Goal: Task Accomplishment & Management: Manage account settings

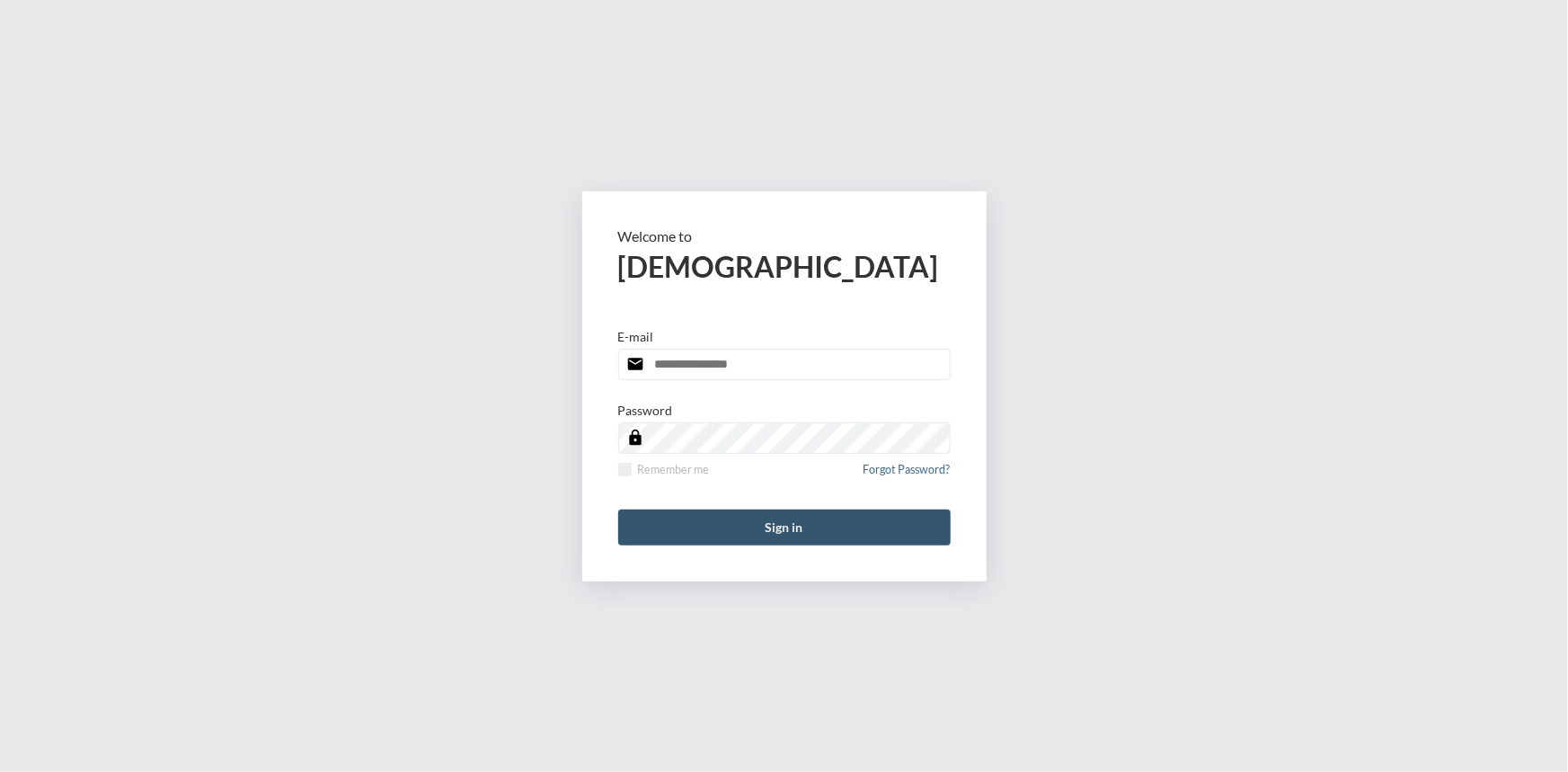
type input "**********"
click at [806, 530] on button "Sign in" at bounding box center [784, 527] width 332 height 36
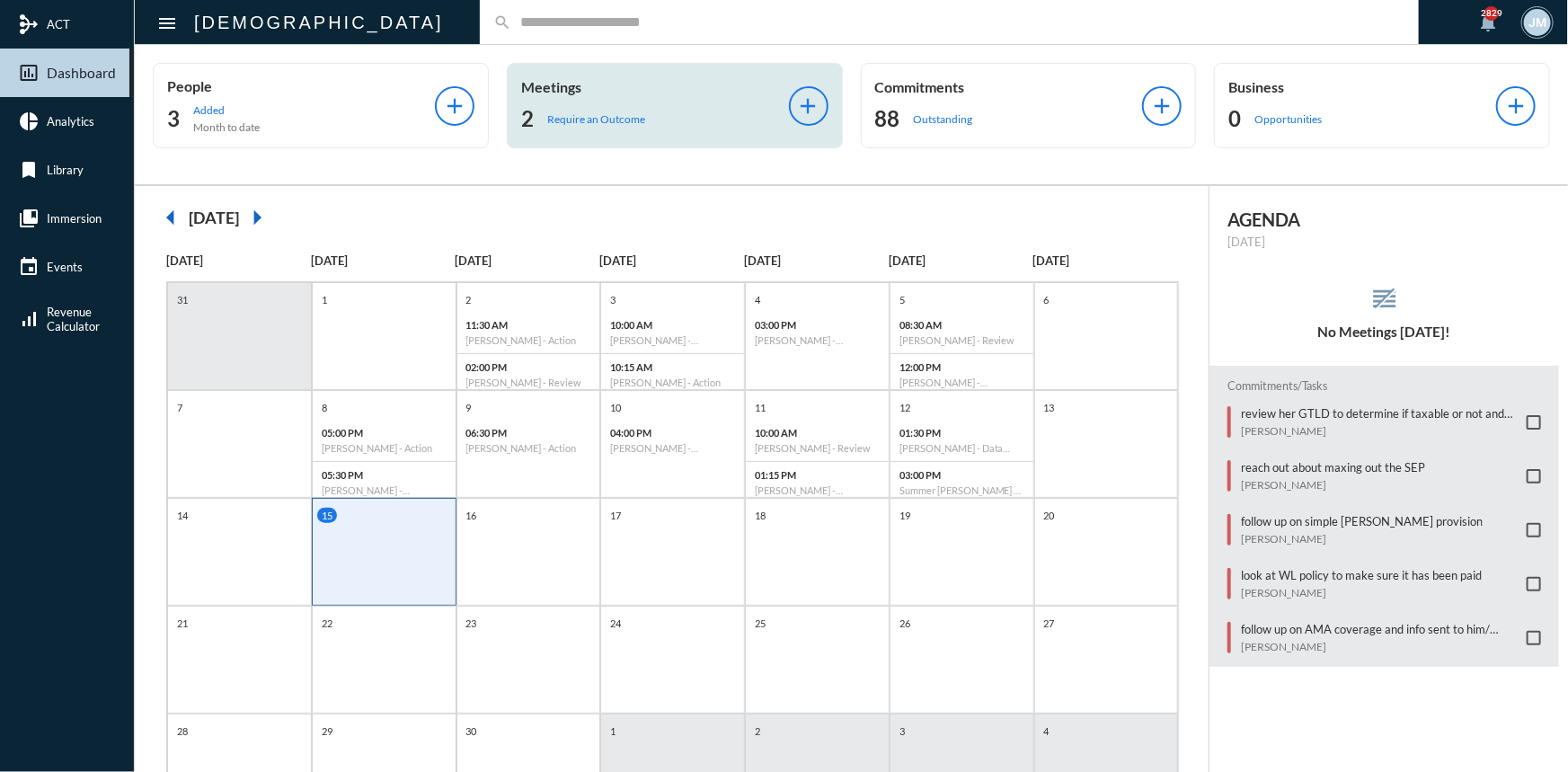
click at [539, 81] on p "Meetings" at bounding box center [655, 87] width 268 height 18
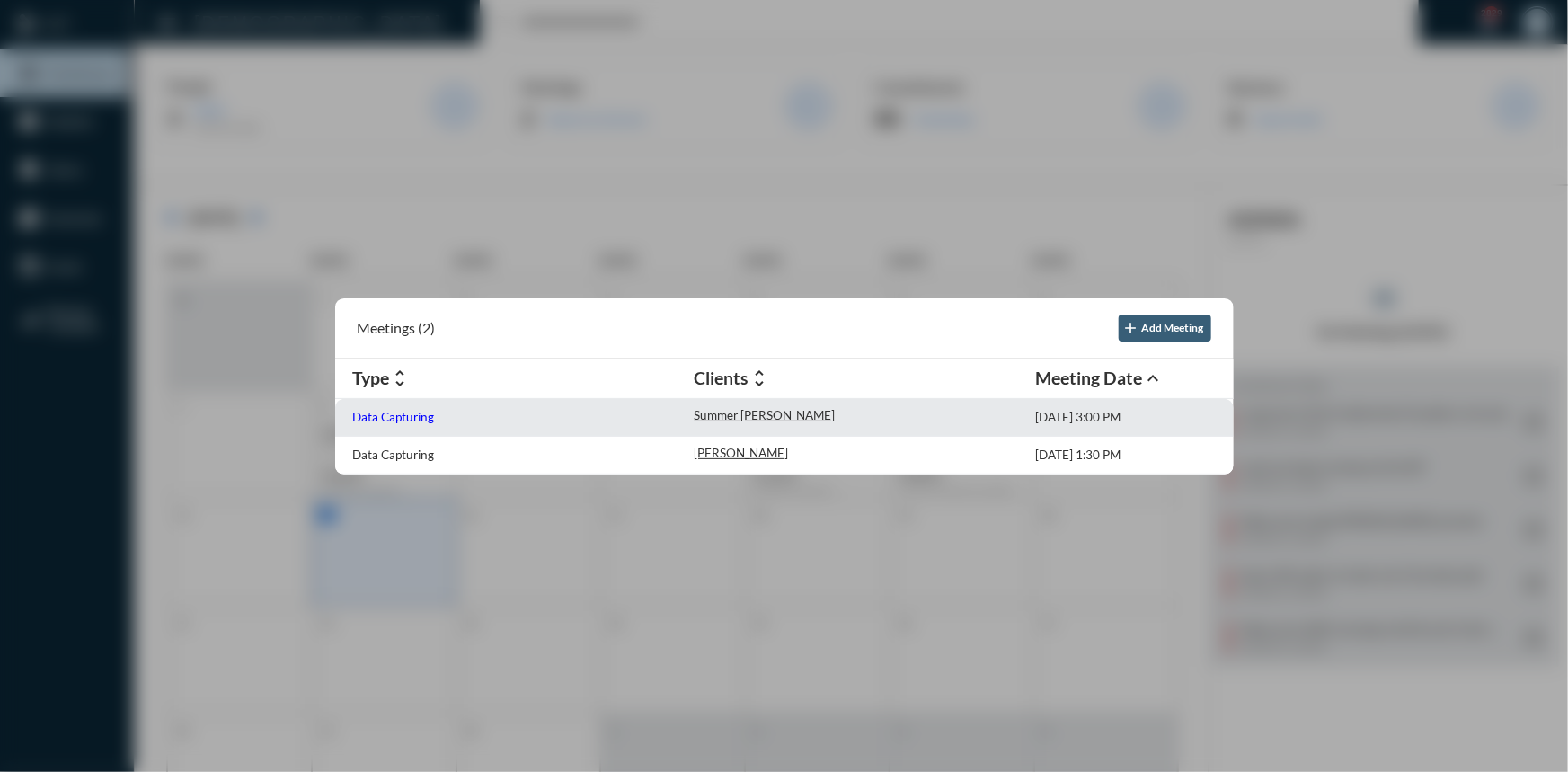
click at [368, 419] on p "Data Capturing" at bounding box center [394, 416] width 82 height 15
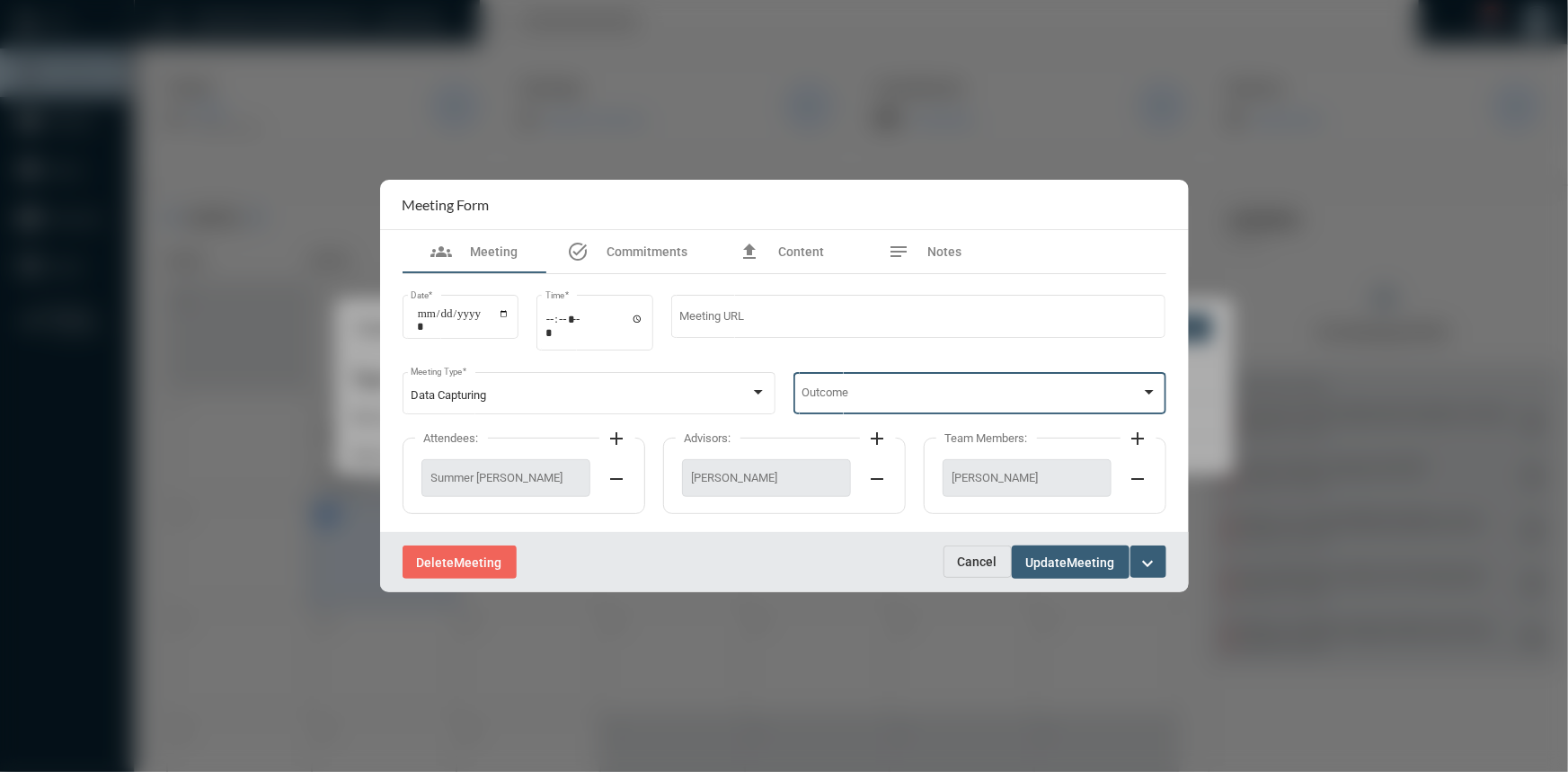
click at [1150, 395] on div at bounding box center [1149, 392] width 9 height 5
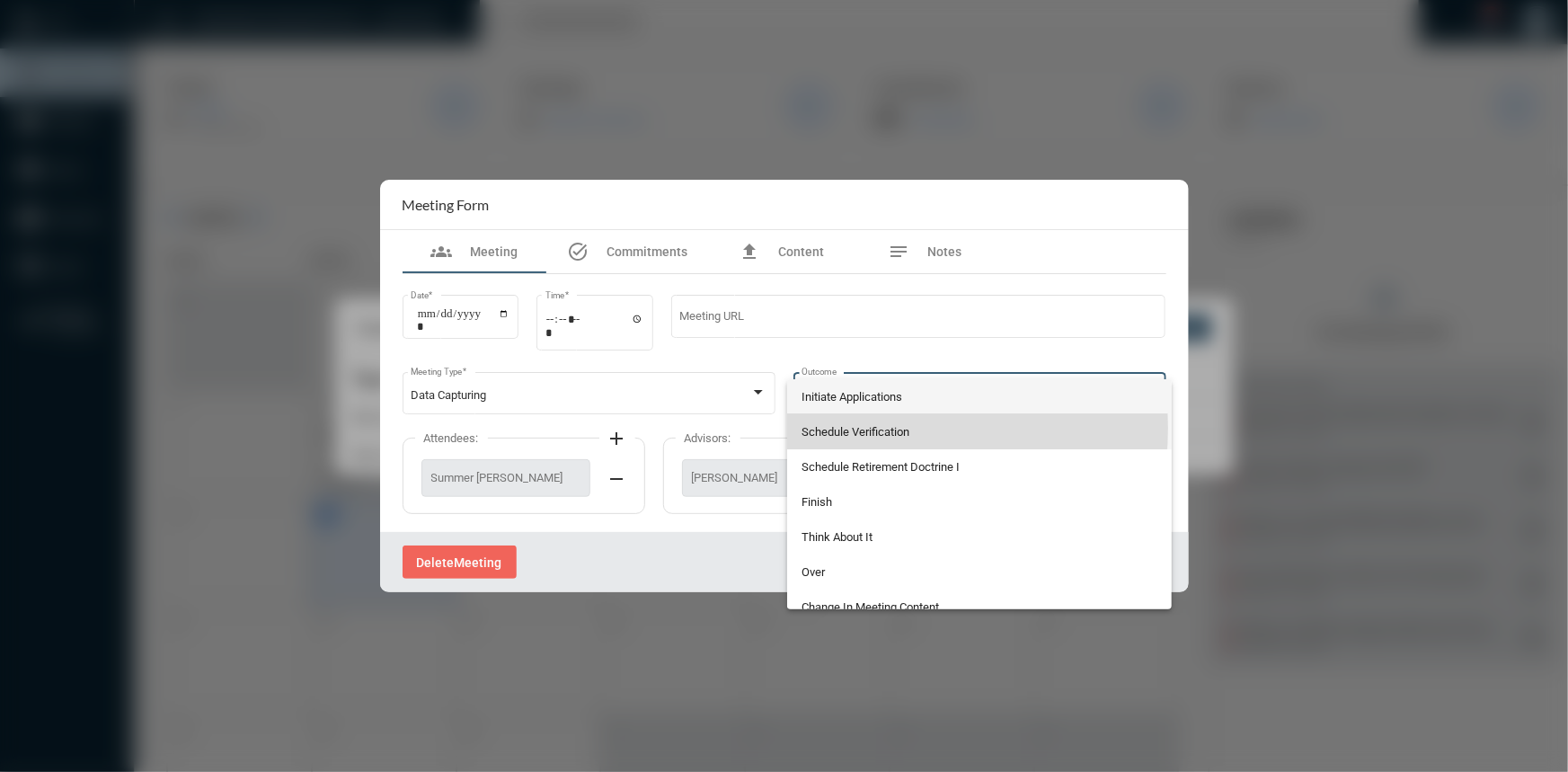
click at [849, 428] on span "Schedule Verification" at bounding box center [978, 432] width 356 height 35
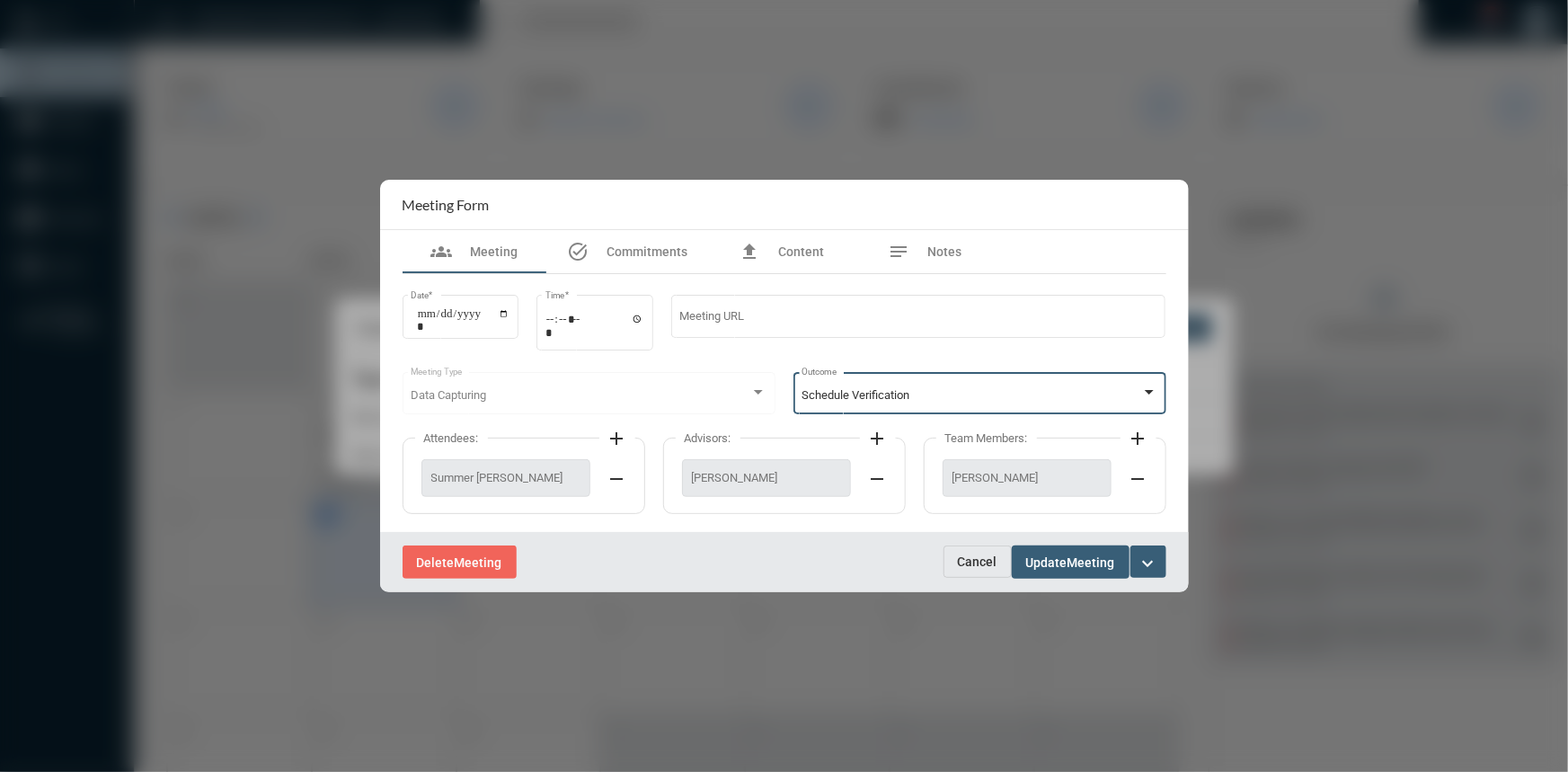
click at [1041, 556] on span "Update" at bounding box center [1047, 562] width 41 height 15
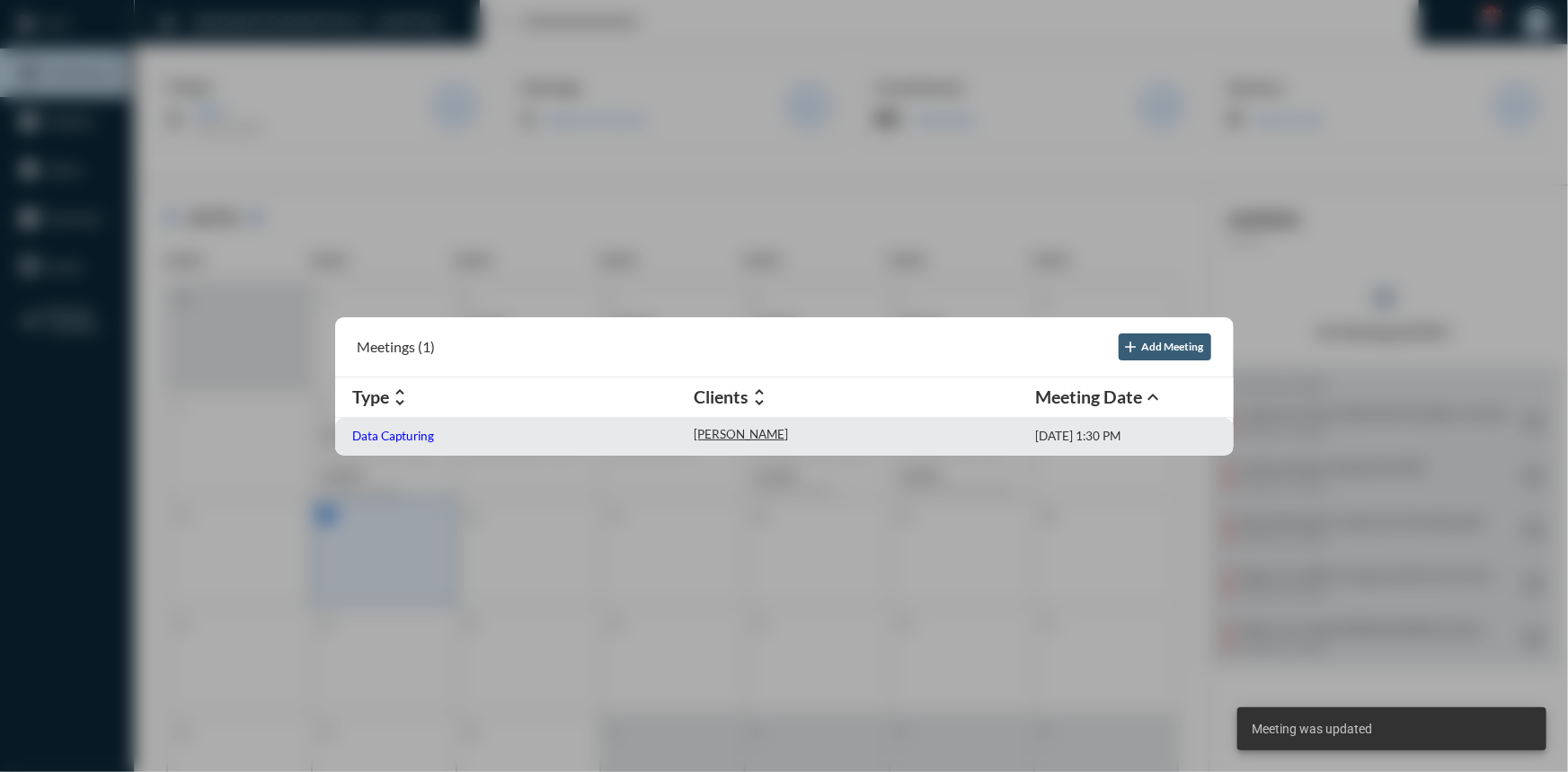
click at [383, 437] on p "Data Capturing" at bounding box center [394, 436] width 82 height 15
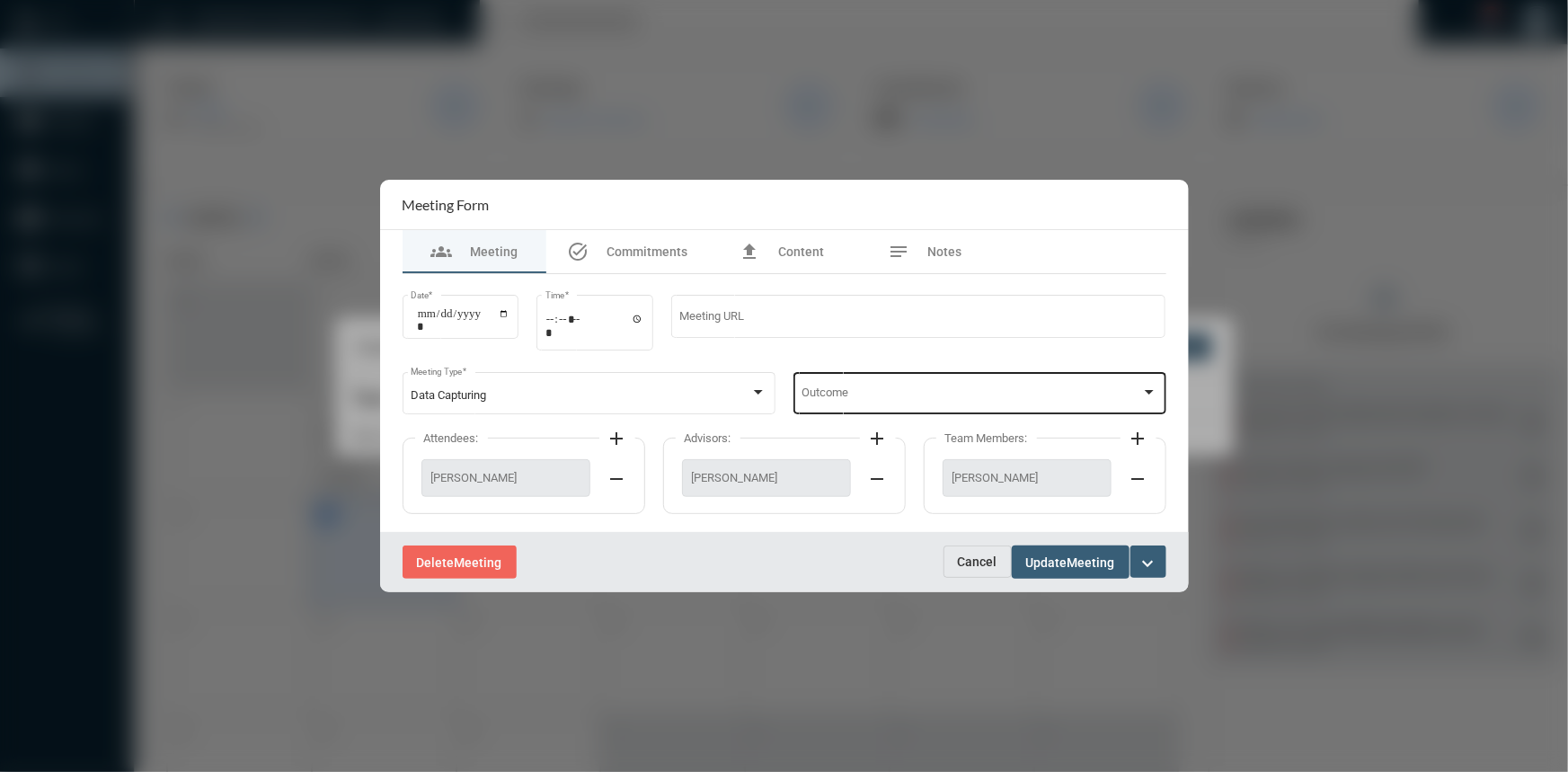
click at [1142, 392] on div at bounding box center [1149, 393] width 17 height 15
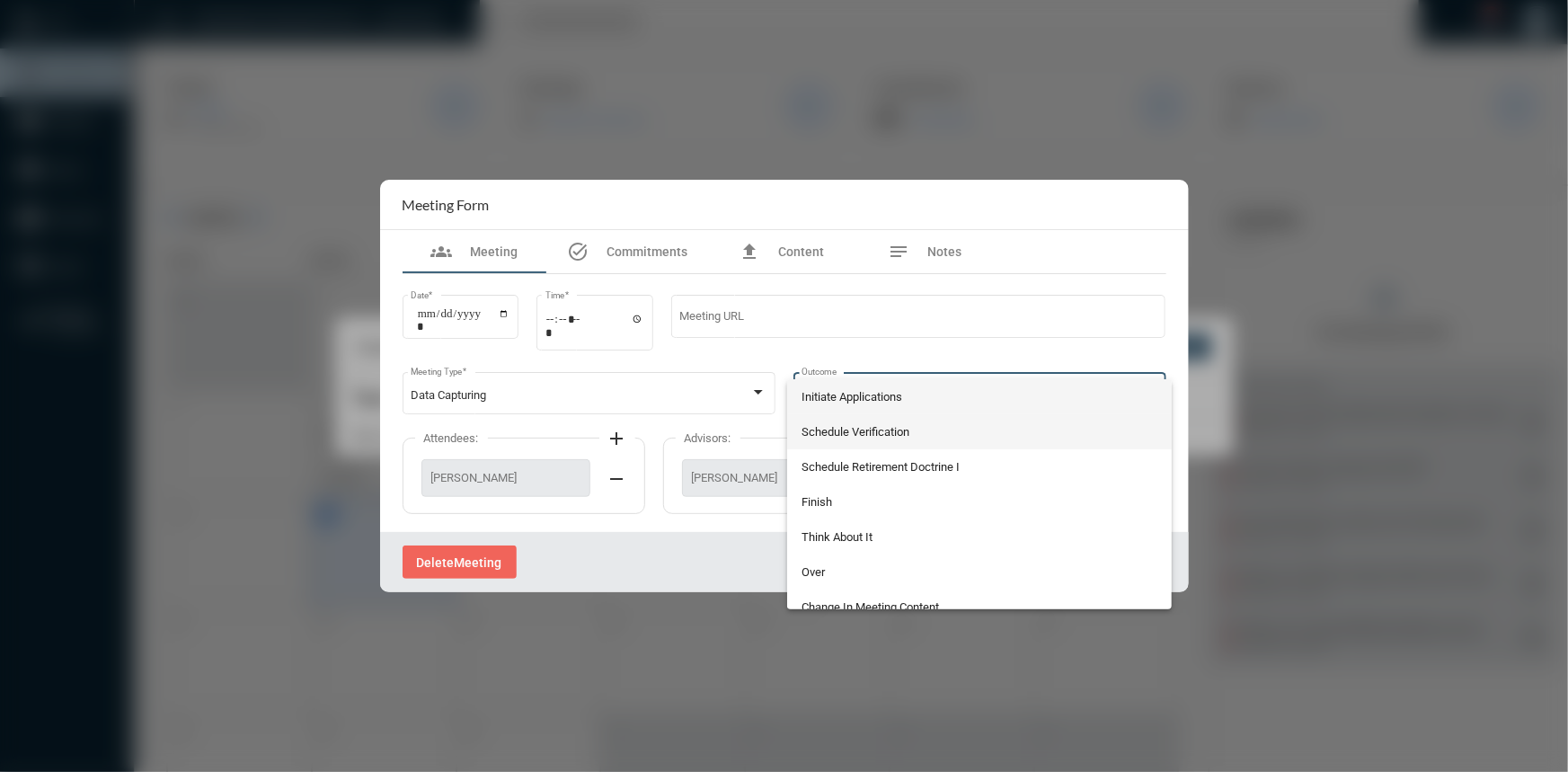
click at [853, 434] on span "Schedule Verification" at bounding box center [978, 432] width 356 height 35
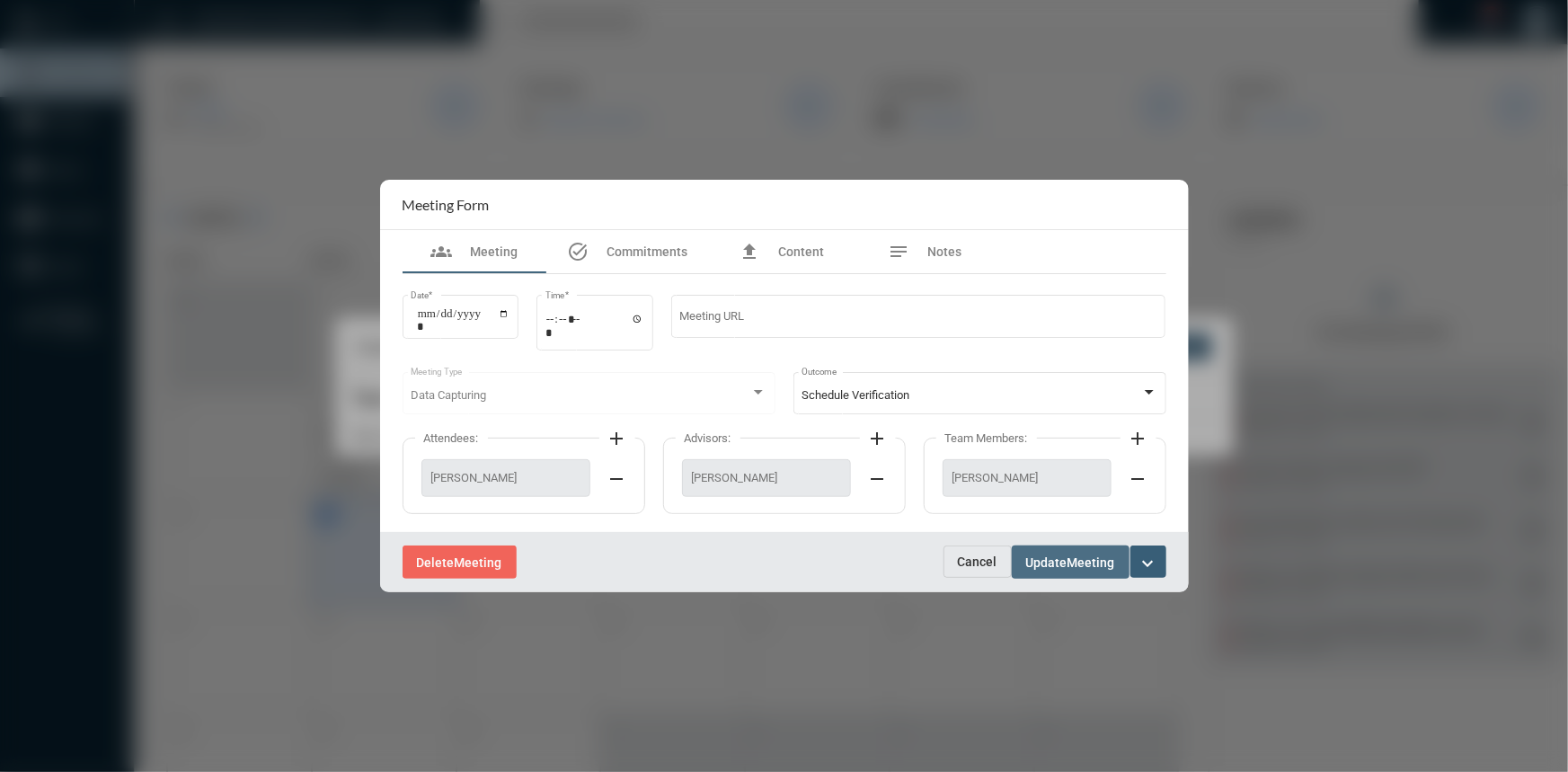
click at [1043, 560] on span "Update" at bounding box center [1047, 562] width 41 height 15
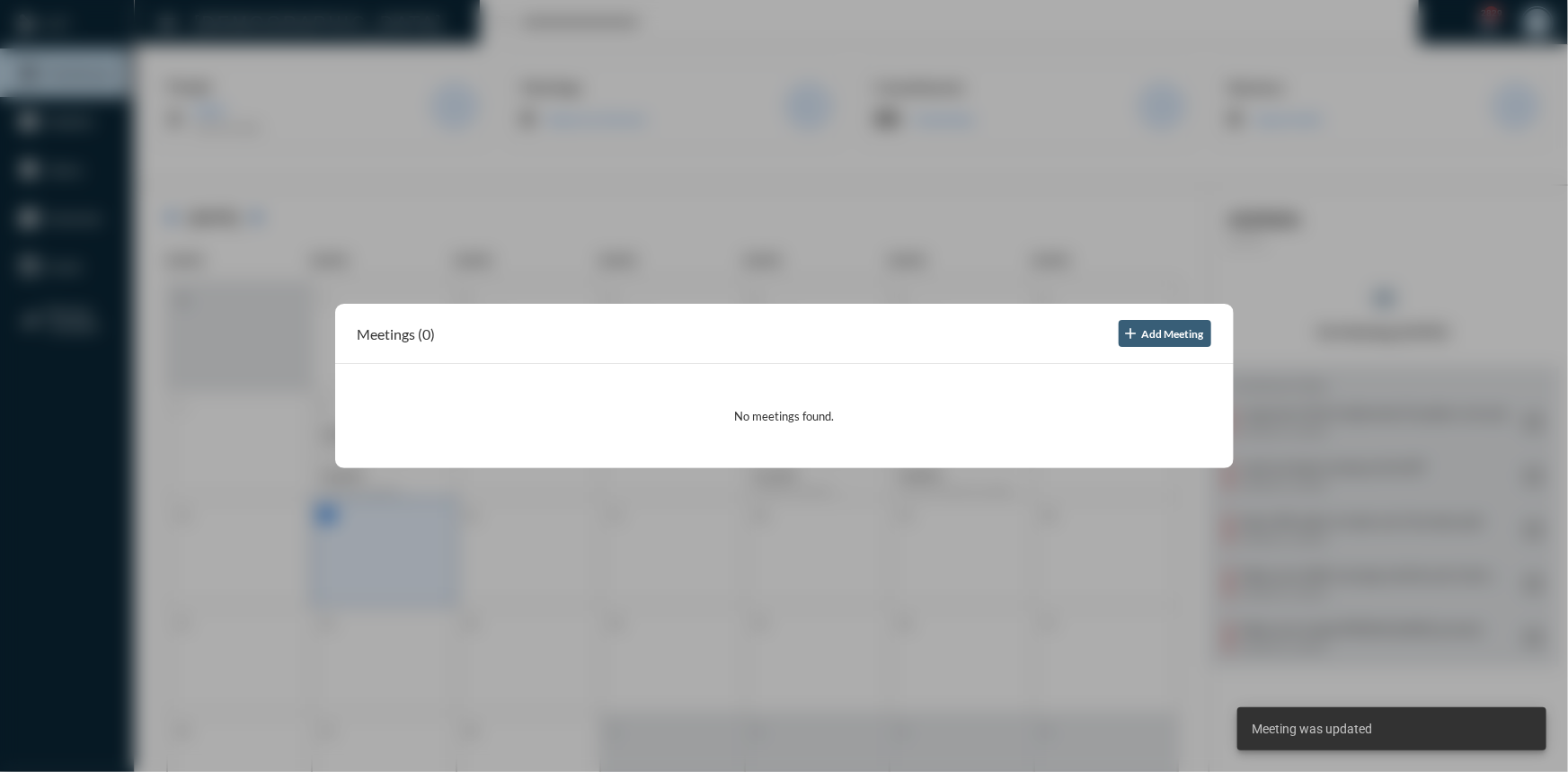
click at [666, 101] on div at bounding box center [784, 386] width 1568 height 772
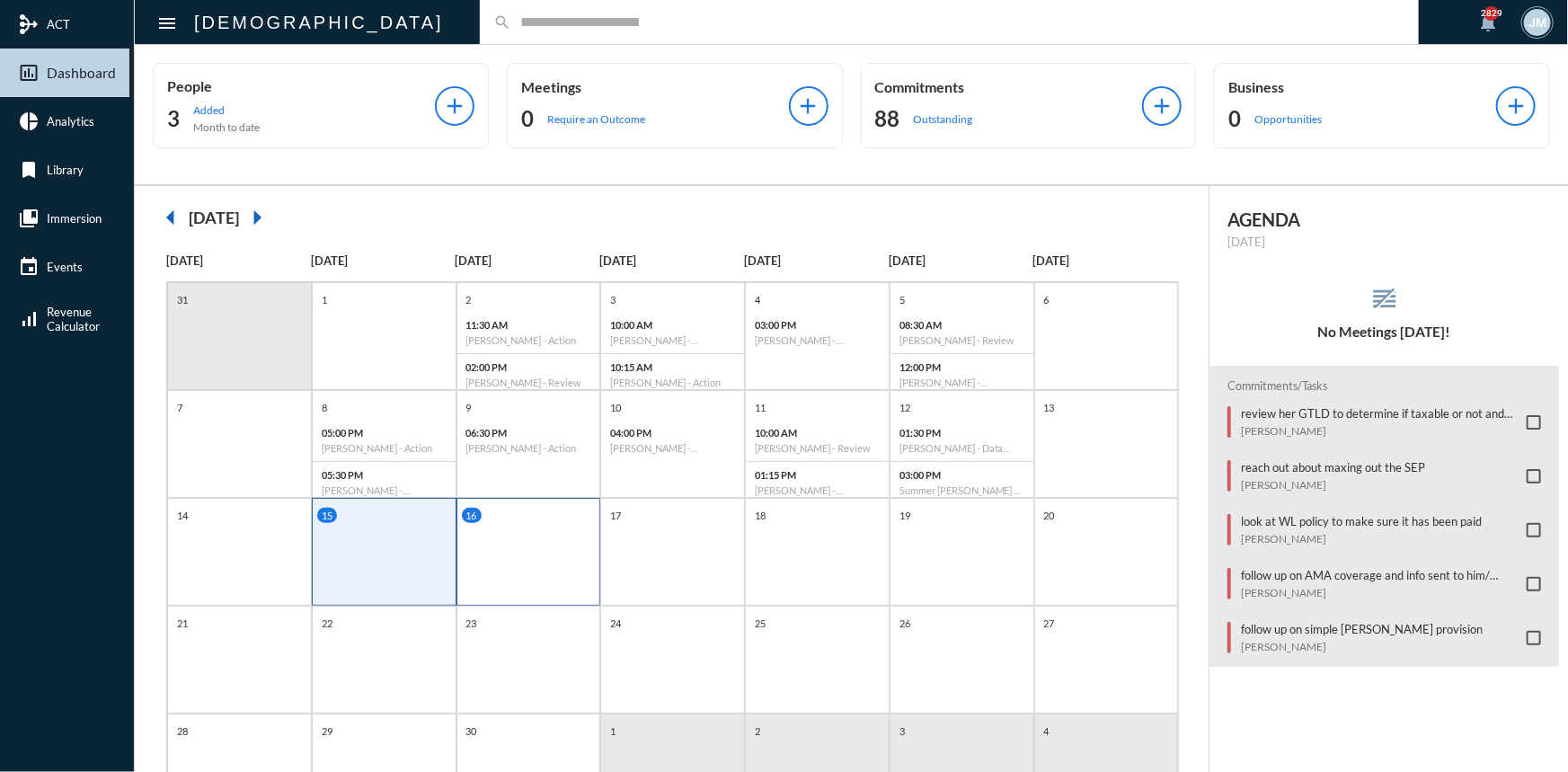
click at [537, 526] on div "16" at bounding box center [528, 552] width 144 height 108
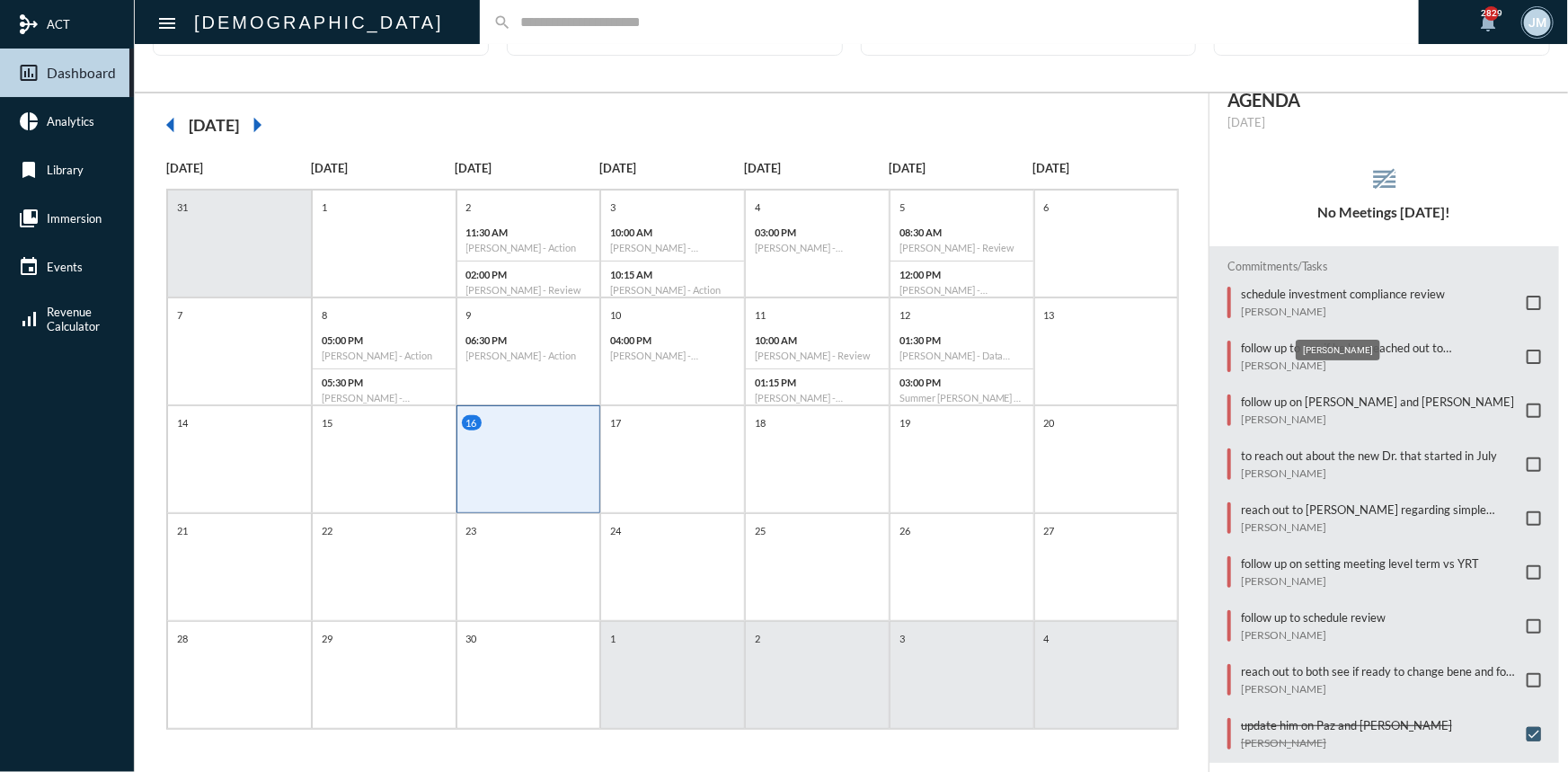
scroll to position [40, 0]
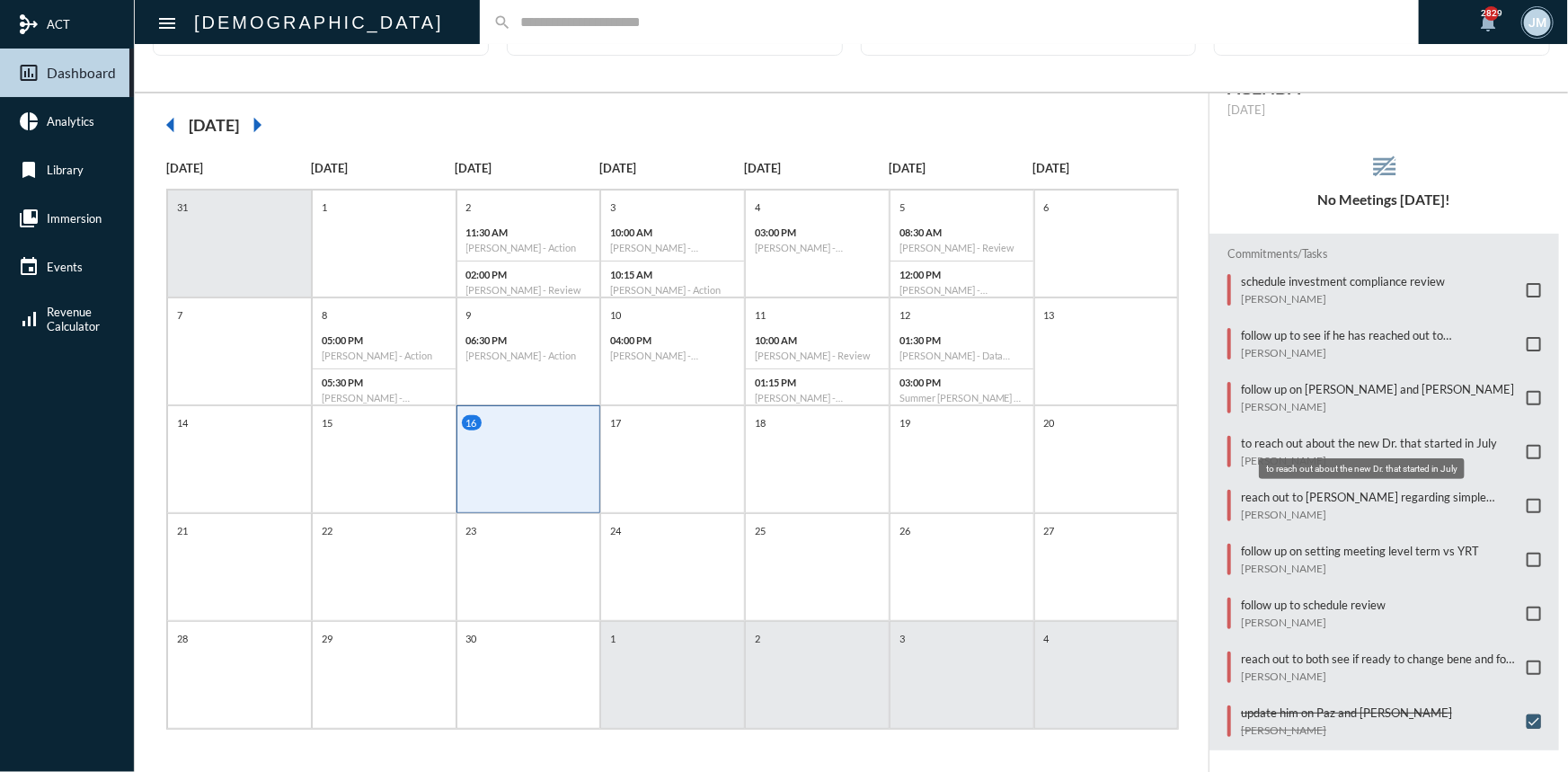
click at [1400, 436] on p "to reach out about the new Dr. that started in July" at bounding box center [1368, 443] width 256 height 15
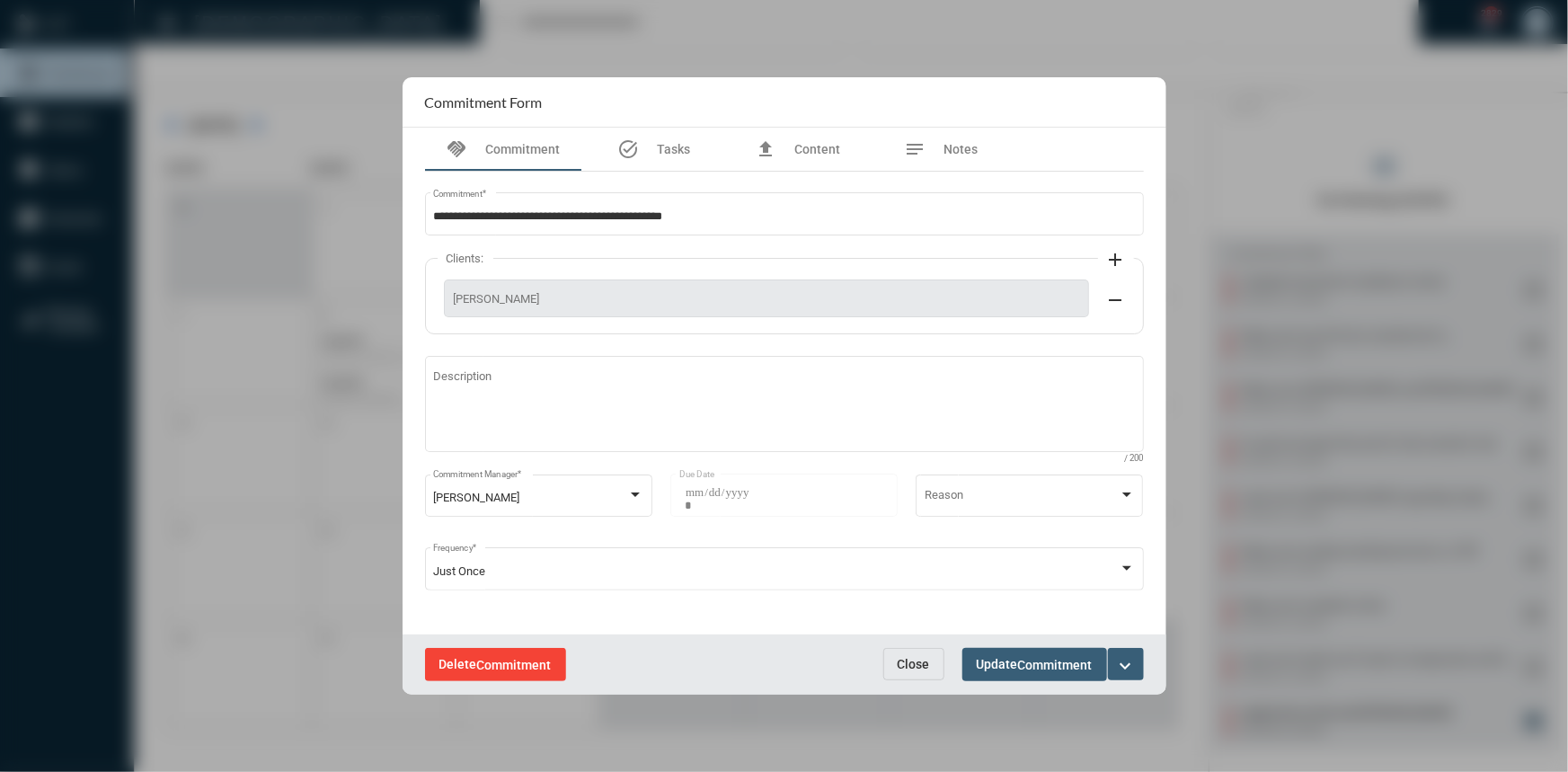
click at [521, 663] on span "Commitment" at bounding box center [515, 665] width 75 height 15
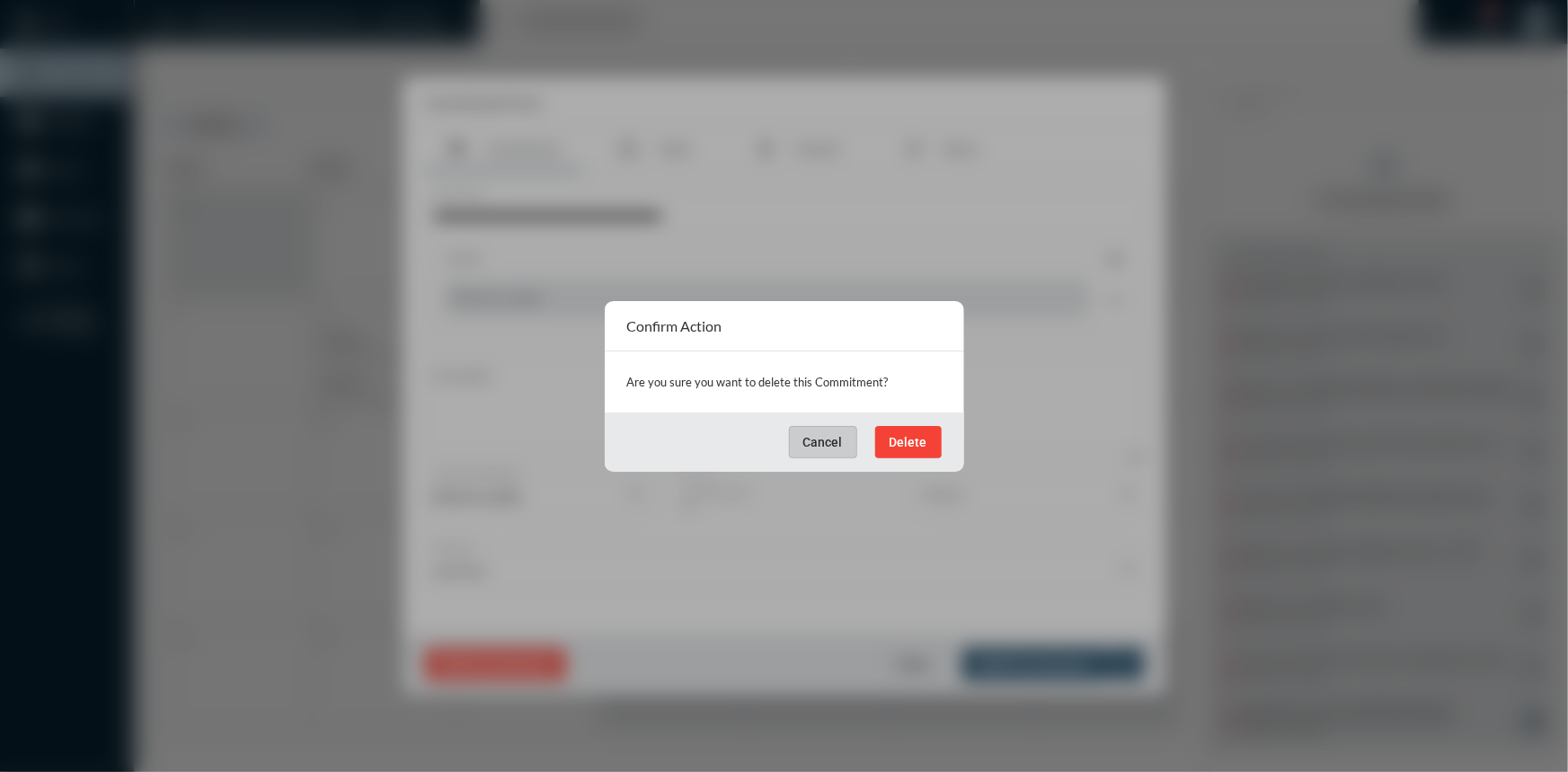
click at [899, 444] on span "Delete" at bounding box center [908, 442] width 38 height 15
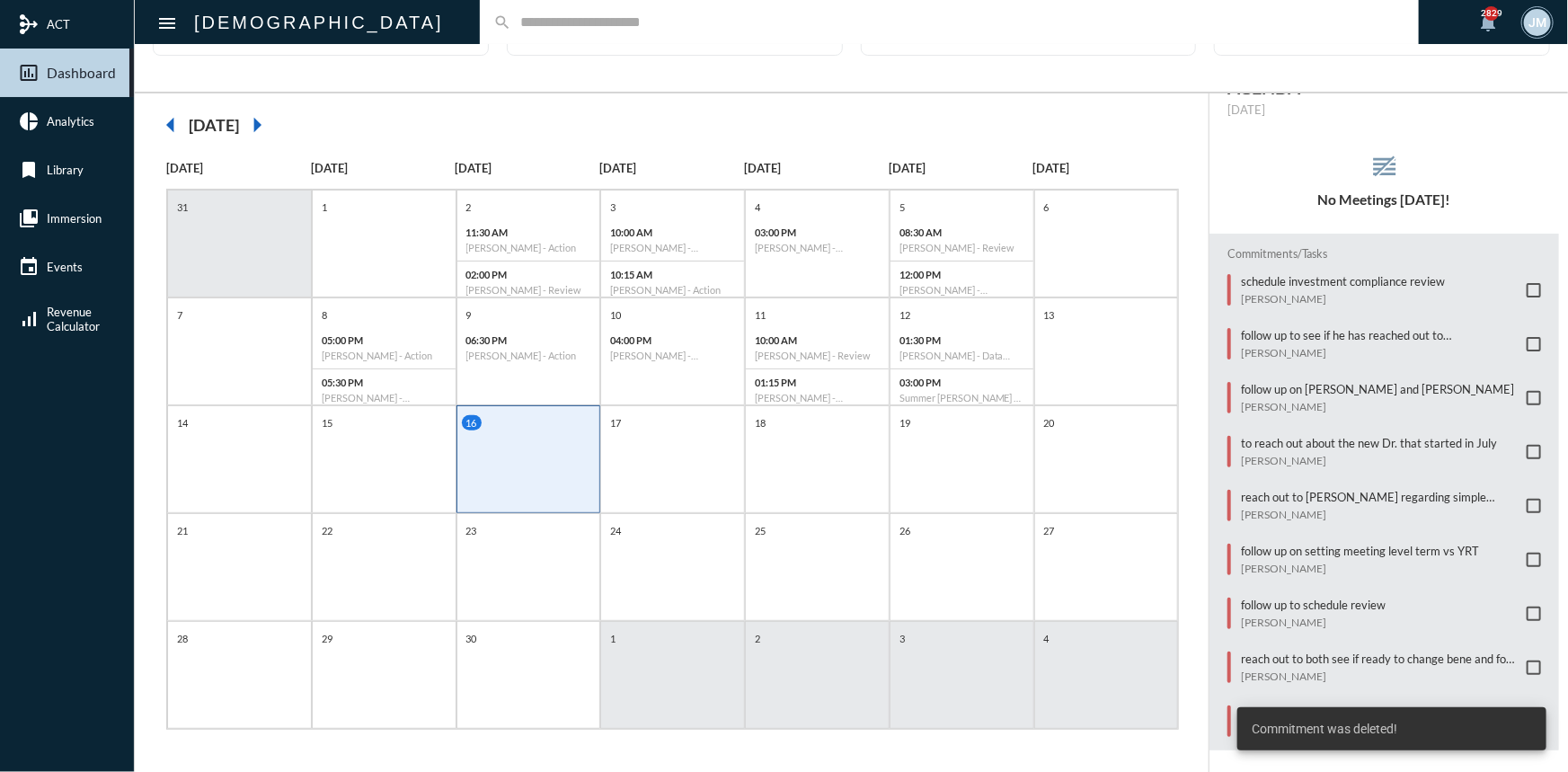
scroll to position [0, 0]
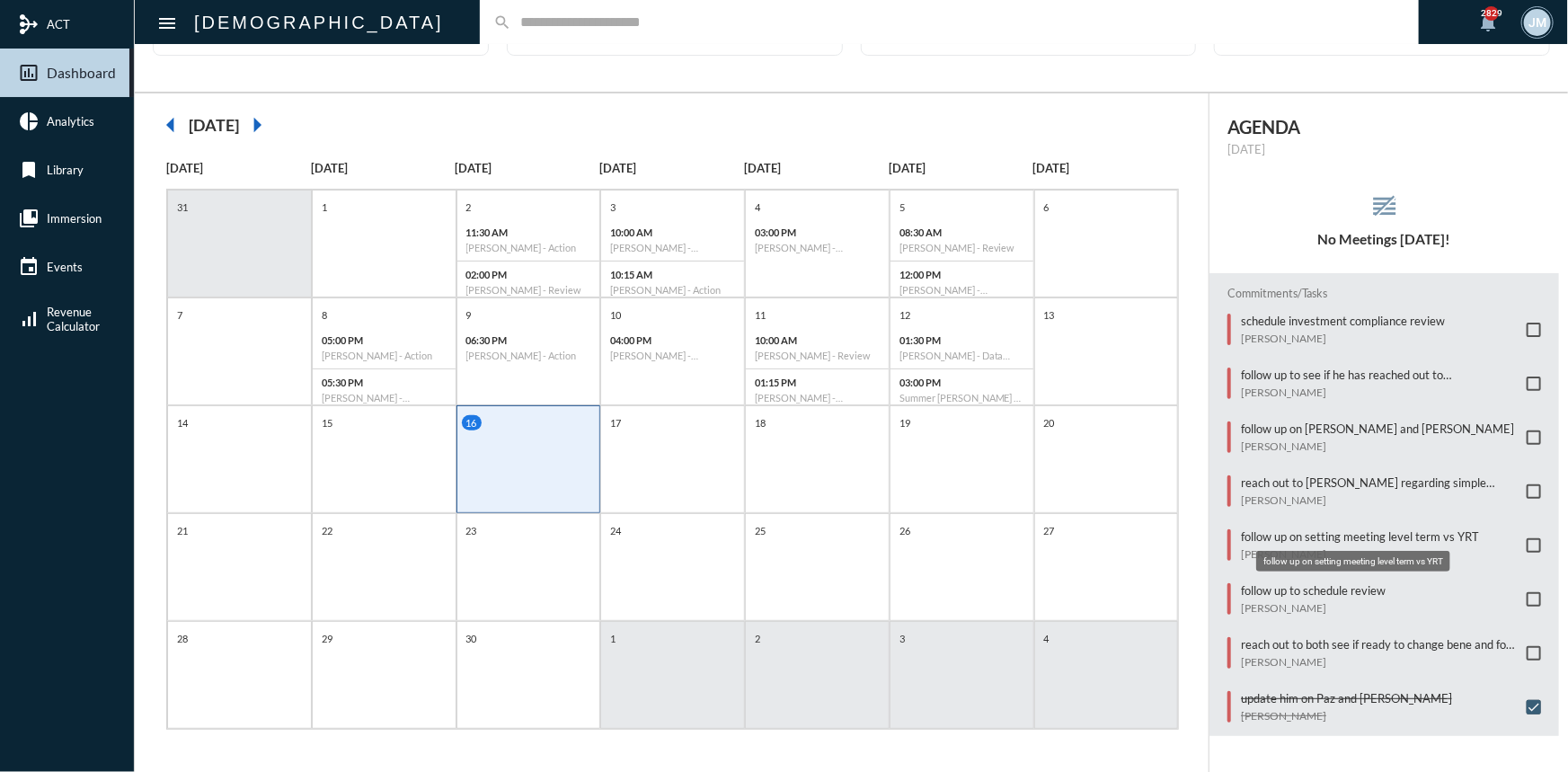
click at [1285, 529] on p "follow up on setting meeting level term vs YRT" at bounding box center [1359, 536] width 238 height 15
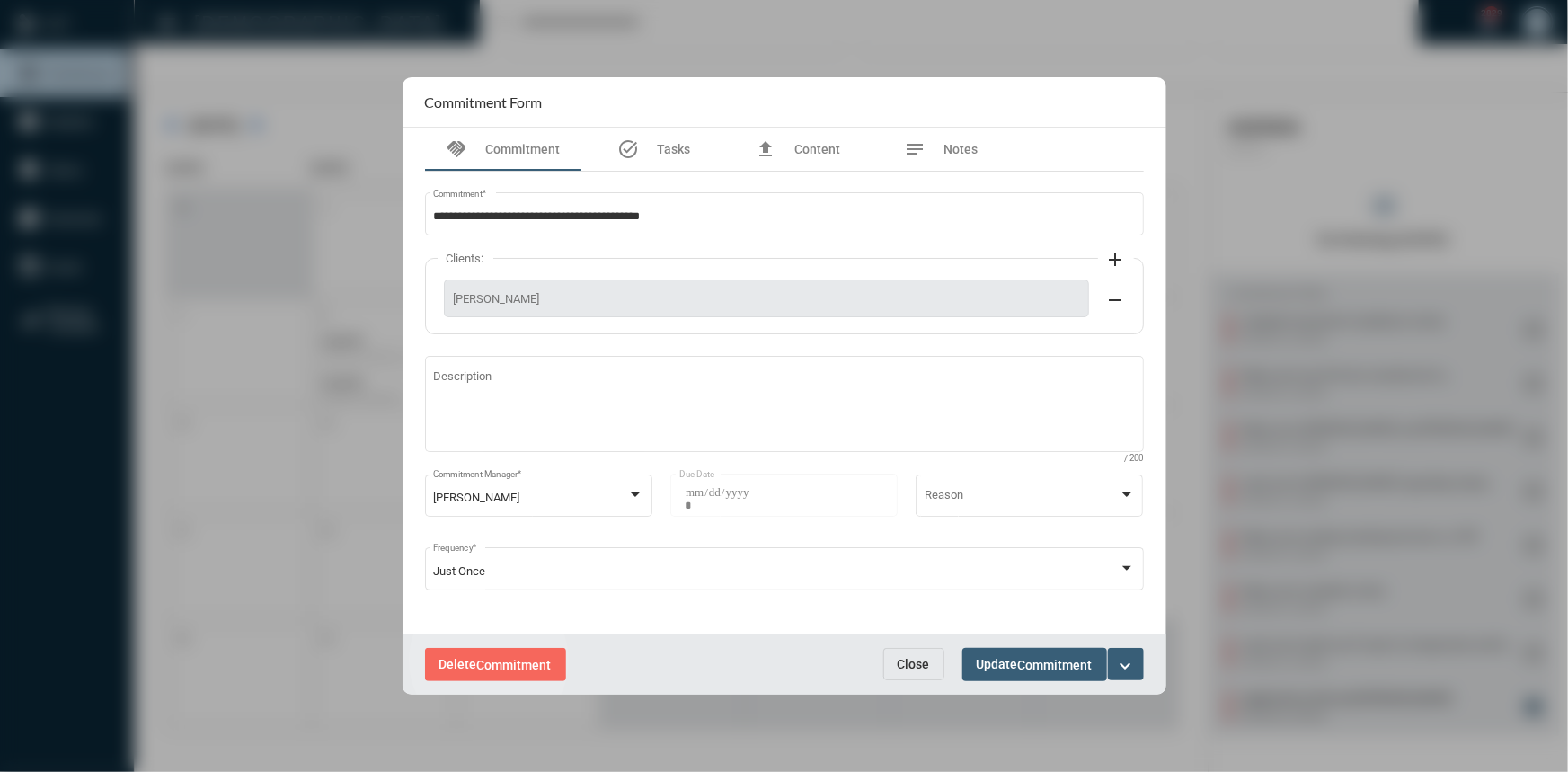
click at [489, 661] on span "Commitment" at bounding box center [515, 665] width 75 height 15
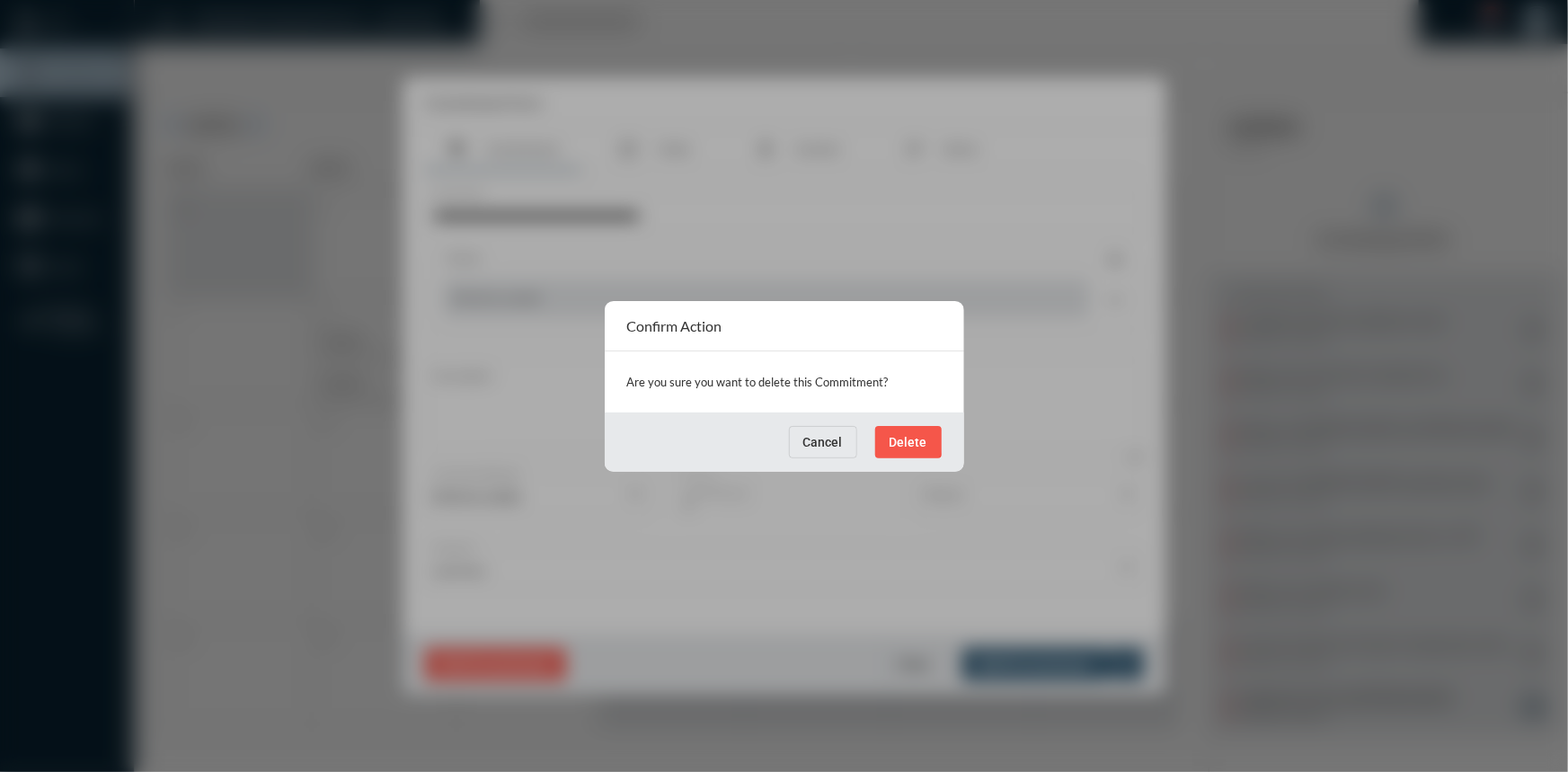
click at [903, 441] on span "Delete" at bounding box center [908, 442] width 38 height 15
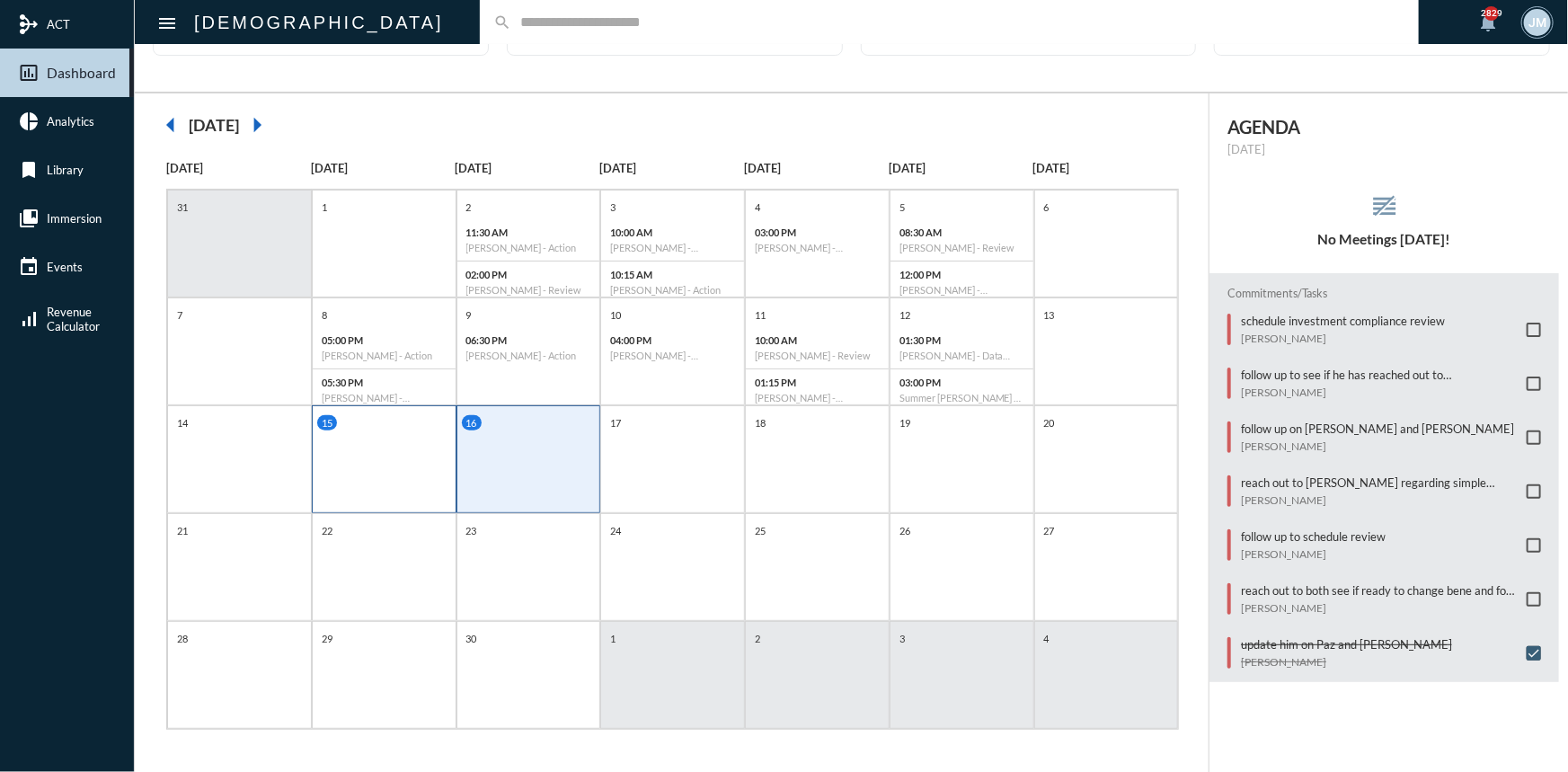
click at [397, 467] on div "15" at bounding box center [384, 459] width 144 height 108
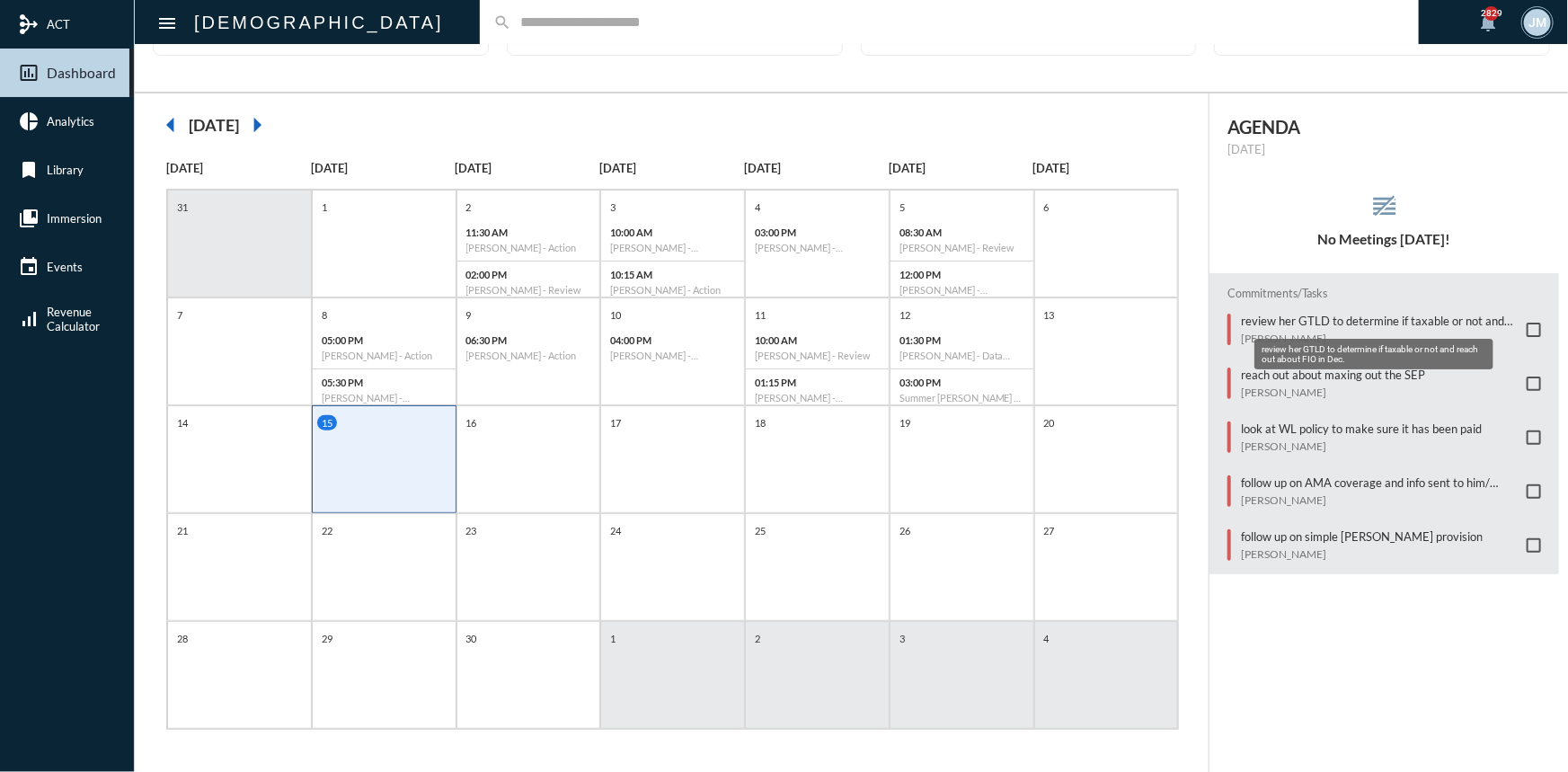
click at [1320, 315] on p "review her GTLD to determine if taxable or not and reach out about FIO in Dec." at bounding box center [1379, 321] width 277 height 15
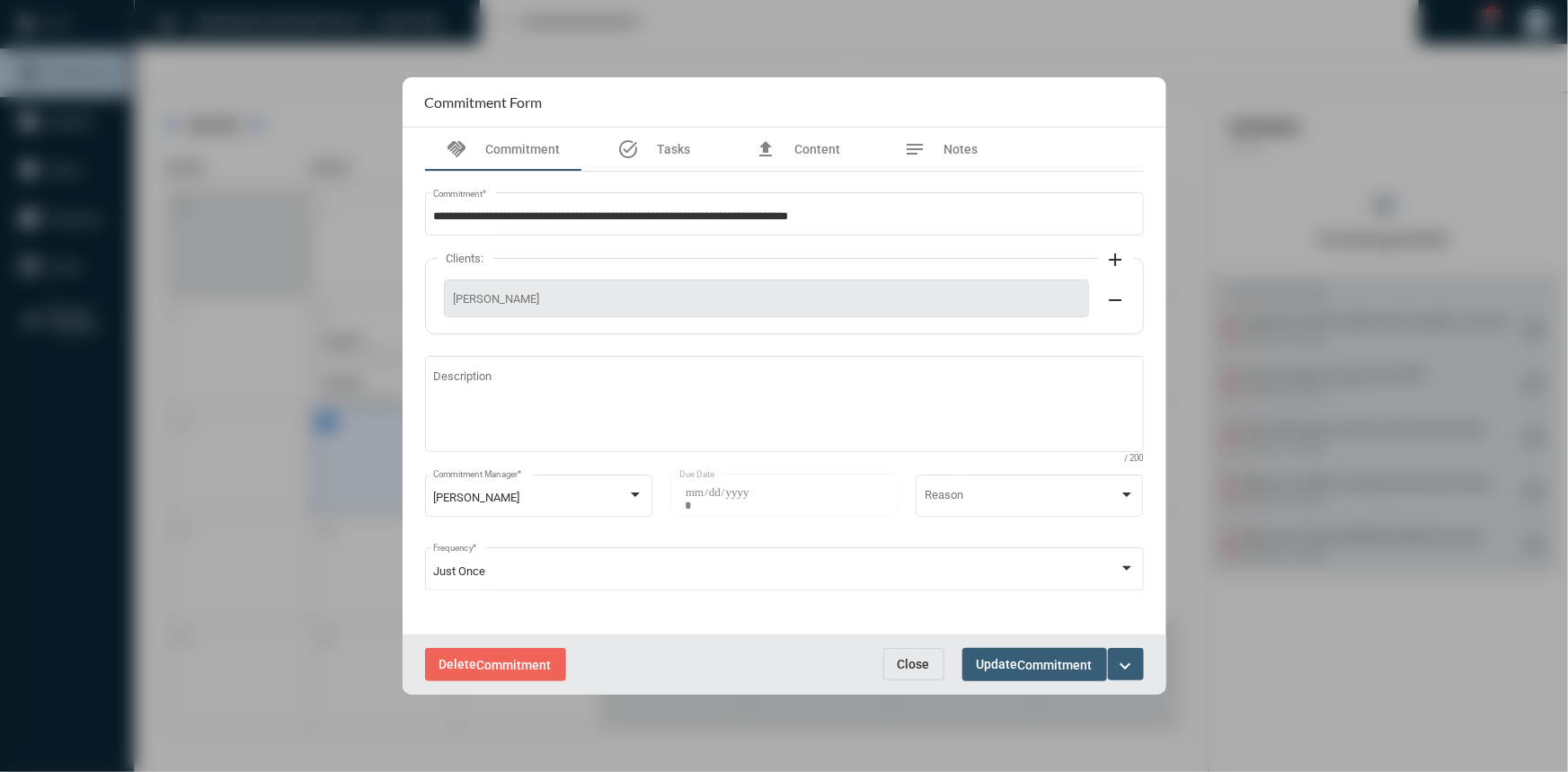
click at [930, 659] on button "Close" at bounding box center [913, 664] width 61 height 32
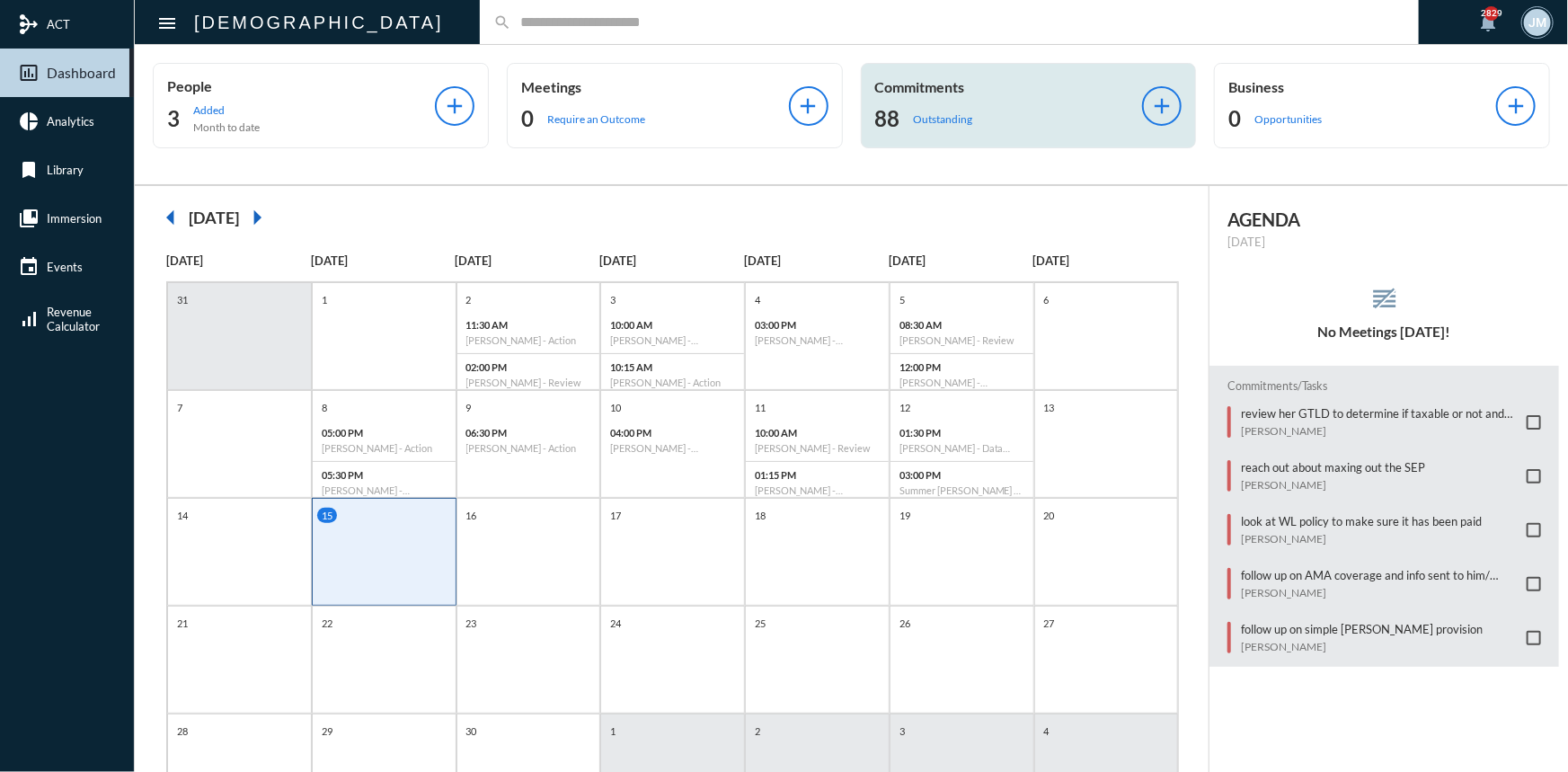
click at [921, 89] on p "Commitments" at bounding box center [1009, 87] width 268 height 18
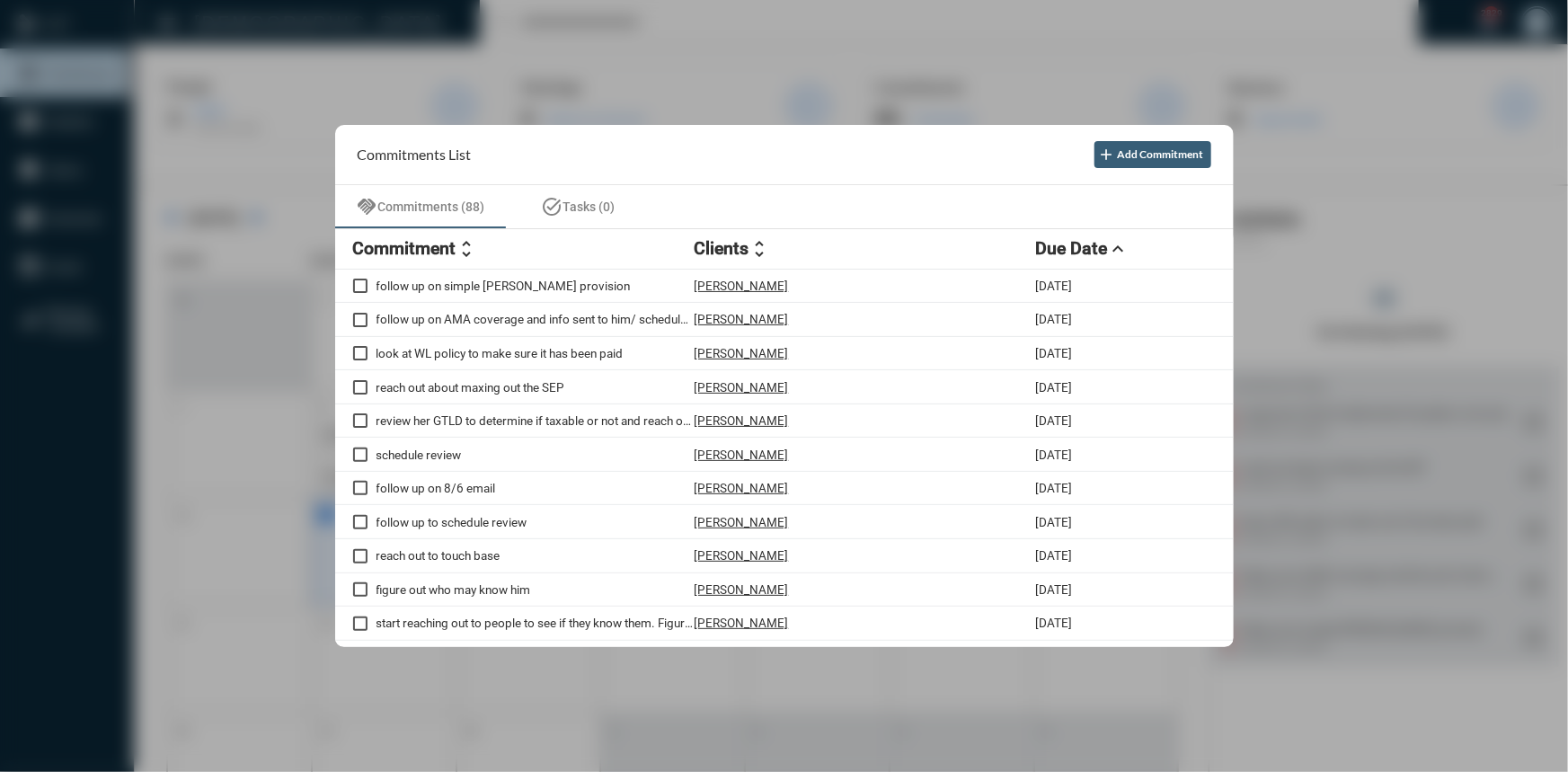
click at [546, 130] on section "Commitments List add Add Commitment" at bounding box center [784, 155] width 899 height 60
click at [553, 95] on div at bounding box center [784, 386] width 1568 height 772
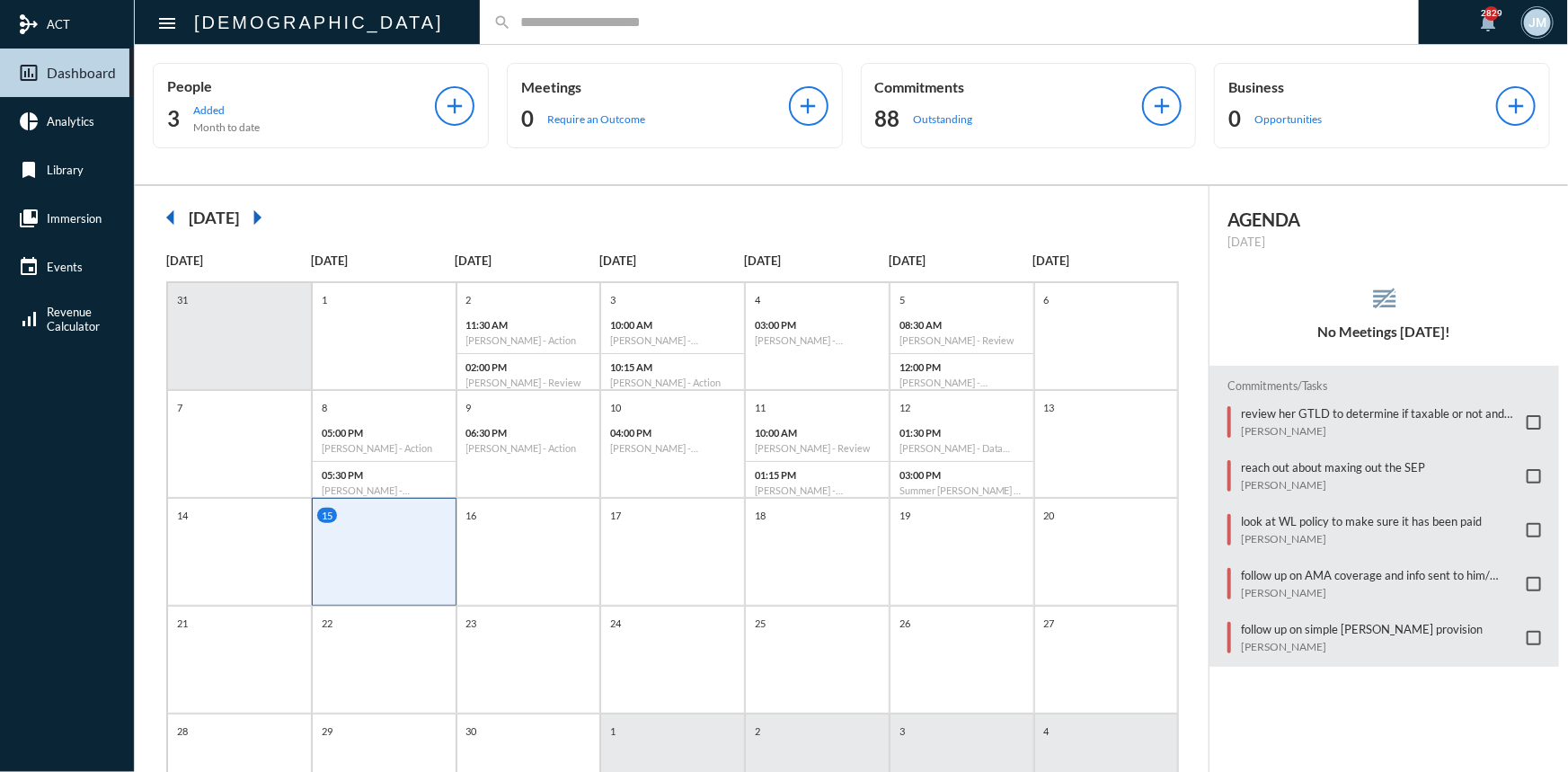
click at [512, 19] on input "text" at bounding box center [958, 22] width 894 height 16
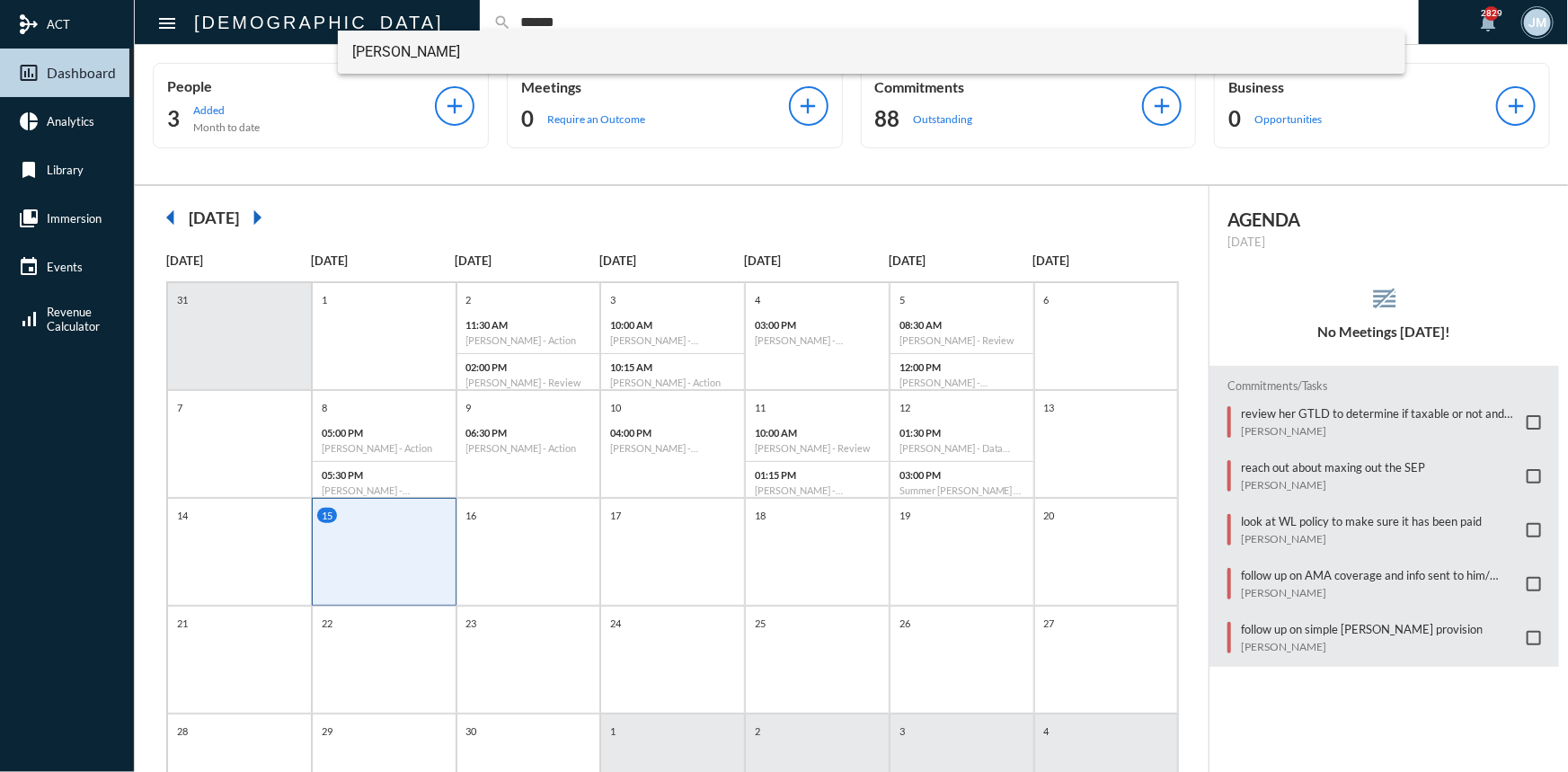
type input "******"
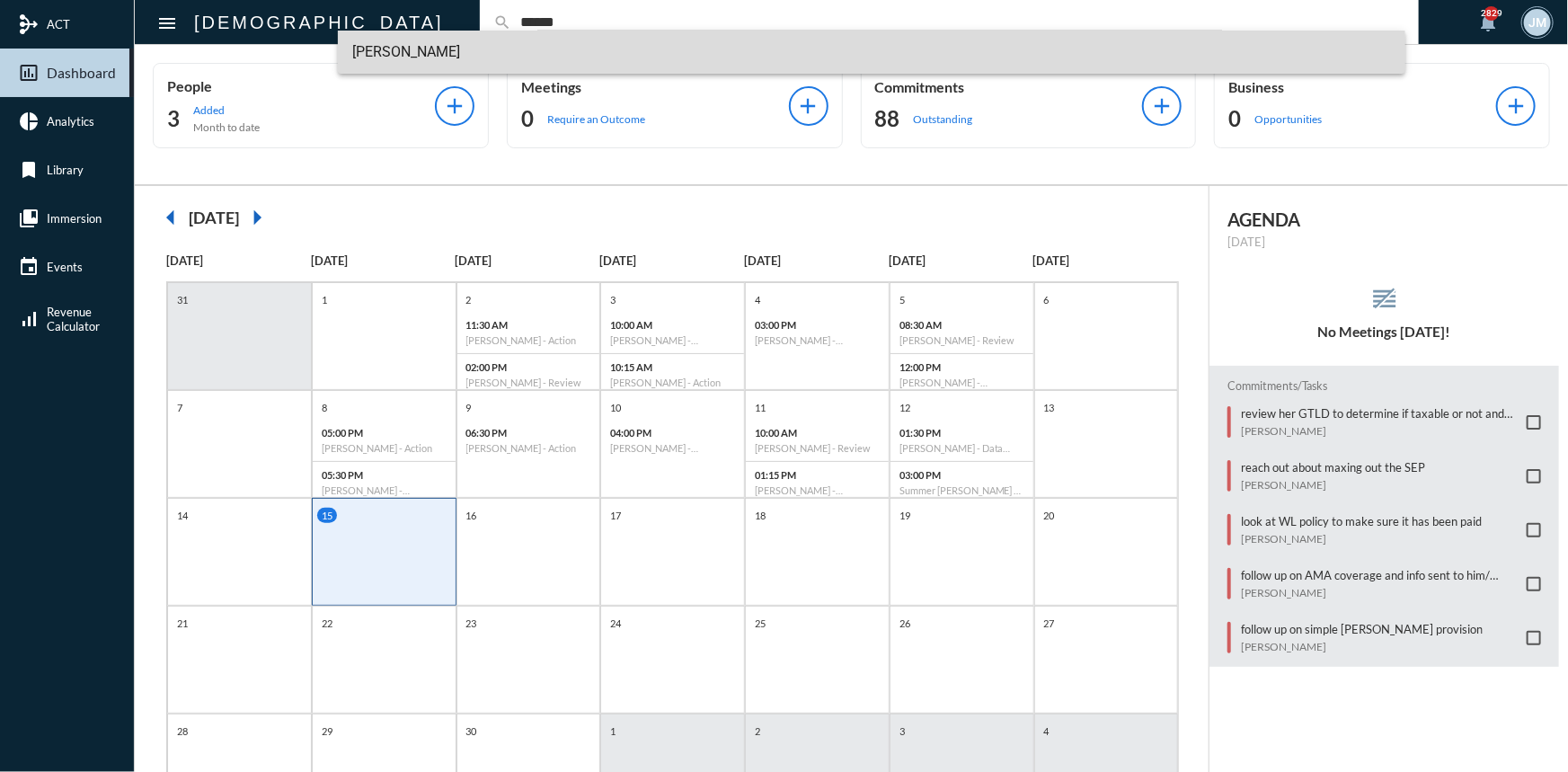
click at [401, 48] on span "Branan Ruffin" at bounding box center [871, 52] width 1039 height 43
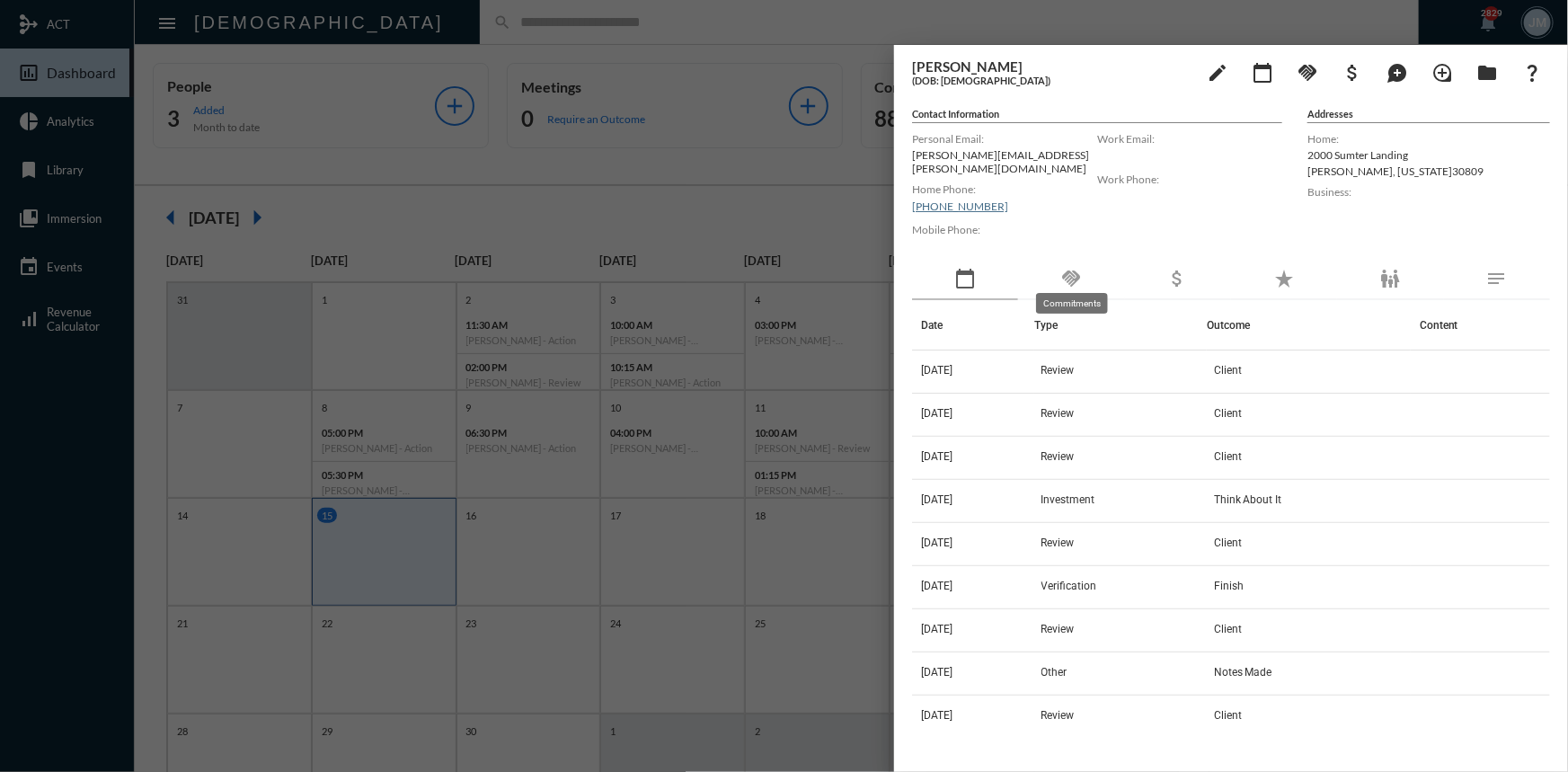
click at [1074, 268] on mat-icon "handshake" at bounding box center [1071, 279] width 21 height 21
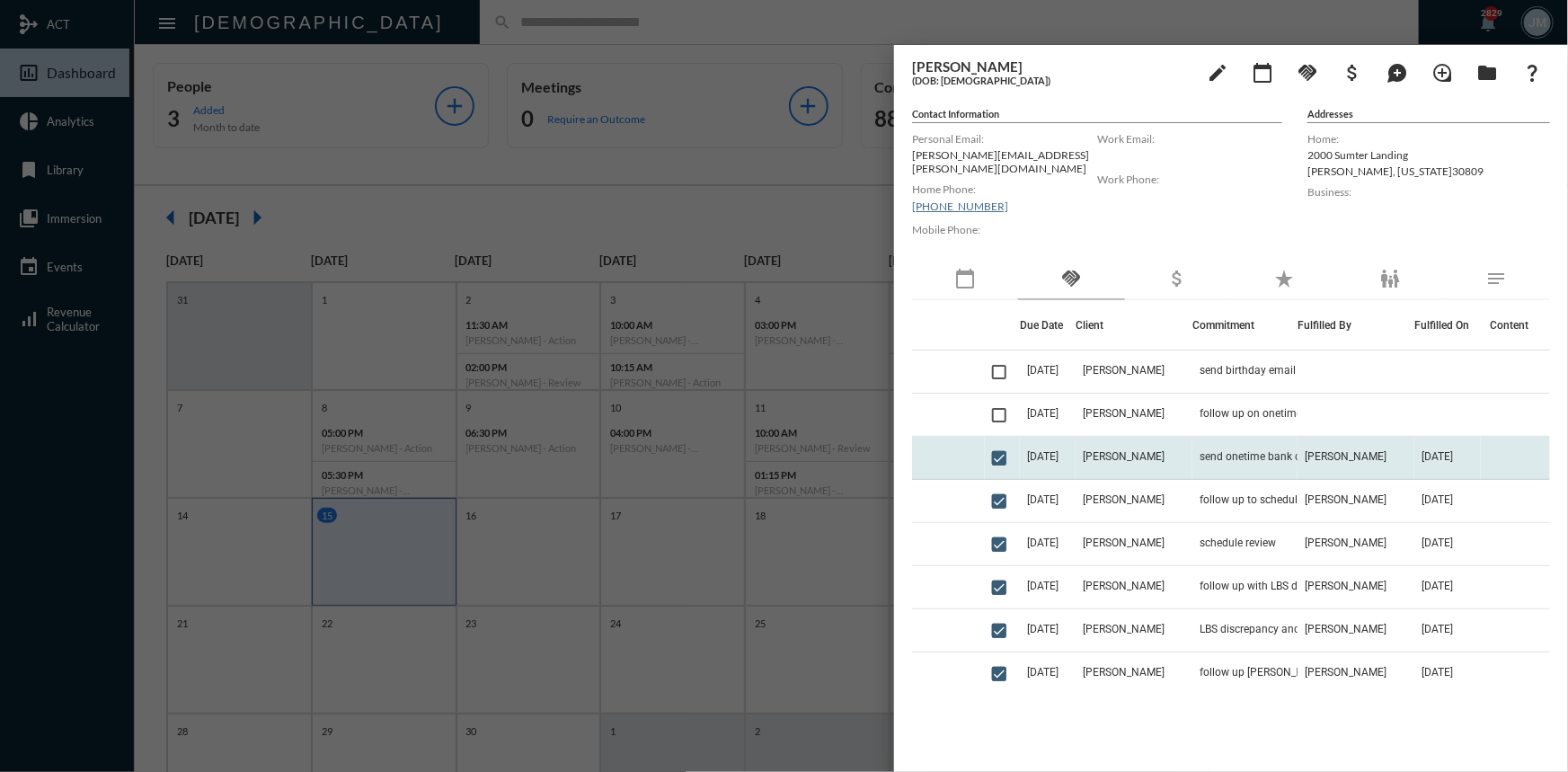
click at [1187, 440] on td "Branan Ruffin" at bounding box center [1134, 458] width 117 height 43
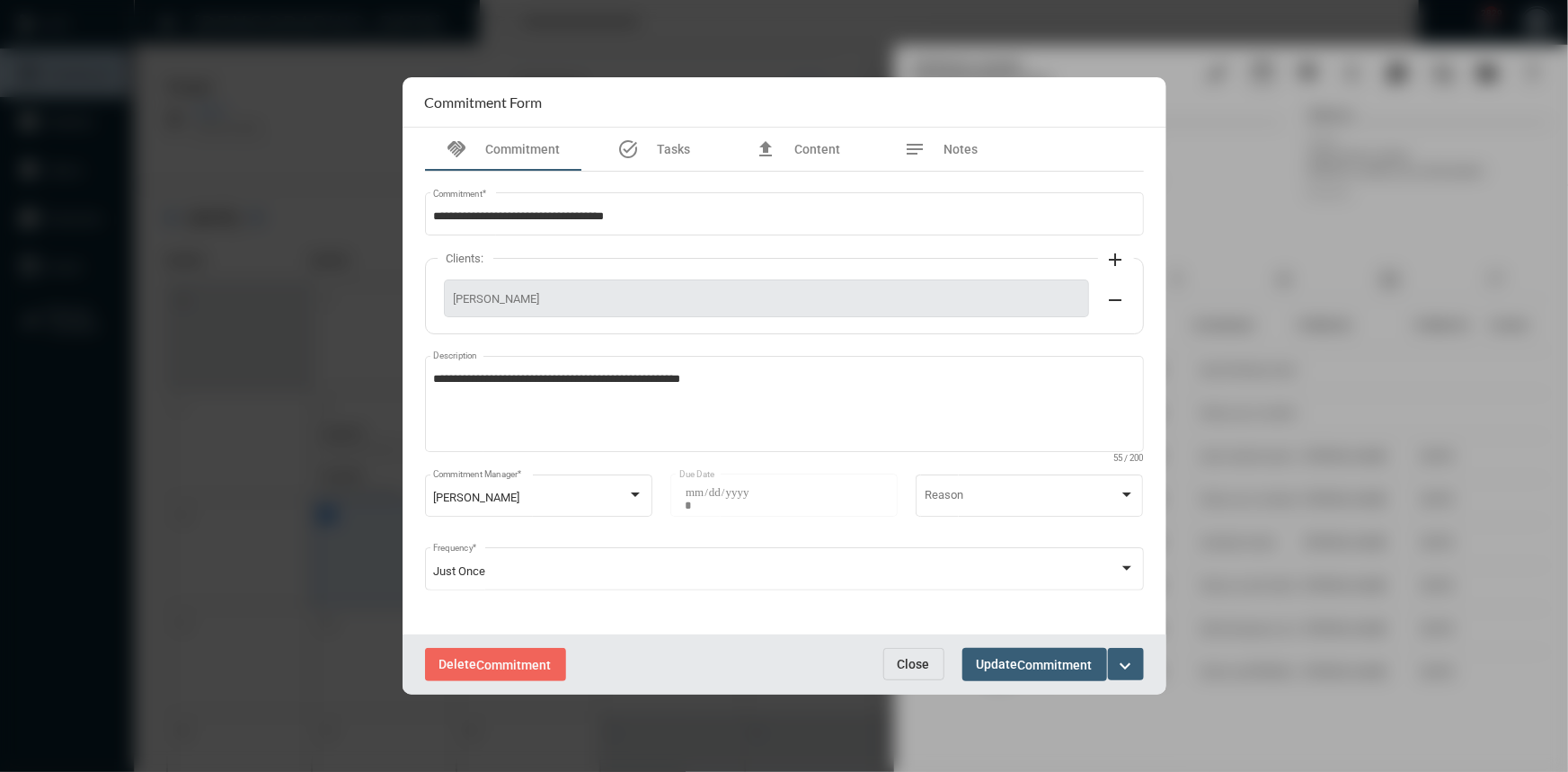
click at [914, 665] on span "Close" at bounding box center [913, 664] width 32 height 15
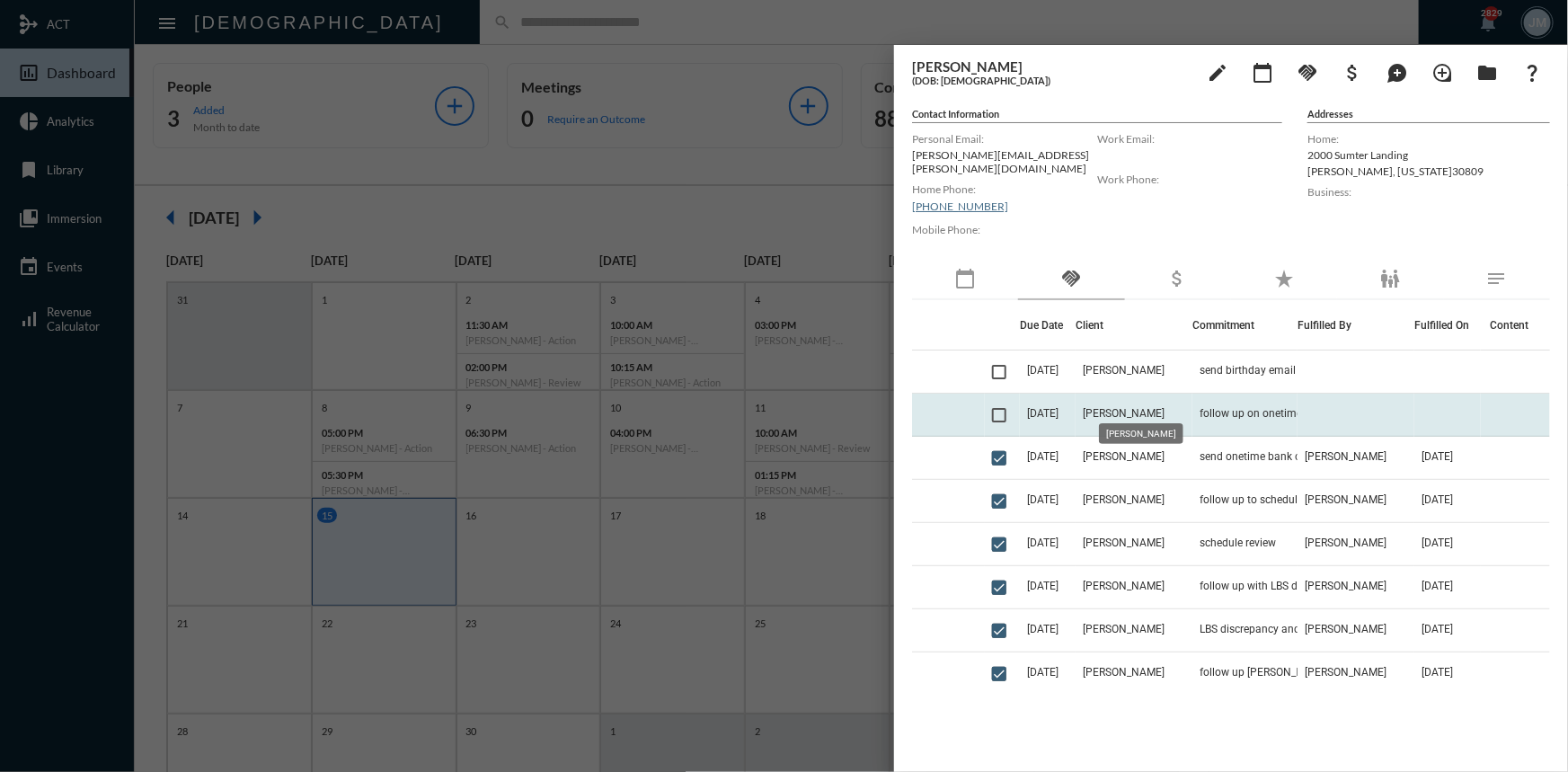
click at [1132, 407] on span "Branan Ruffin" at bounding box center [1124, 413] width 82 height 13
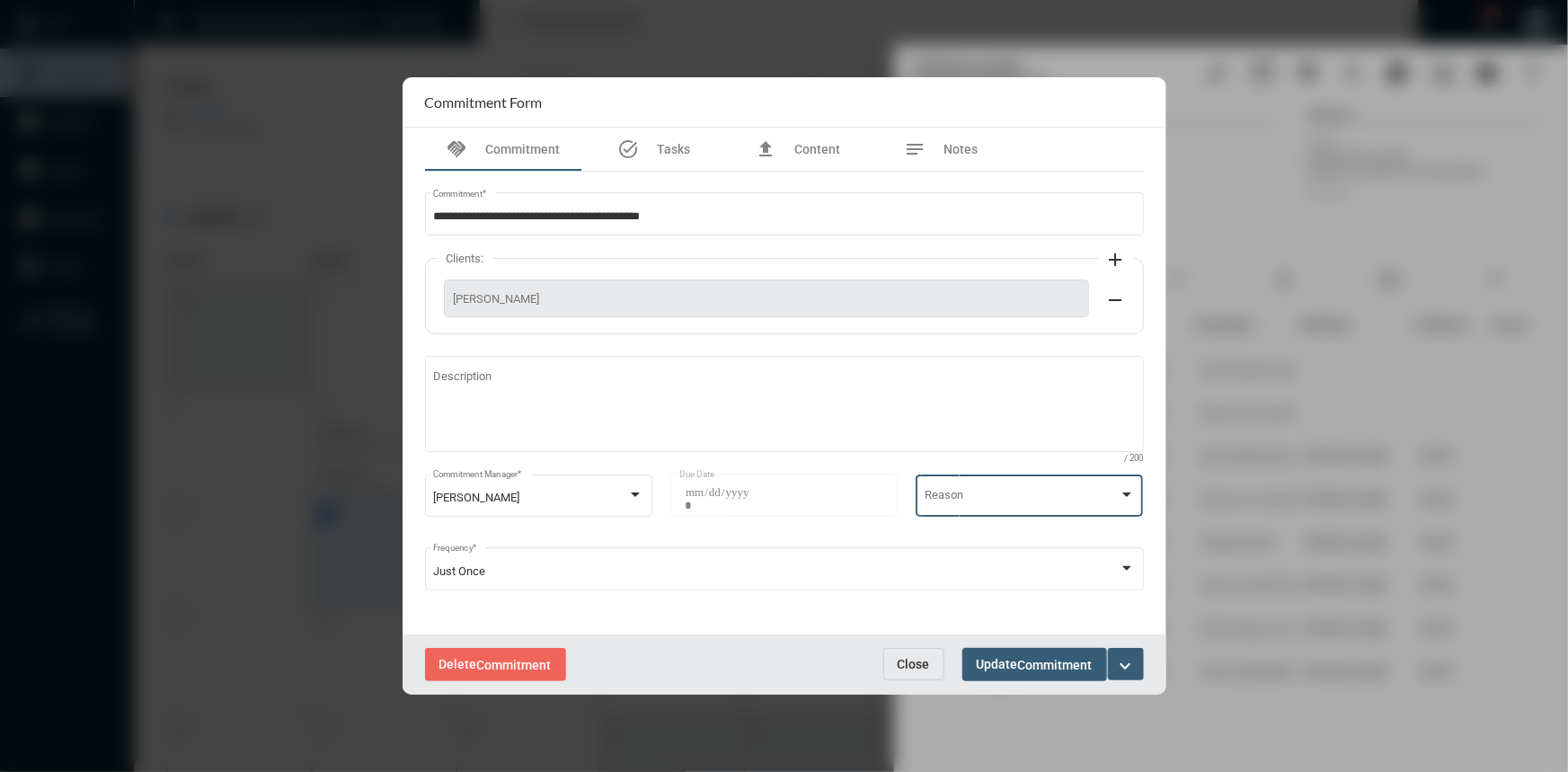
click at [1121, 492] on div at bounding box center [1127, 495] width 17 height 15
click at [1284, 543] on div at bounding box center [784, 386] width 1568 height 772
click at [1126, 663] on mat-icon "expand_more" at bounding box center [1126, 666] width 21 height 21
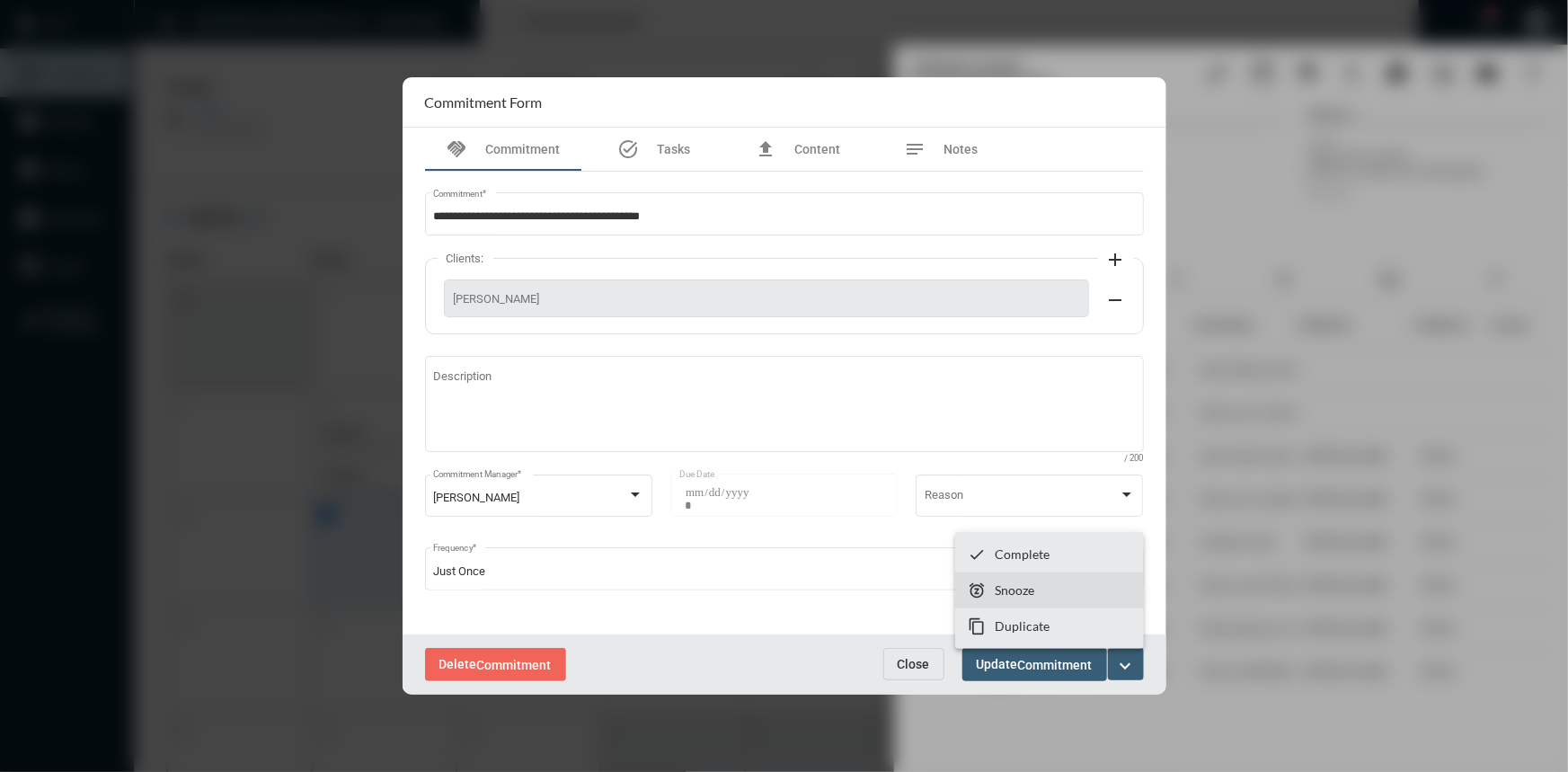
click at [1015, 590] on p "Snooze" at bounding box center [1014, 590] width 40 height 16
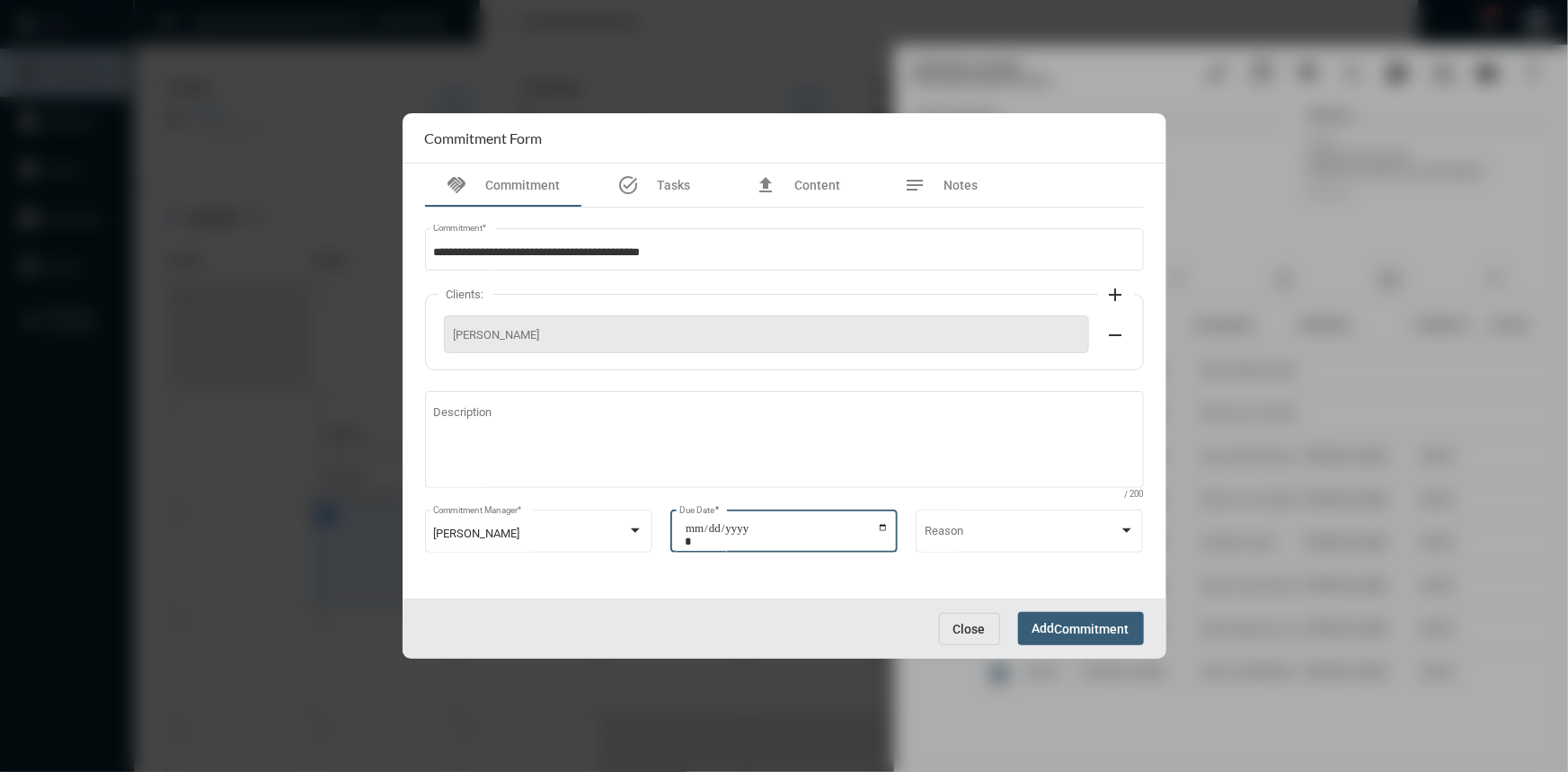
click at [874, 522] on input "**********" at bounding box center [786, 535] width 204 height 25
click at [880, 528] on input "**********" at bounding box center [786, 535] width 204 height 25
type input "**********"
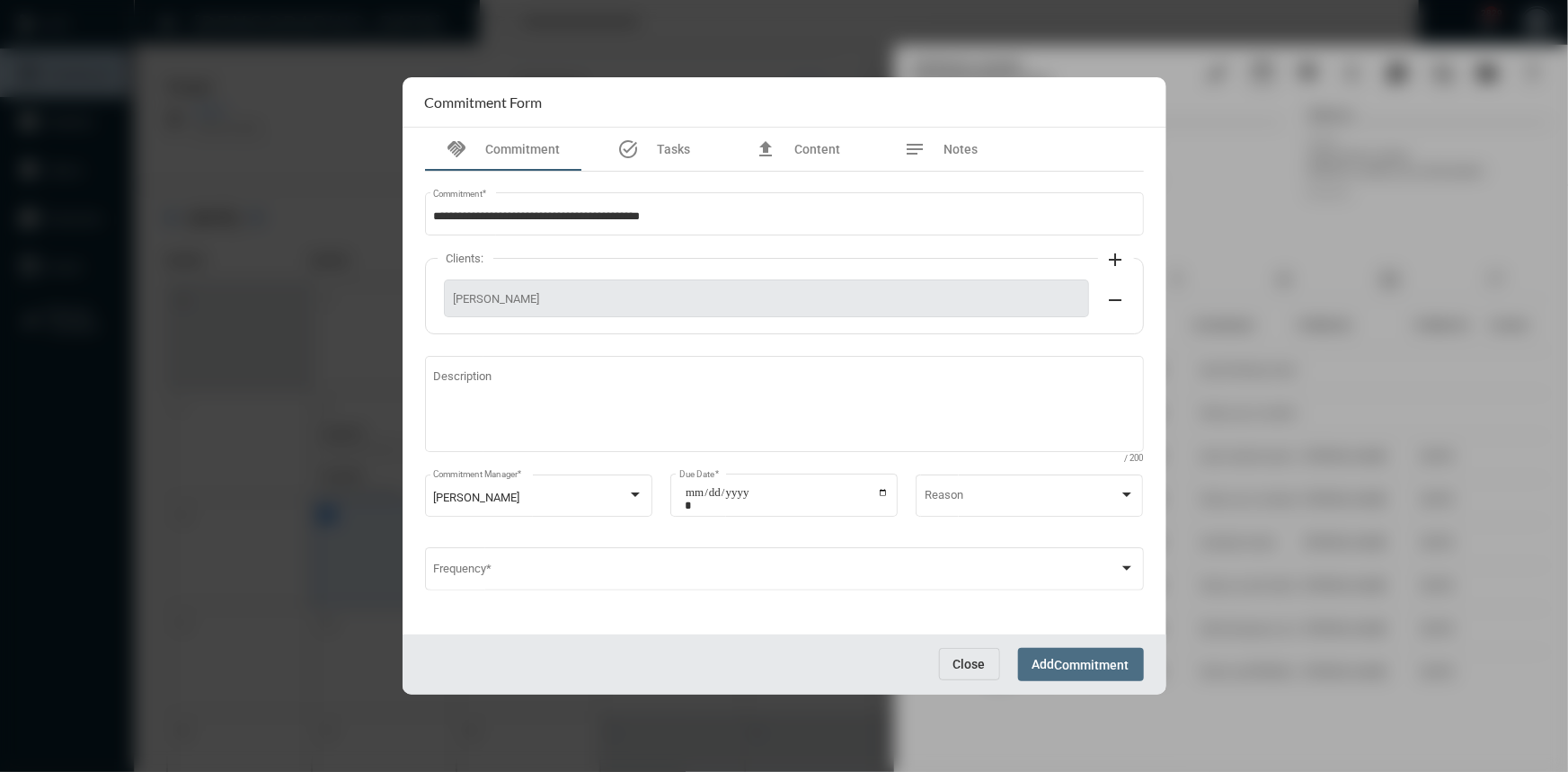
click at [1068, 659] on span "Commitment" at bounding box center [1091, 665] width 75 height 15
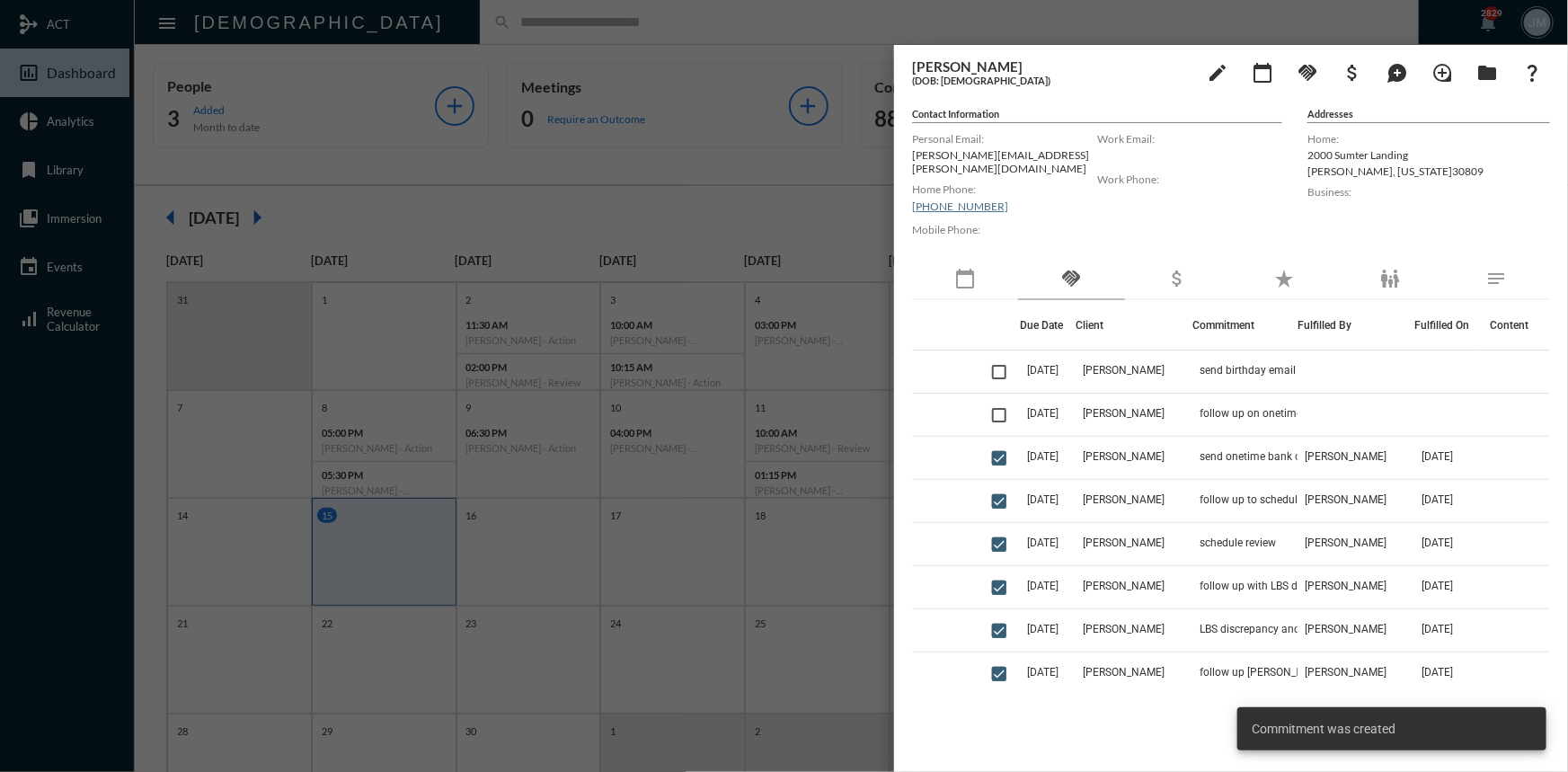
click at [804, 201] on div at bounding box center [784, 386] width 1568 height 772
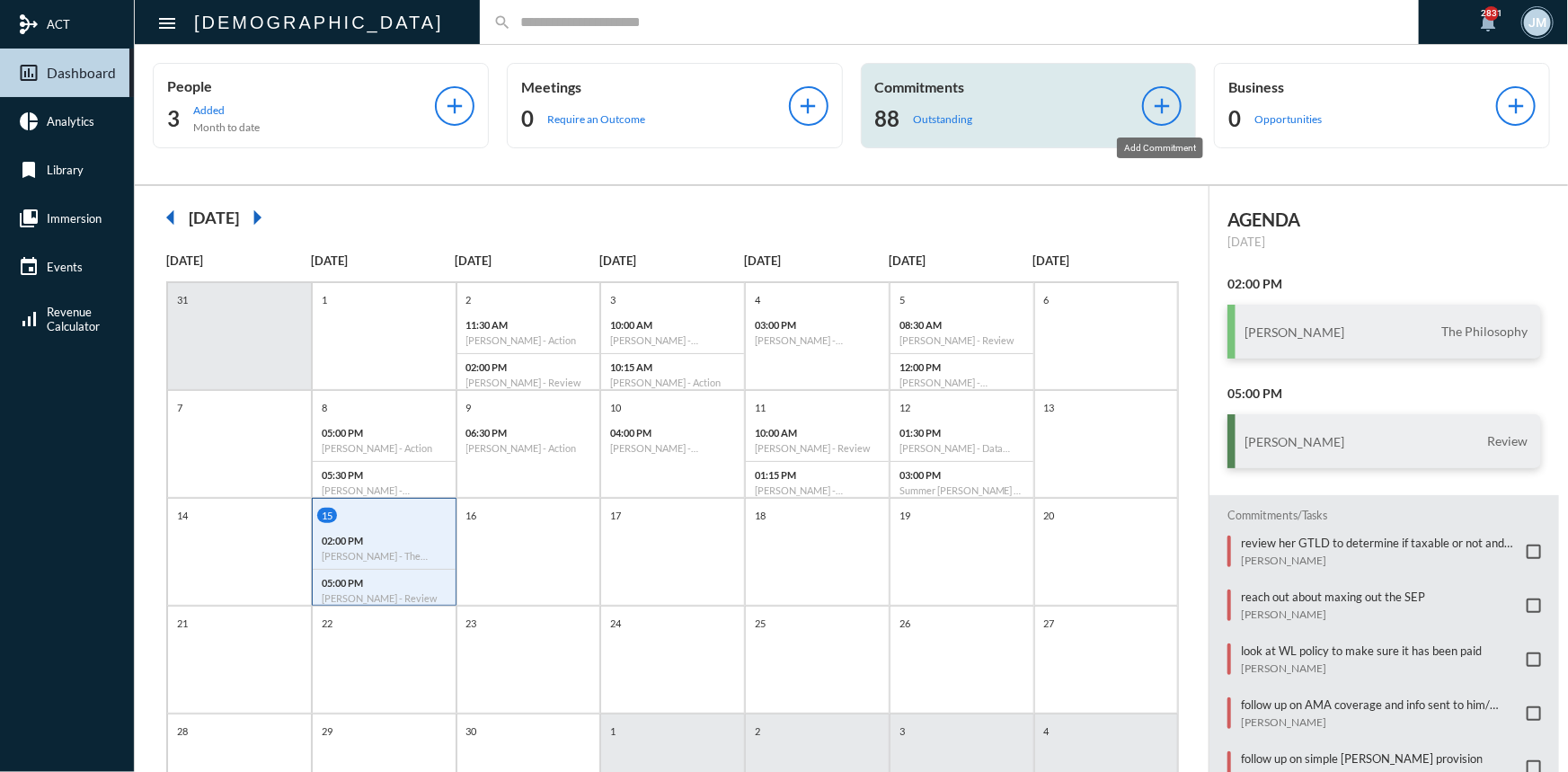
click at [1159, 104] on mat-icon "add" at bounding box center [1162, 106] width 25 height 25
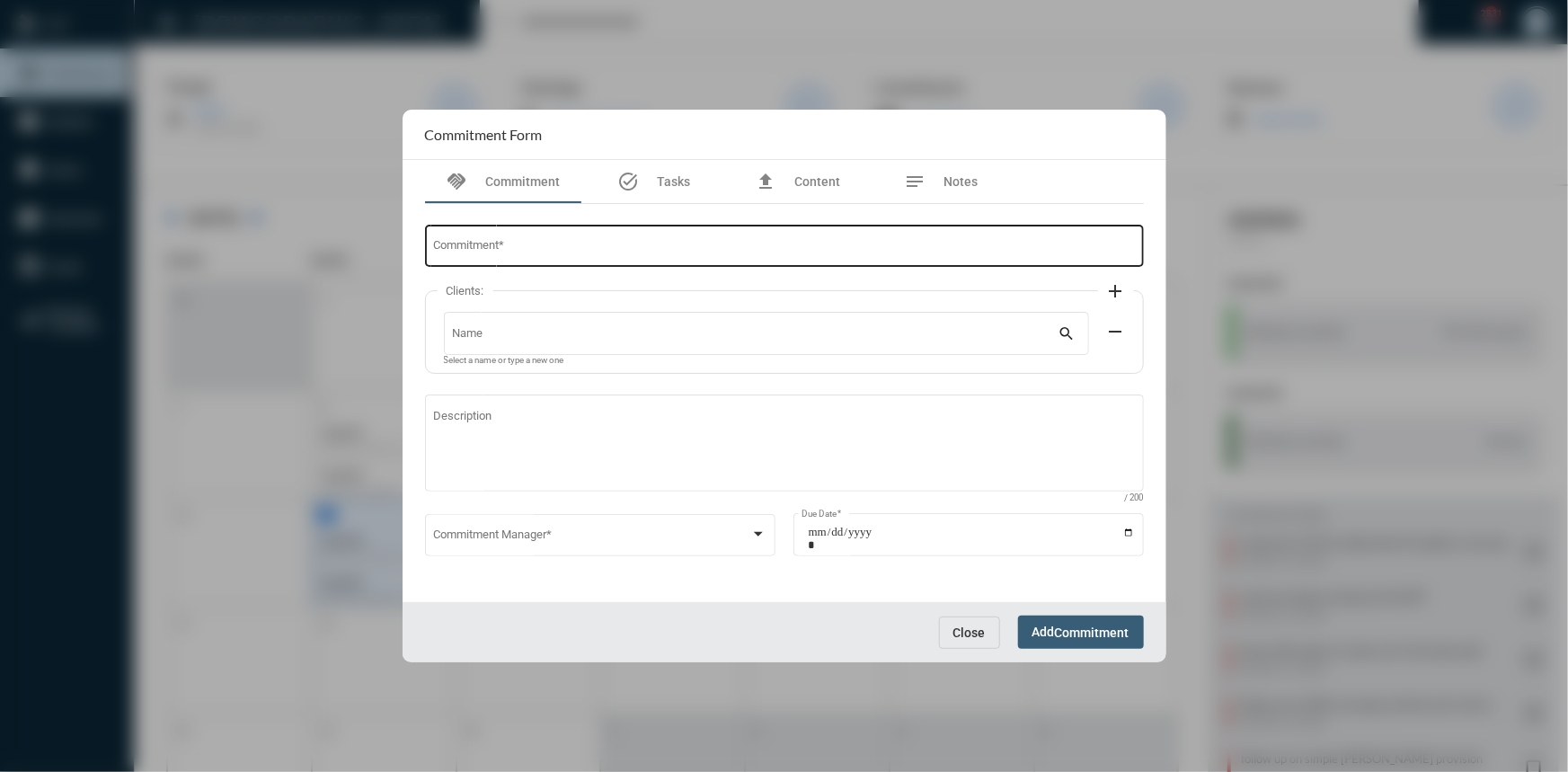
click at [630, 255] on div "Commitment *" at bounding box center [784, 245] width 702 height 46
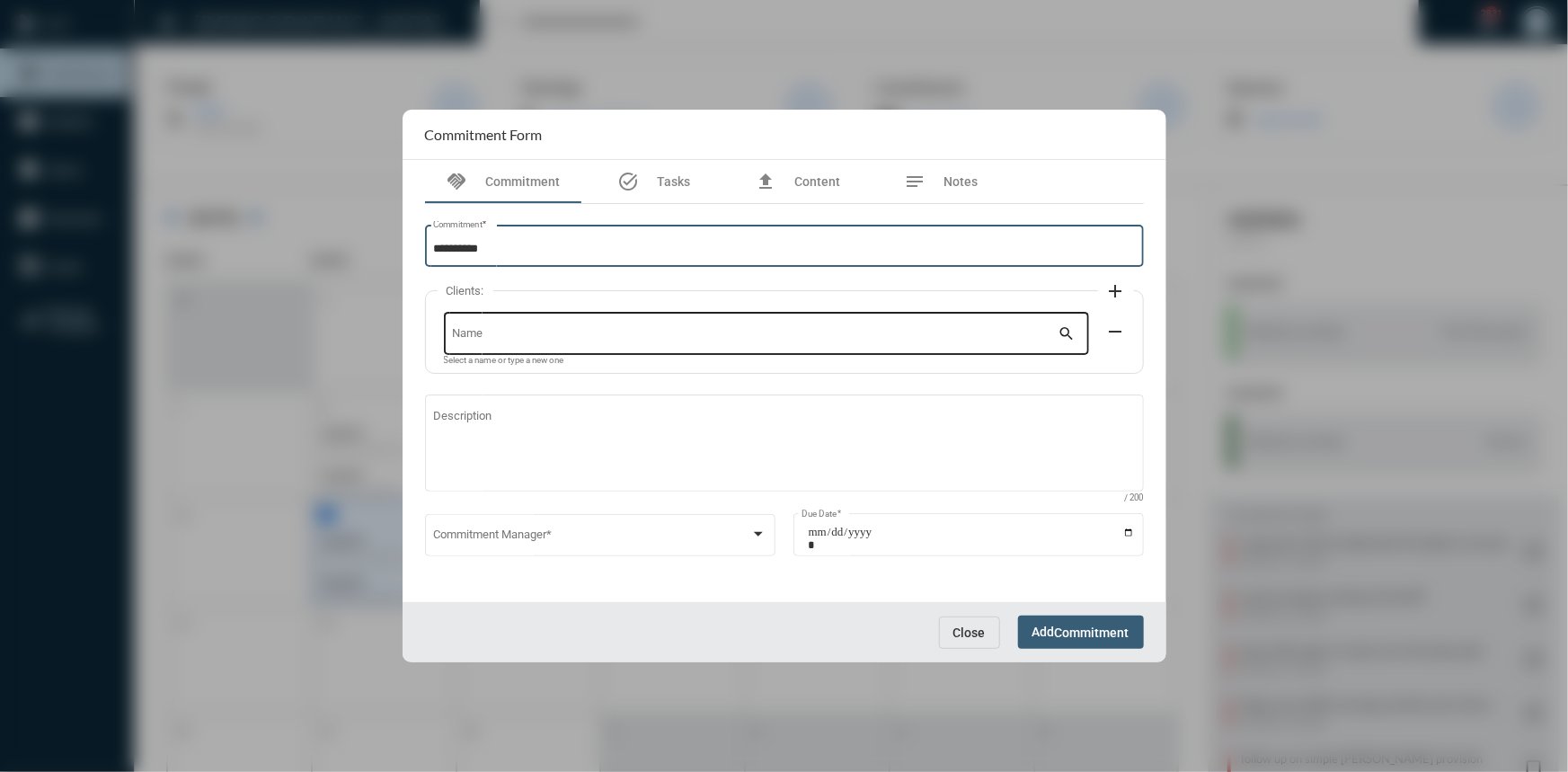
type input "**********"
click at [564, 340] on input "Name" at bounding box center [755, 336] width 606 height 14
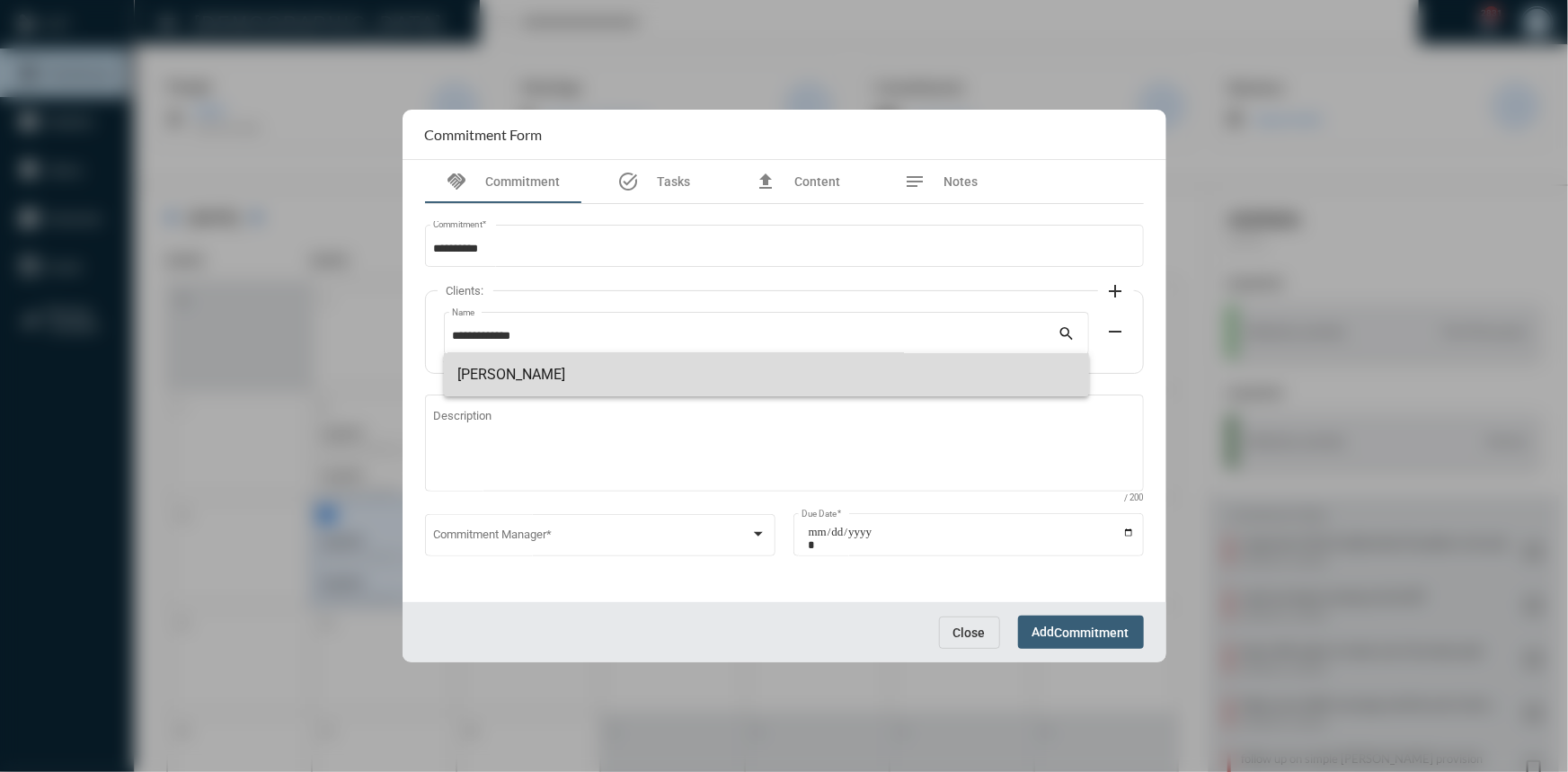
click at [540, 367] on span "John McCollum" at bounding box center [766, 374] width 617 height 43
type input "**********"
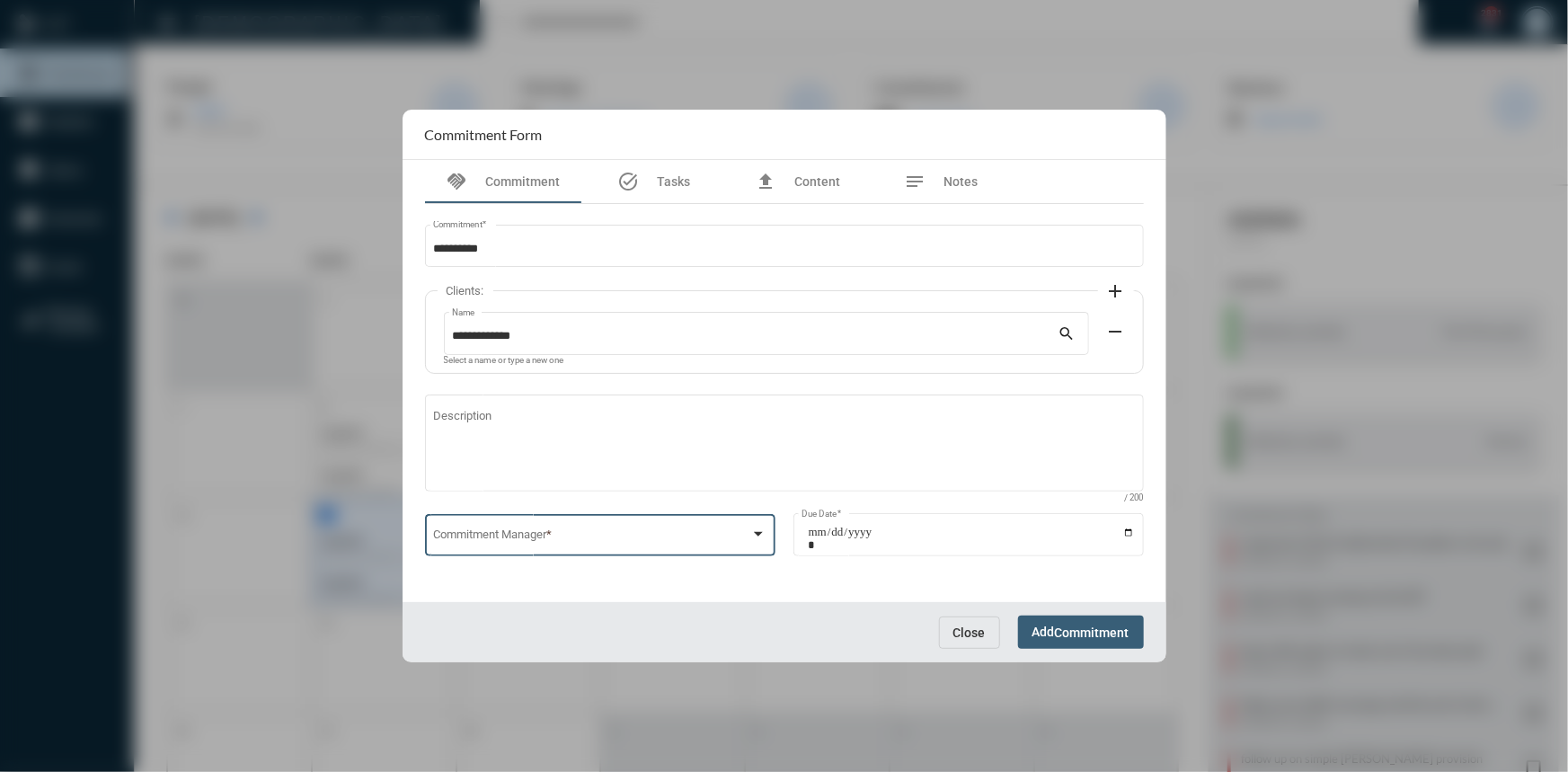
click at [763, 530] on div at bounding box center [758, 534] width 17 height 15
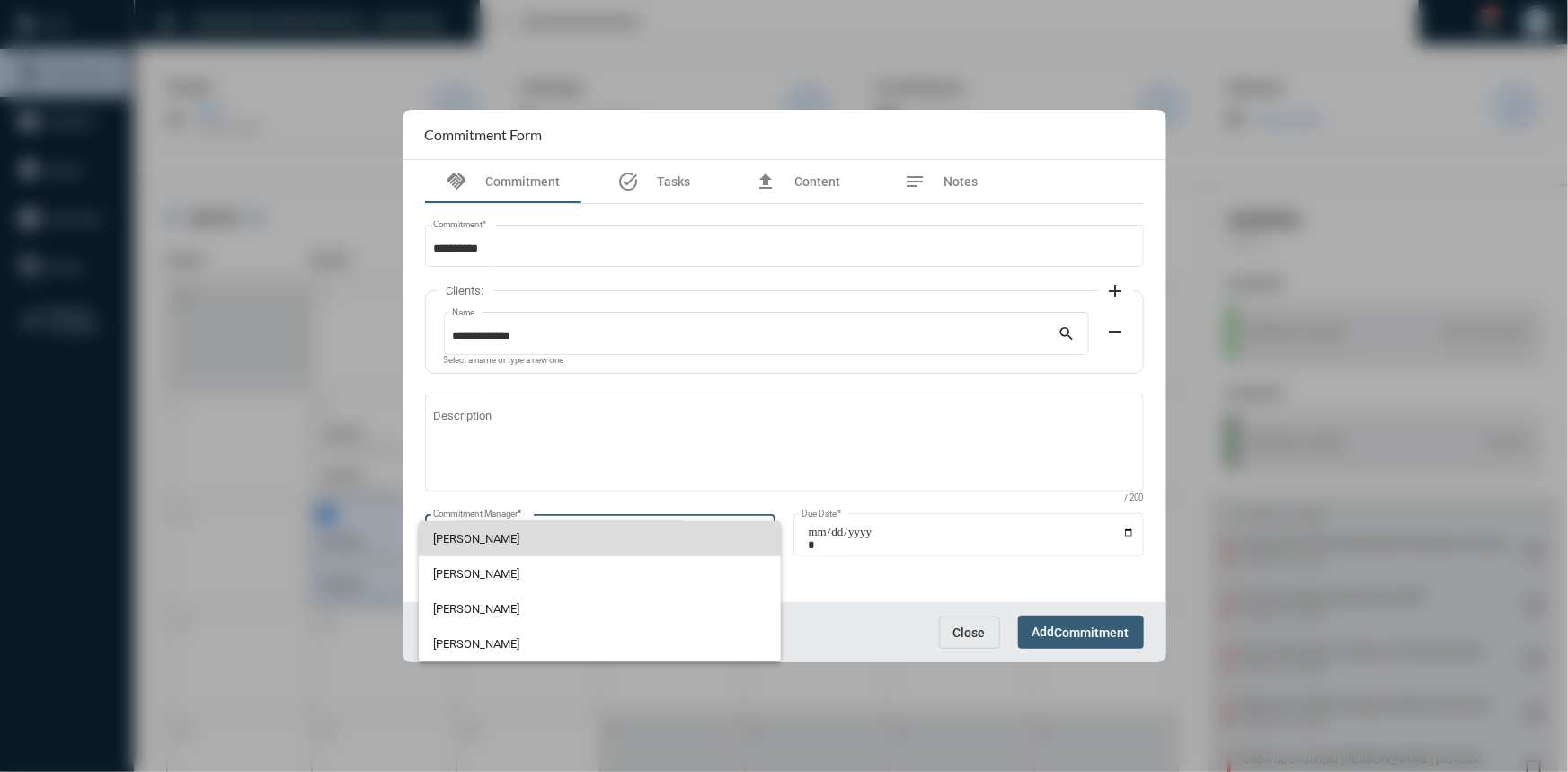
click at [504, 536] on span "John McCollum" at bounding box center [599, 539] width 333 height 35
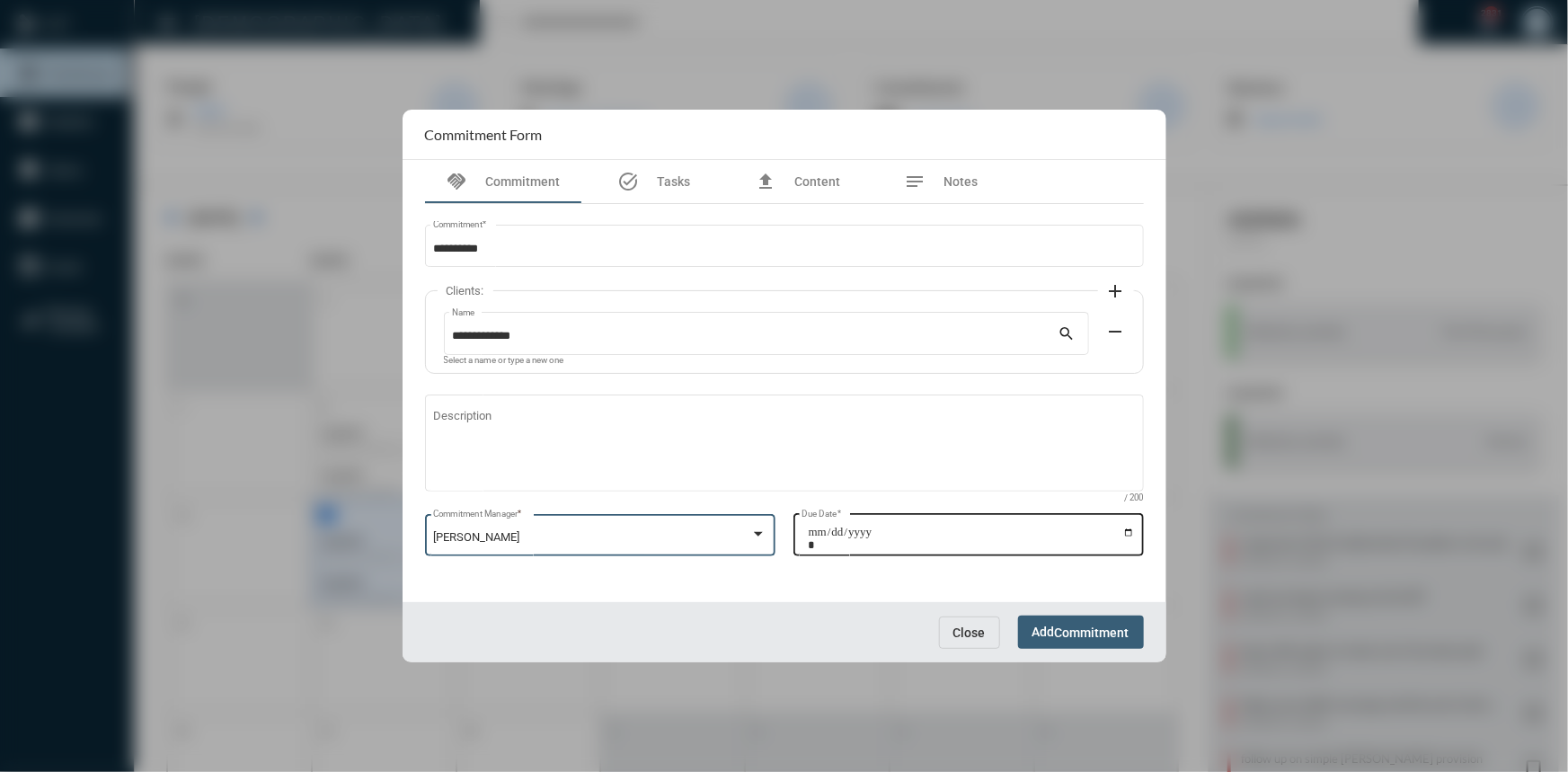
click at [1128, 531] on input "Due Date *" at bounding box center [972, 538] width 327 height 25
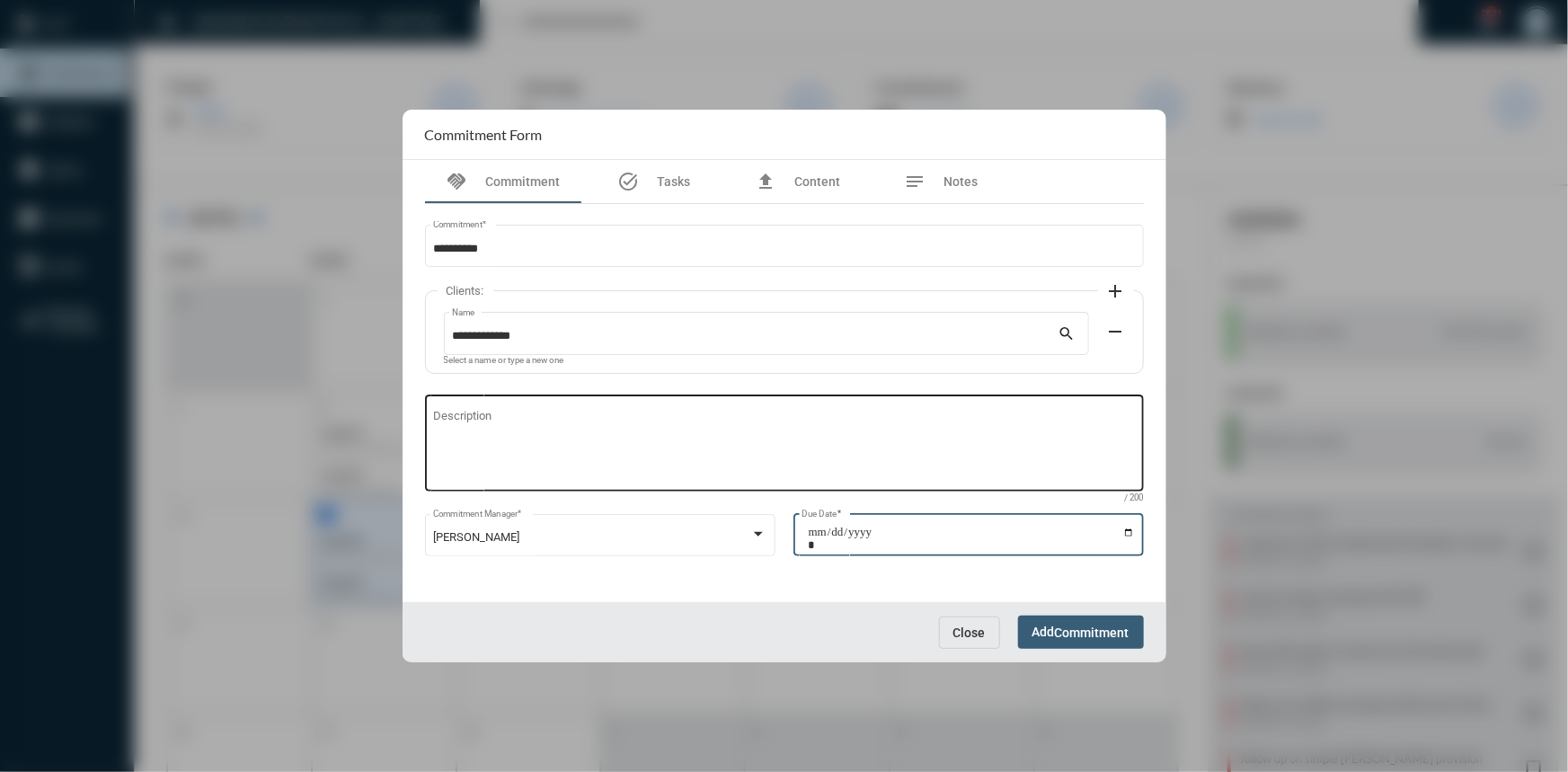
type input "**********"
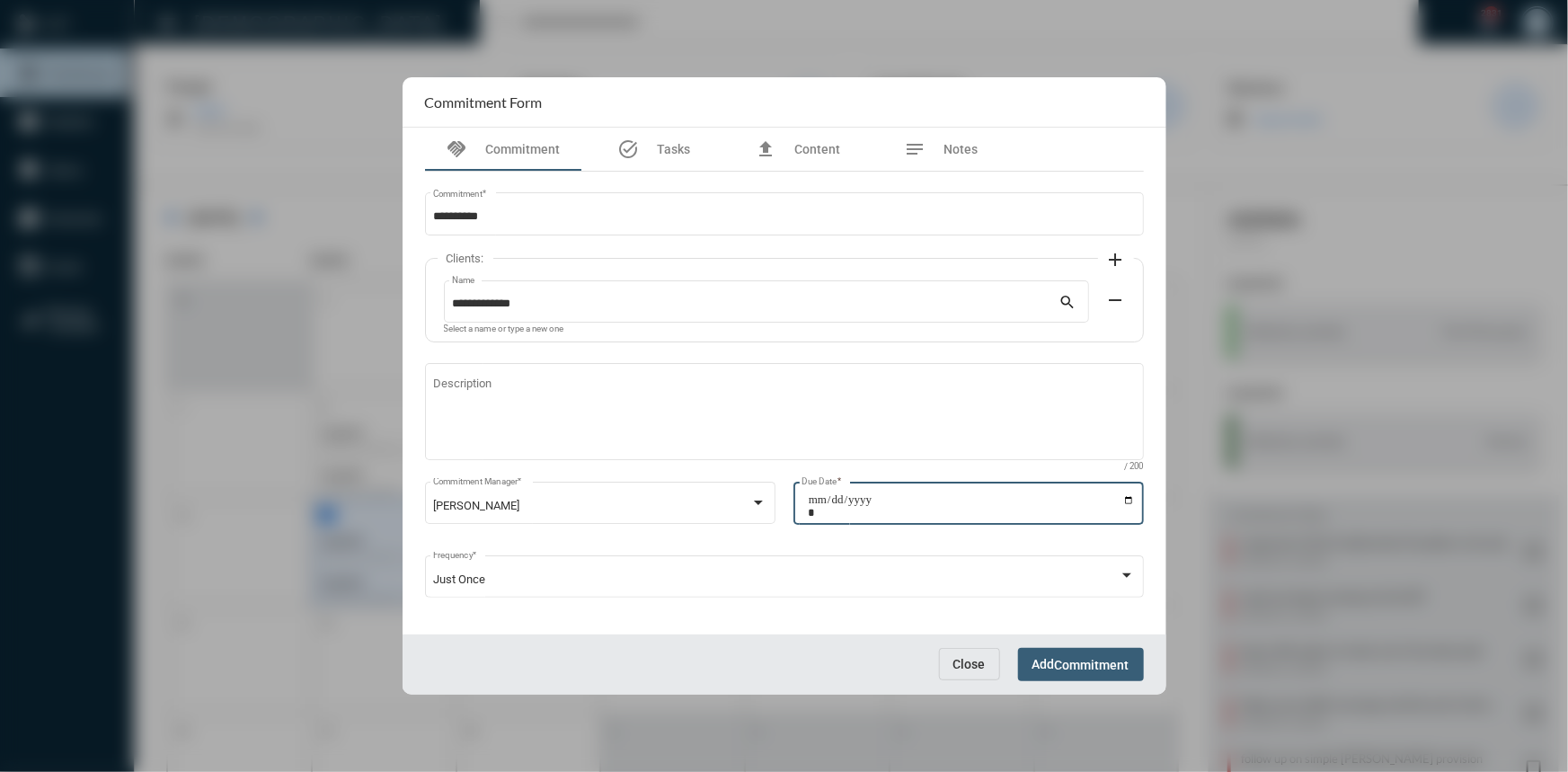
click at [1082, 663] on span "Commitment" at bounding box center [1091, 665] width 75 height 15
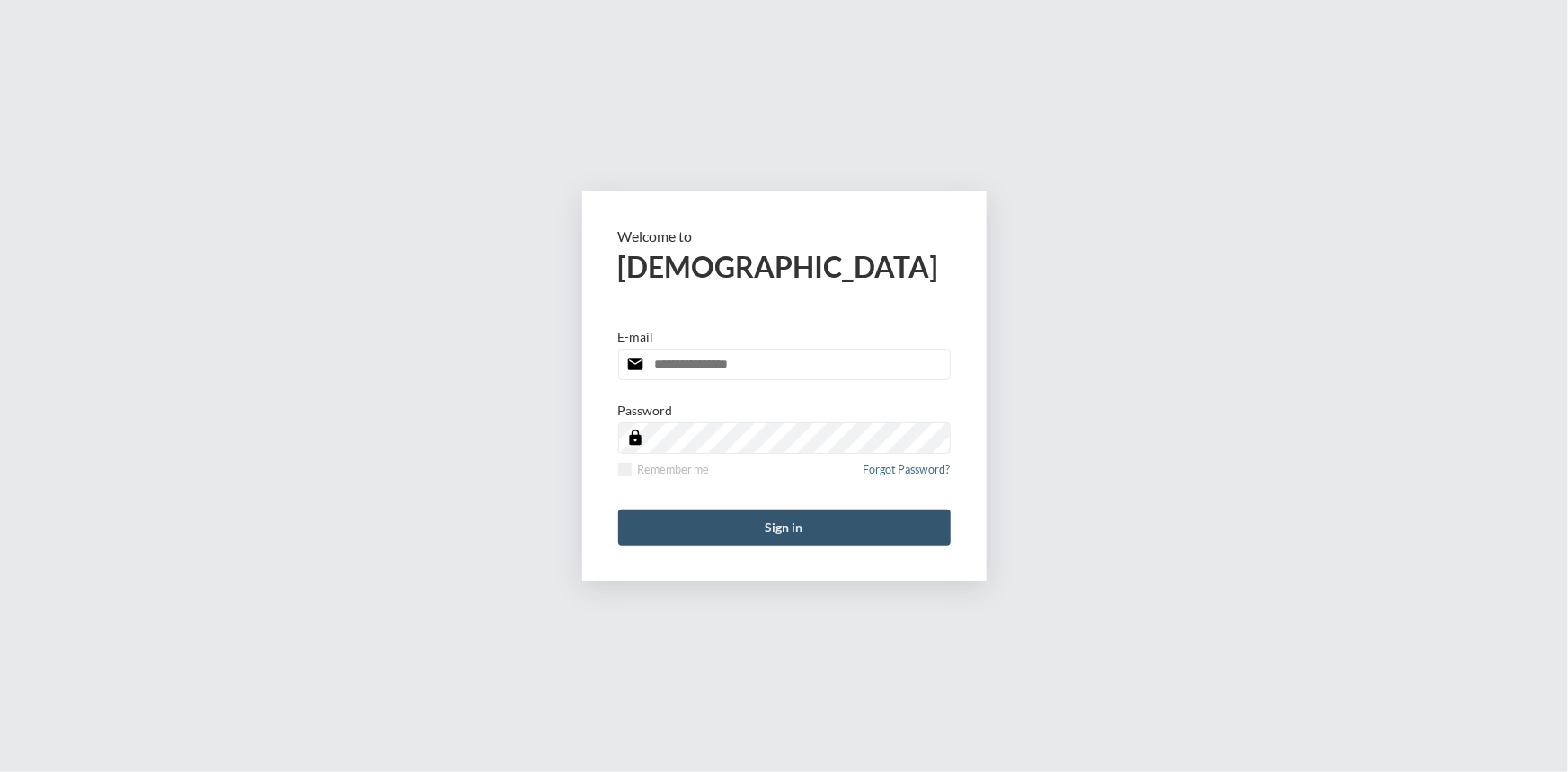
type input "**********"
click at [800, 526] on button "Sign in" at bounding box center [784, 527] width 332 height 36
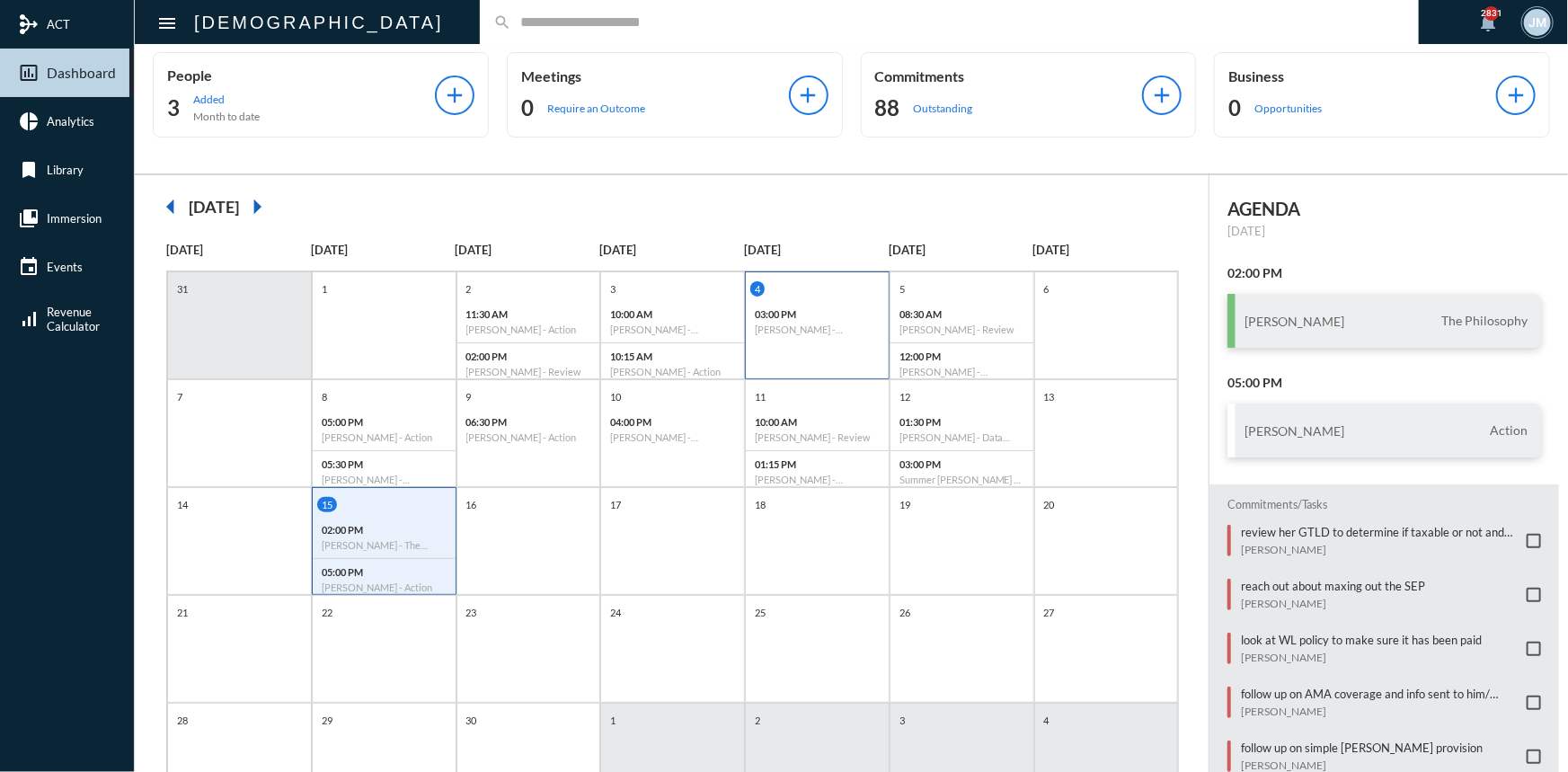
scroll to position [93, 0]
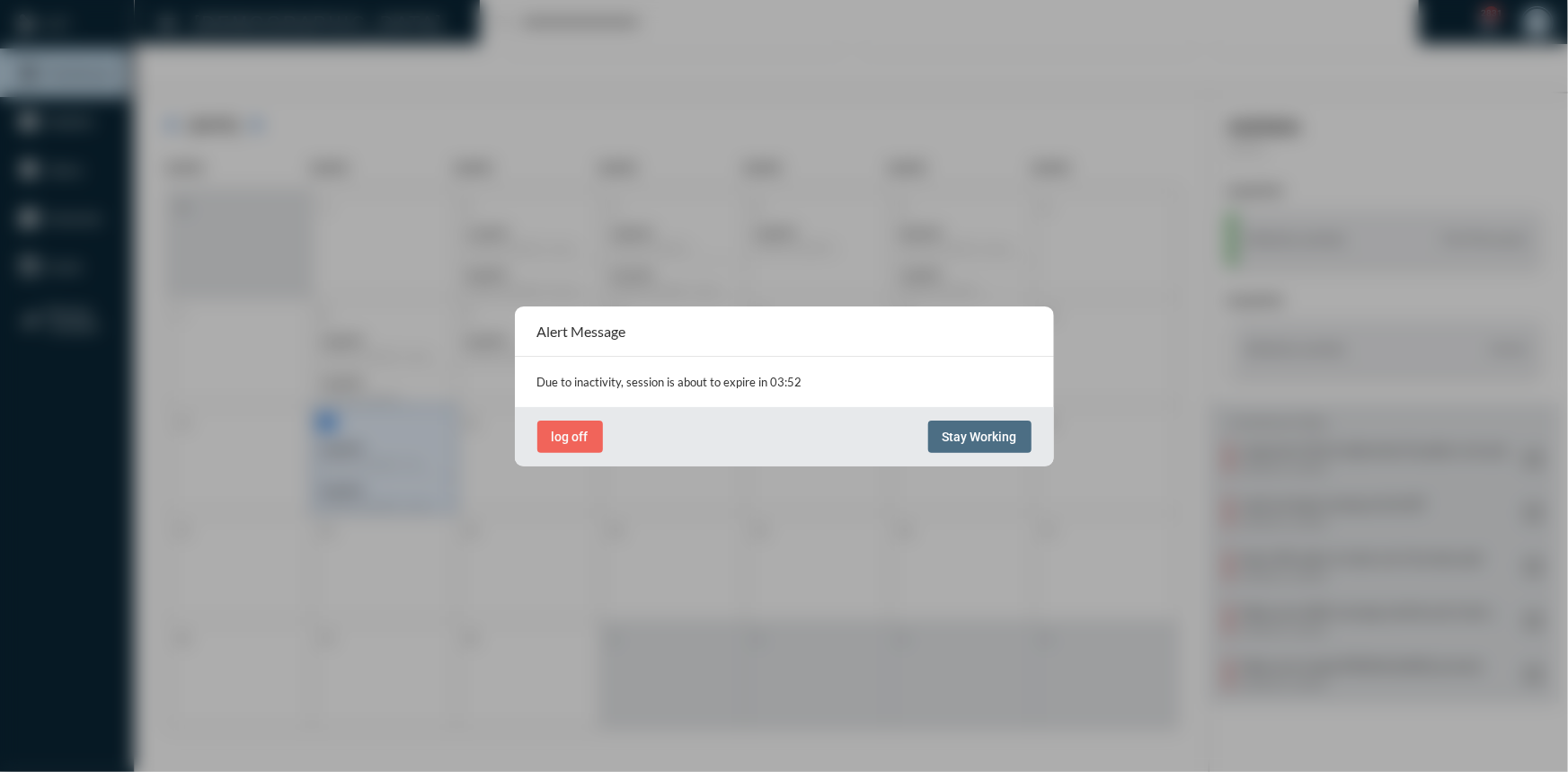
click at [1007, 423] on button "Stay Working" at bounding box center [979, 437] width 103 height 32
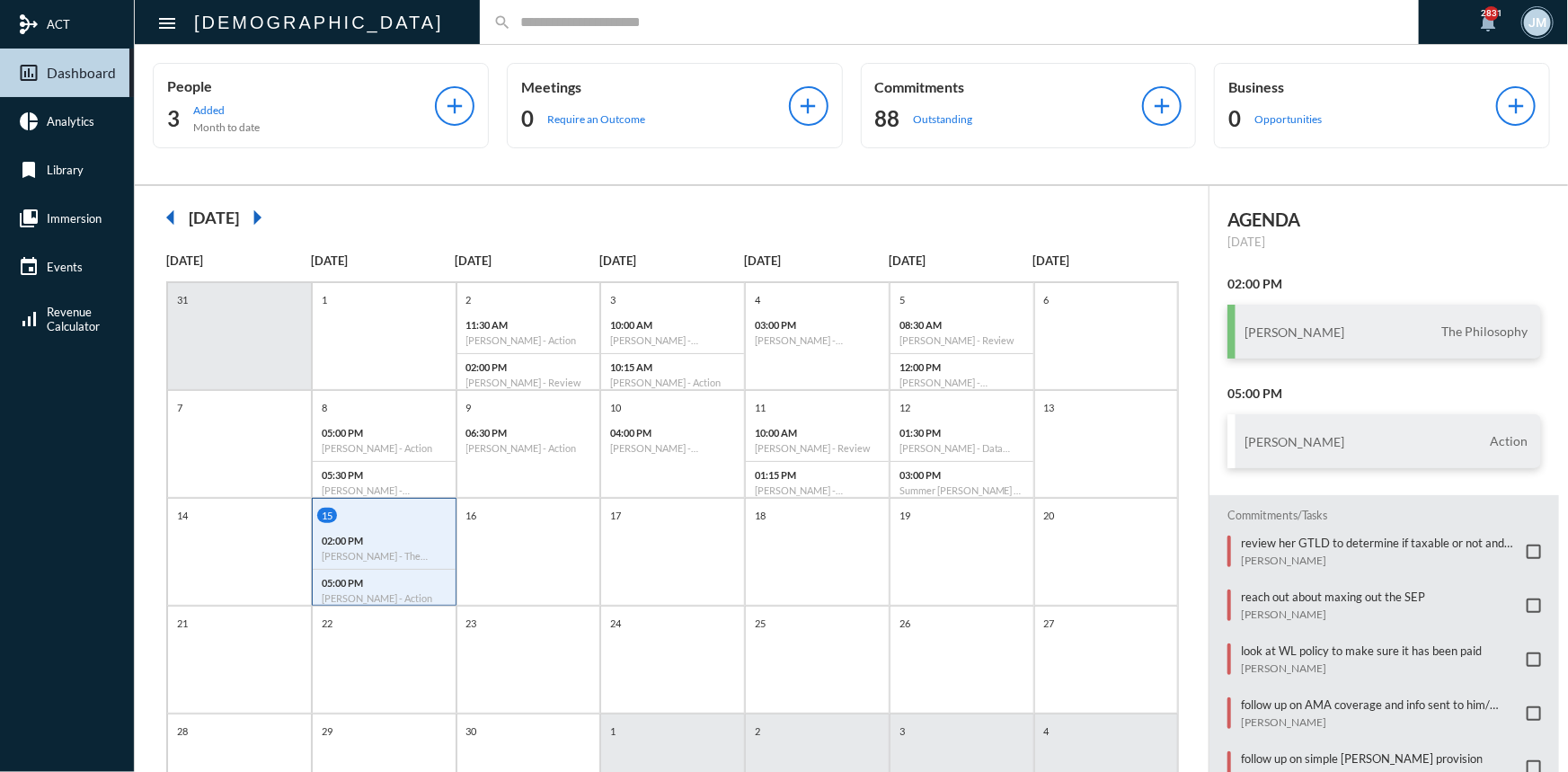
scroll to position [0, 0]
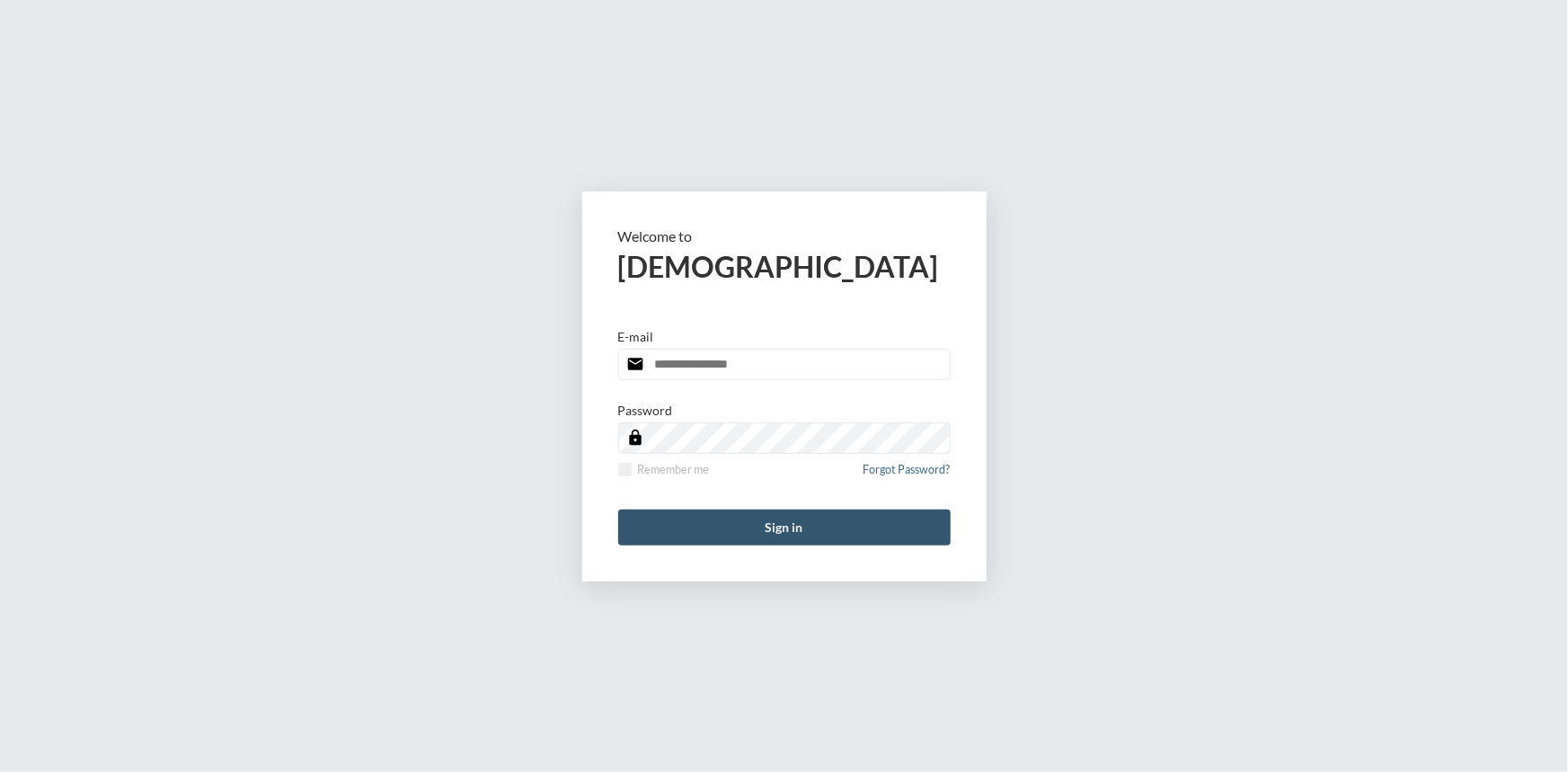
type input "**********"
click at [794, 527] on button "Sign in" at bounding box center [784, 527] width 332 height 36
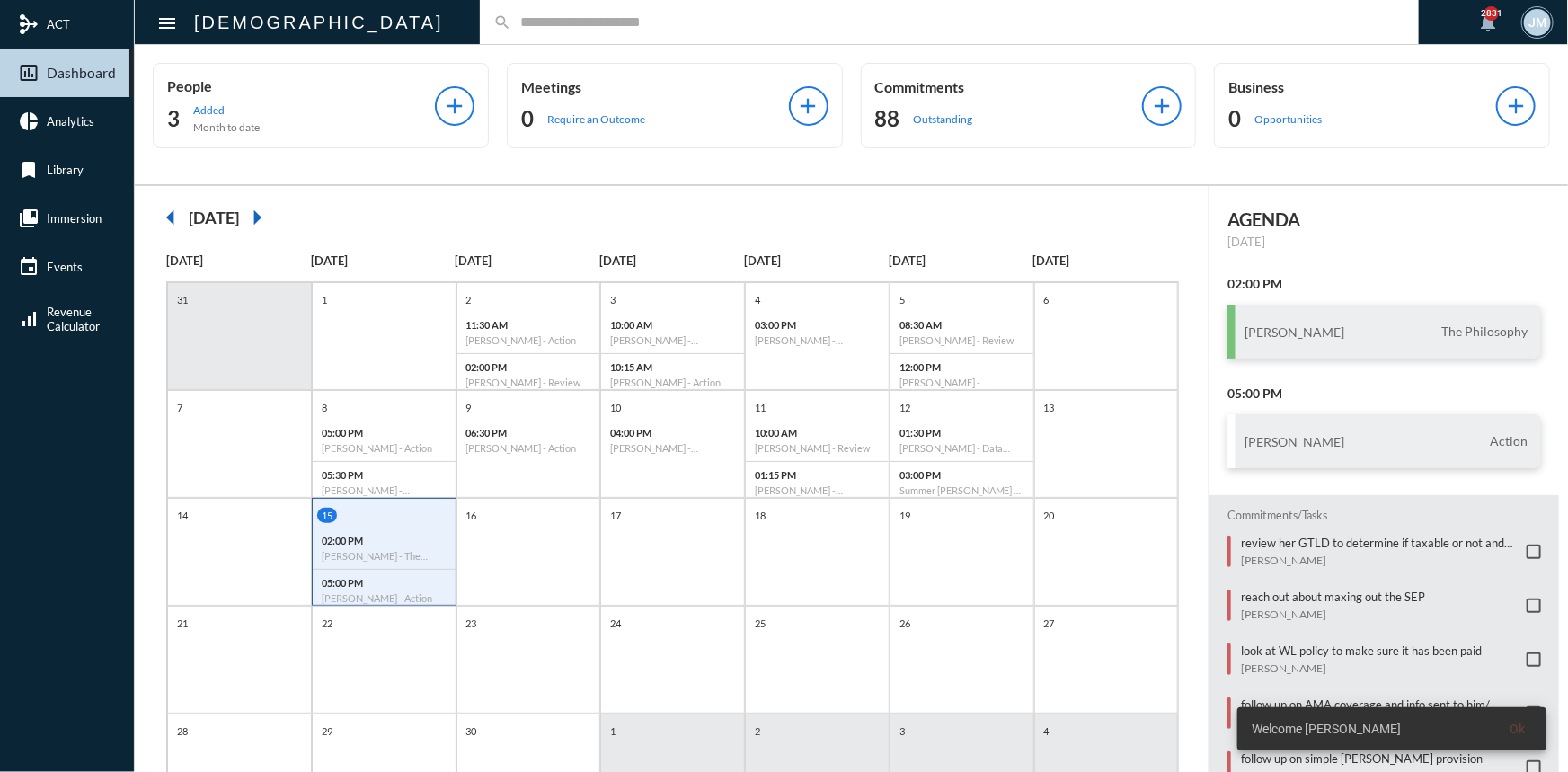
click at [512, 15] on input "text" at bounding box center [958, 22] width 894 height 16
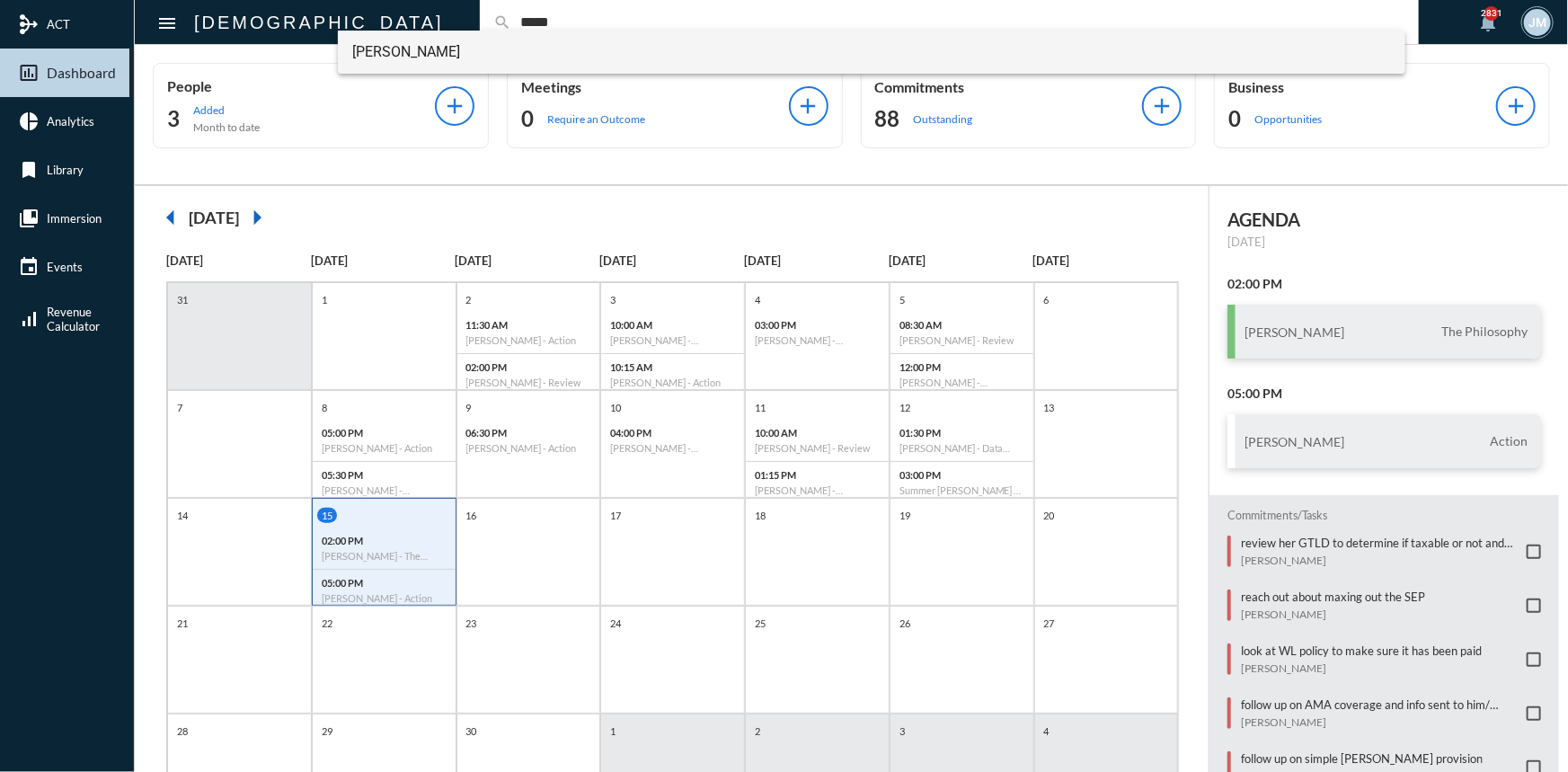
type input "*****"
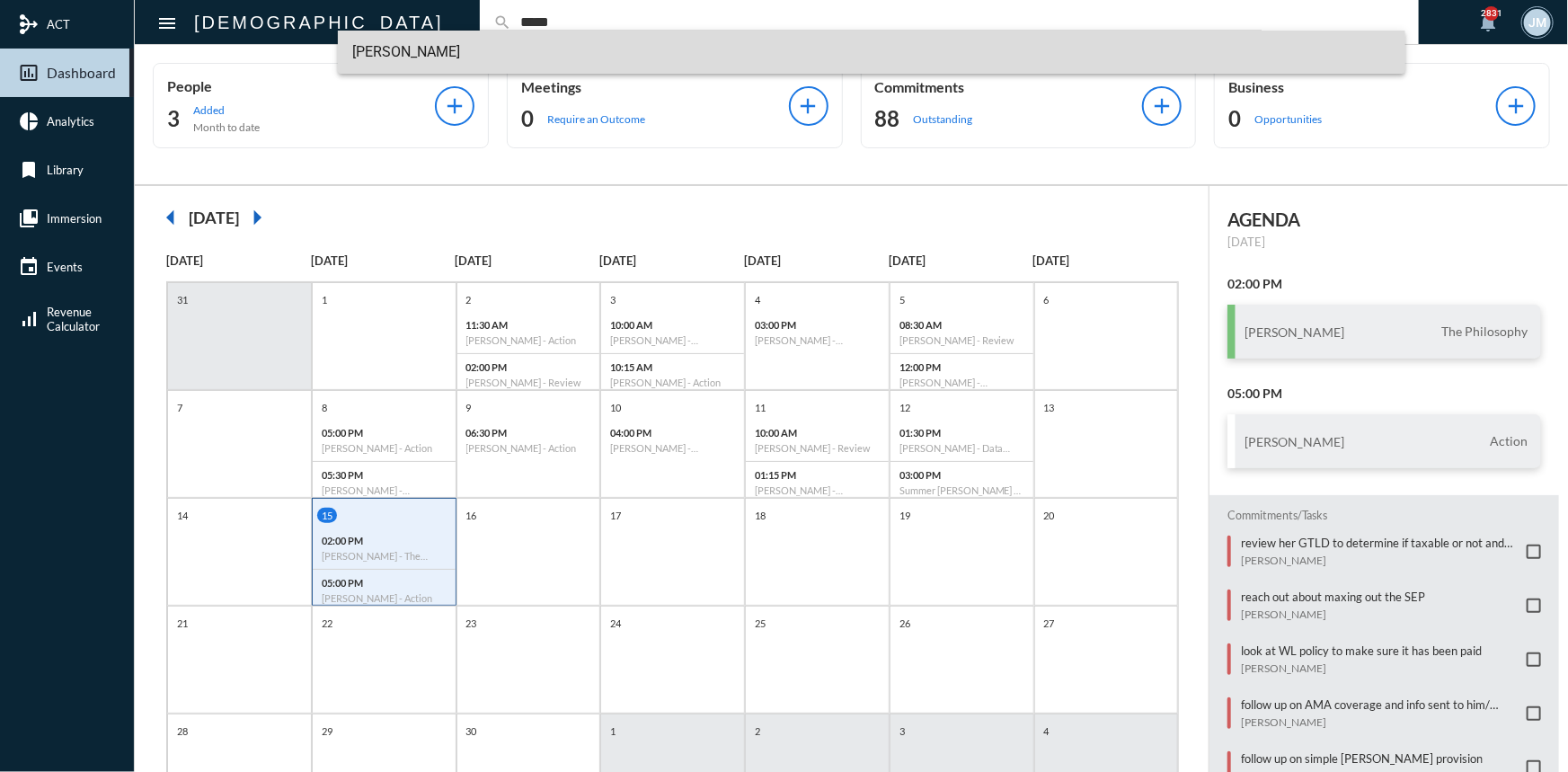
click at [421, 52] on span "Noam Peleg" at bounding box center [871, 52] width 1039 height 43
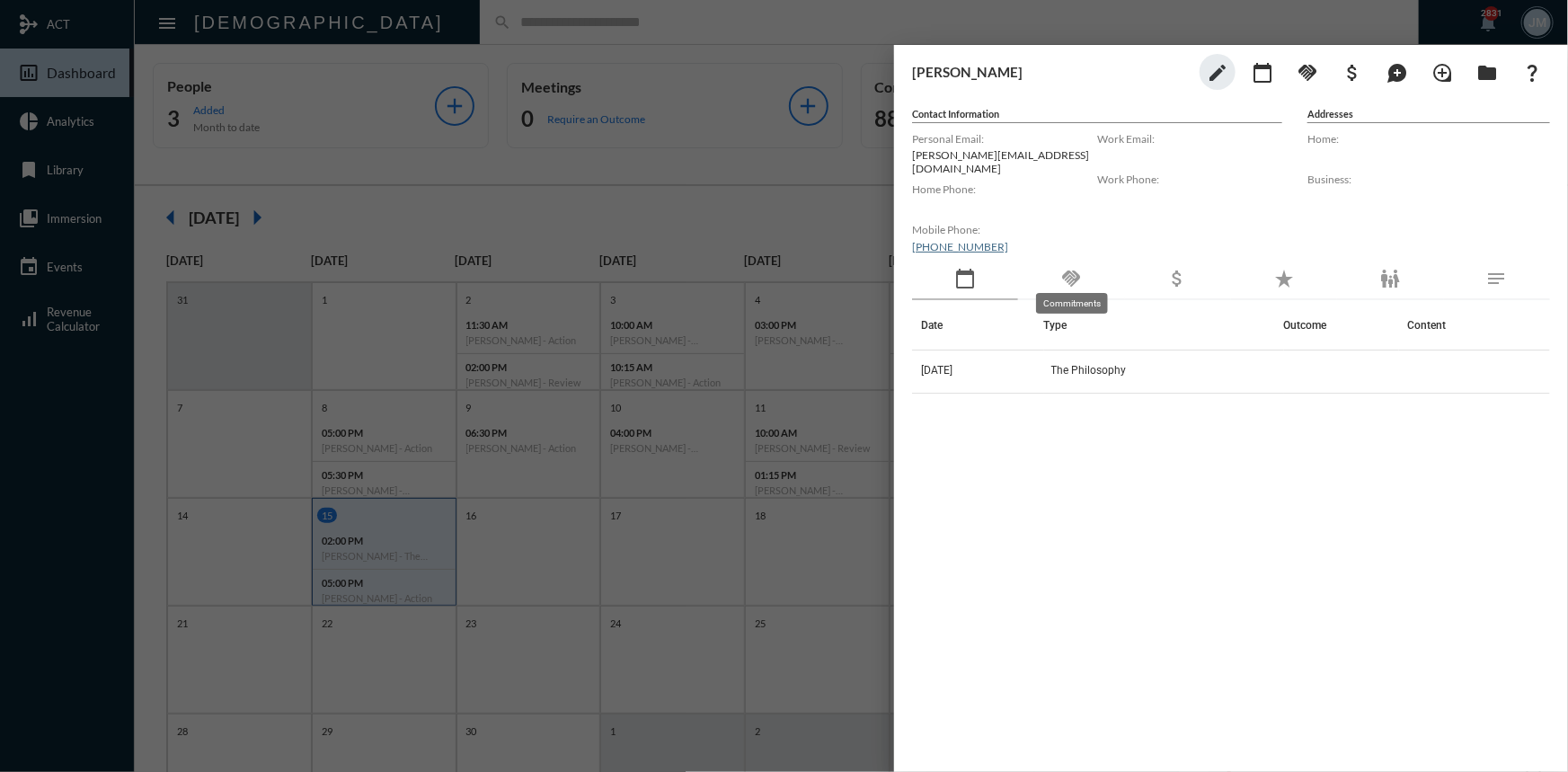
click at [1072, 268] on mat-icon "handshake" at bounding box center [1071, 279] width 21 height 21
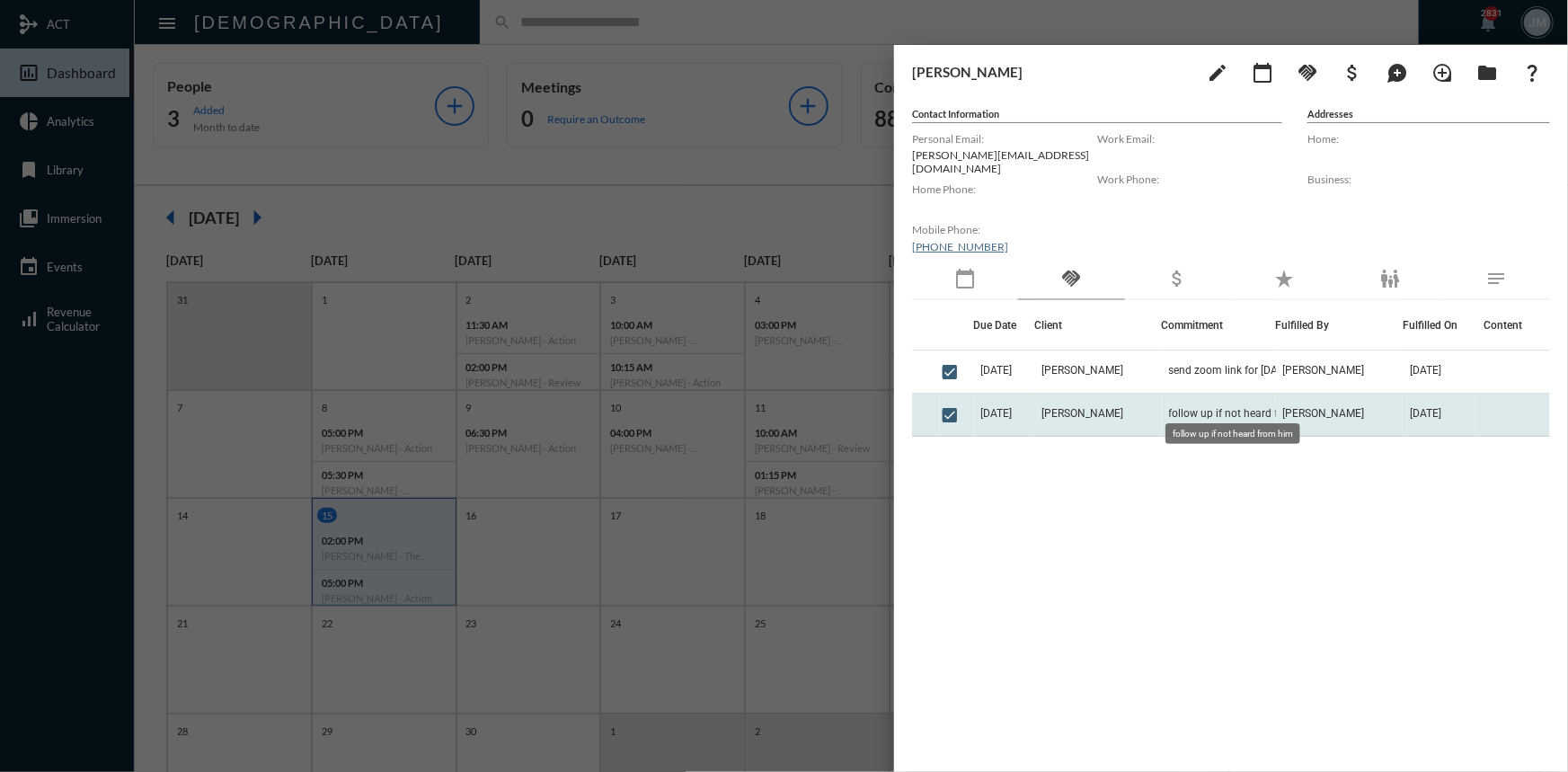
click at [1234, 407] on span "follow up if not heard from him" at bounding box center [1244, 413] width 151 height 13
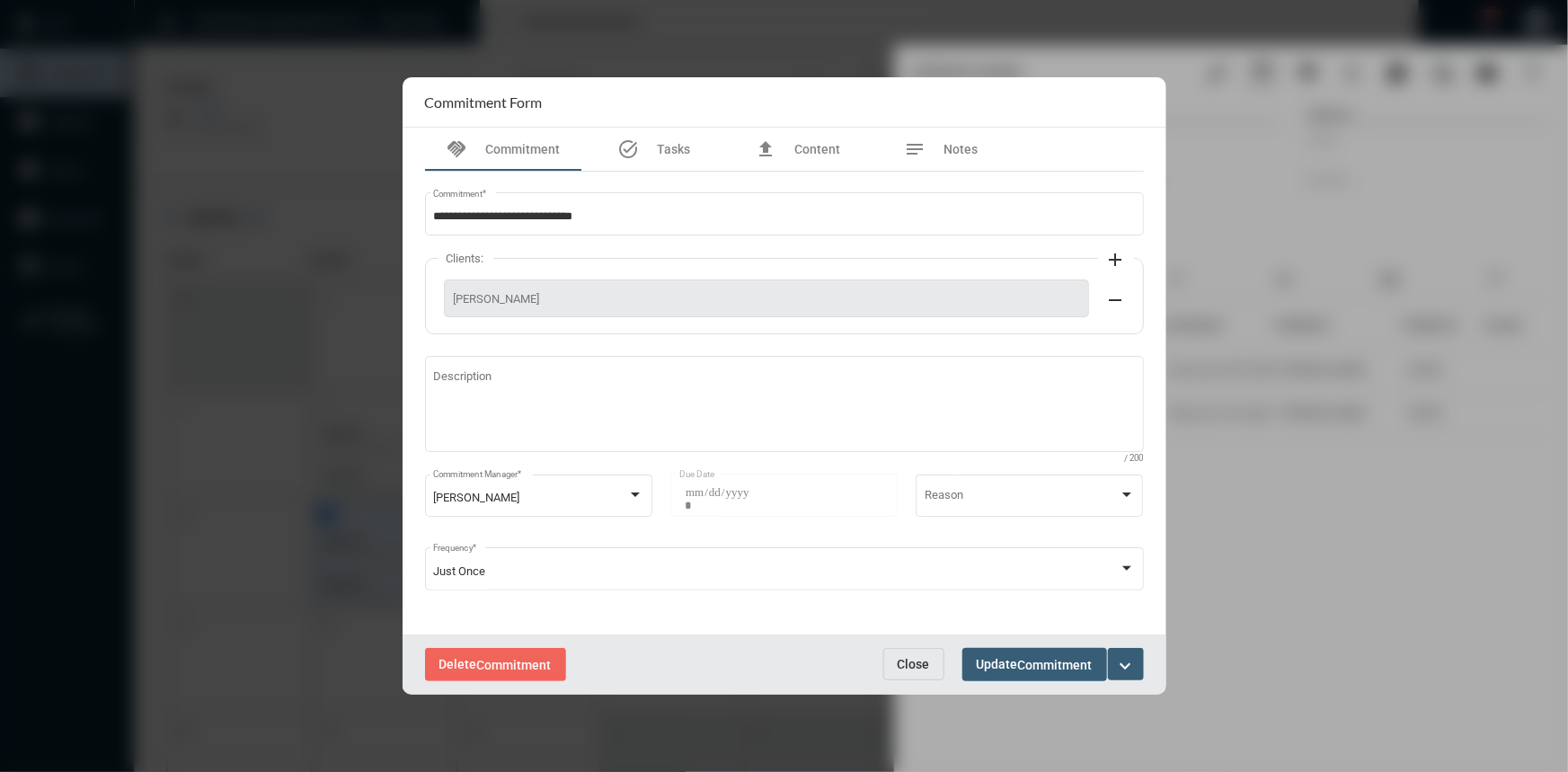
click at [915, 657] on span "Close" at bounding box center [913, 664] width 32 height 15
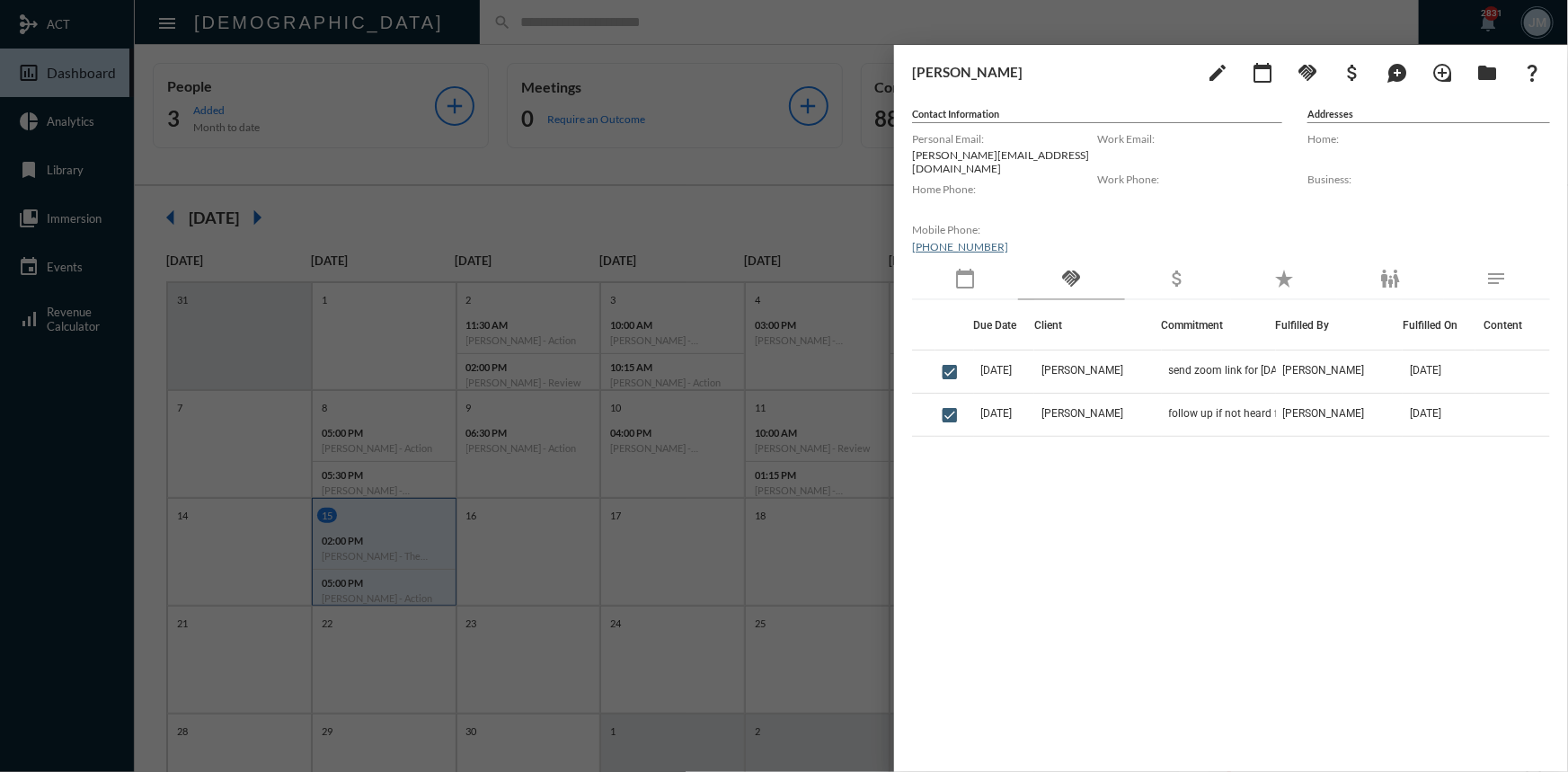
click at [732, 192] on div at bounding box center [784, 386] width 1568 height 772
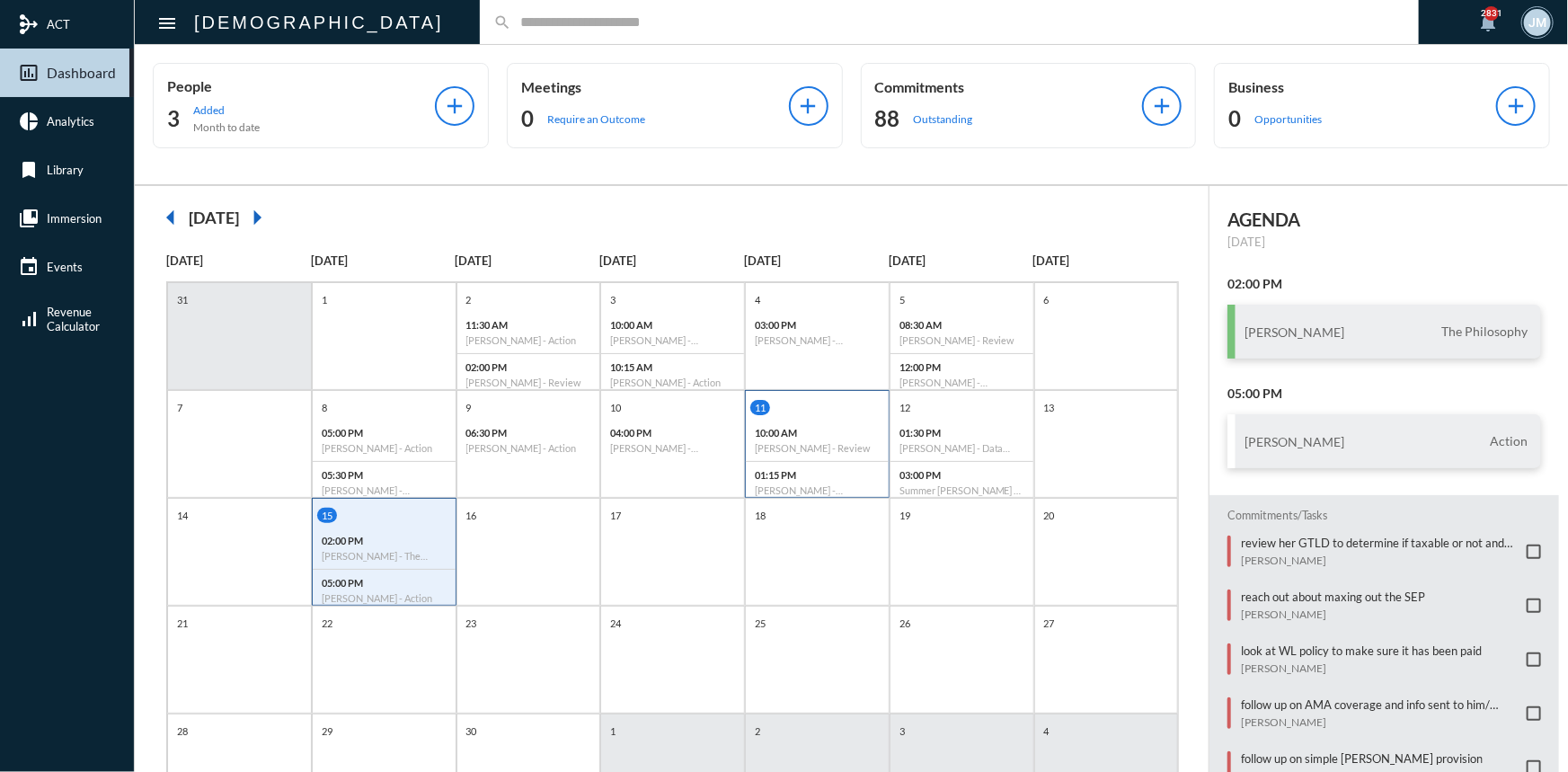
scroll to position [93, 0]
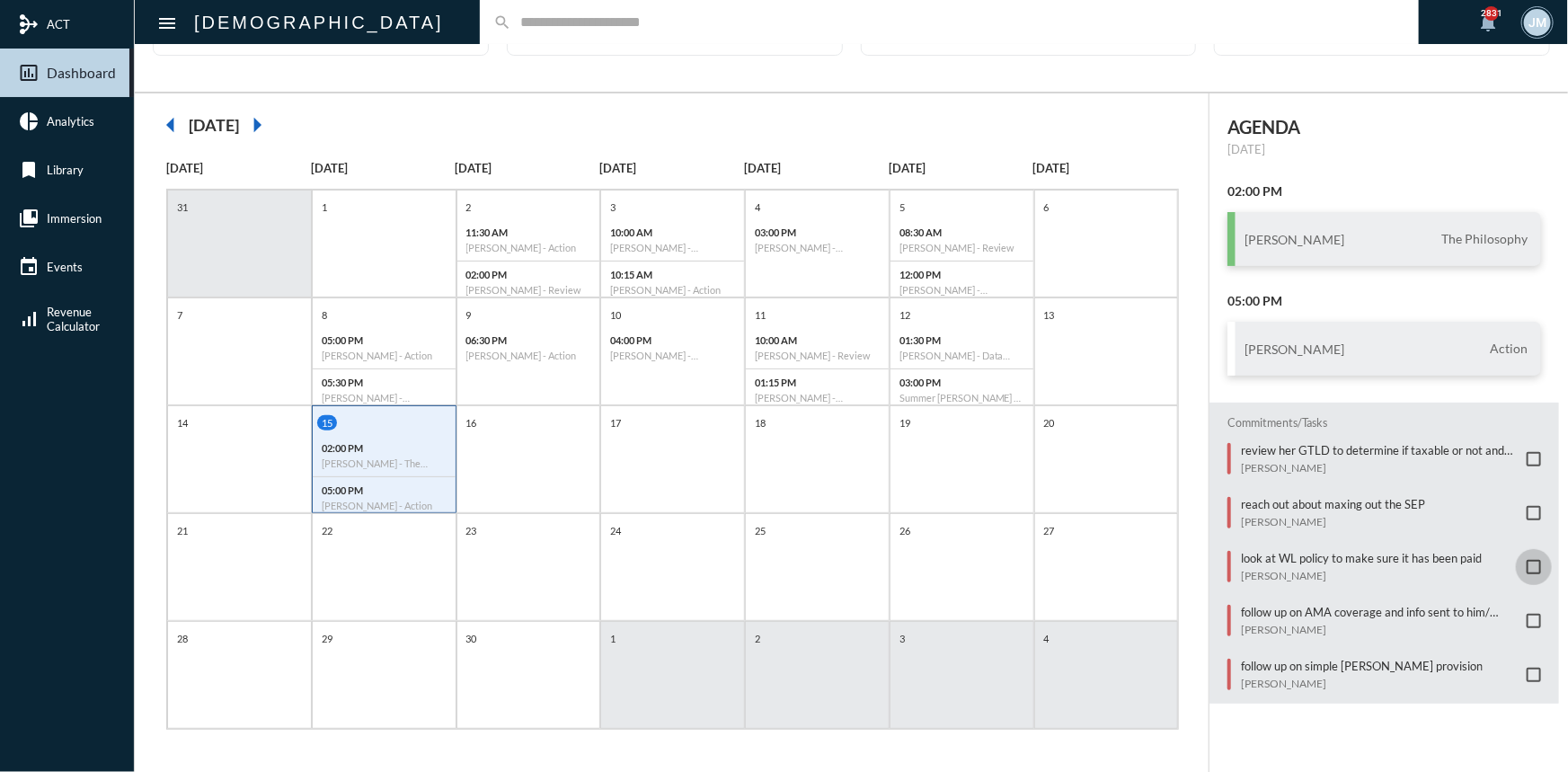
click at [1527, 560] on span at bounding box center [1534, 566] width 15 height 15
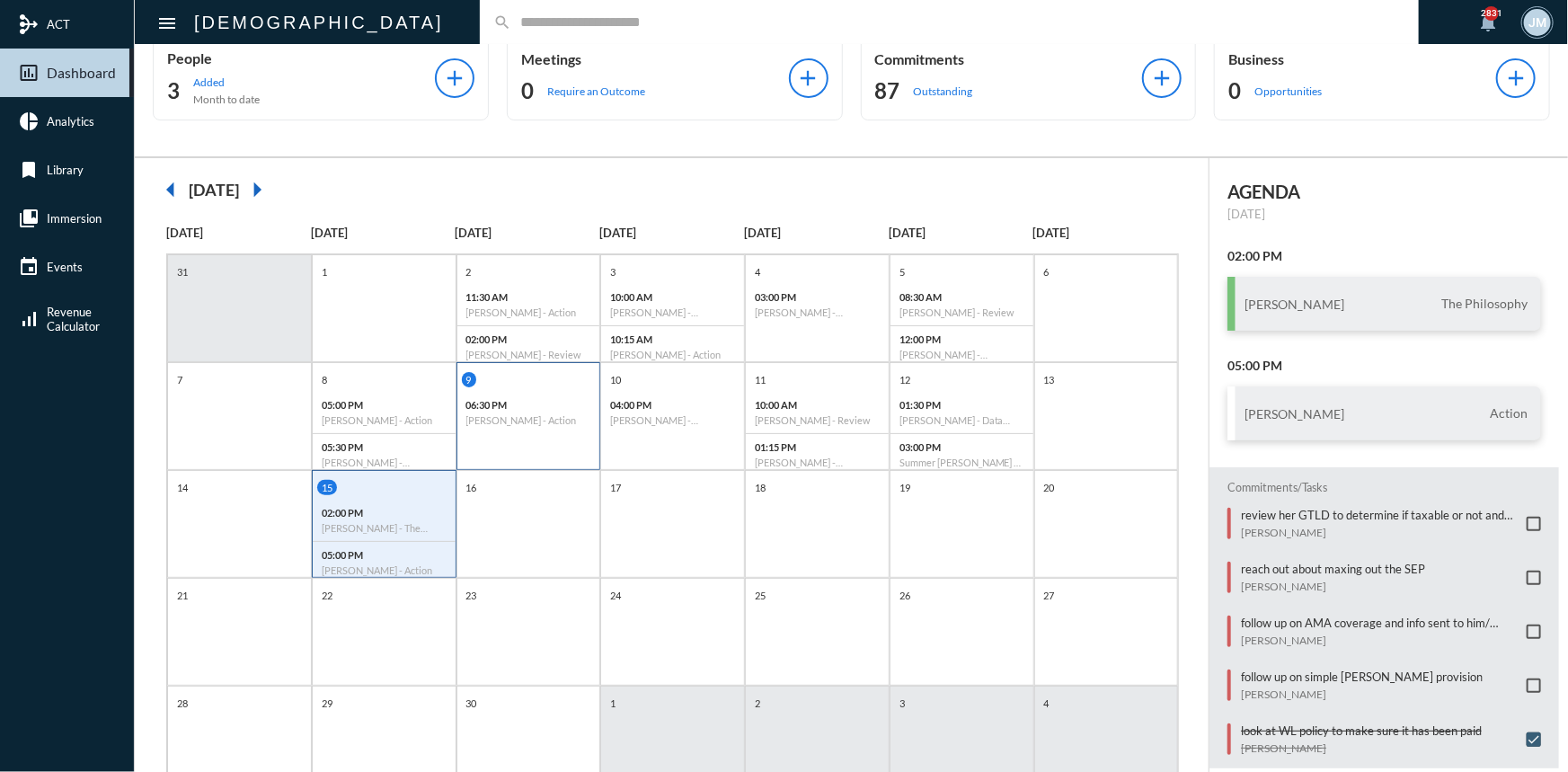
scroll to position [0, 0]
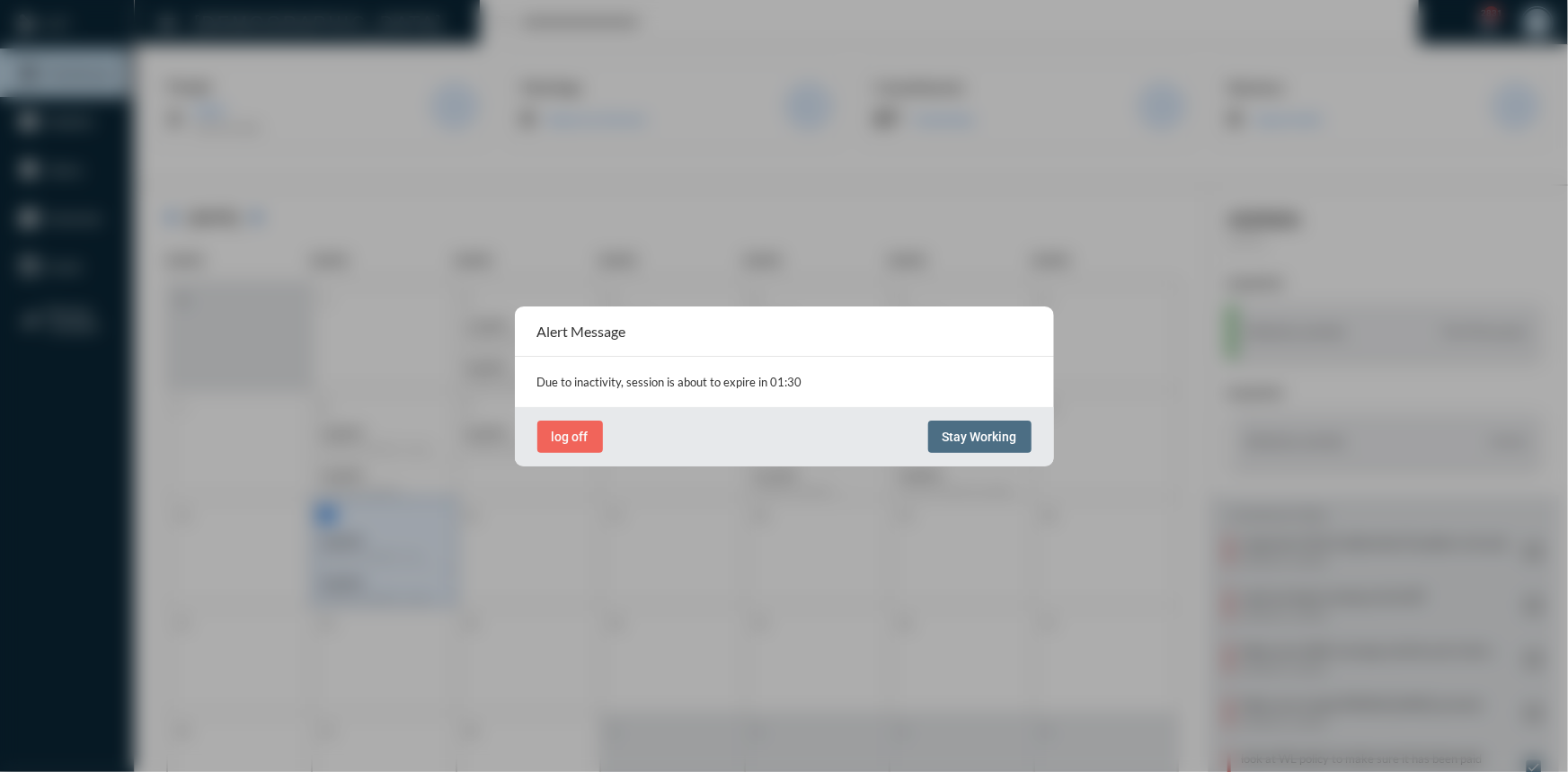
click at [990, 436] on span "Stay Working" at bounding box center [979, 437] width 75 height 15
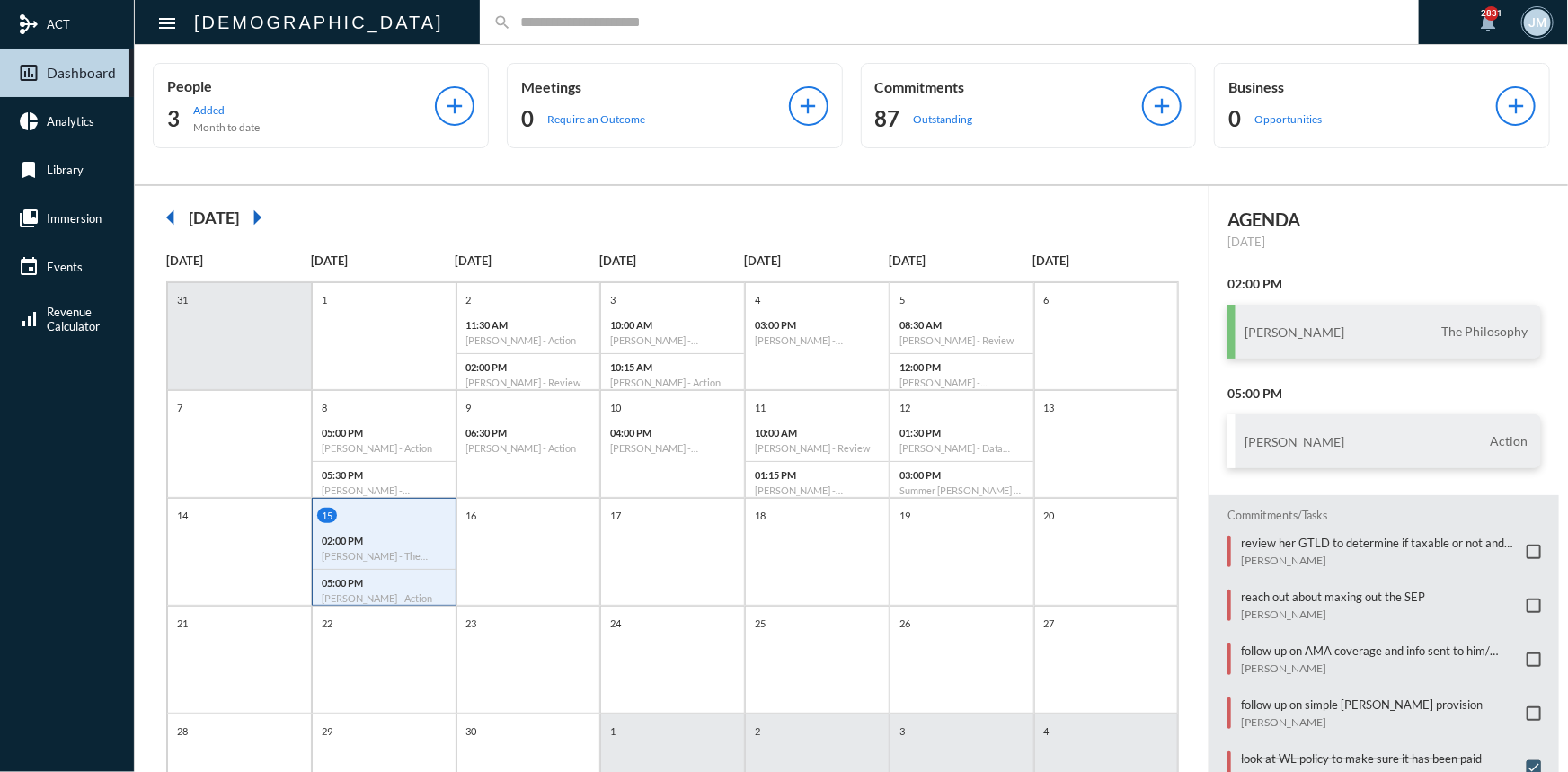
scroll to position [93, 0]
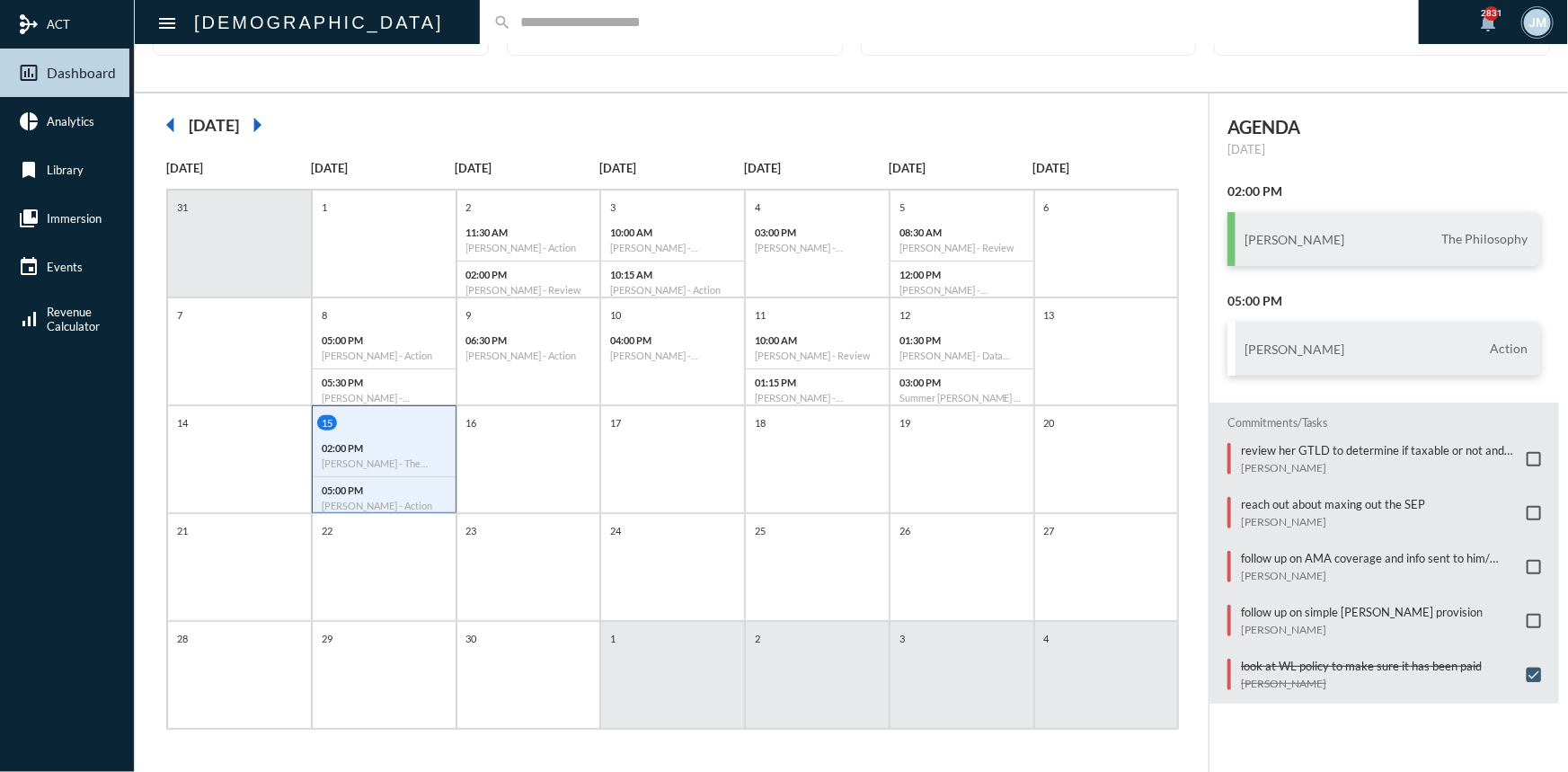
click at [512, 19] on input "text" at bounding box center [958, 22] width 894 height 16
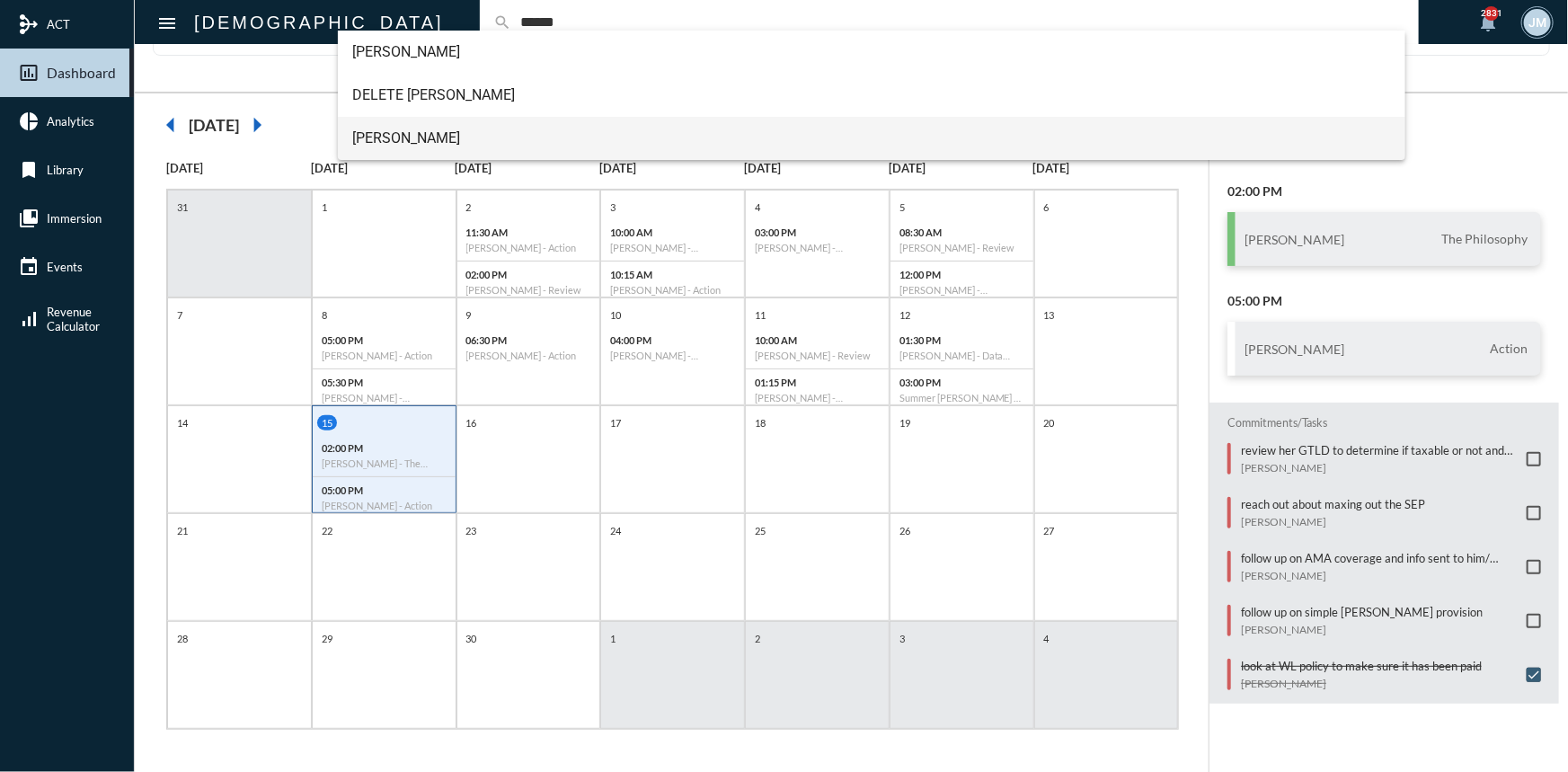
type input "******"
click at [408, 135] on span "Dan Riddle" at bounding box center [871, 138] width 1039 height 43
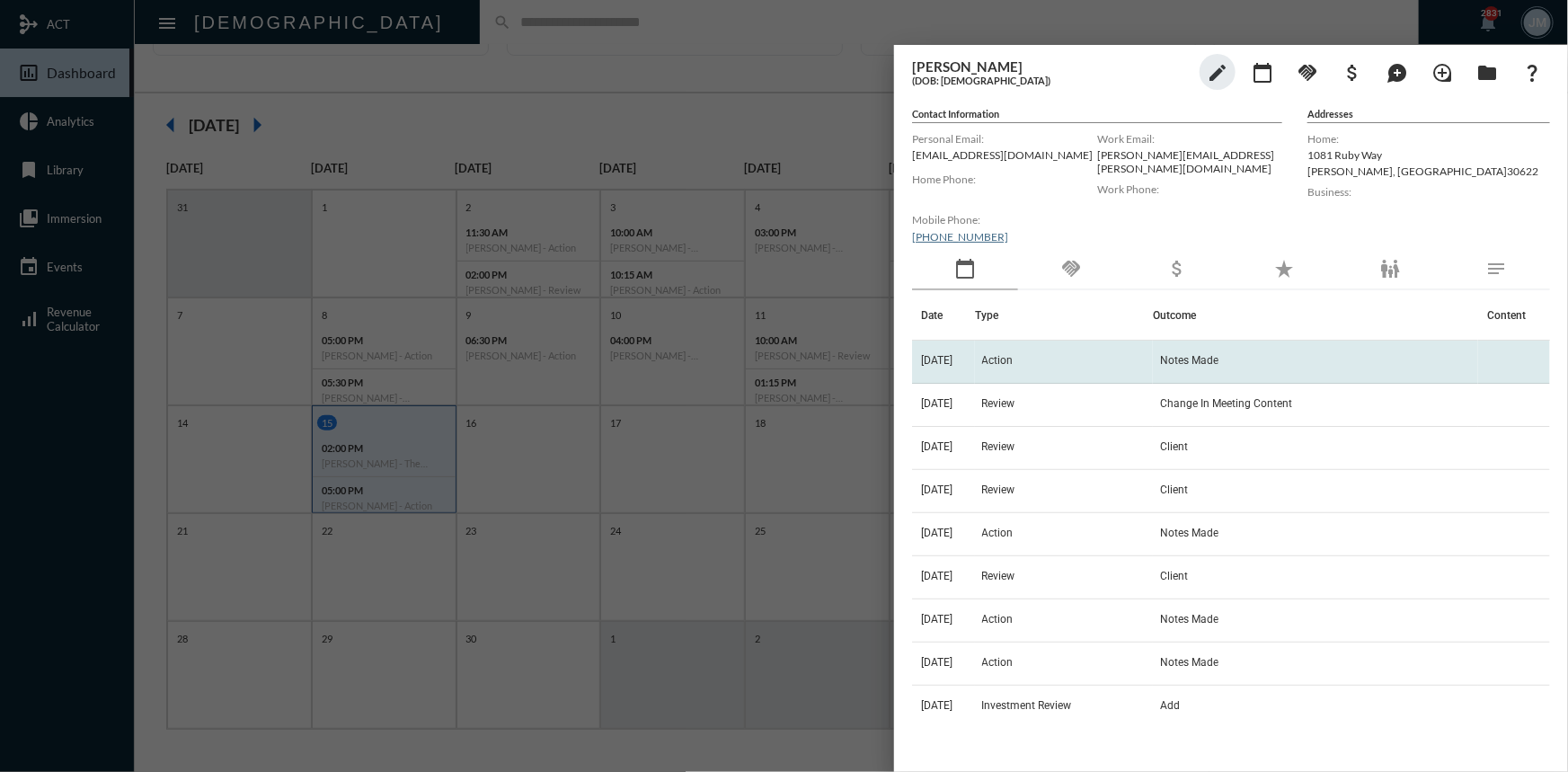
click at [1013, 365] on span "Action" at bounding box center [998, 360] width 31 height 13
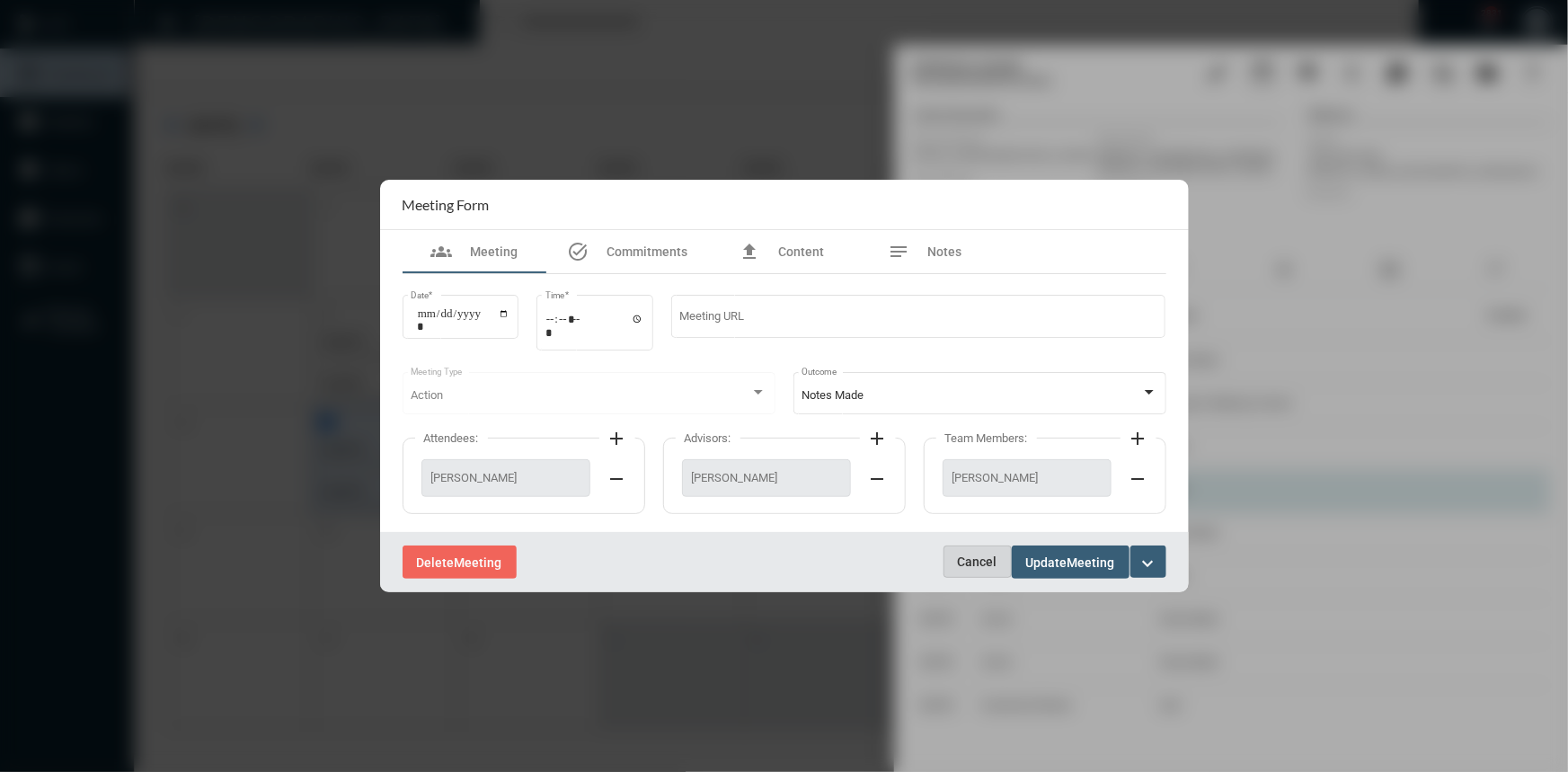
drag, startPoint x: 980, startPoint y: 559, endPoint x: 1014, endPoint y: 494, distance: 73.4
click at [980, 558] on span "Cancel" at bounding box center [977, 561] width 40 height 15
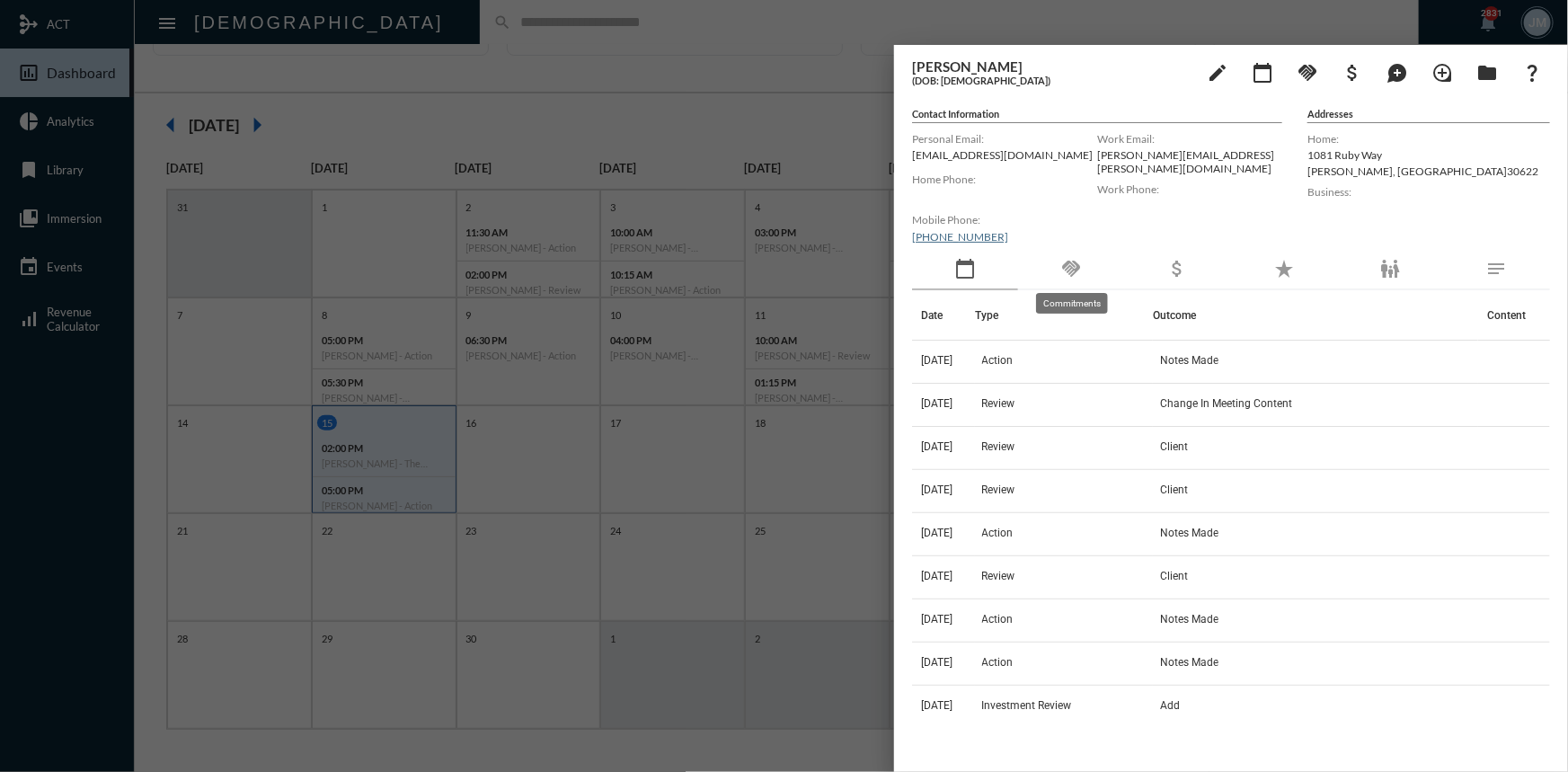
click at [1078, 261] on mat-icon "handshake" at bounding box center [1071, 269] width 21 height 21
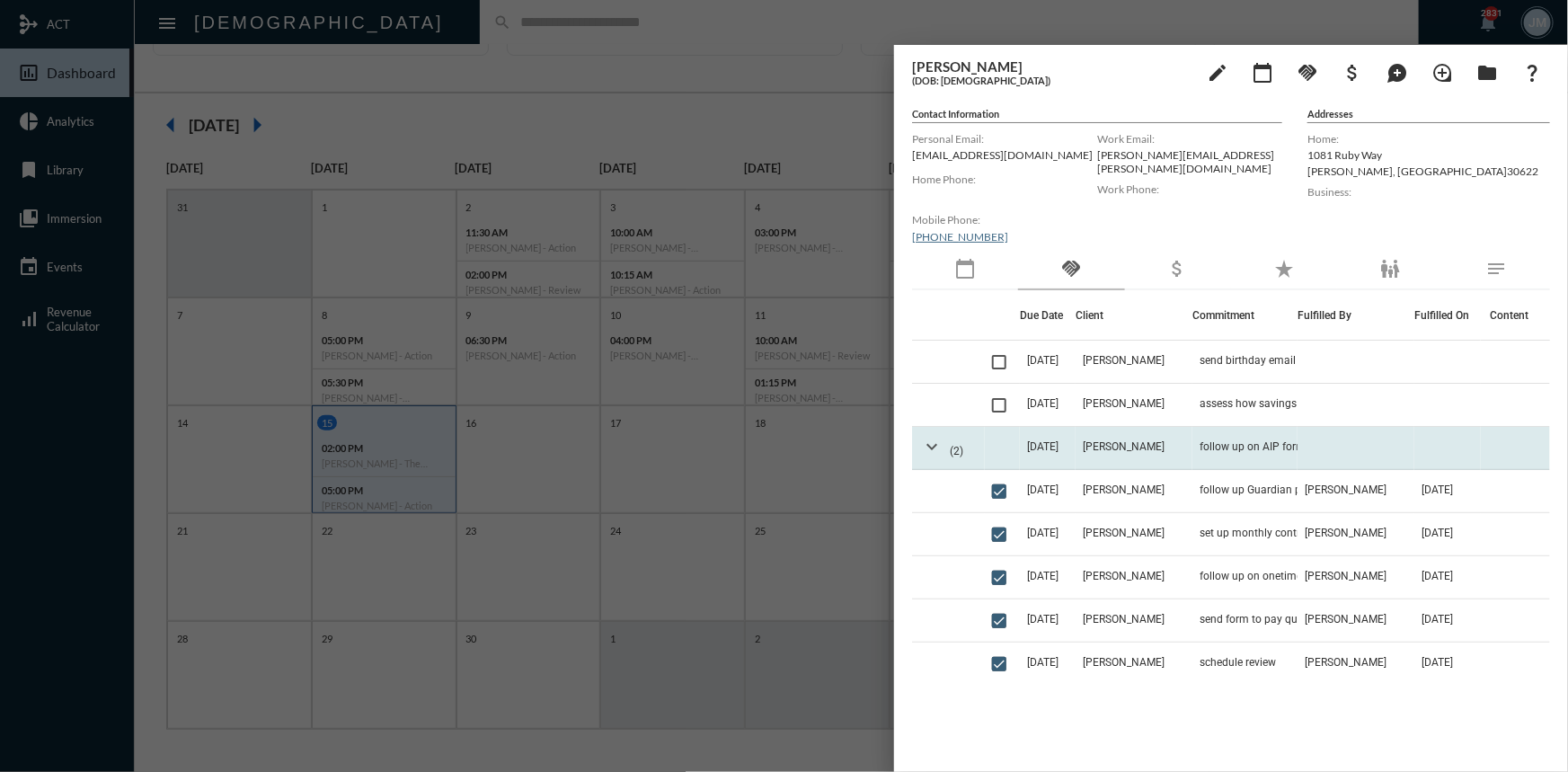
click at [937, 443] on mat-icon "expand_more" at bounding box center [932, 446] width 21 height 21
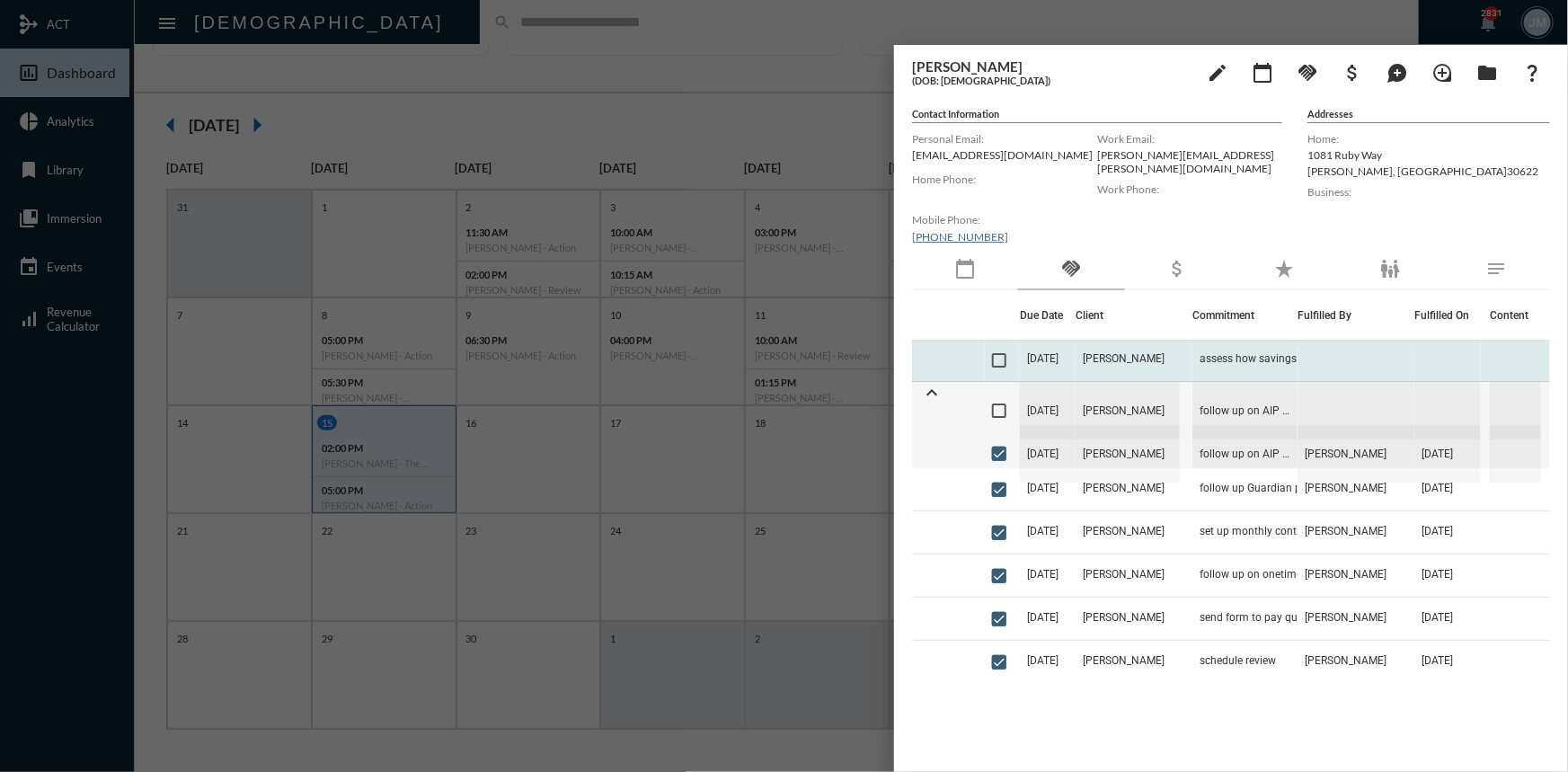
scroll to position [0, 0]
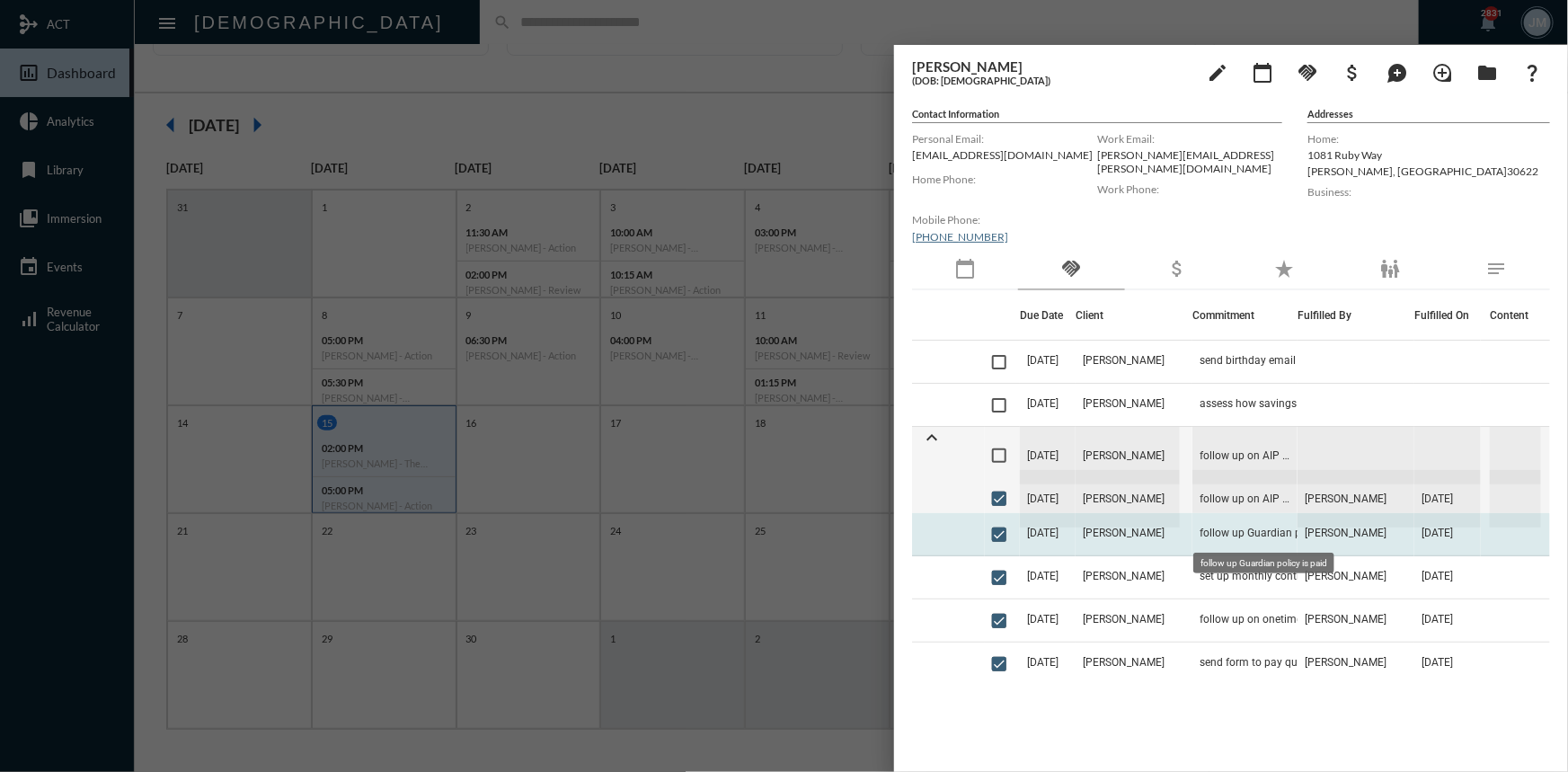
click at [1208, 534] on span "follow up Guardian policy is paid" at bounding box center [1279, 532] width 159 height 13
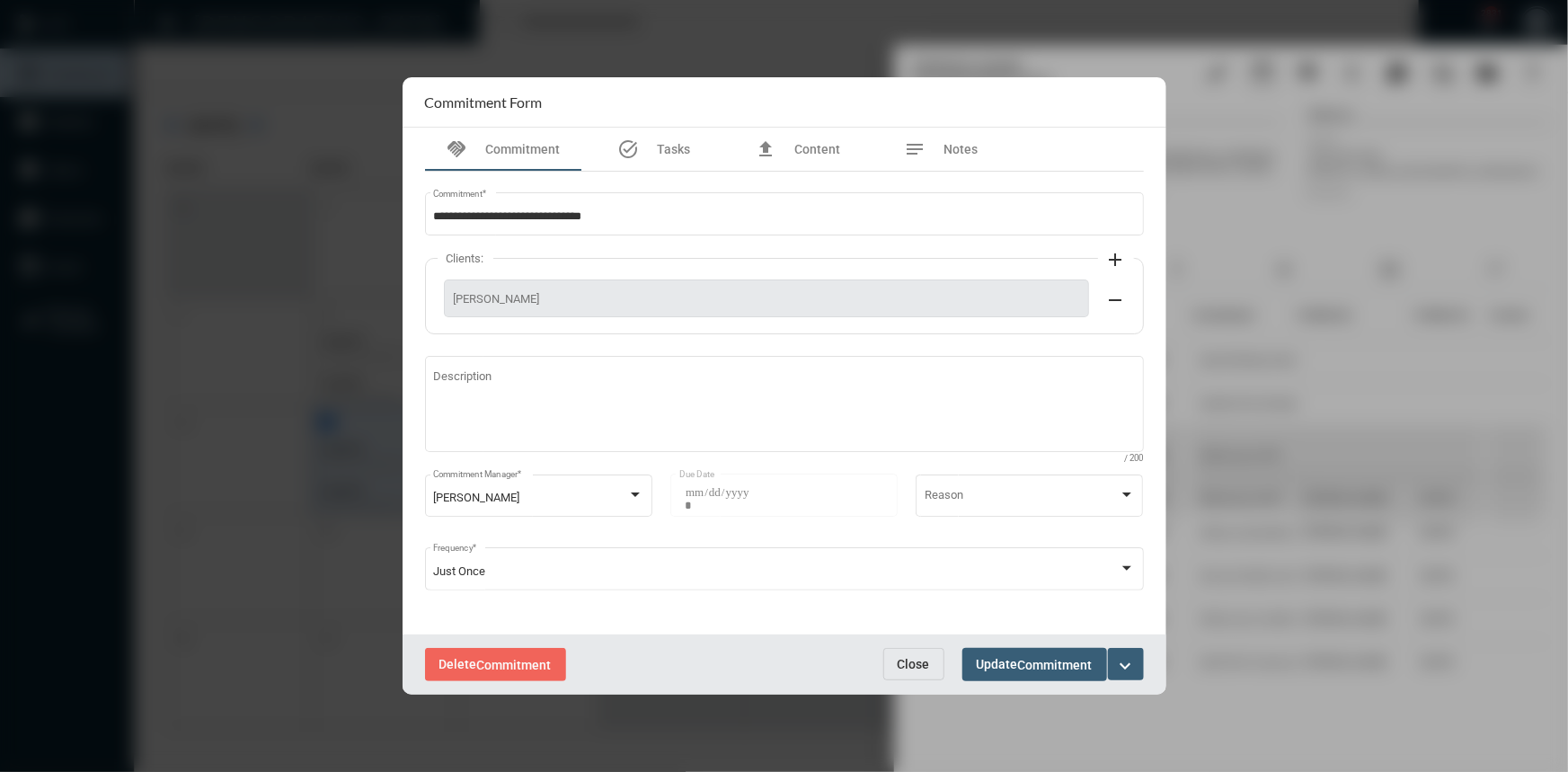
drag, startPoint x: 928, startPoint y: 663, endPoint x: 1015, endPoint y: 616, distance: 98.9
click at [928, 662] on span "Close" at bounding box center [913, 664] width 32 height 15
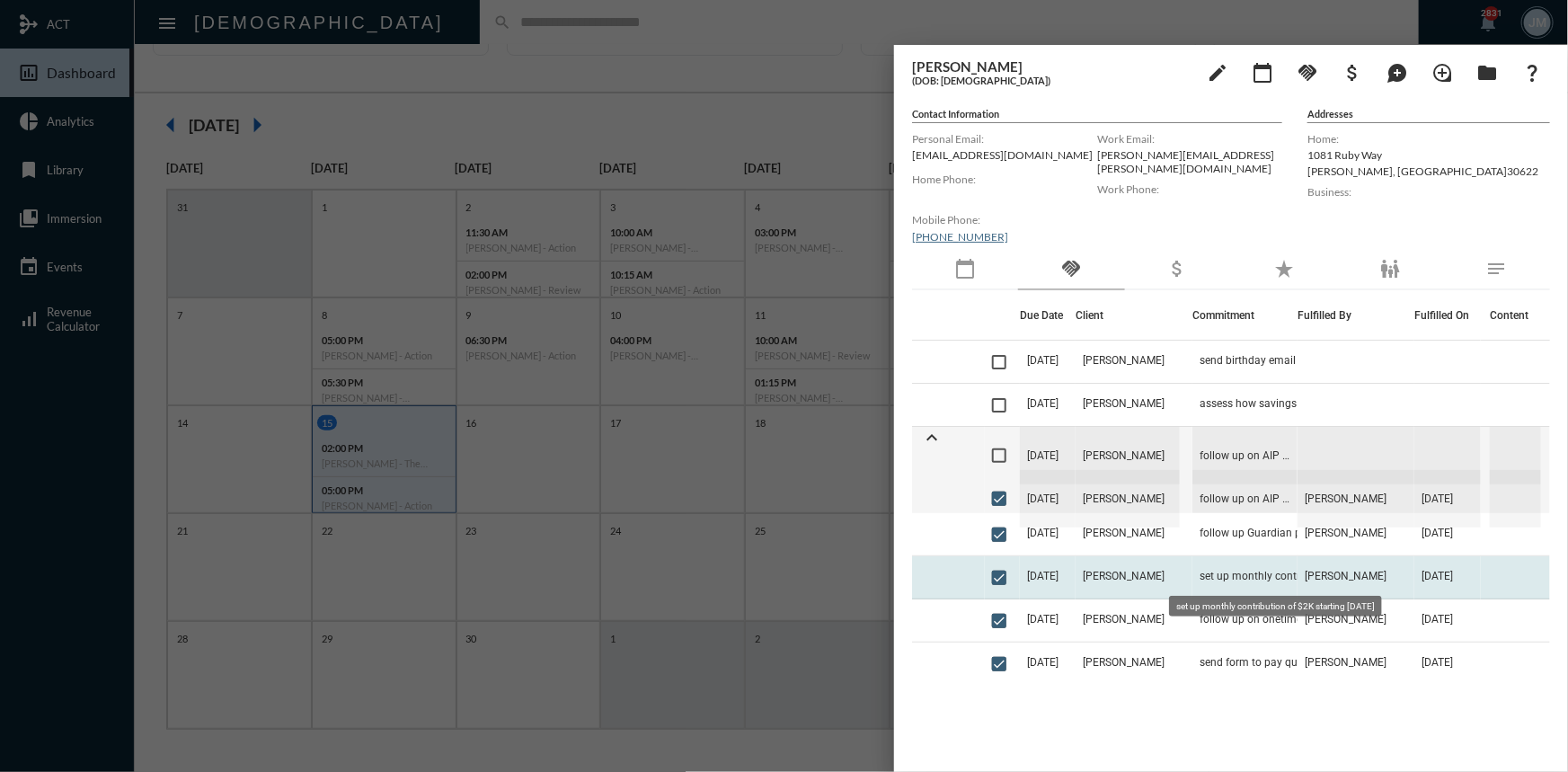
click at [1200, 576] on span "set up monthly contribution of $2K starting Sept 18" at bounding box center [1289, 576] width 179 height 13
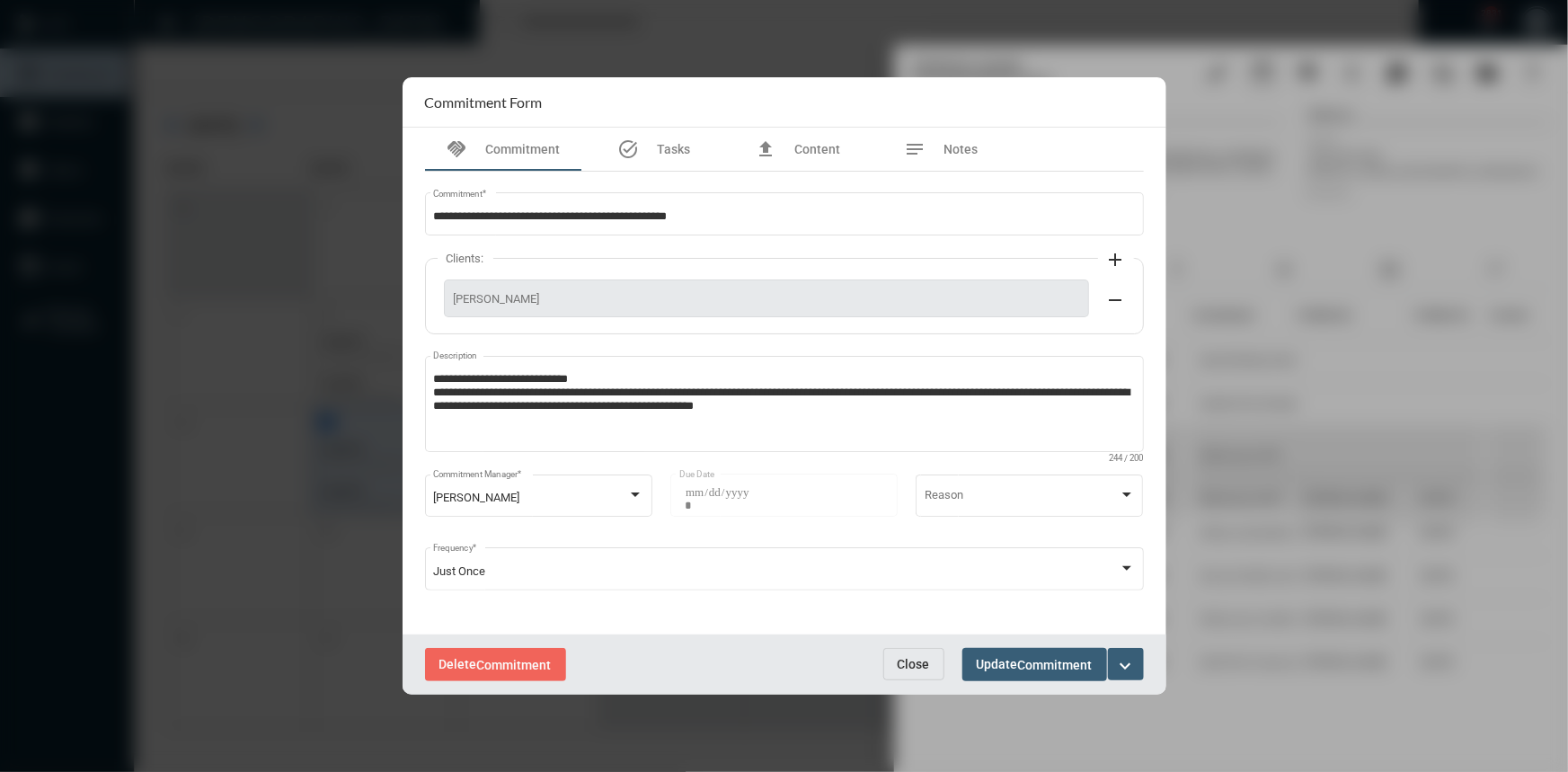
click at [901, 657] on span "Close" at bounding box center [913, 664] width 32 height 15
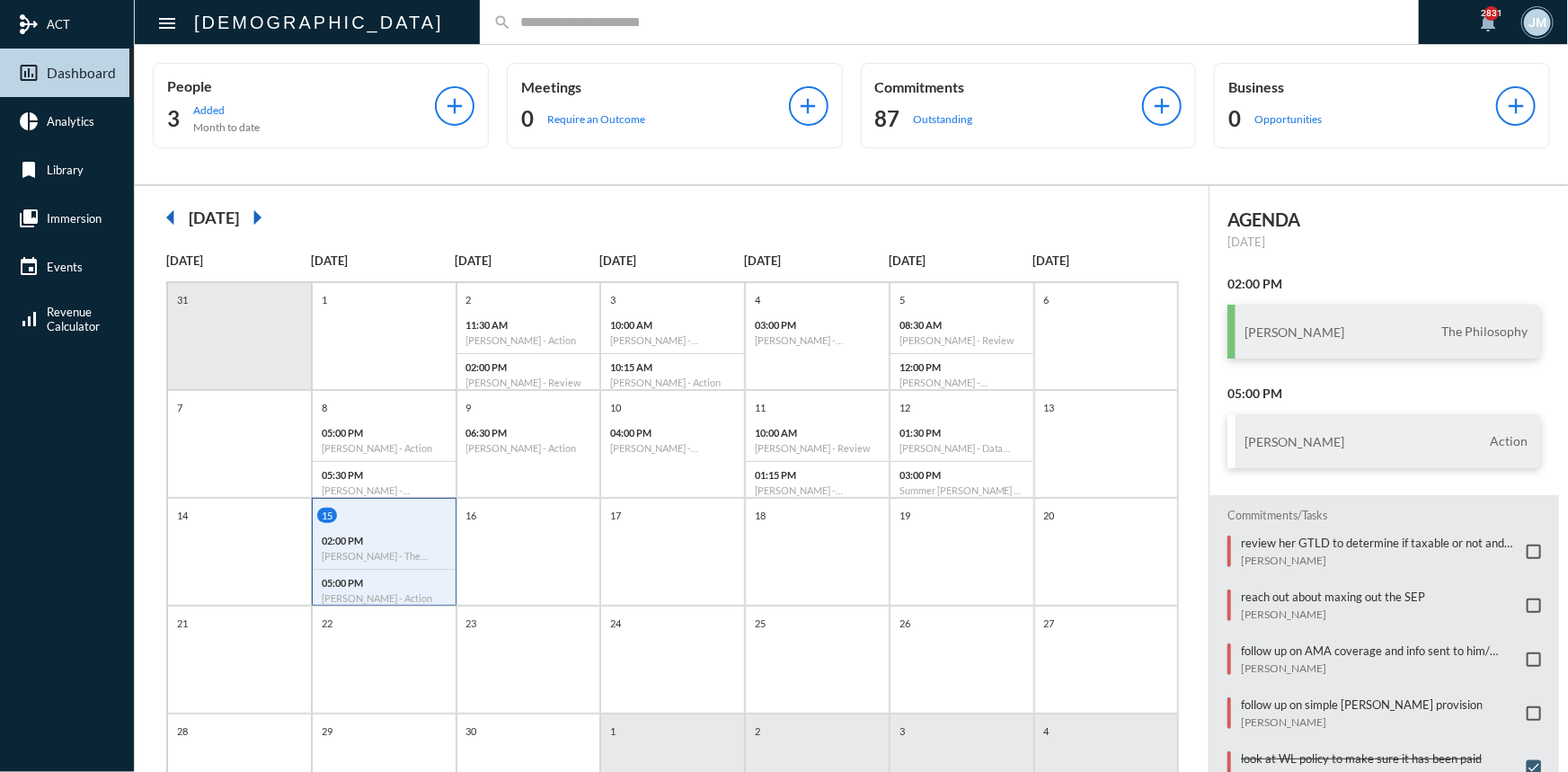
click at [512, 16] on input "text" at bounding box center [958, 22] width 894 height 16
type input "*"
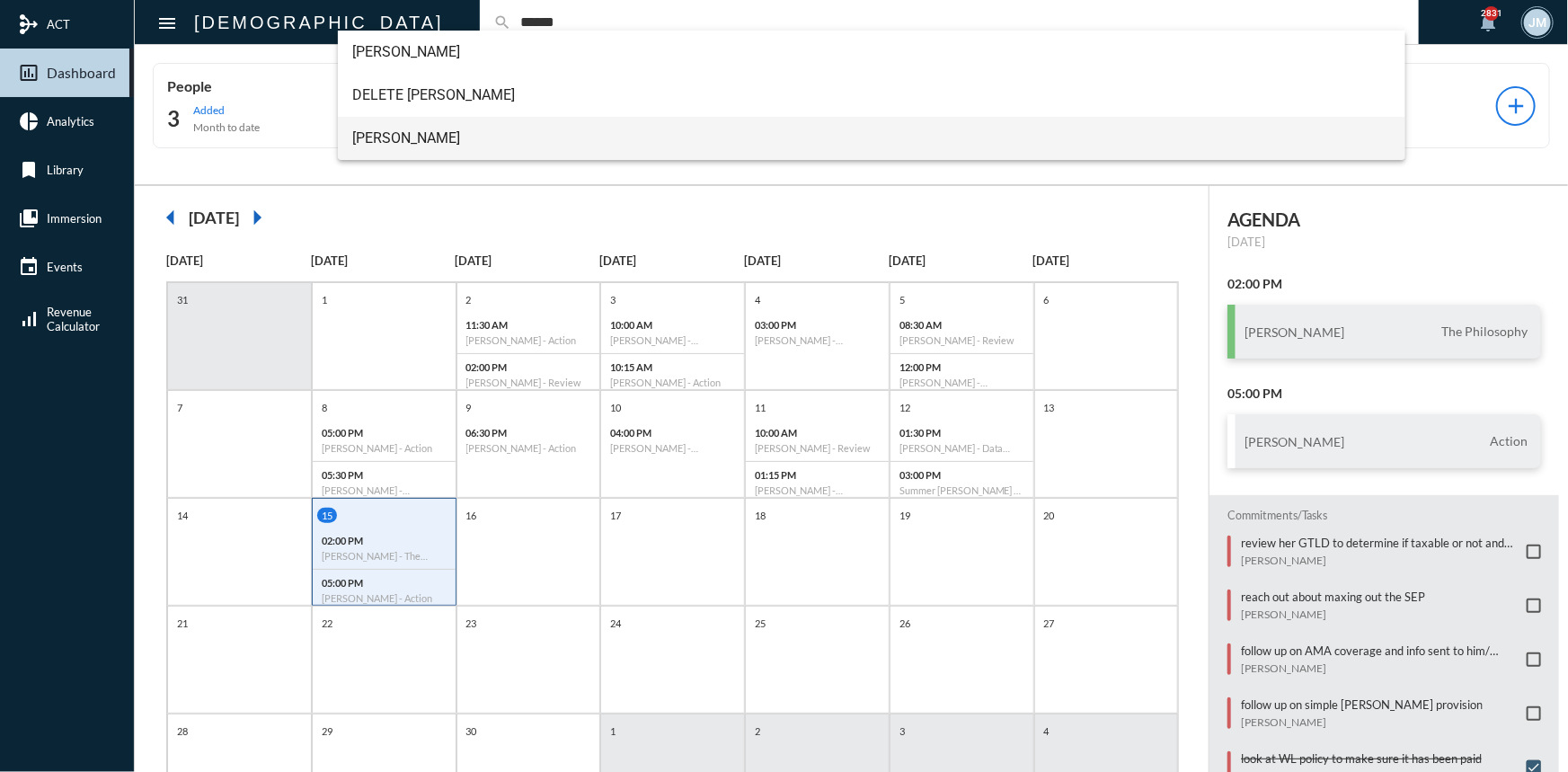
type input "******"
click at [404, 133] on span "[PERSON_NAME]" at bounding box center [871, 138] width 1039 height 43
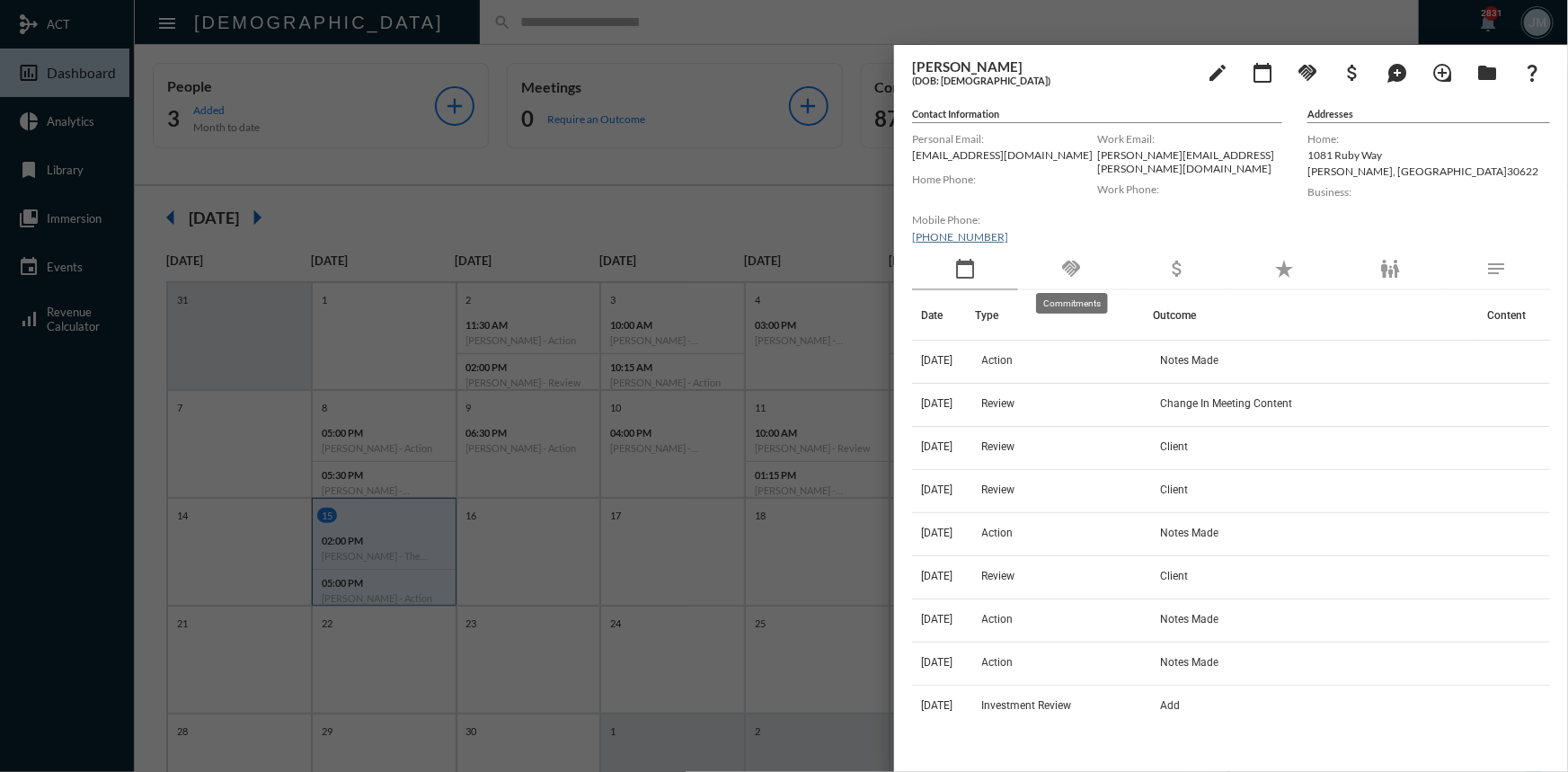
click at [1066, 267] on mat-icon "handshake" at bounding box center [1071, 269] width 21 height 21
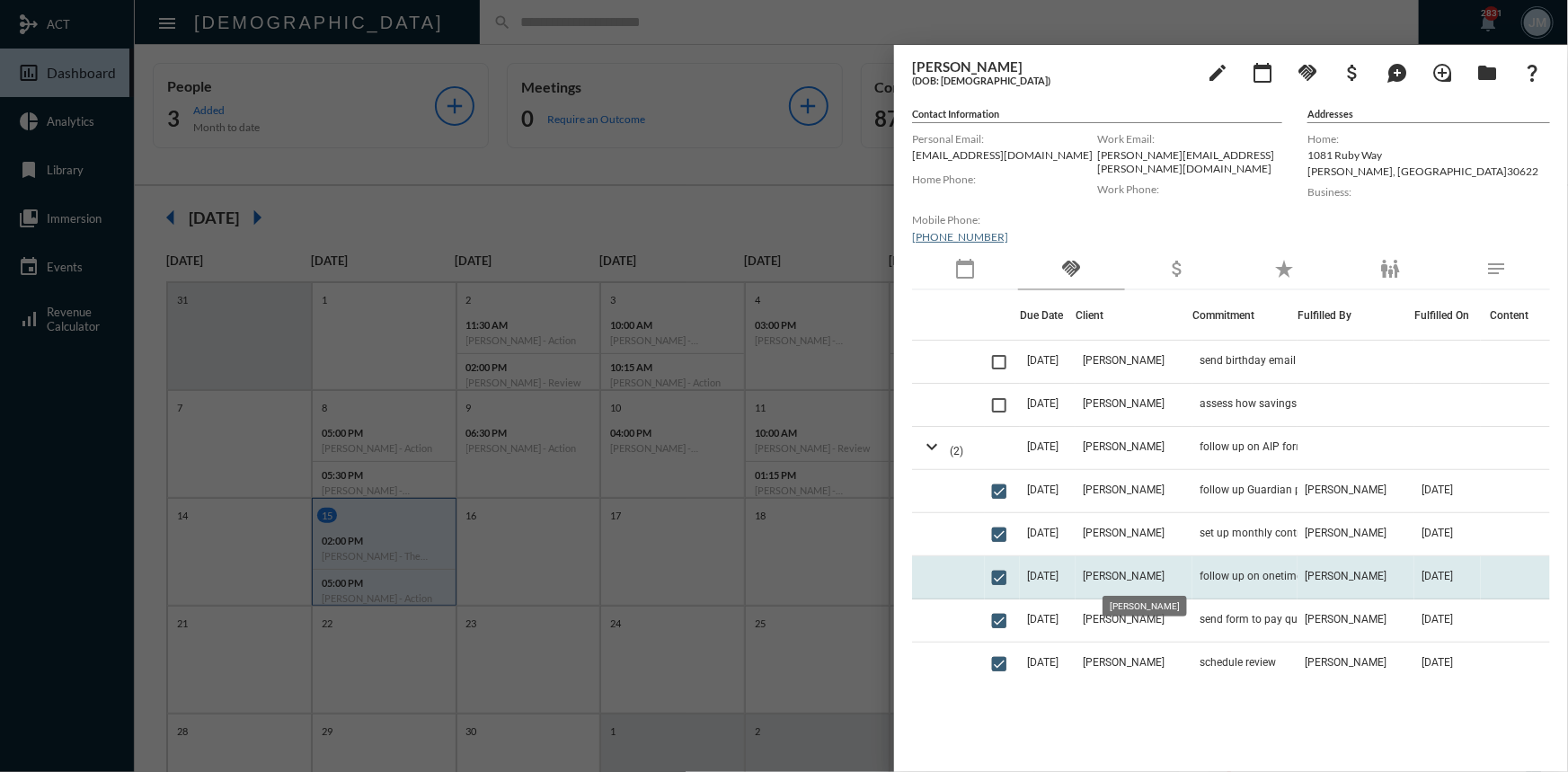
click at [1141, 576] on span "Dan Riddle" at bounding box center [1124, 576] width 82 height 13
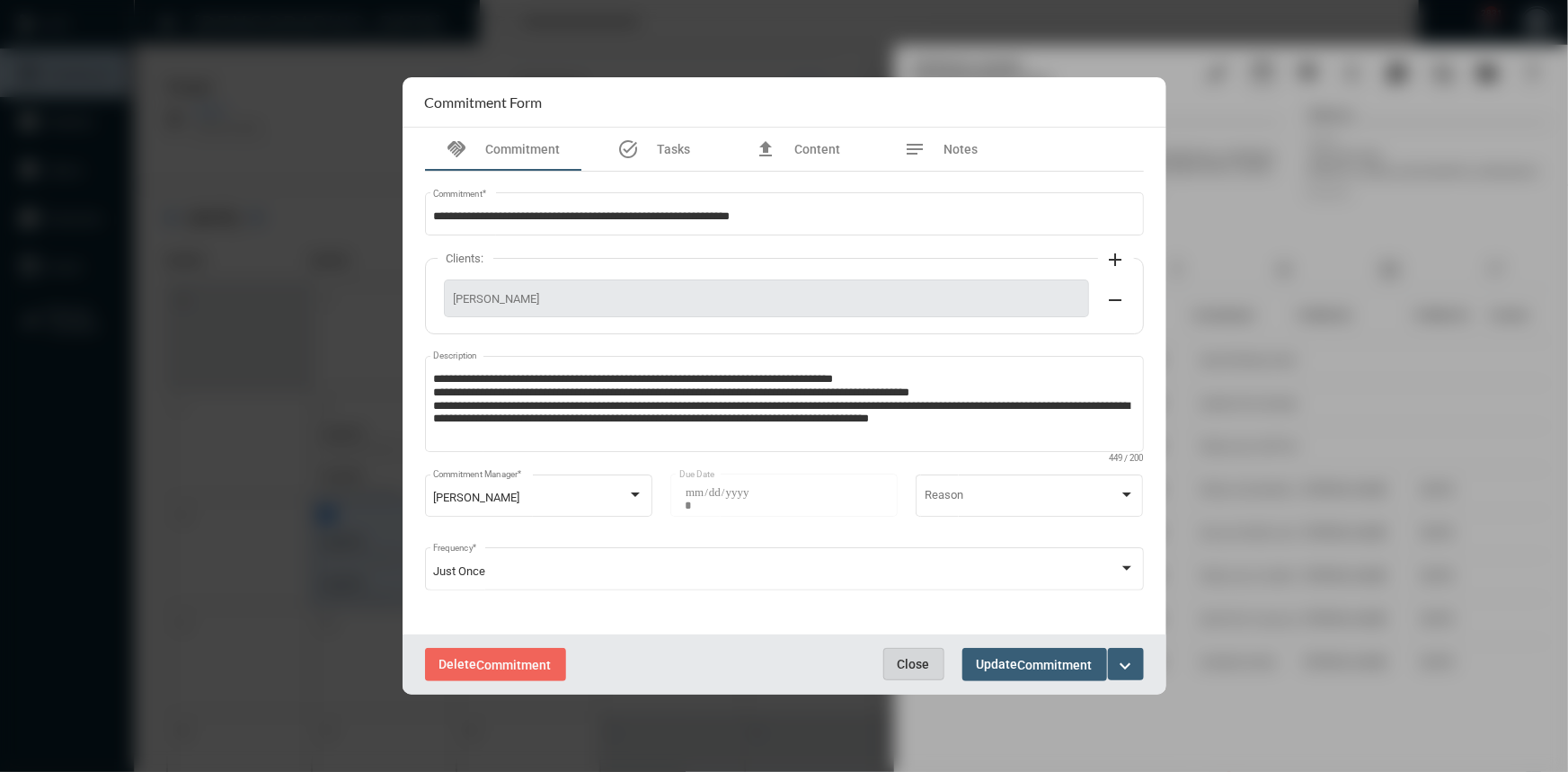
click at [894, 656] on button "Close" at bounding box center [913, 664] width 61 height 32
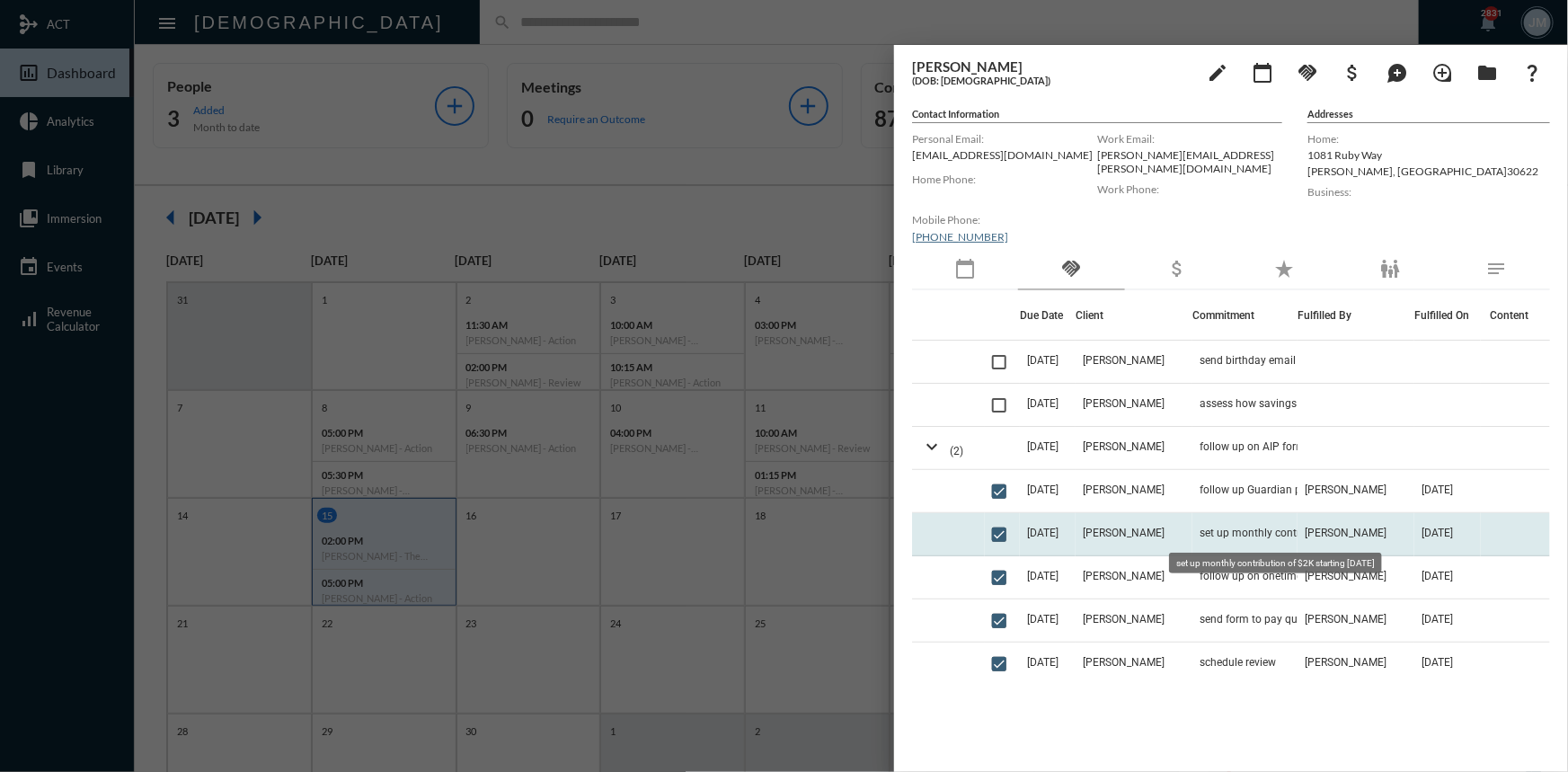
click at [1200, 536] on span "set up monthly contribution of $2K starting Sept 18" at bounding box center [1289, 532] width 179 height 13
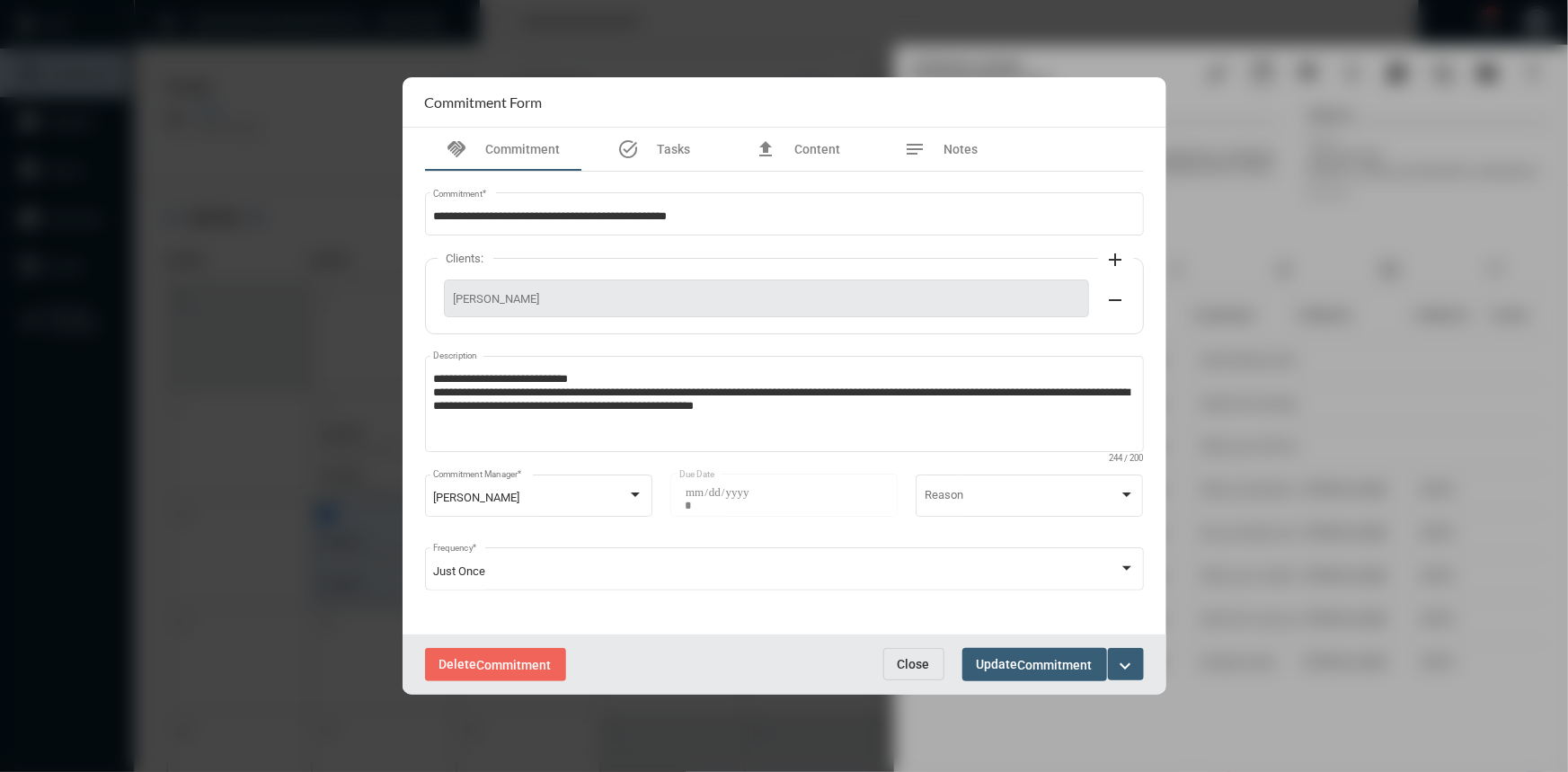
drag, startPoint x: 925, startPoint y: 668, endPoint x: 943, endPoint y: 647, distance: 27.7
click at [923, 667] on span "Close" at bounding box center [913, 664] width 32 height 15
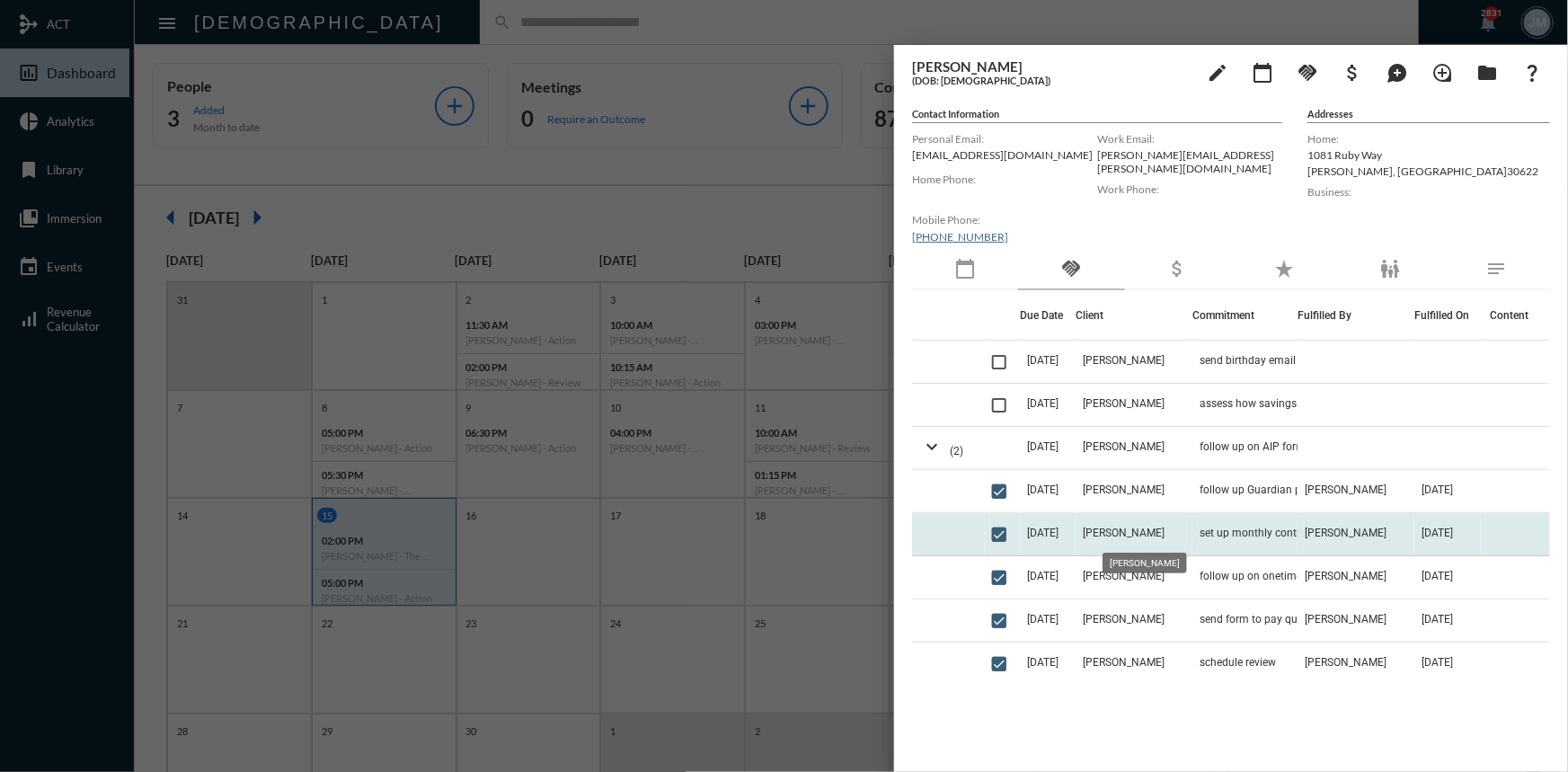
click at [1157, 533] on span "Dan Riddle" at bounding box center [1124, 532] width 82 height 13
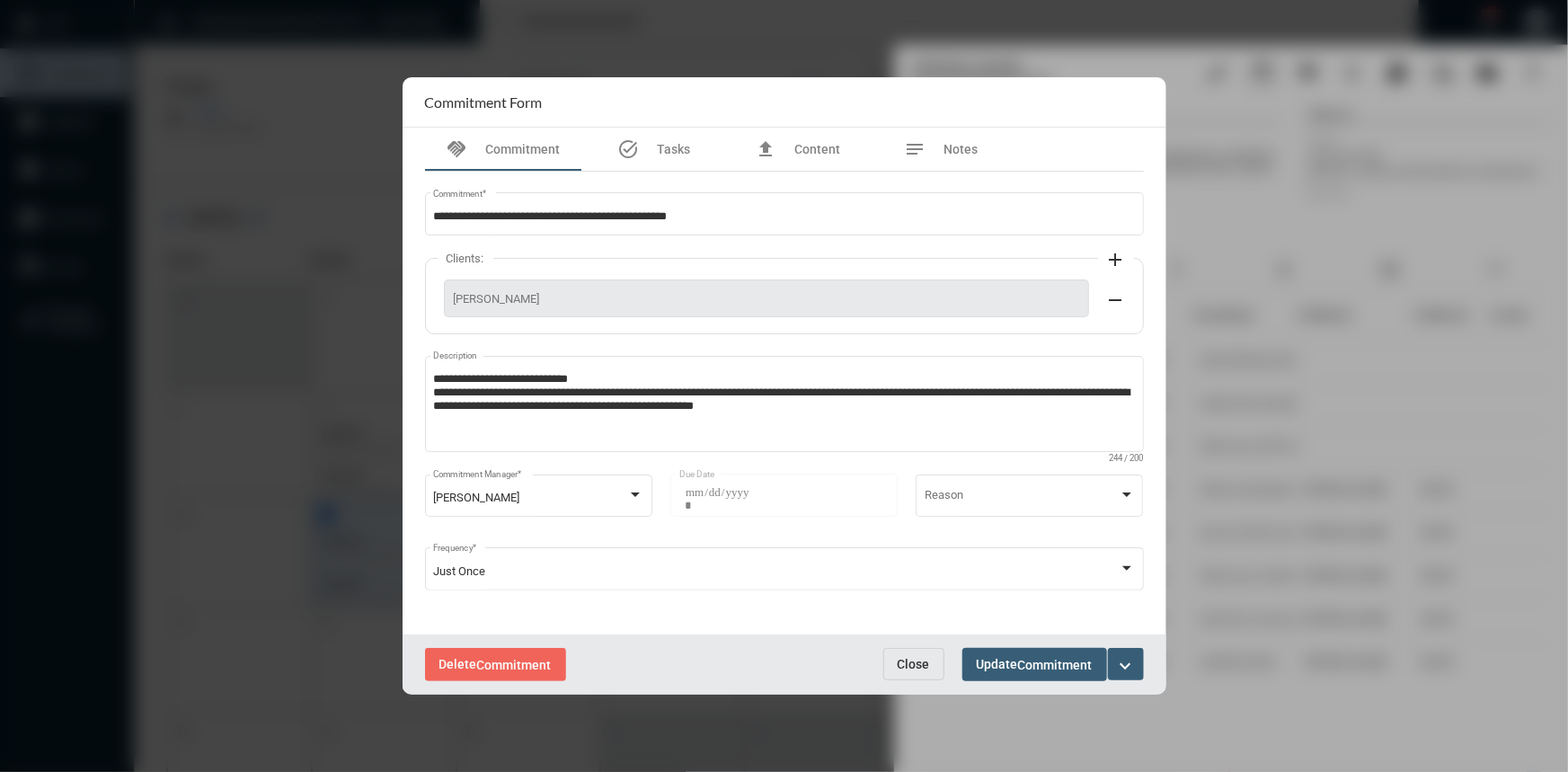
click at [894, 663] on button "Close" at bounding box center [913, 664] width 61 height 32
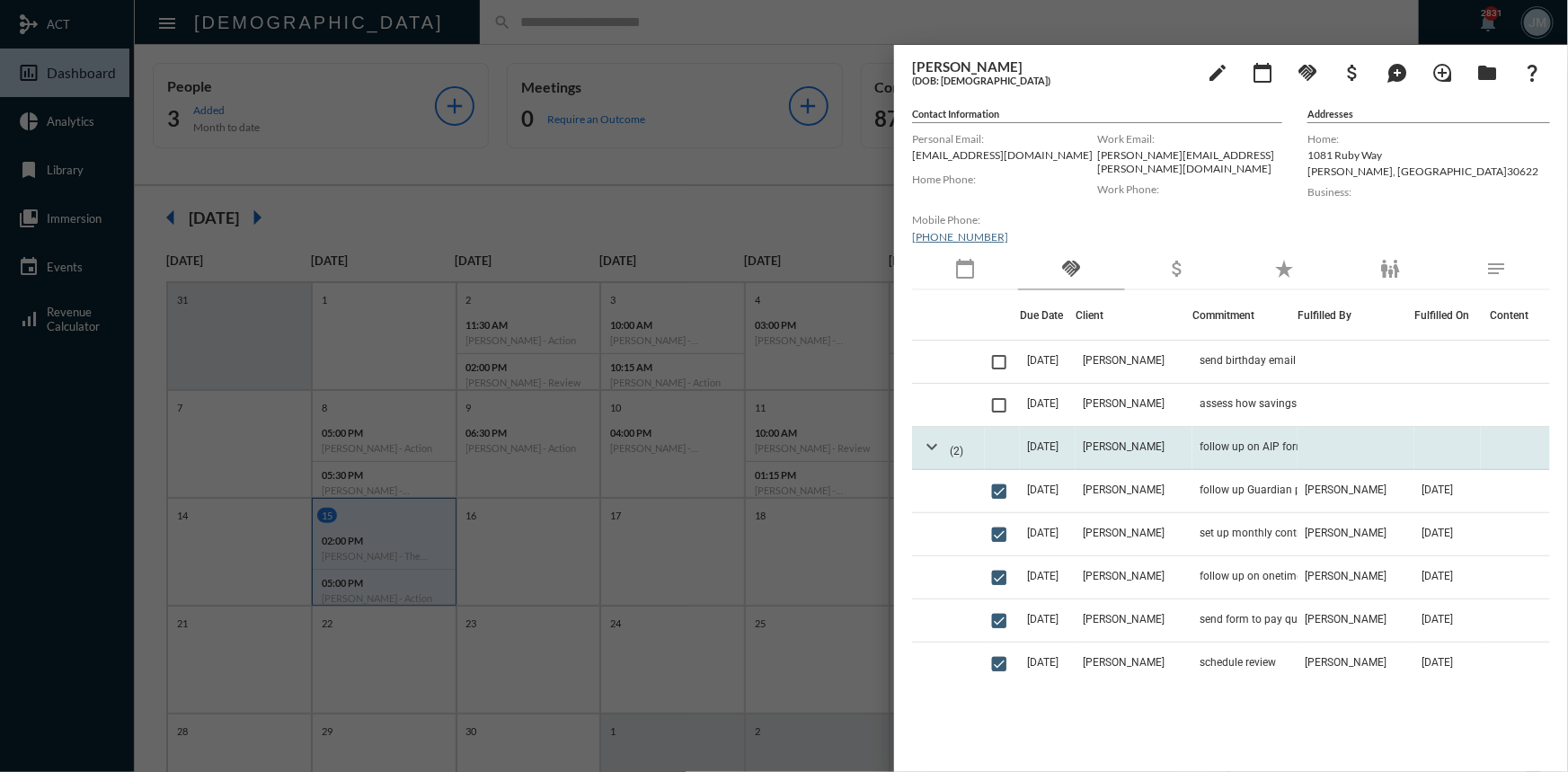
click at [929, 443] on mat-icon "expand_more" at bounding box center [932, 446] width 21 height 21
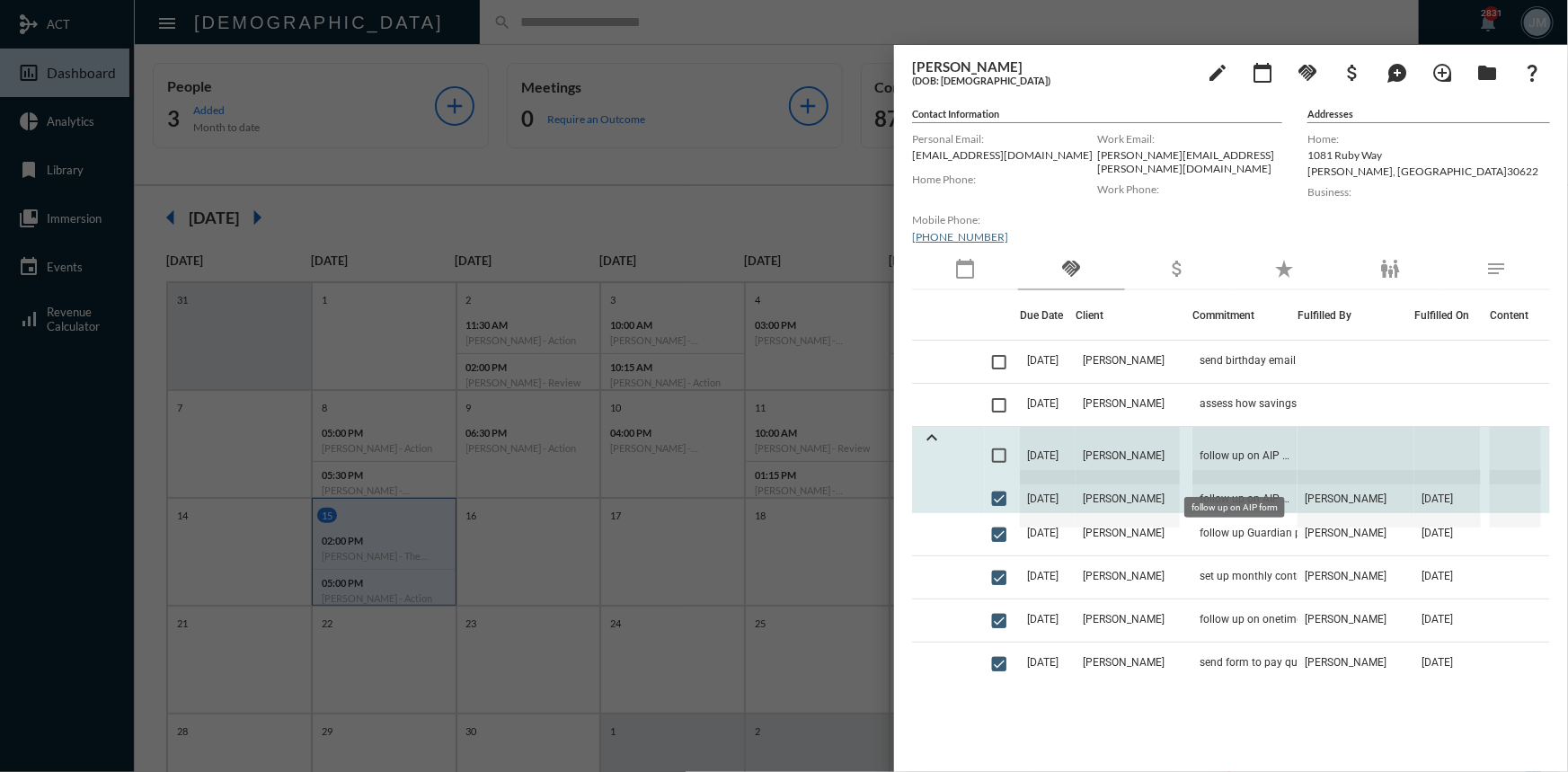
click at [1237, 452] on span "follow up on AIP form" at bounding box center [1245, 455] width 105 height 58
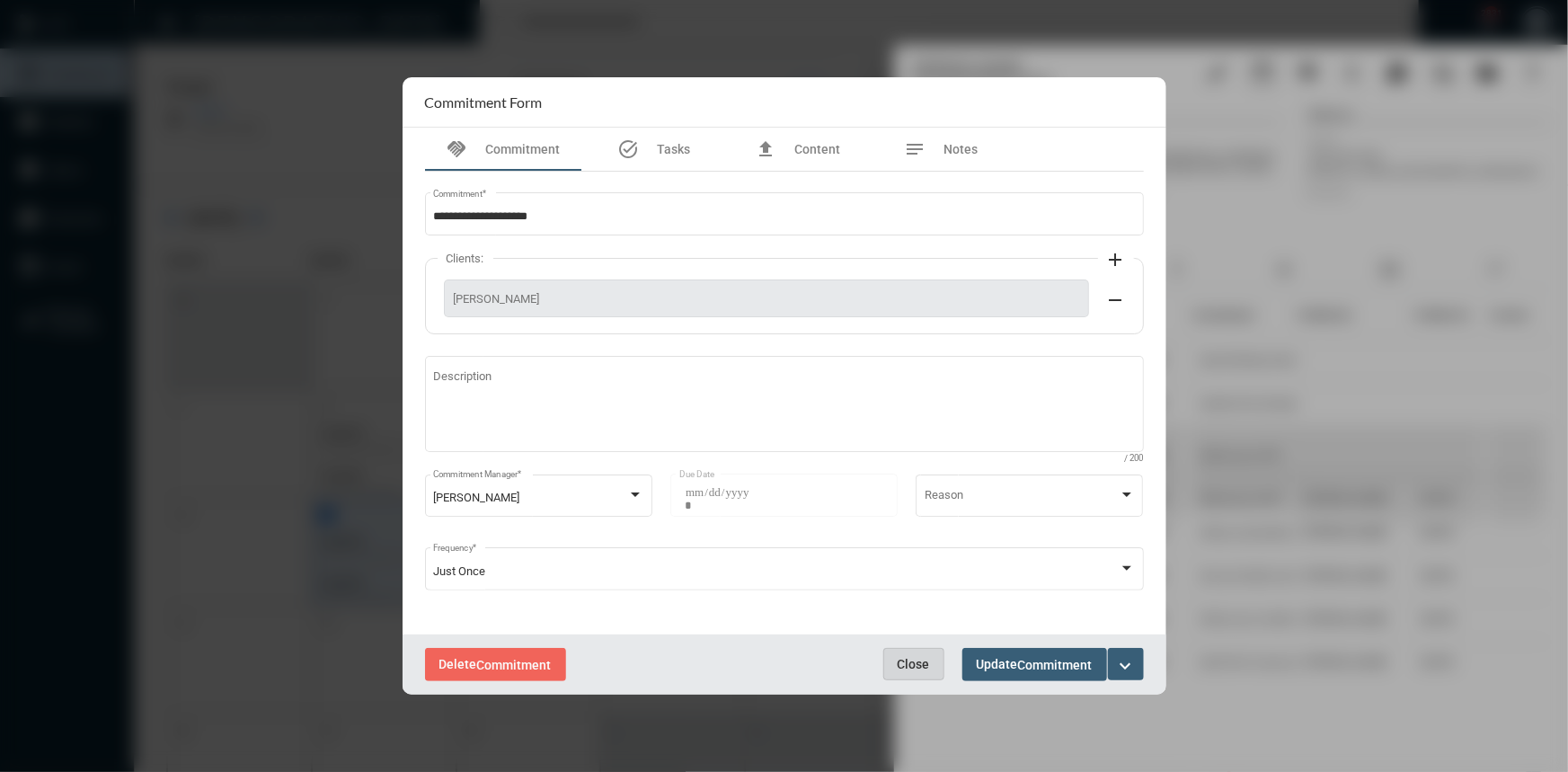
click at [922, 667] on span "Close" at bounding box center [913, 664] width 32 height 15
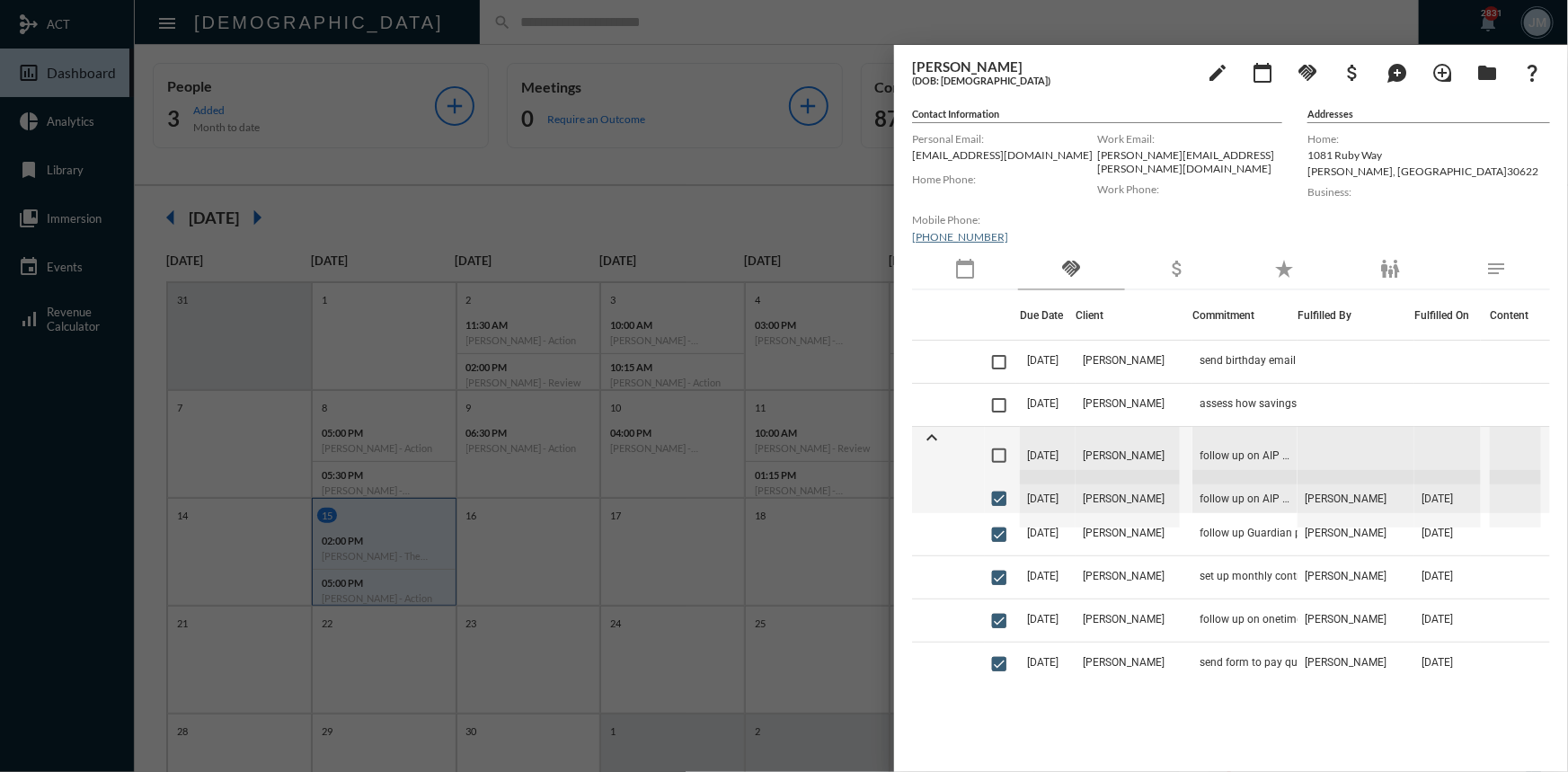
click at [698, 181] on div at bounding box center [784, 386] width 1568 height 772
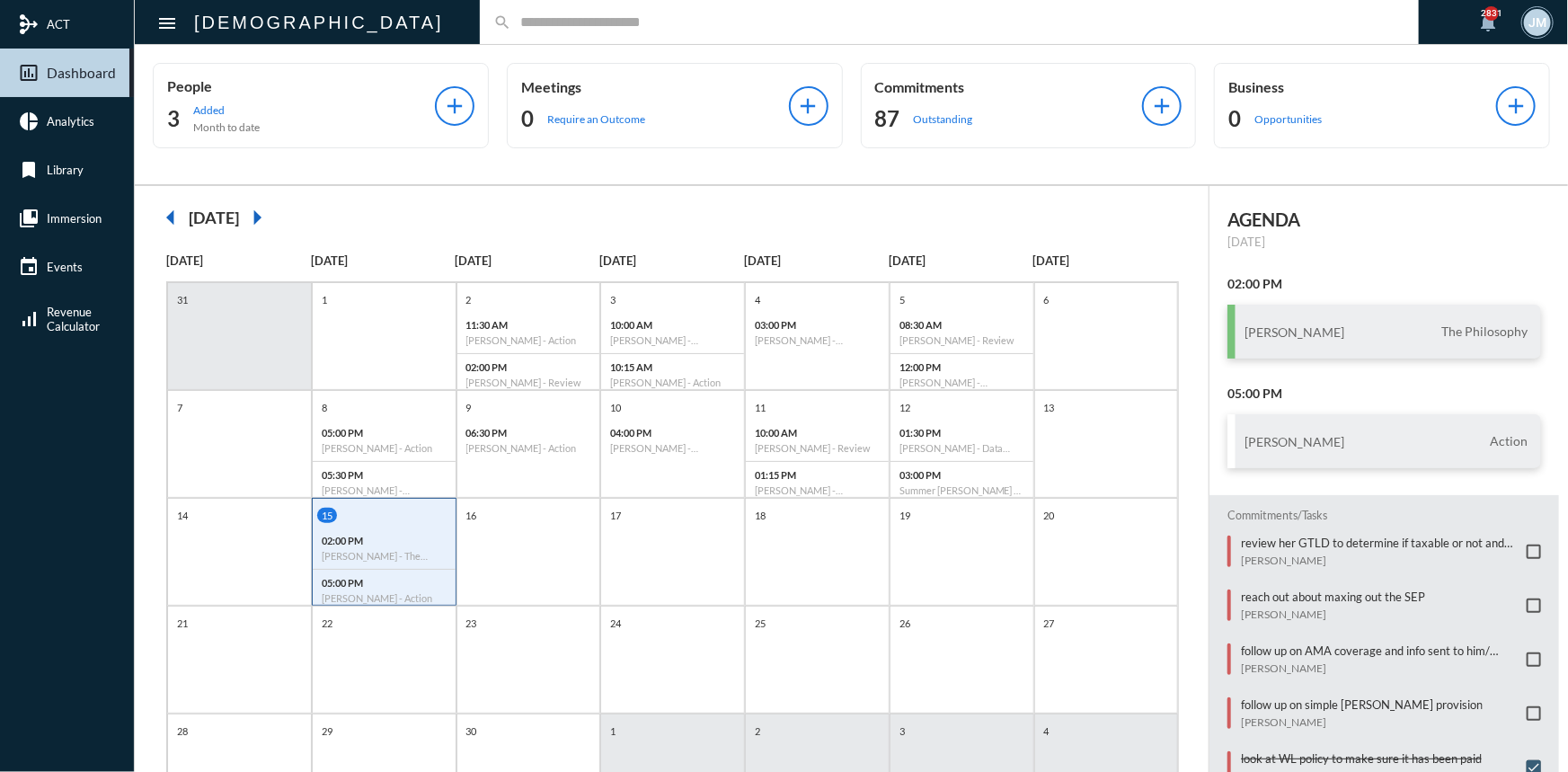
drag, startPoint x: 1567, startPoint y: 4, endPoint x: 1448, endPoint y: 0, distance: 119.1
click at [1448, 0] on div "apostle search notifications 2831 JM" at bounding box center [869, 21] width 1368 height 44
click at [512, 18] on input "text" at bounding box center [958, 22] width 894 height 16
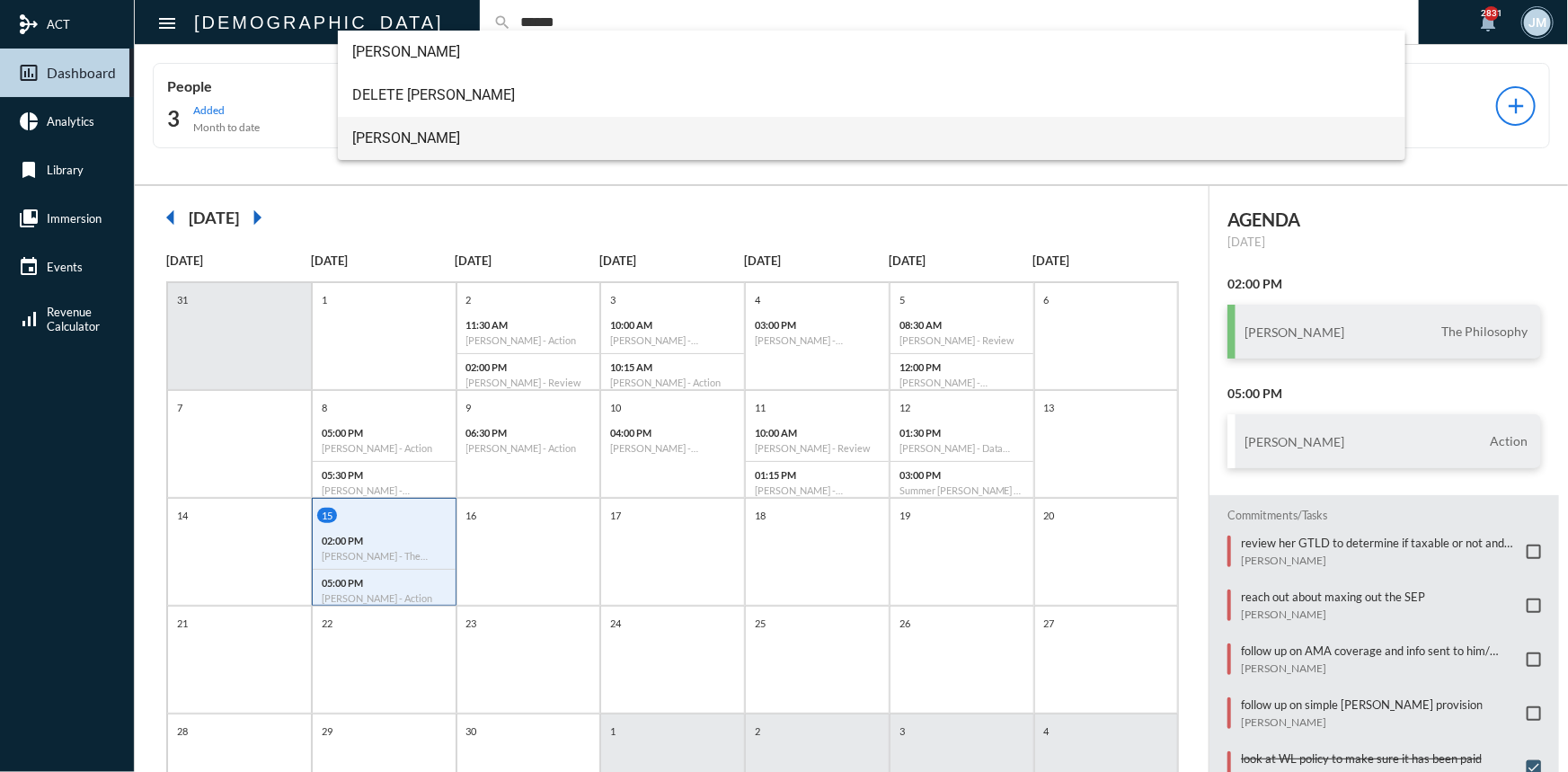
type input "******"
click at [394, 133] on span "Dan Riddle" at bounding box center [871, 138] width 1039 height 43
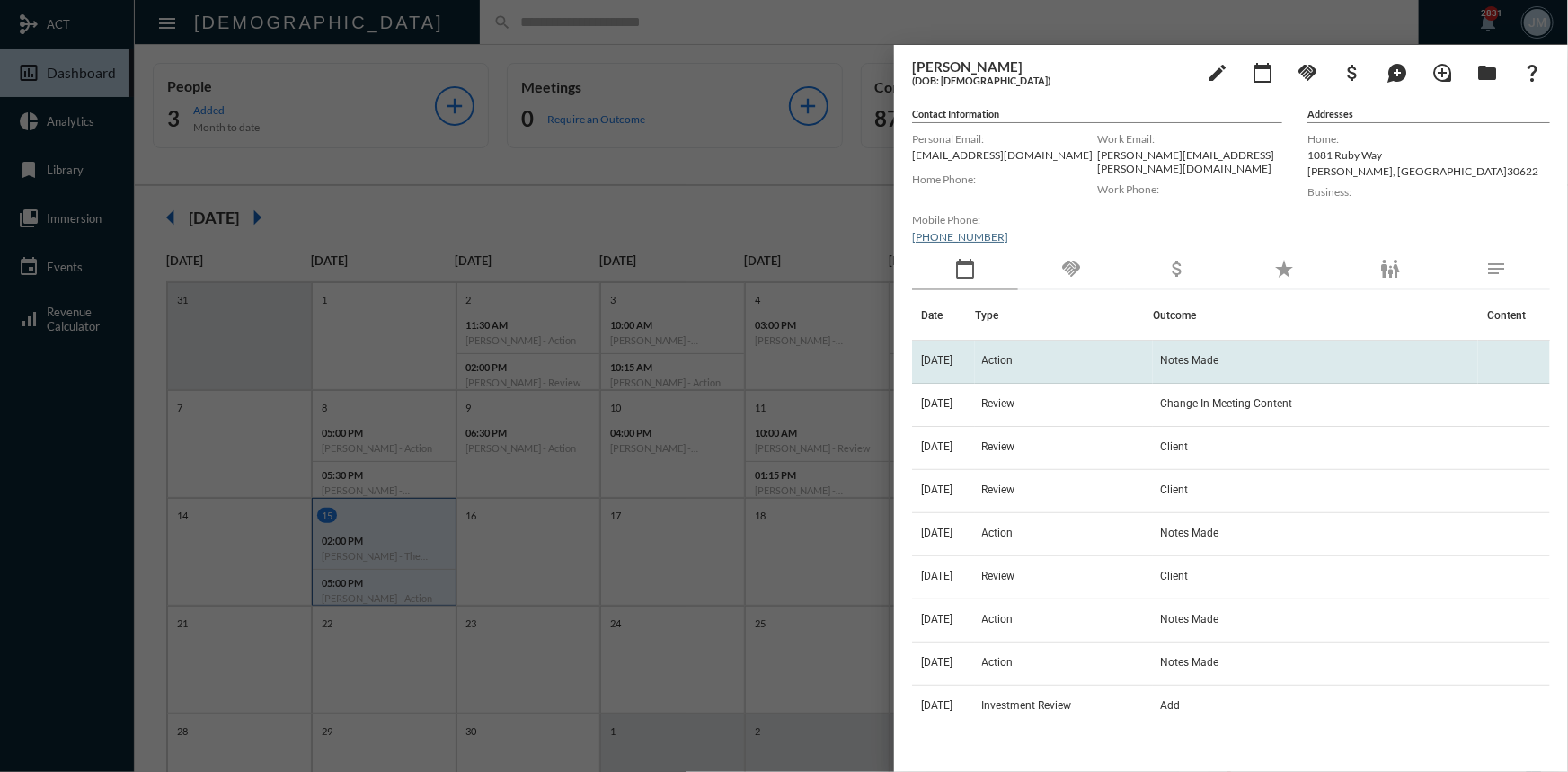
click at [1033, 351] on td "Action" at bounding box center [1063, 362] width 178 height 43
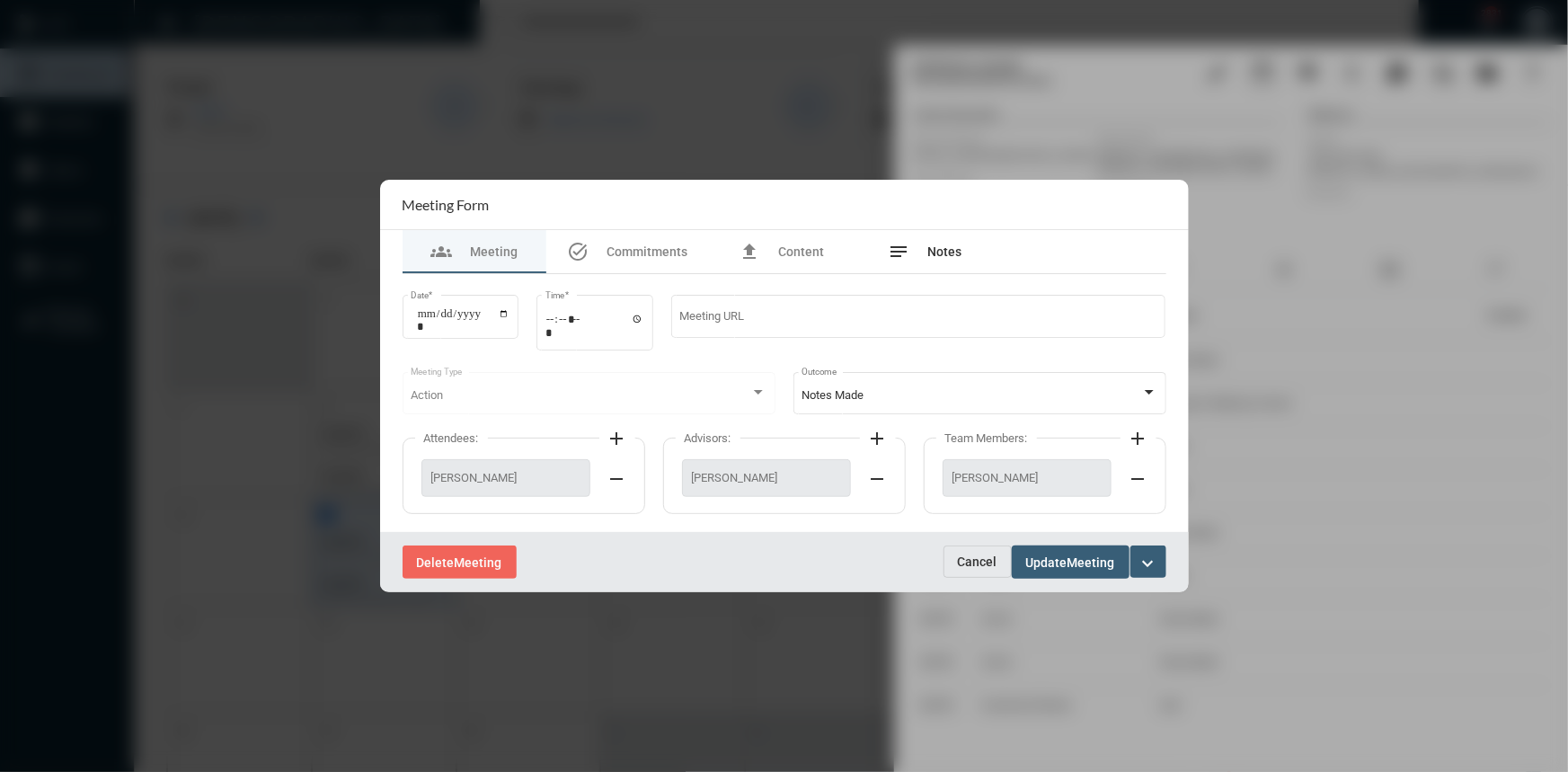
click at [939, 249] on span "Notes" at bounding box center [944, 251] width 34 height 15
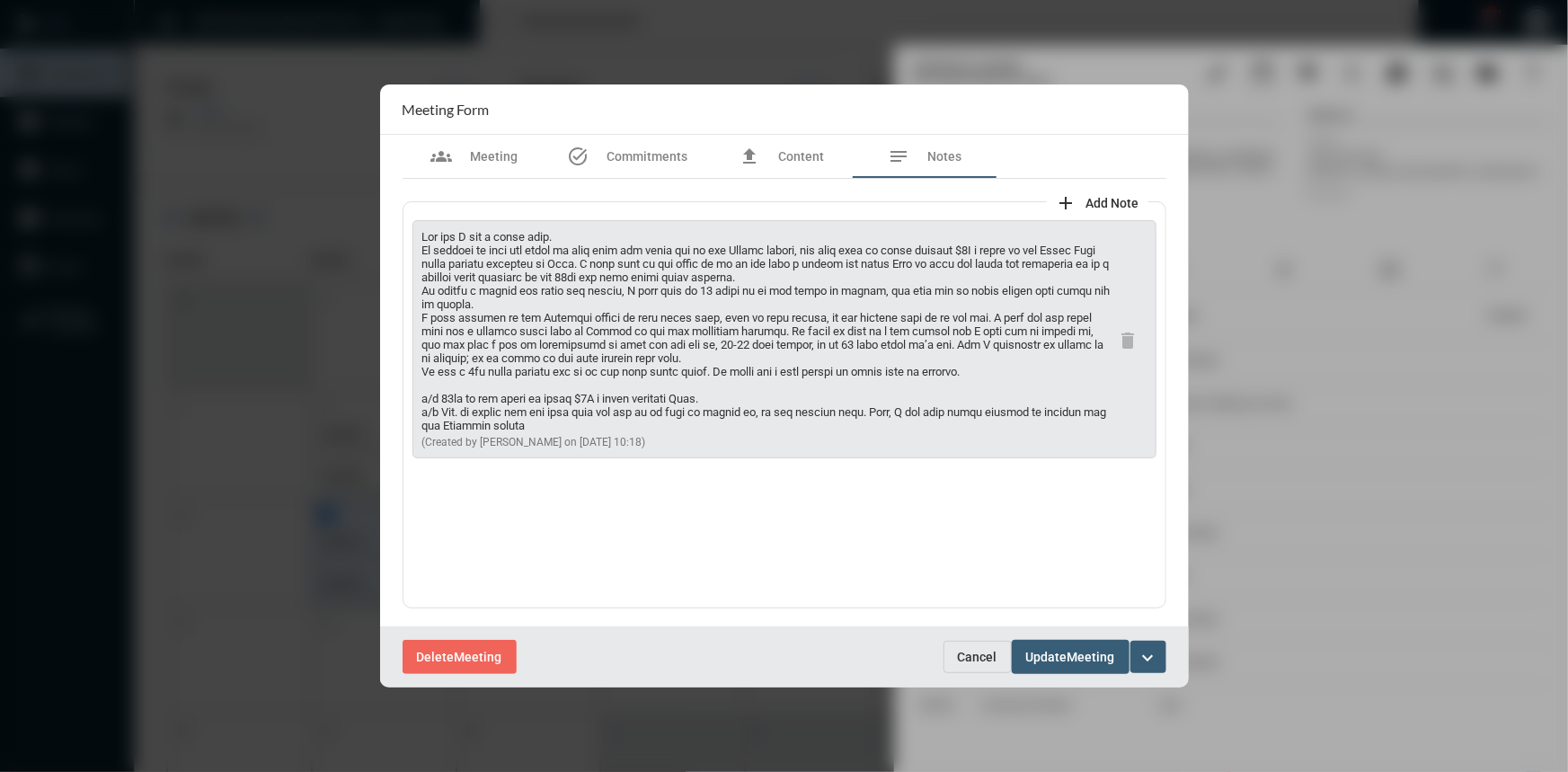
click at [960, 650] on span "Cancel" at bounding box center [977, 657] width 40 height 15
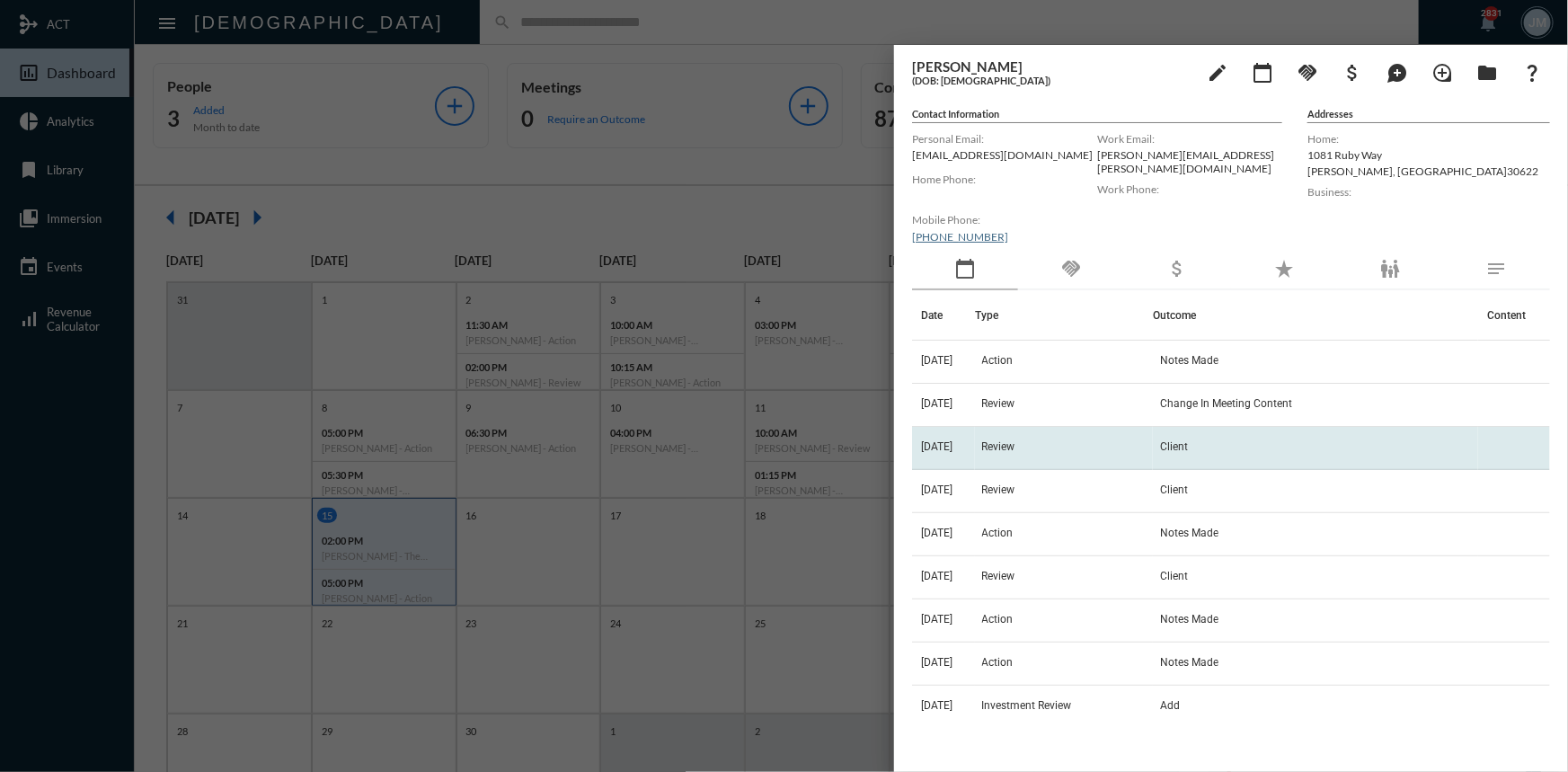
click at [1009, 446] on span "Review" at bounding box center [999, 446] width 33 height 13
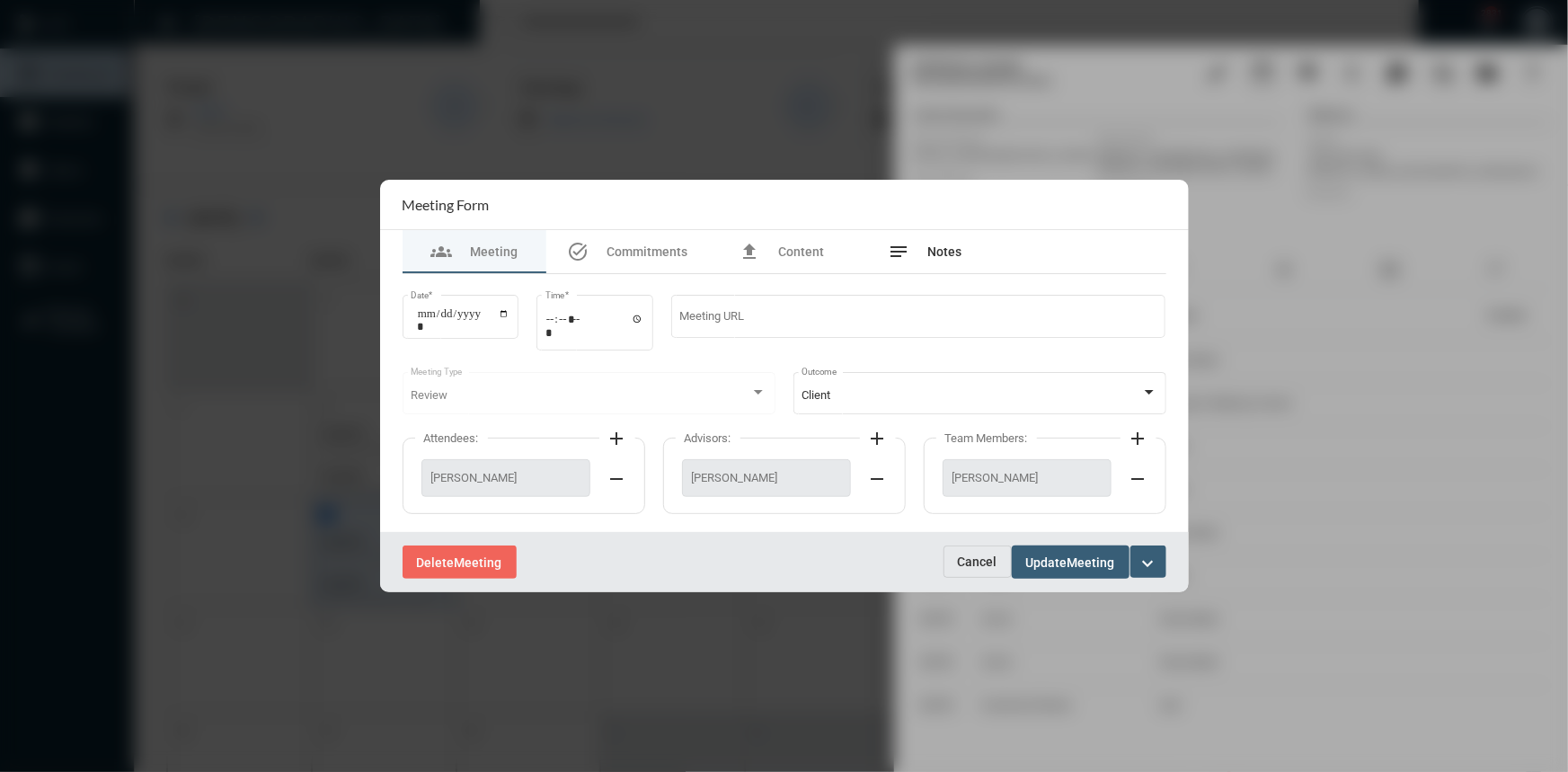
click at [943, 257] on span "Notes" at bounding box center [944, 251] width 34 height 15
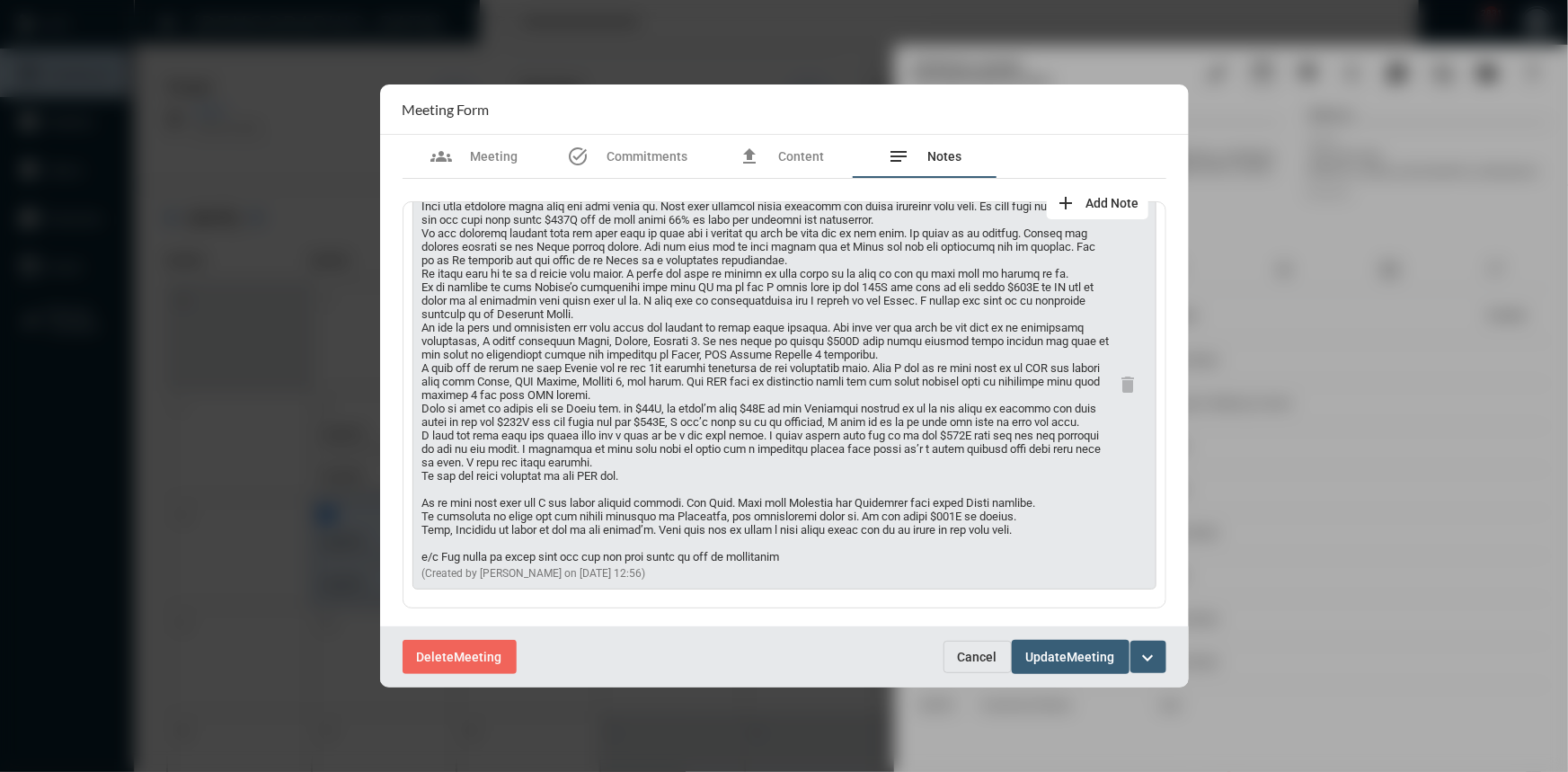
scroll to position [108, 0]
click at [978, 661] on span "Cancel" at bounding box center [977, 657] width 40 height 15
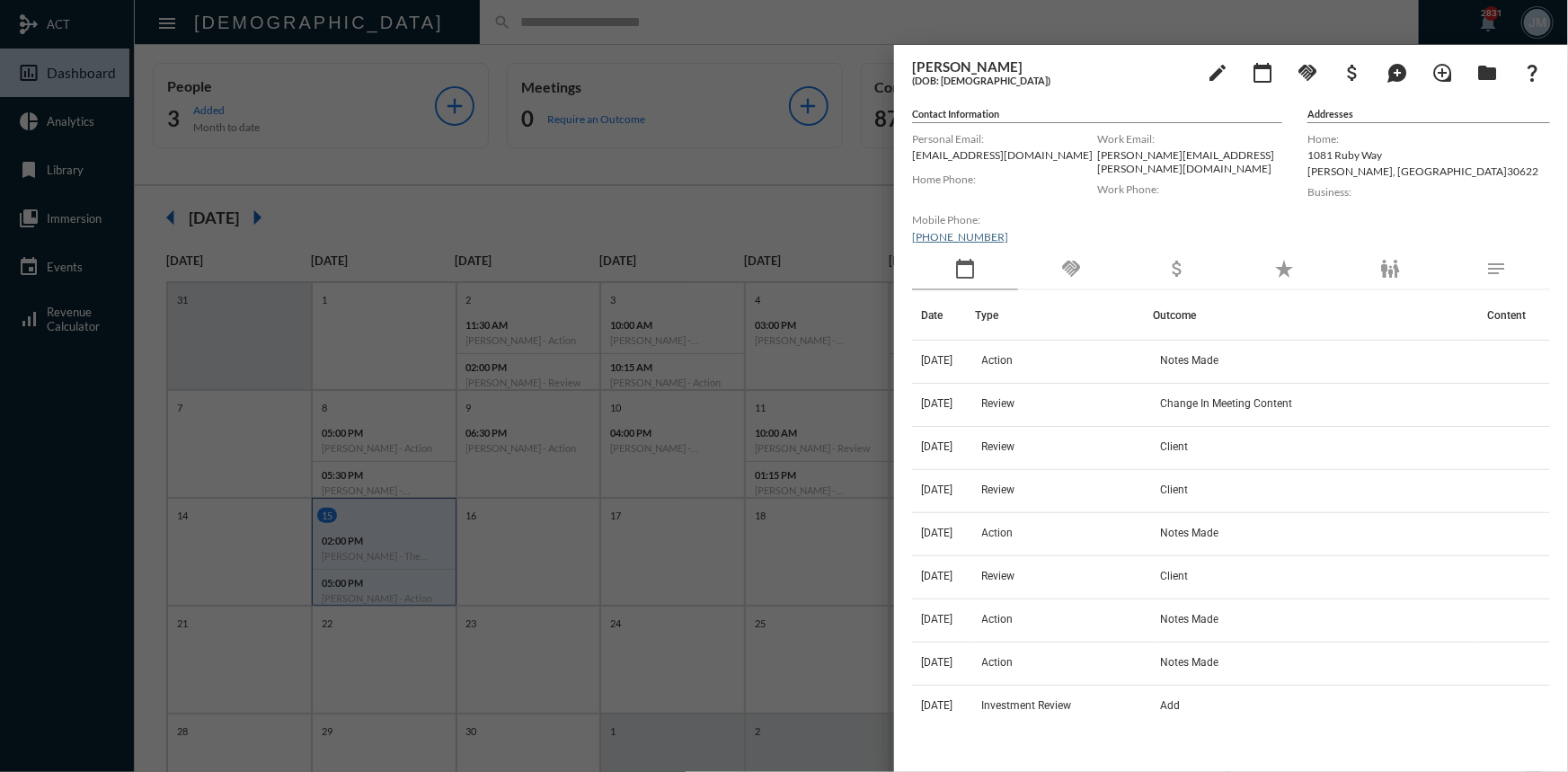
click at [870, 220] on div at bounding box center [784, 386] width 1568 height 772
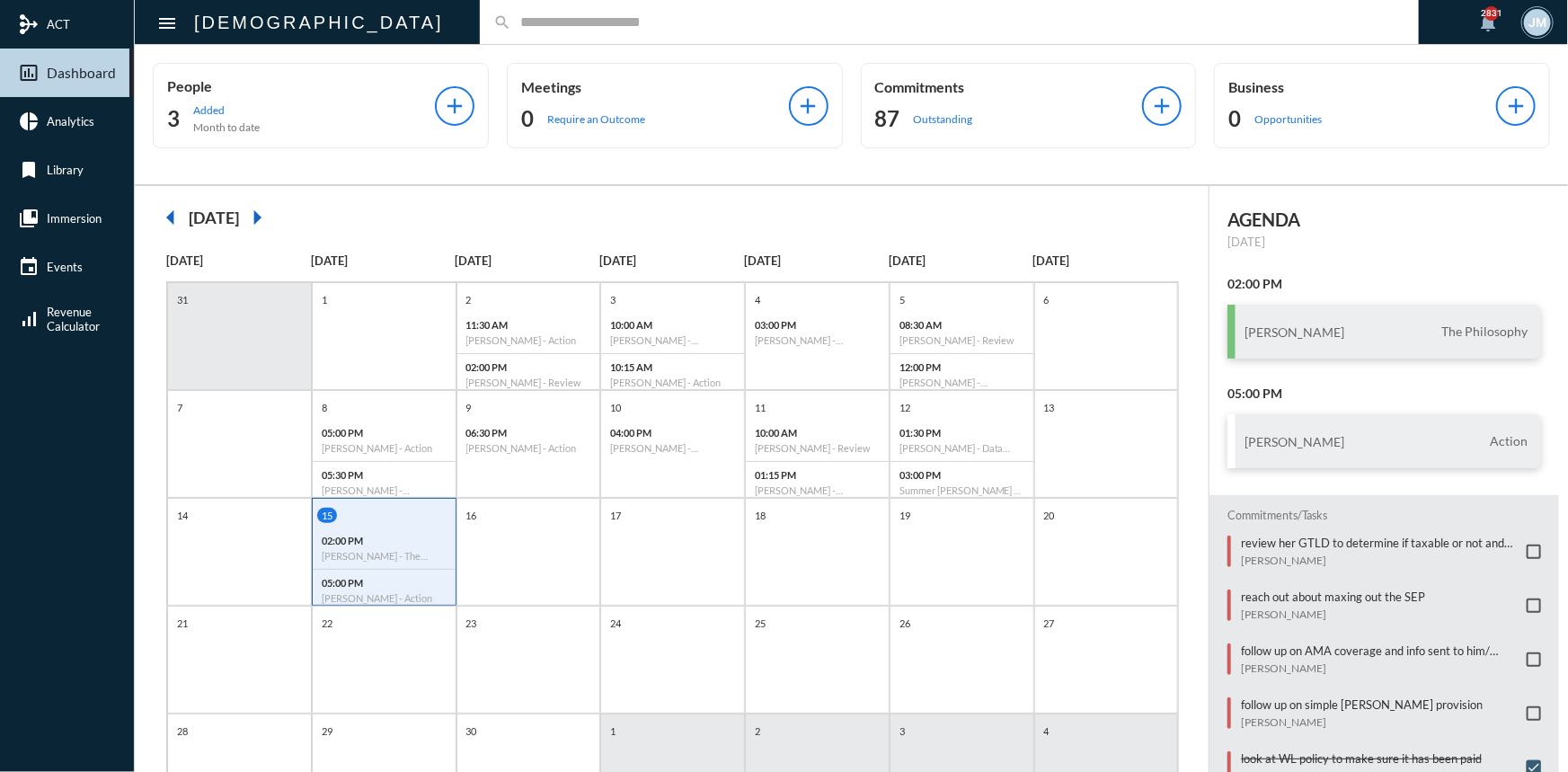
click at [512, 19] on input "text" at bounding box center [958, 22] width 894 height 16
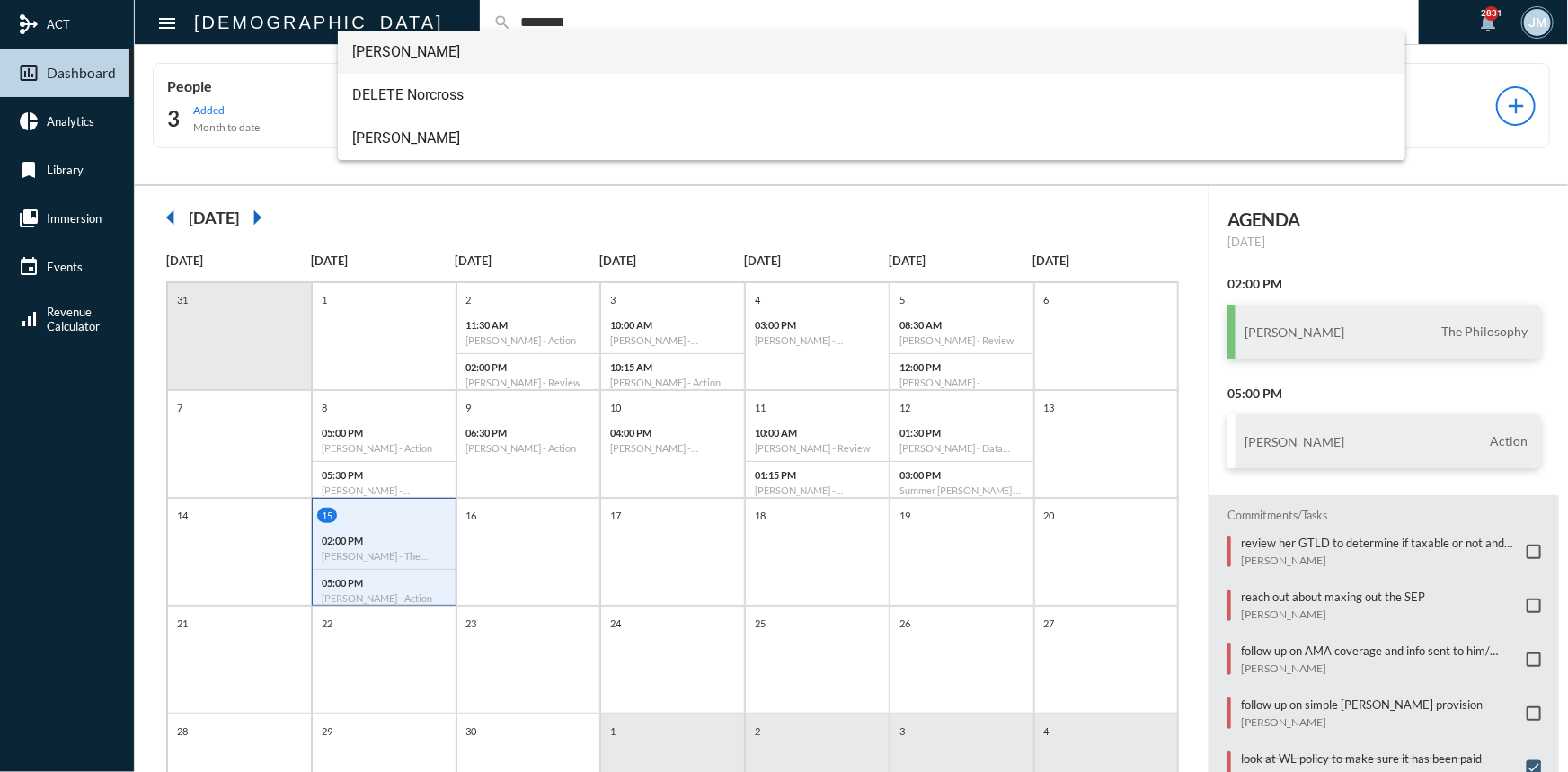
type input "********"
click at [420, 53] on span "Amanda Norcross" at bounding box center [871, 52] width 1039 height 43
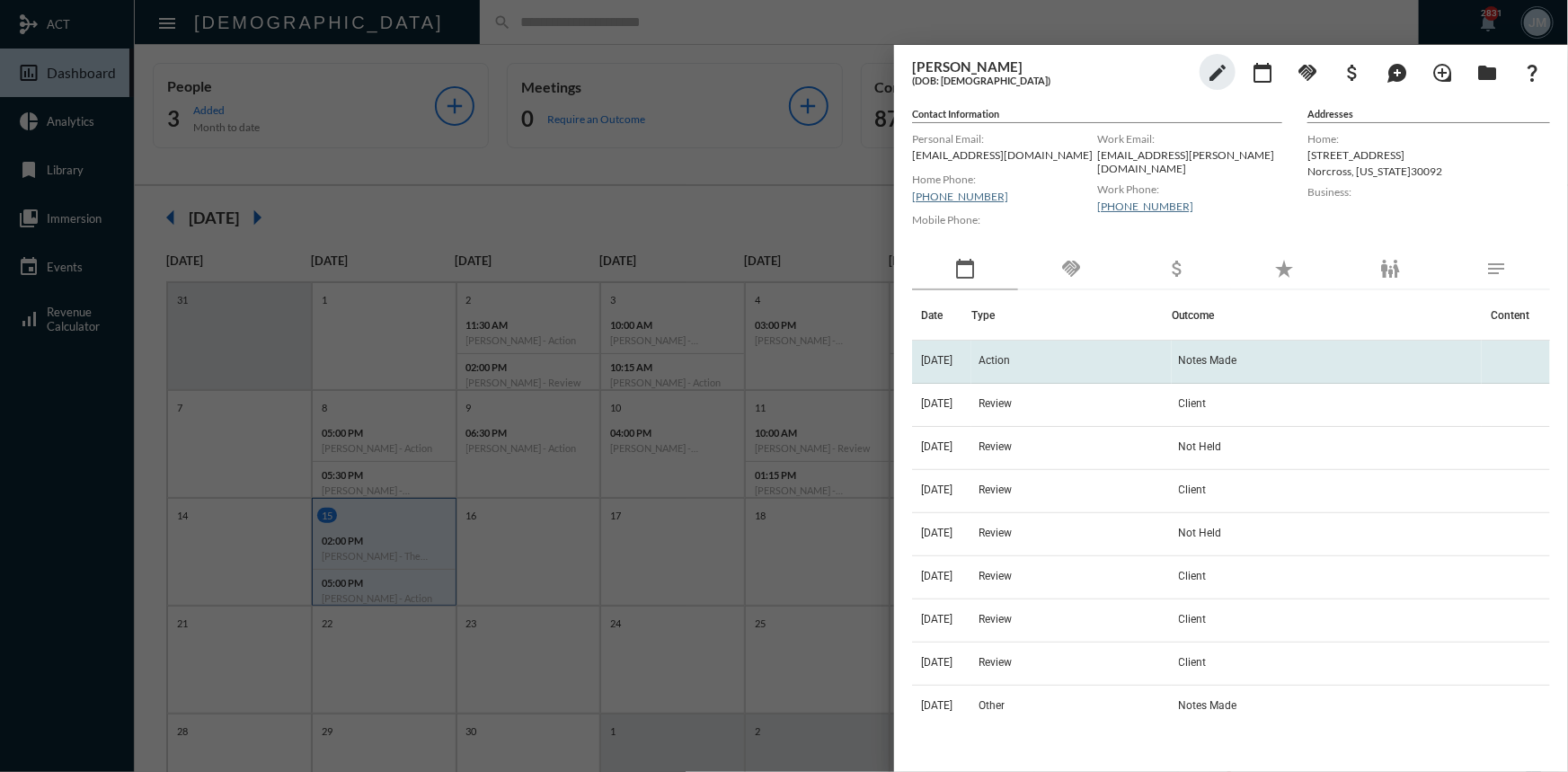
click at [972, 357] on td "4/16/25" at bounding box center [941, 362] width 59 height 43
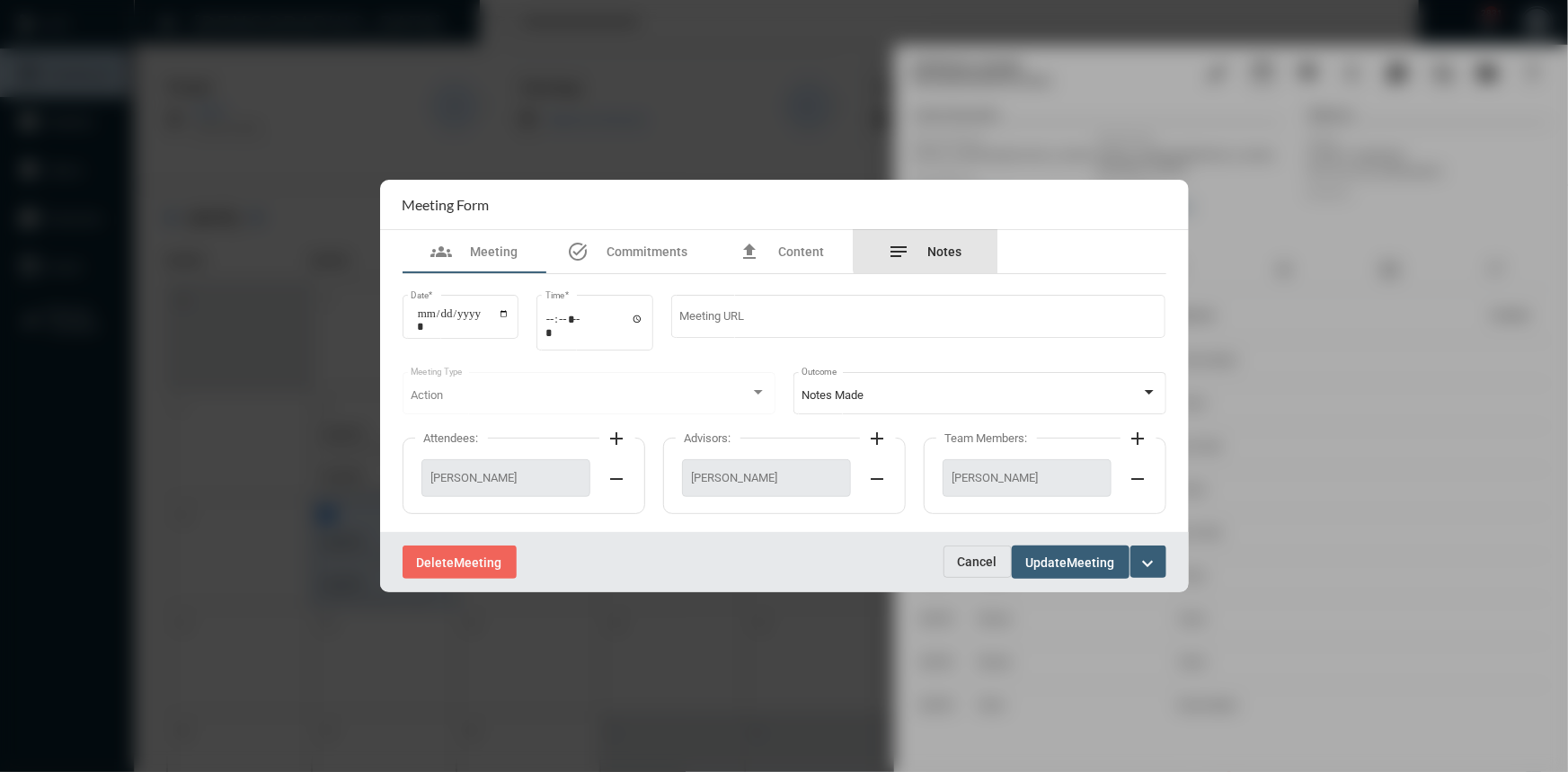
click at [951, 245] on span "Notes" at bounding box center [944, 251] width 34 height 15
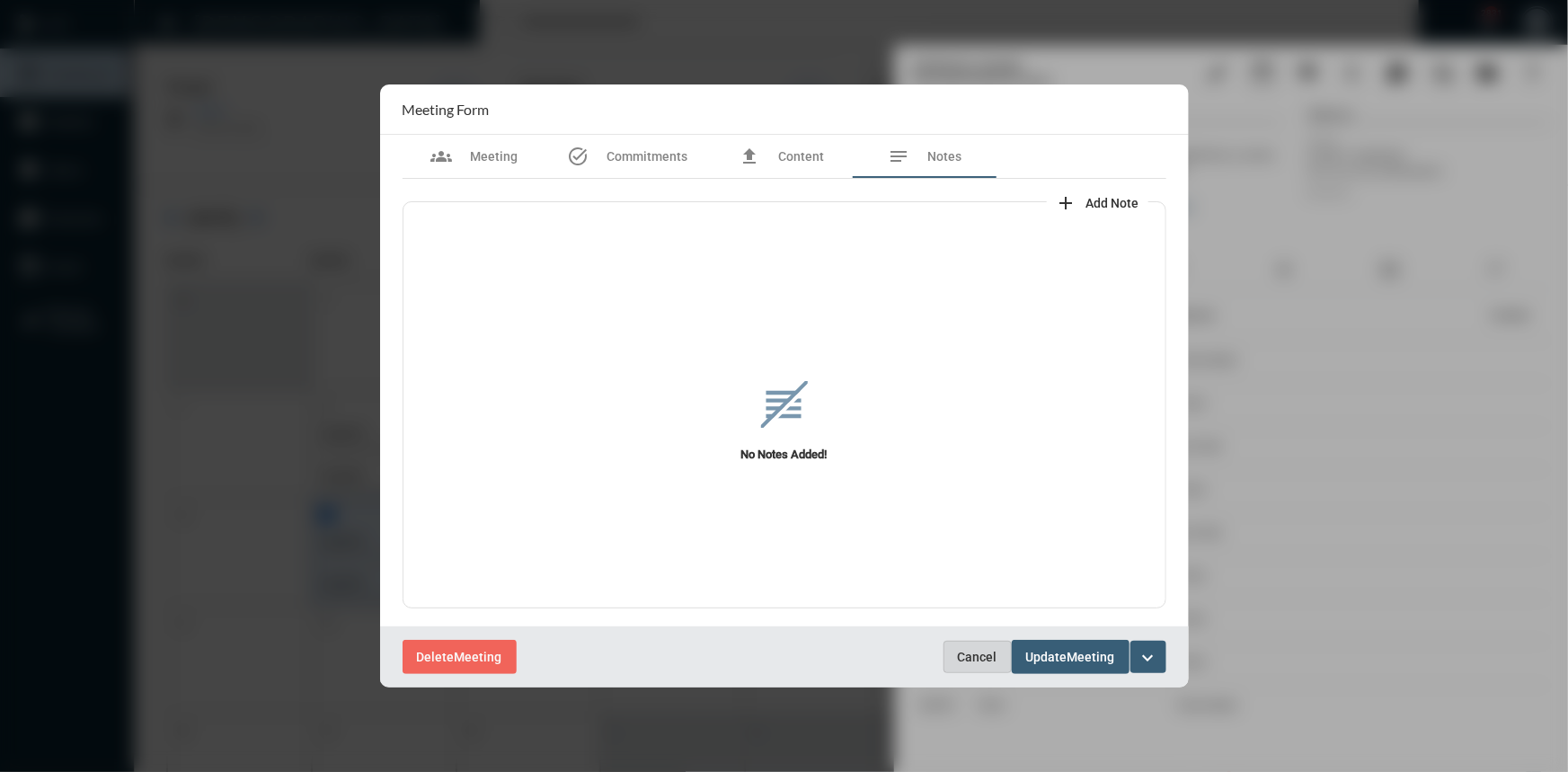
click at [977, 645] on button "Cancel" at bounding box center [977, 656] width 68 height 32
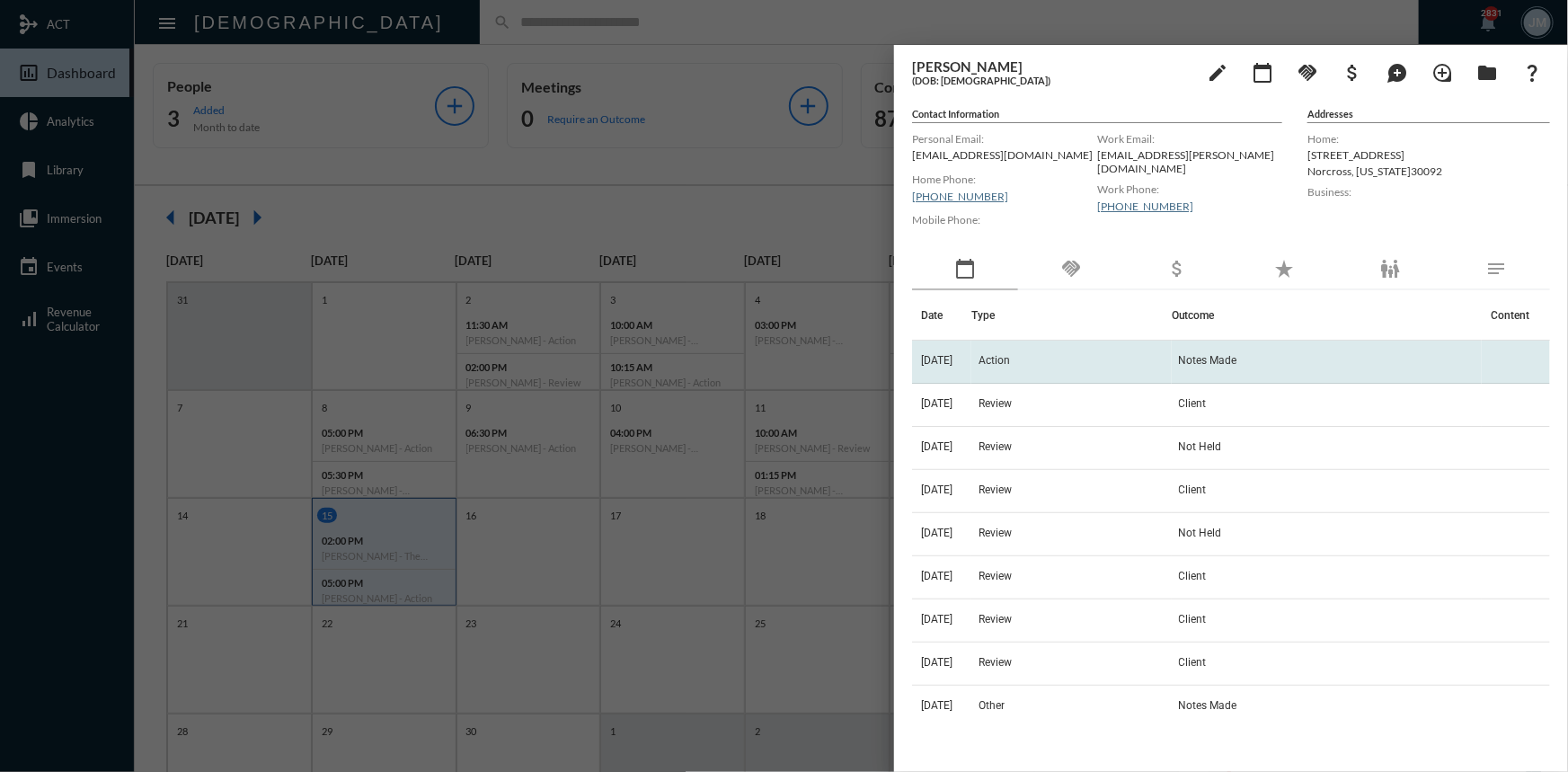
click at [949, 360] on span "4/16/25" at bounding box center [937, 360] width 31 height 13
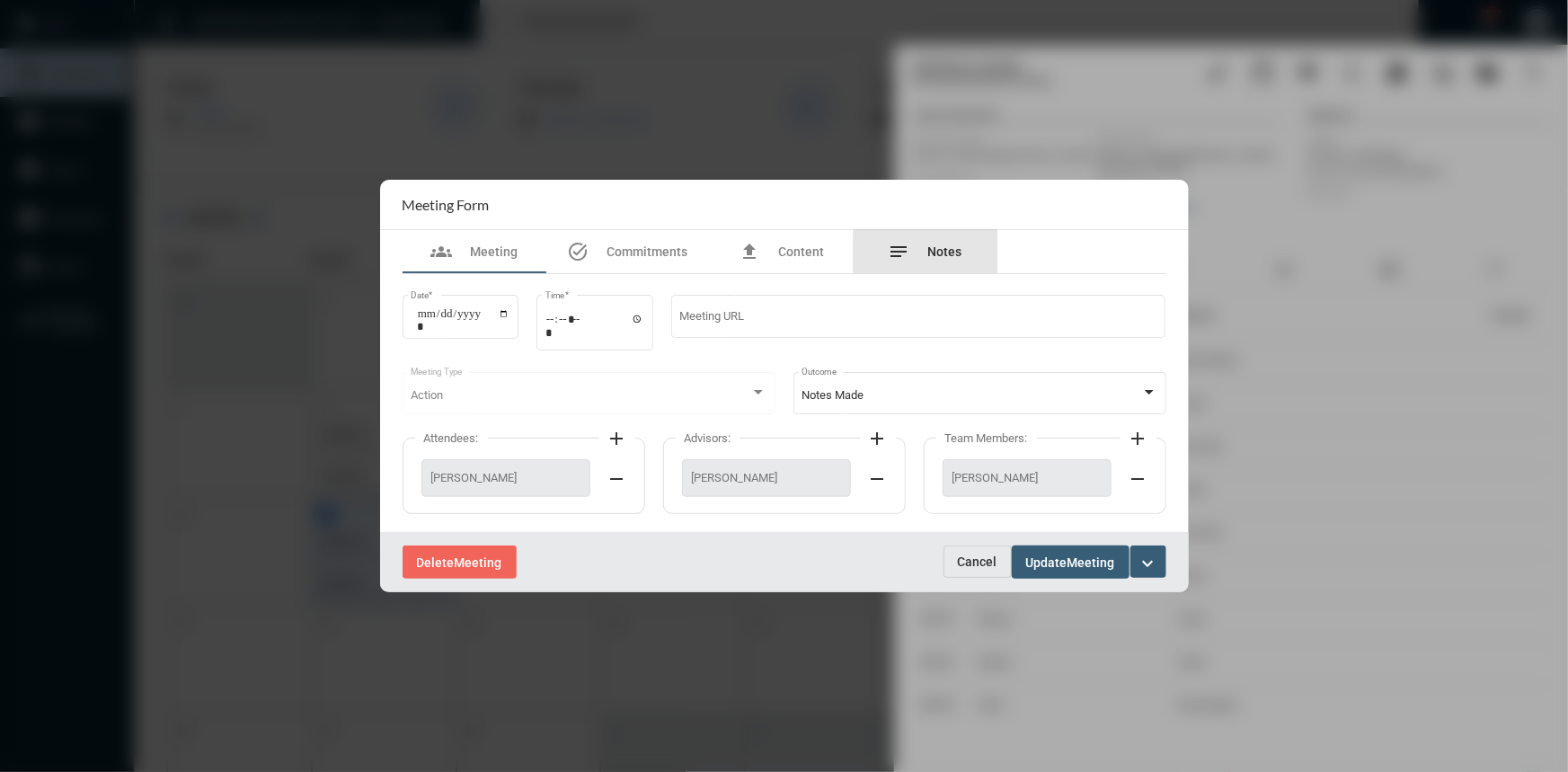
click at [950, 255] on span "Notes" at bounding box center [944, 251] width 34 height 15
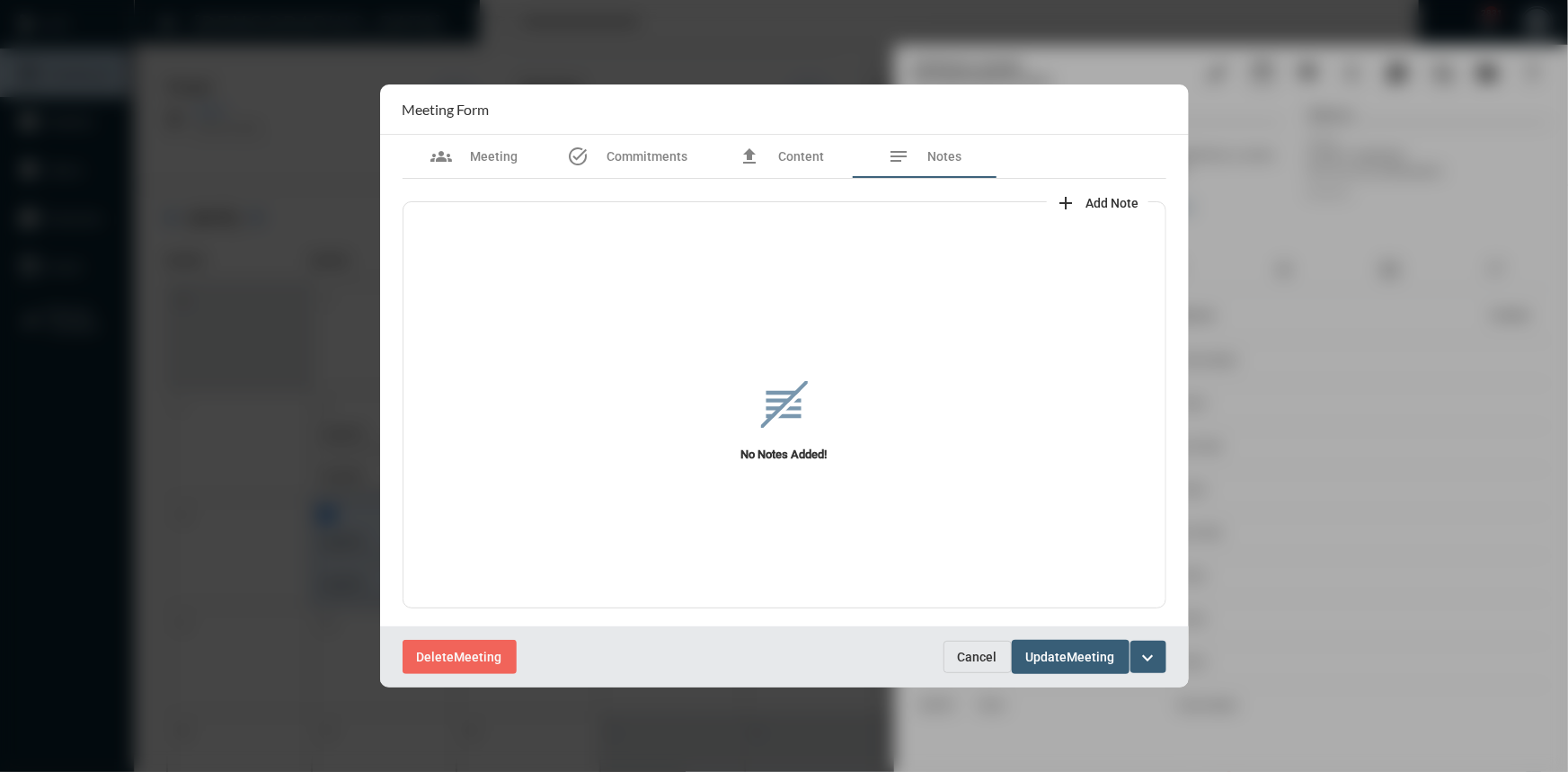
click at [964, 655] on span "Cancel" at bounding box center [977, 657] width 40 height 15
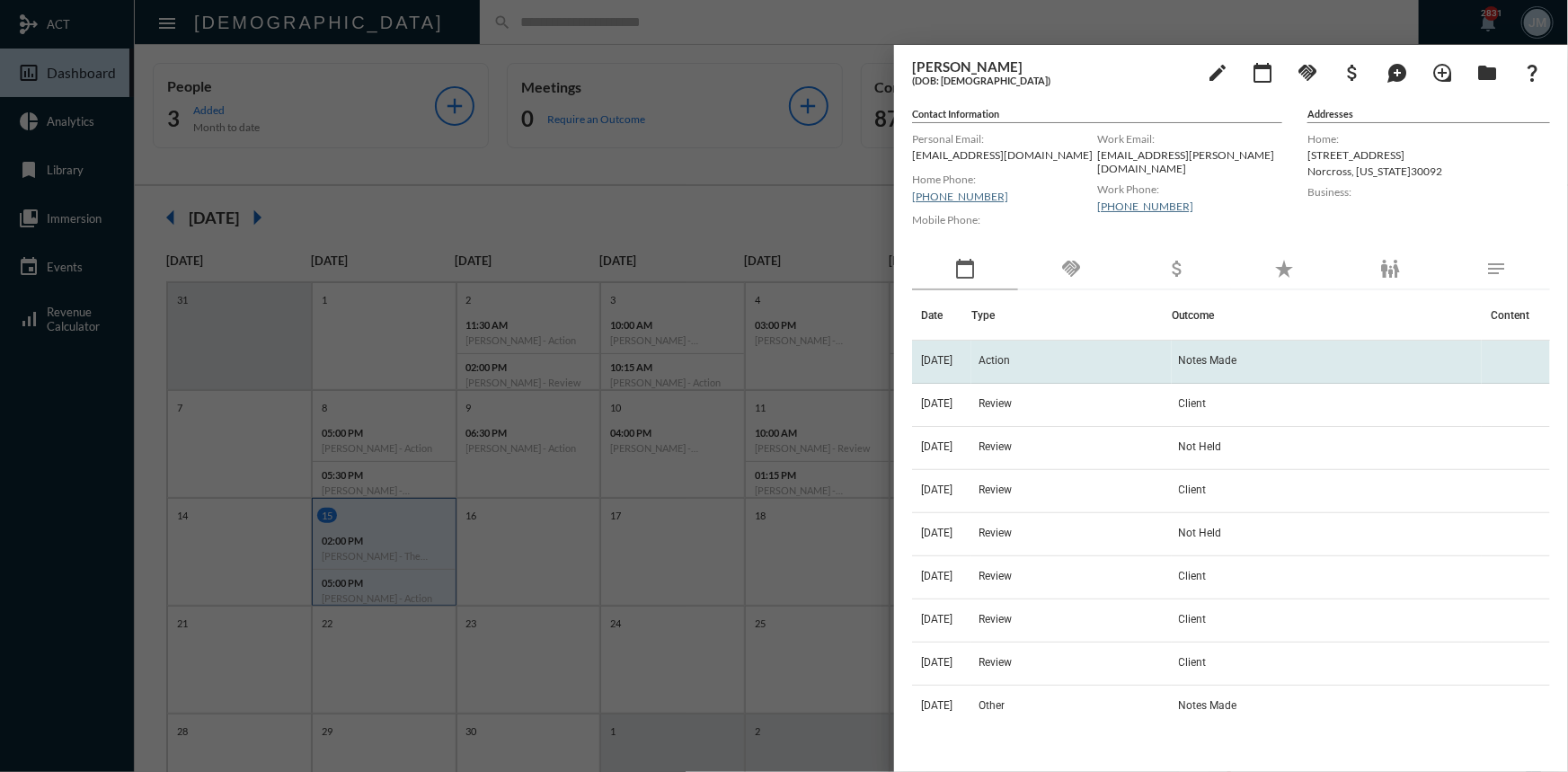
click at [1010, 361] on span "Action" at bounding box center [994, 360] width 31 height 13
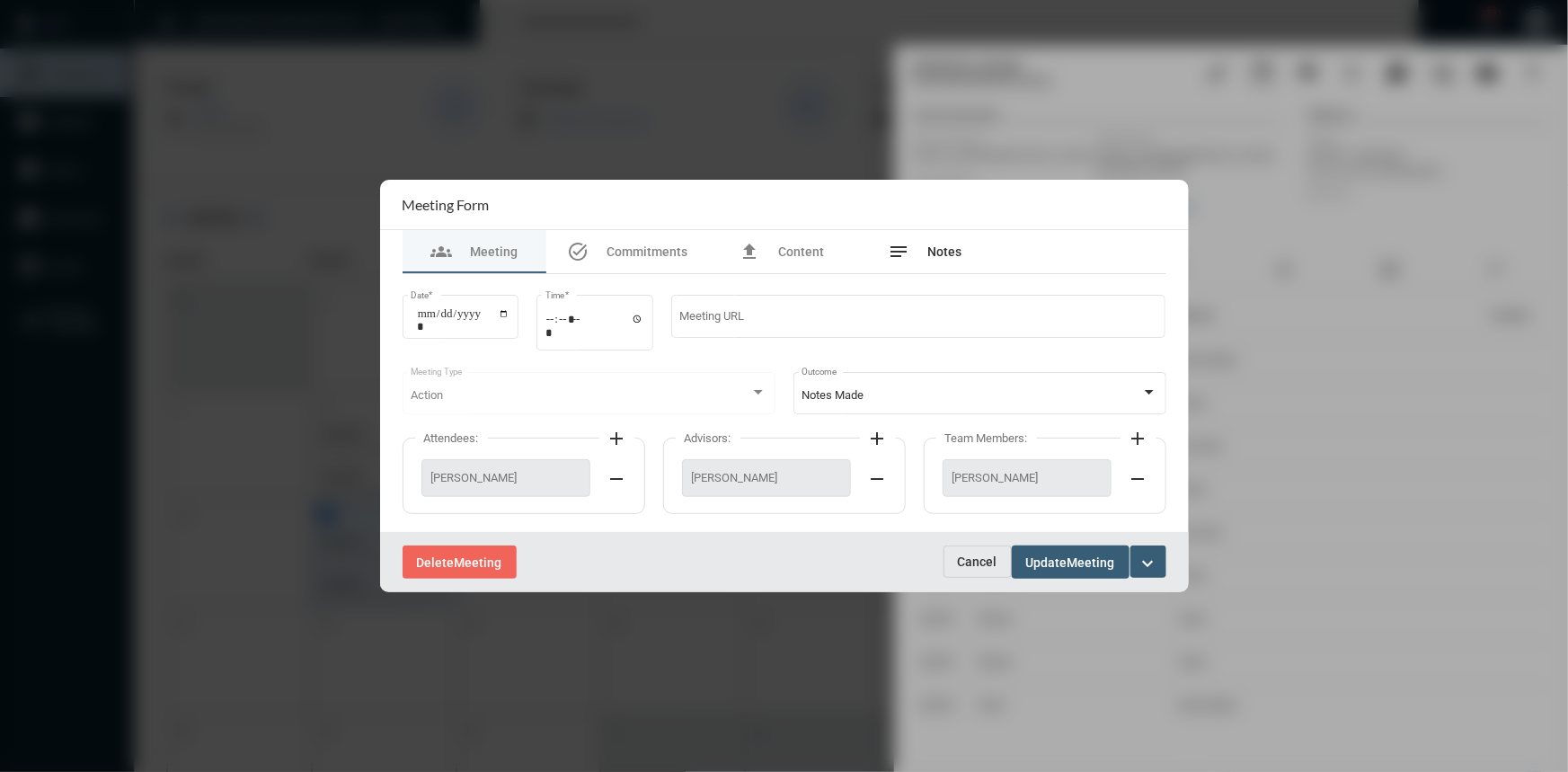
click at [949, 251] on span "Notes" at bounding box center [944, 251] width 34 height 15
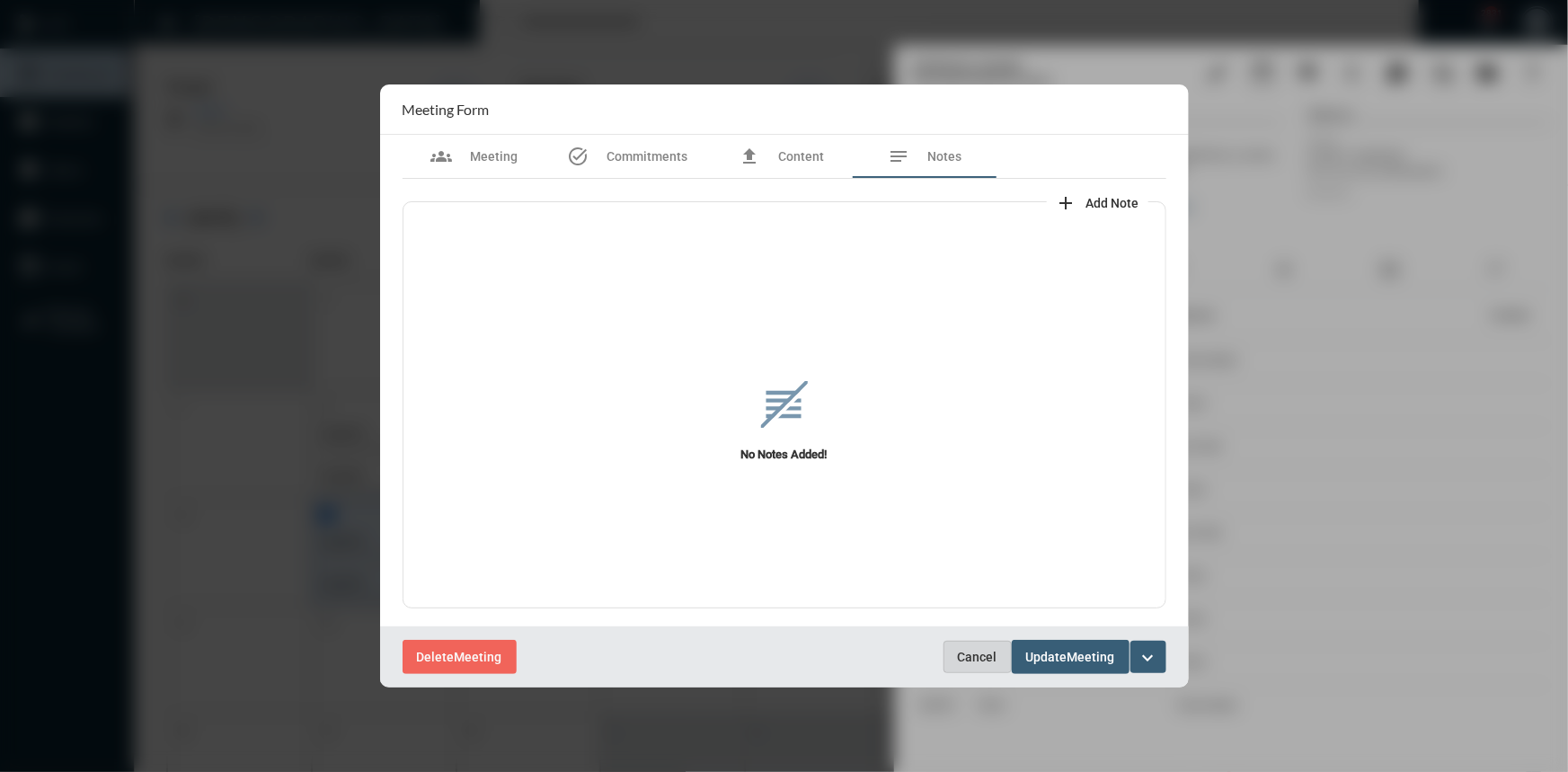
click at [971, 656] on span "Cancel" at bounding box center [977, 657] width 40 height 15
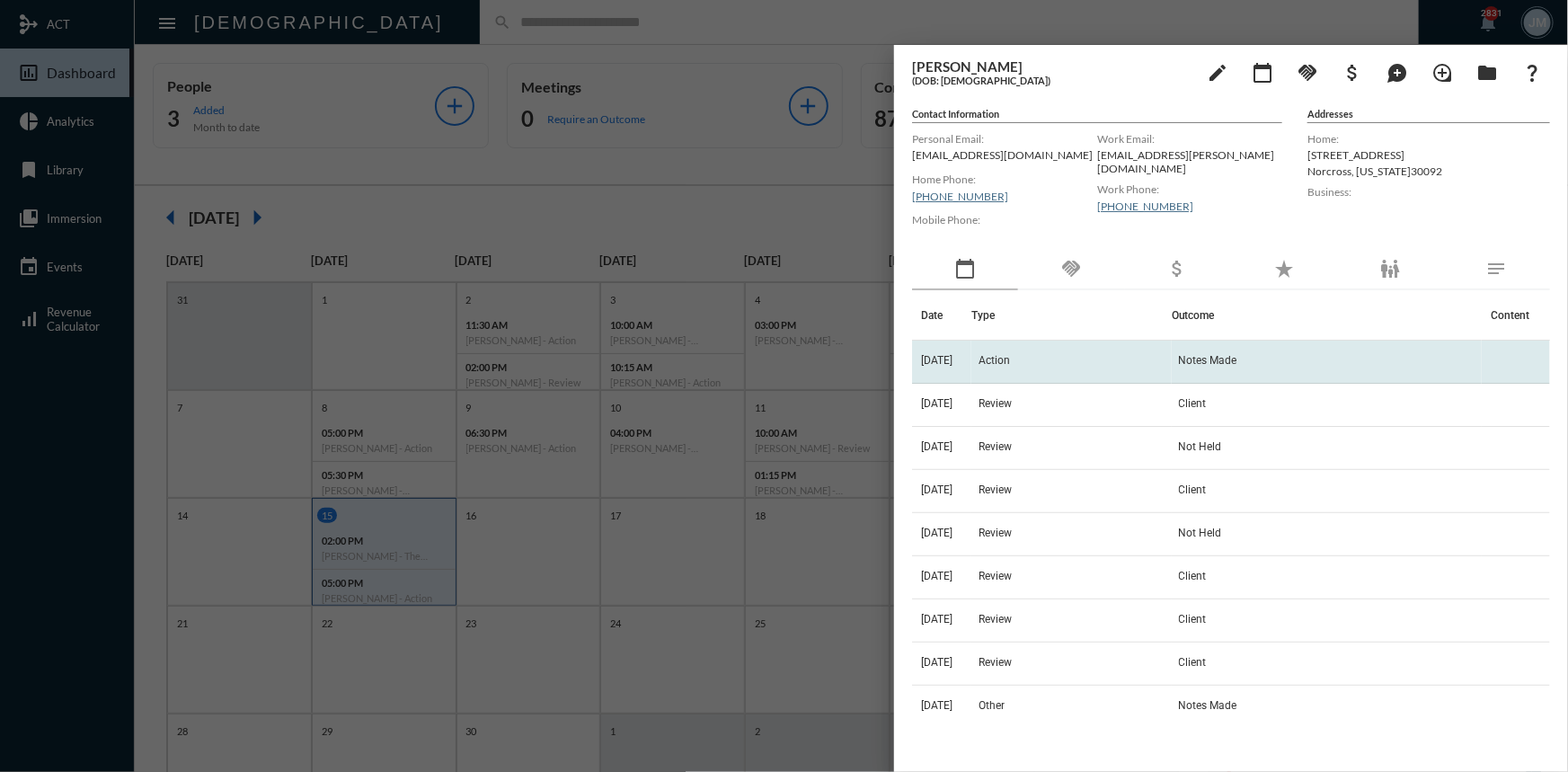
click at [1015, 368] on td "Action" at bounding box center [1071, 362] width 200 height 43
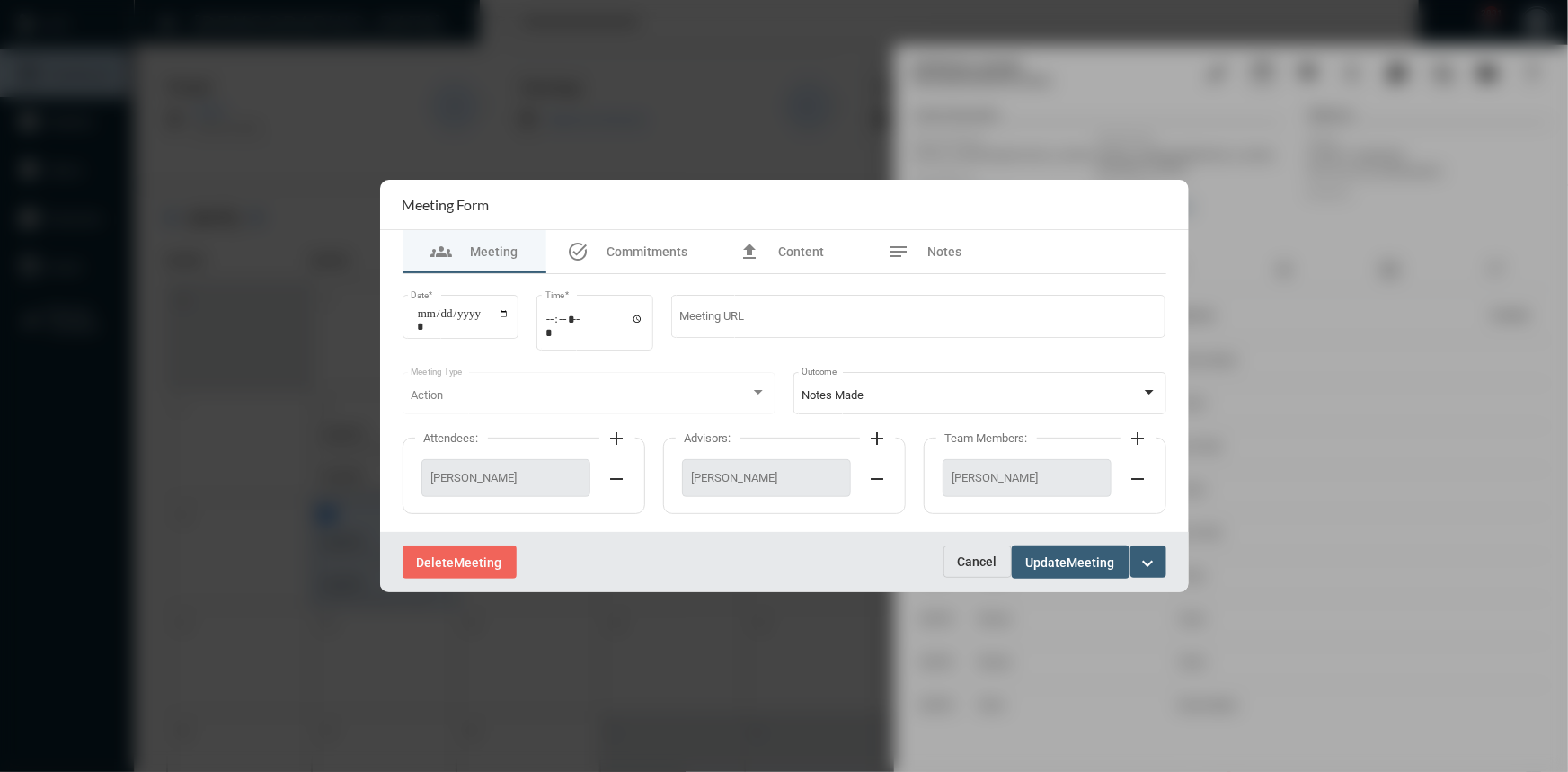
drag, startPoint x: 770, startPoint y: 138, endPoint x: 784, endPoint y: 135, distance: 14.3
click at [784, 135] on div at bounding box center [784, 386] width 1568 height 772
click at [958, 560] on span "Cancel" at bounding box center [977, 561] width 40 height 15
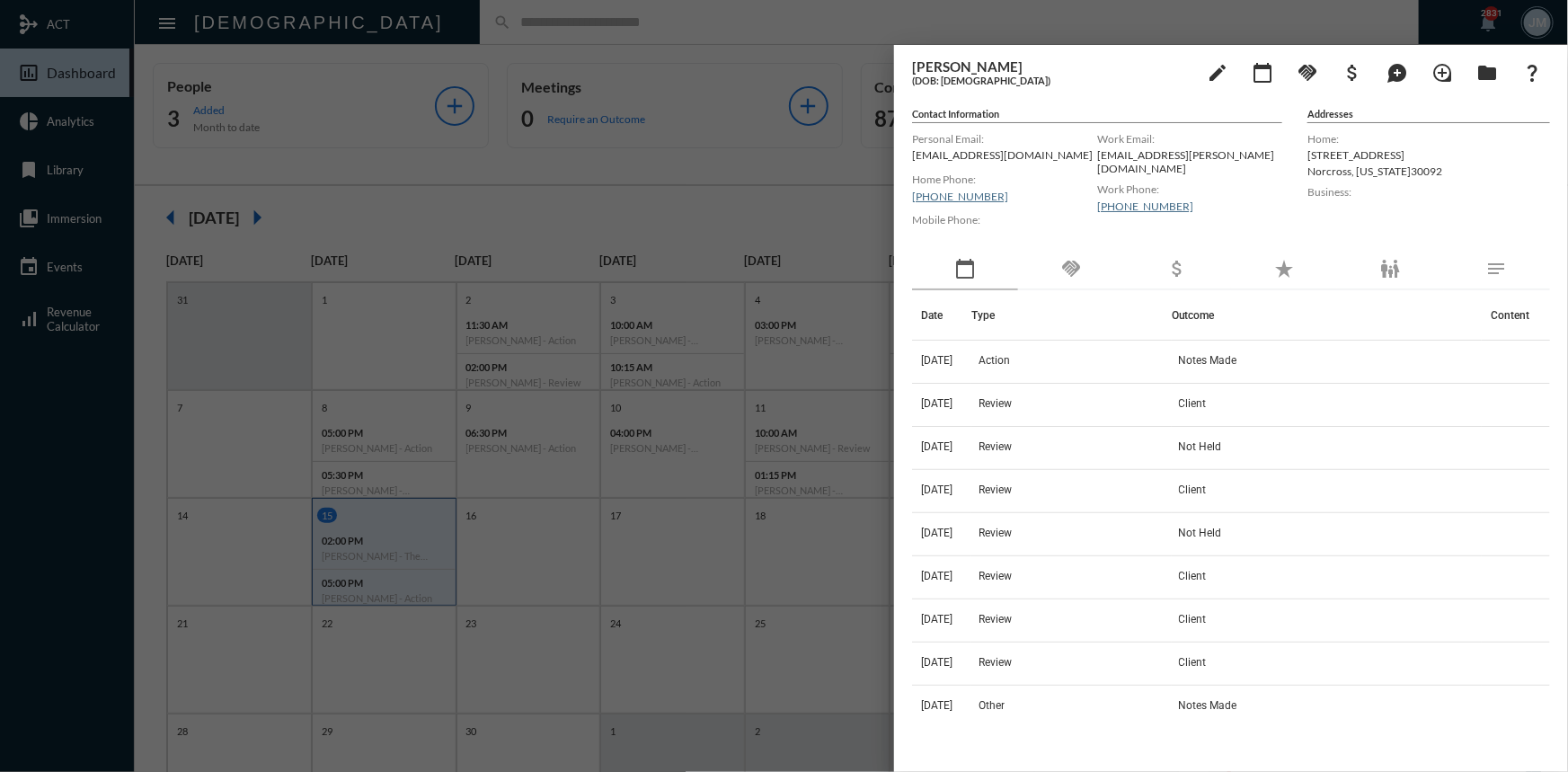
click at [801, 199] on div at bounding box center [784, 386] width 1568 height 772
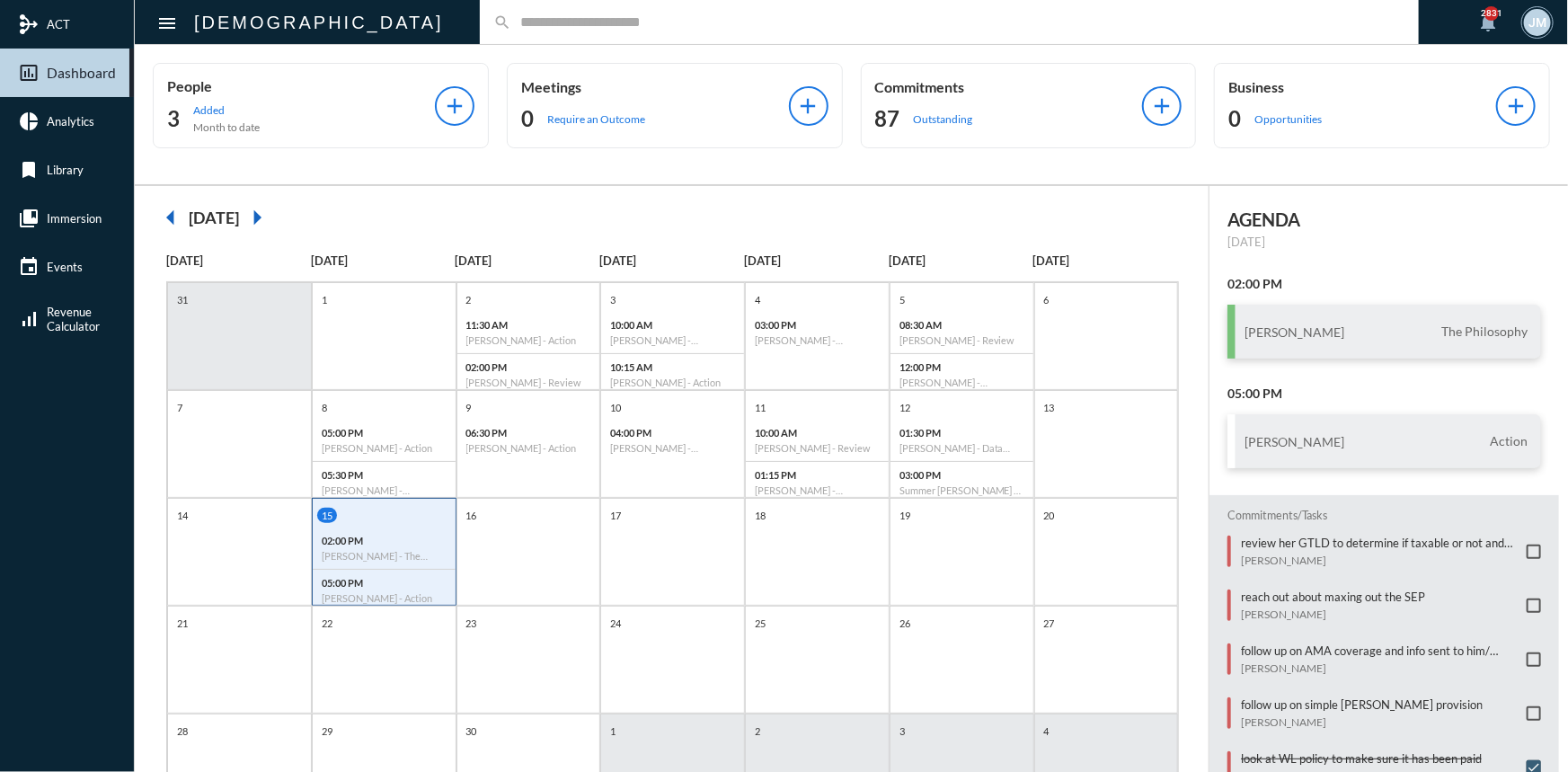
click at [1527, 545] on span at bounding box center [1534, 552] width 15 height 15
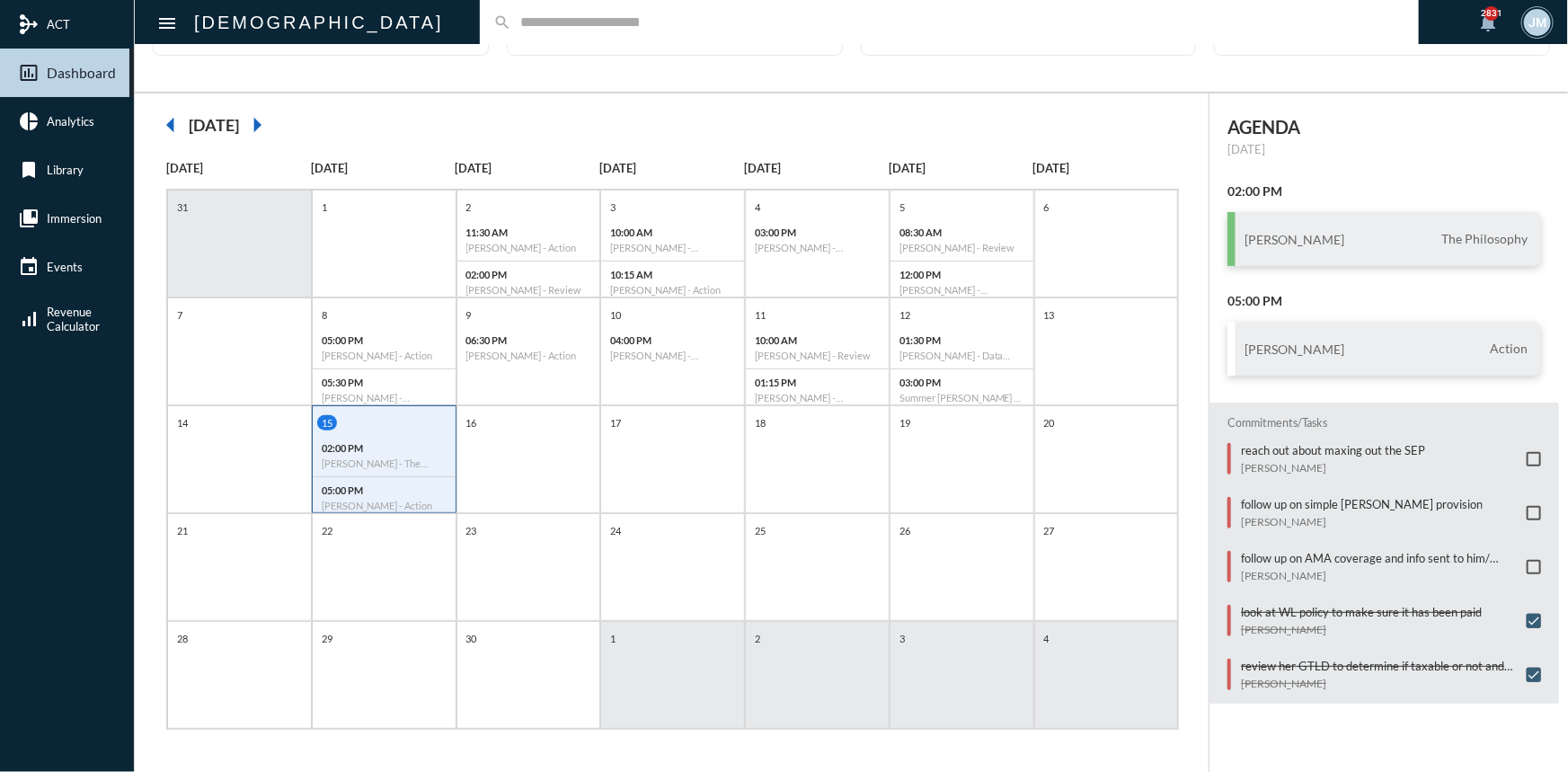
click at [512, 15] on input "text" at bounding box center [958, 22] width 894 height 16
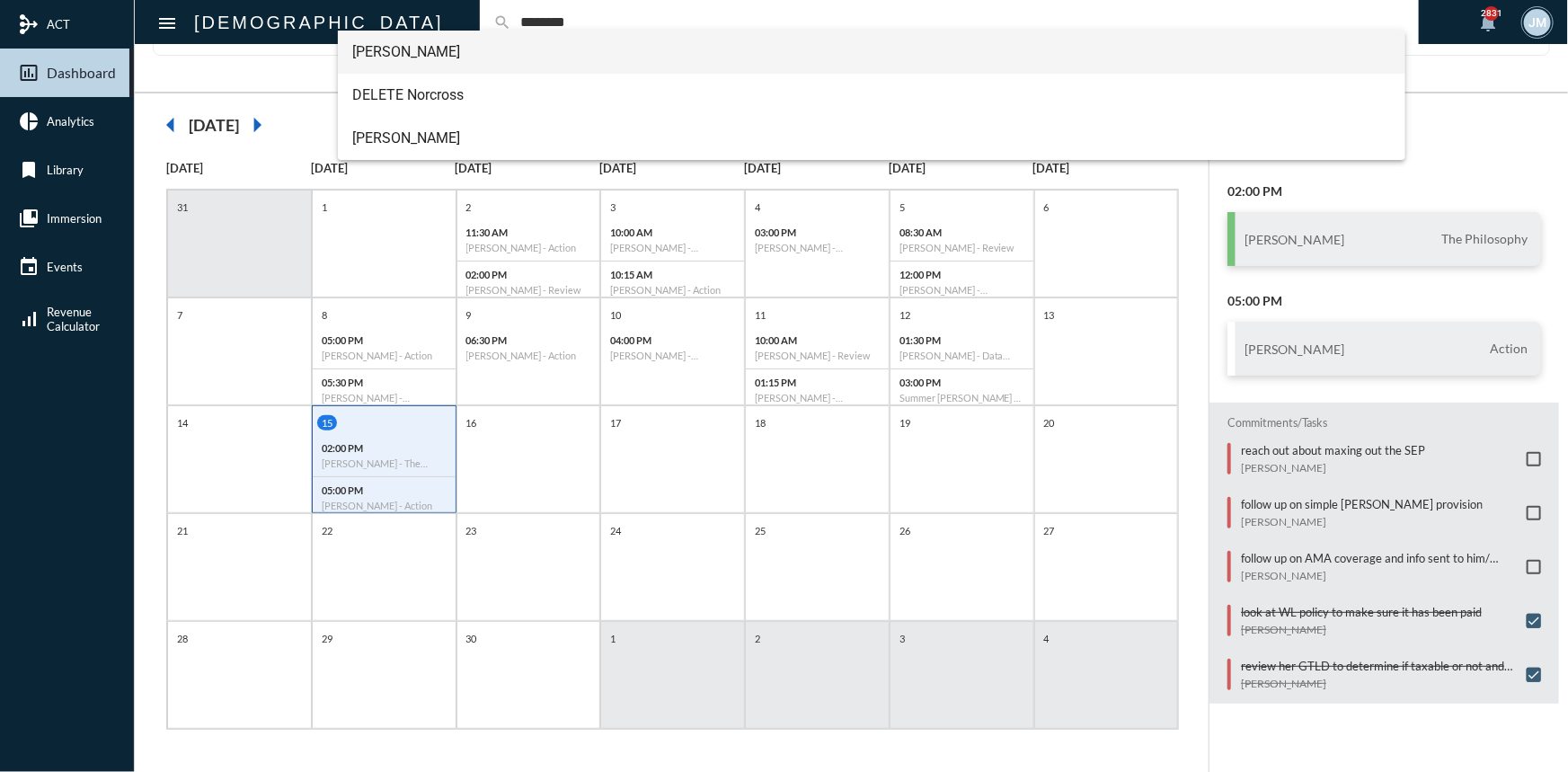
type input "********"
click at [423, 53] on span "Amanda Norcross" at bounding box center [871, 52] width 1039 height 43
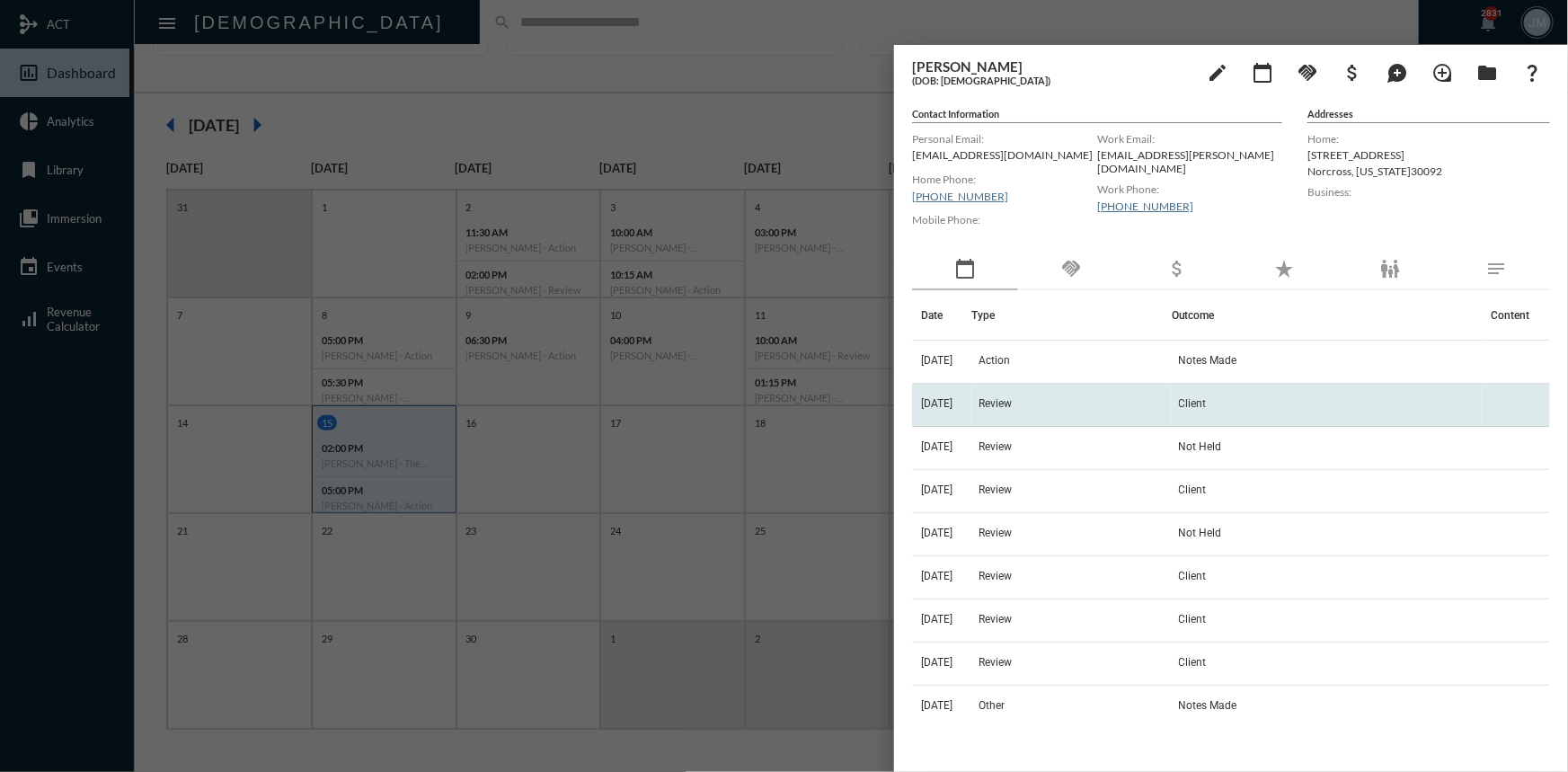
click at [1012, 402] on span "Review" at bounding box center [995, 404] width 33 height 13
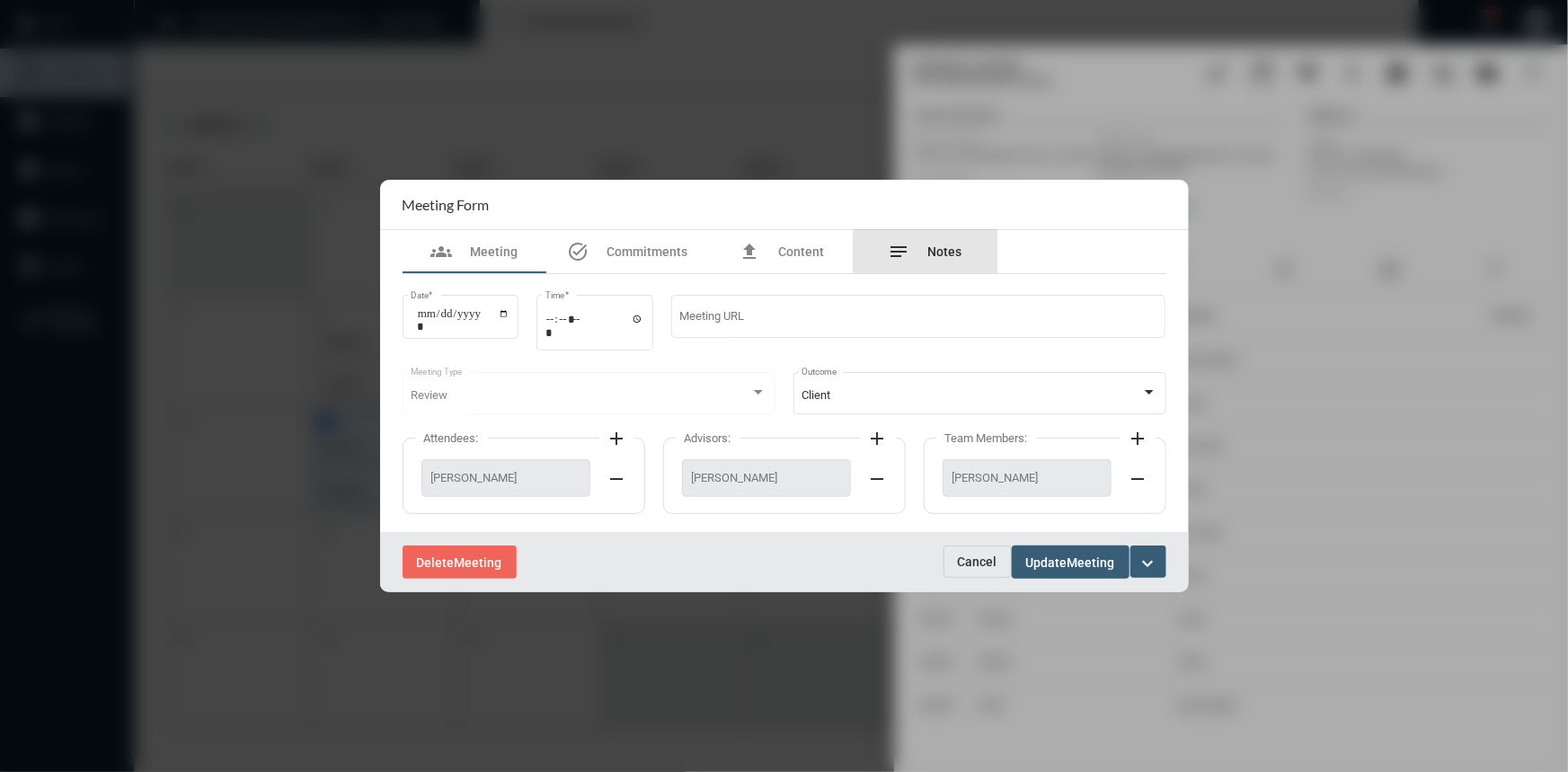
click at [943, 251] on span "Notes" at bounding box center [944, 251] width 34 height 15
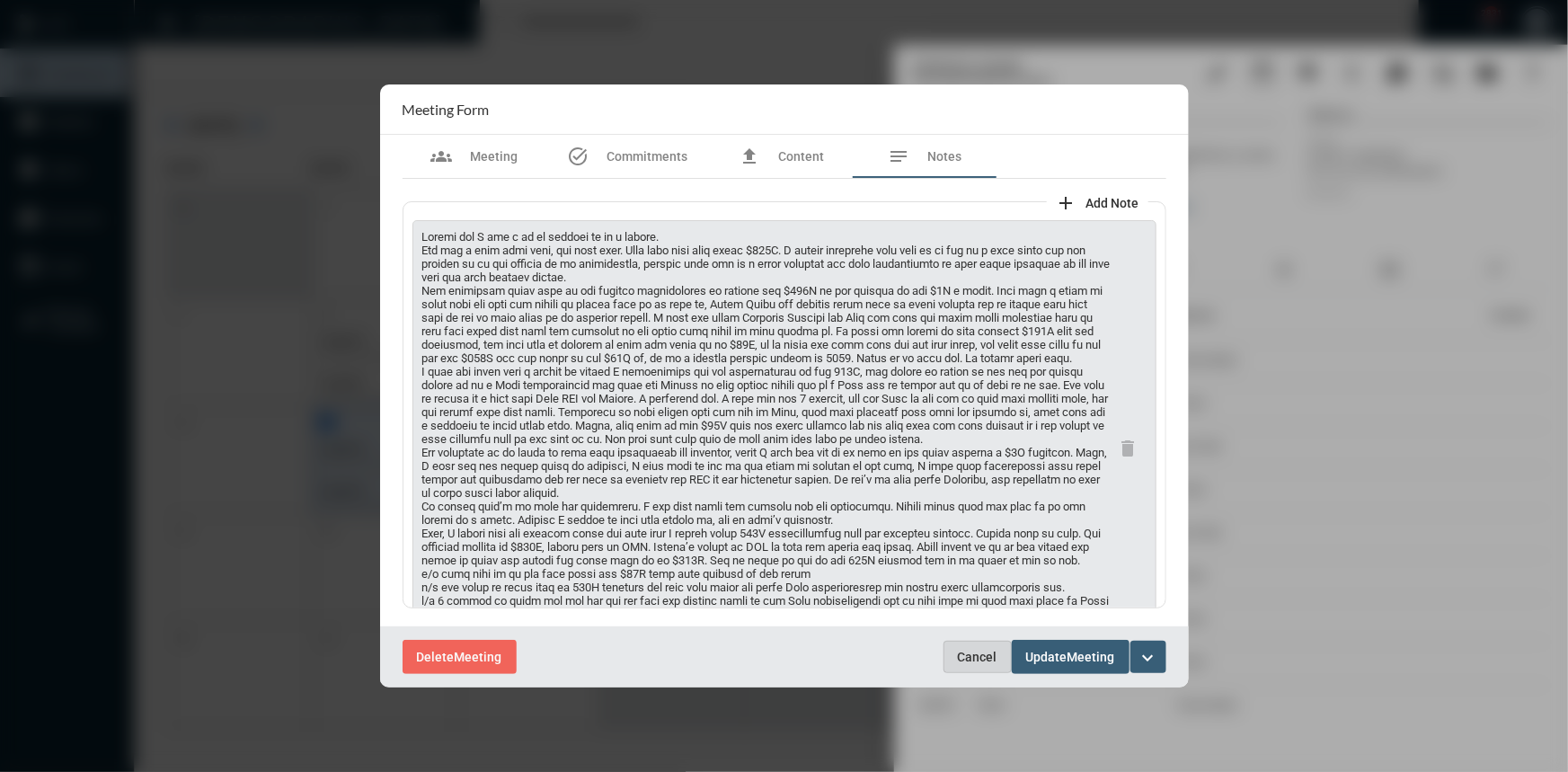
click at [989, 654] on span "Cancel" at bounding box center [977, 657] width 40 height 15
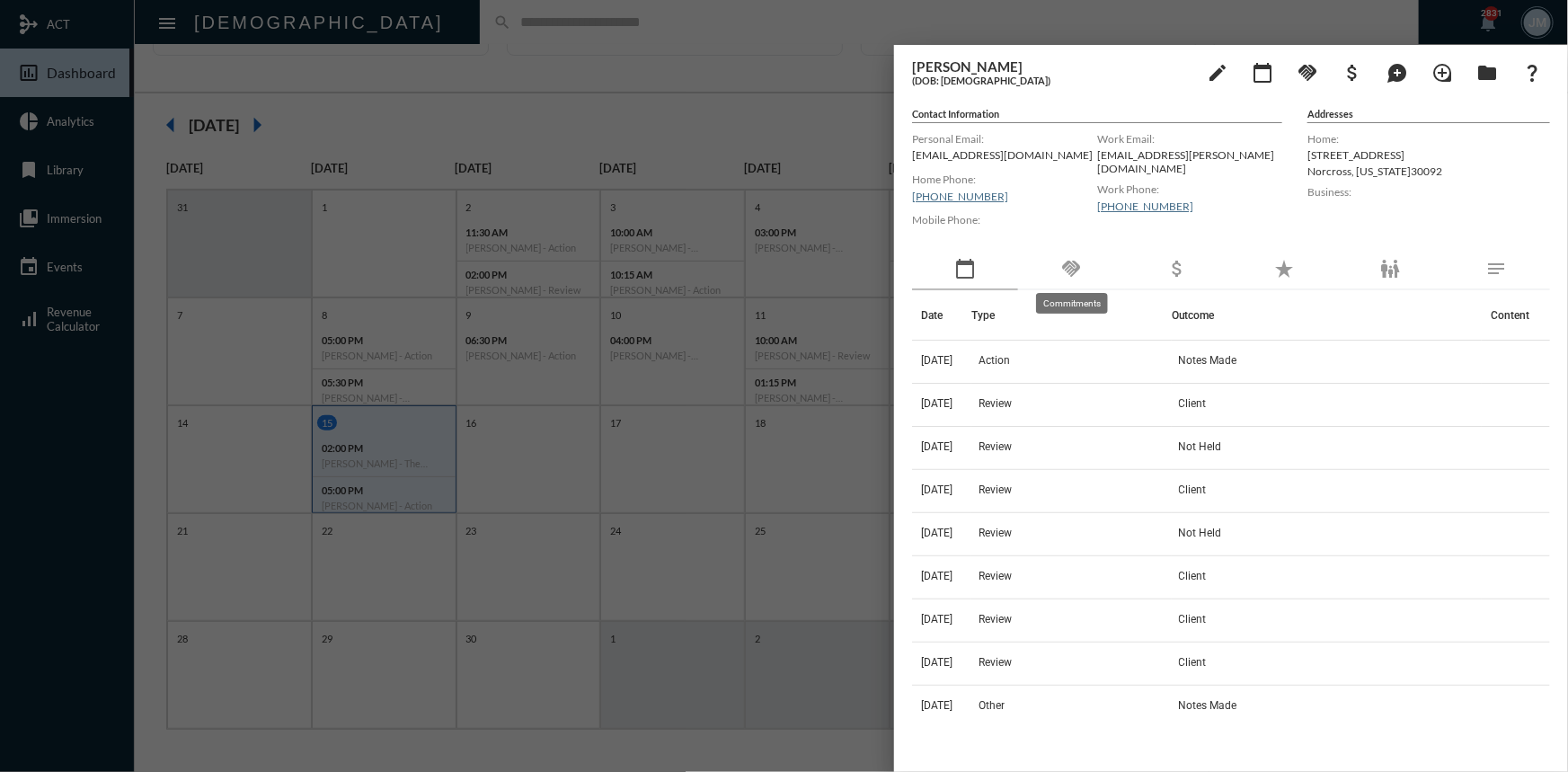
click at [1076, 266] on mat-icon "handshake" at bounding box center [1071, 269] width 21 height 21
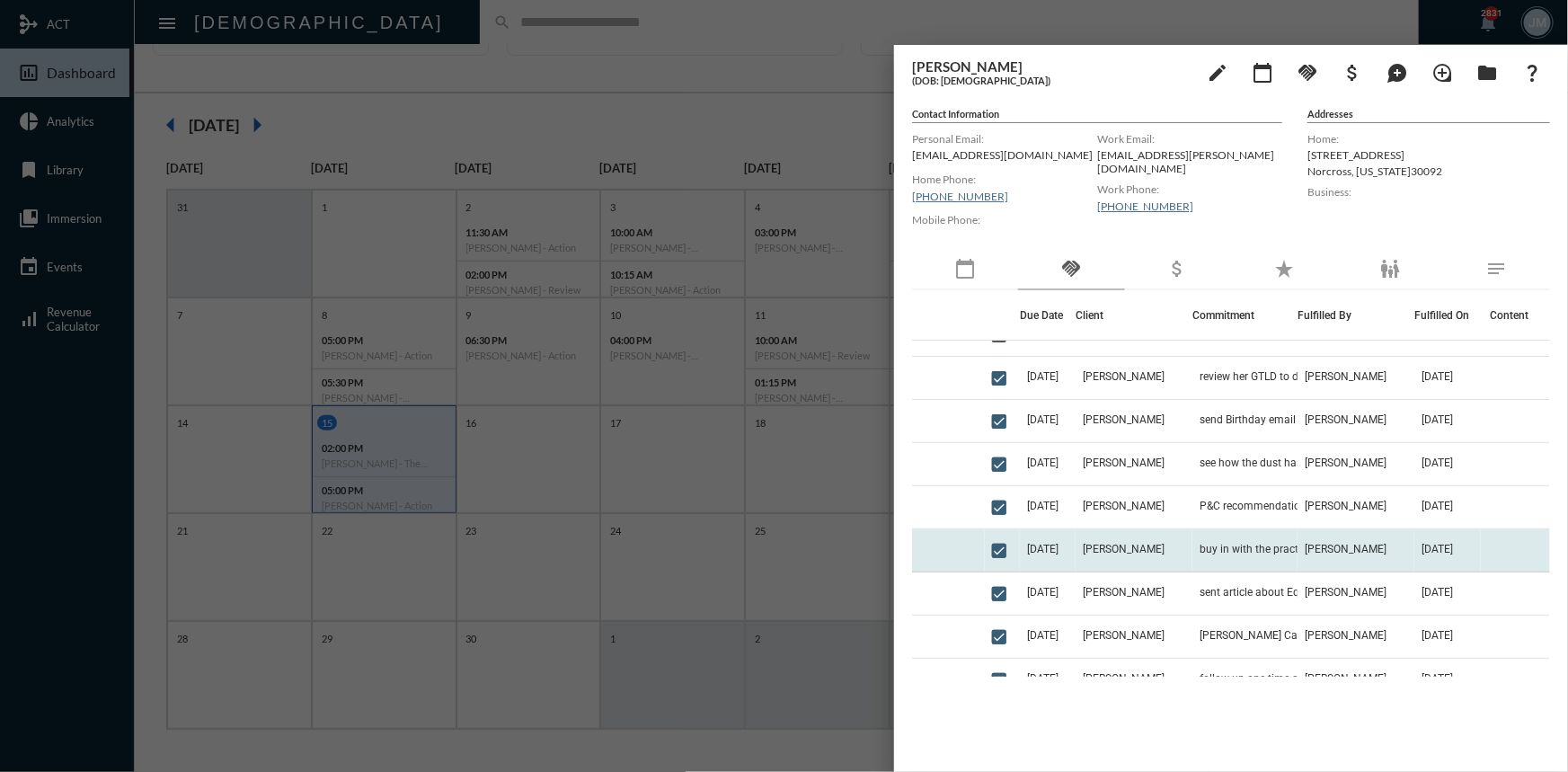
scroll to position [0, 0]
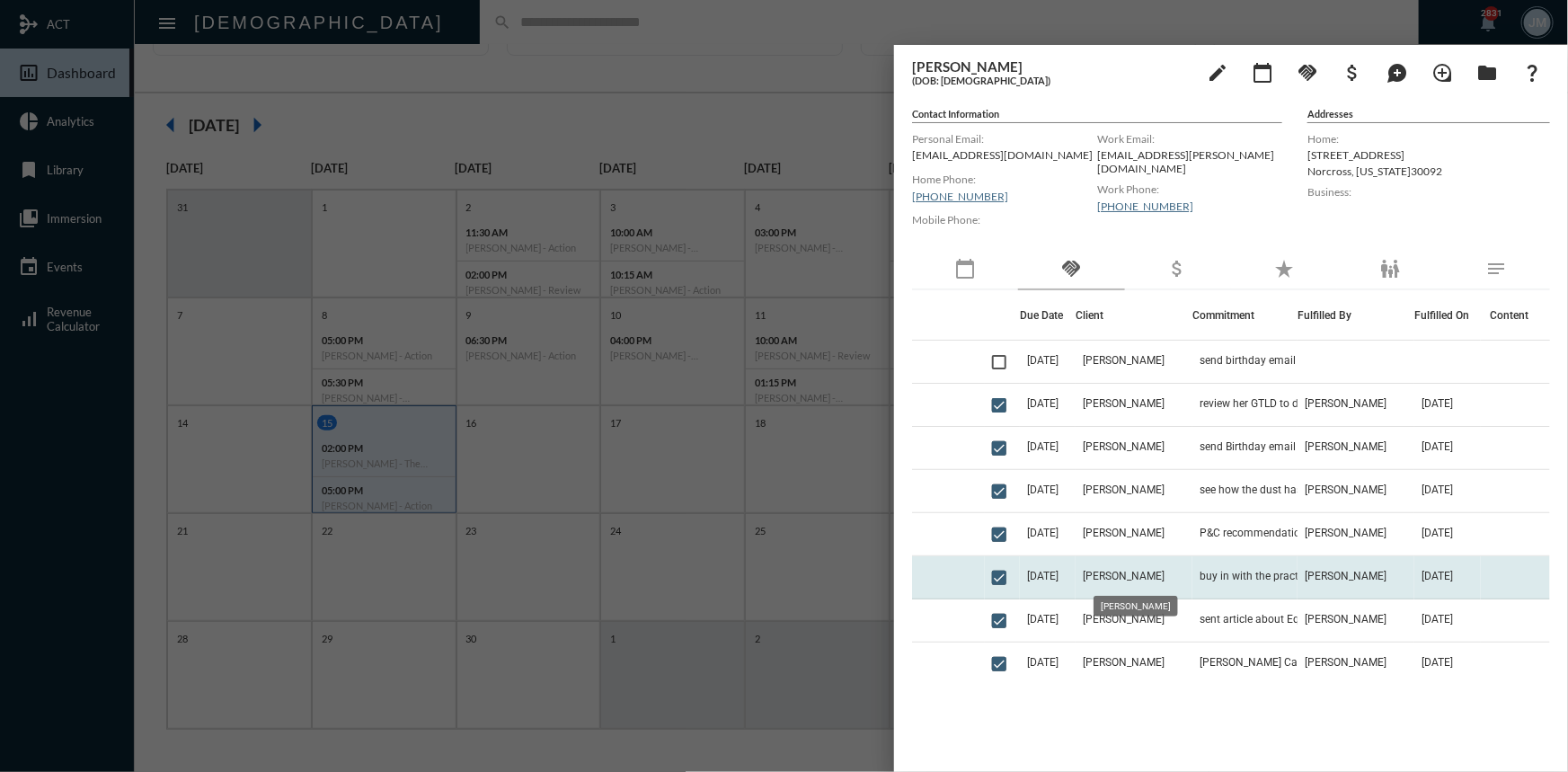
click at [1132, 573] on span "Amanda Norcross" at bounding box center [1124, 576] width 82 height 13
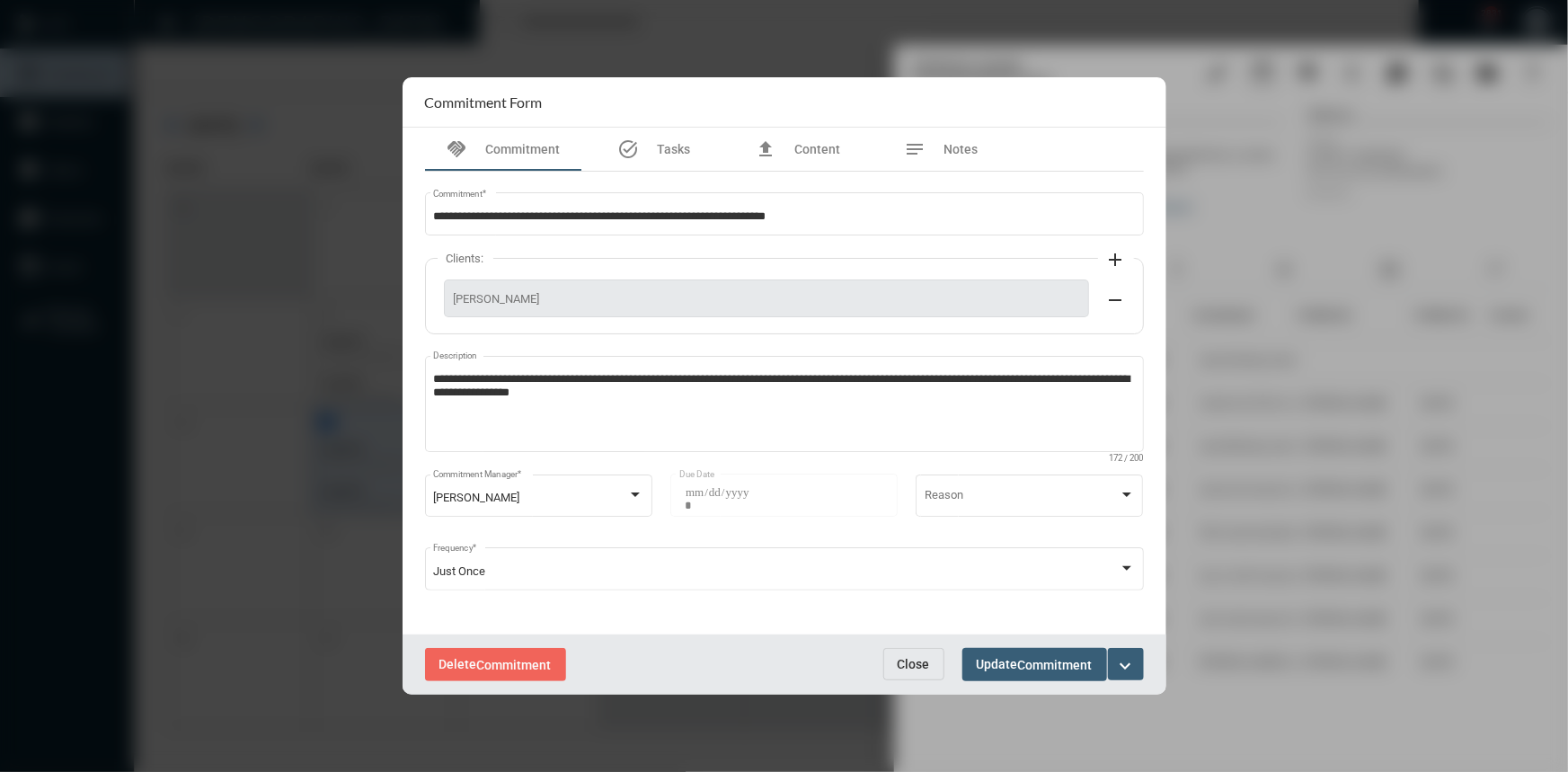
click at [907, 662] on span "Close" at bounding box center [913, 664] width 32 height 15
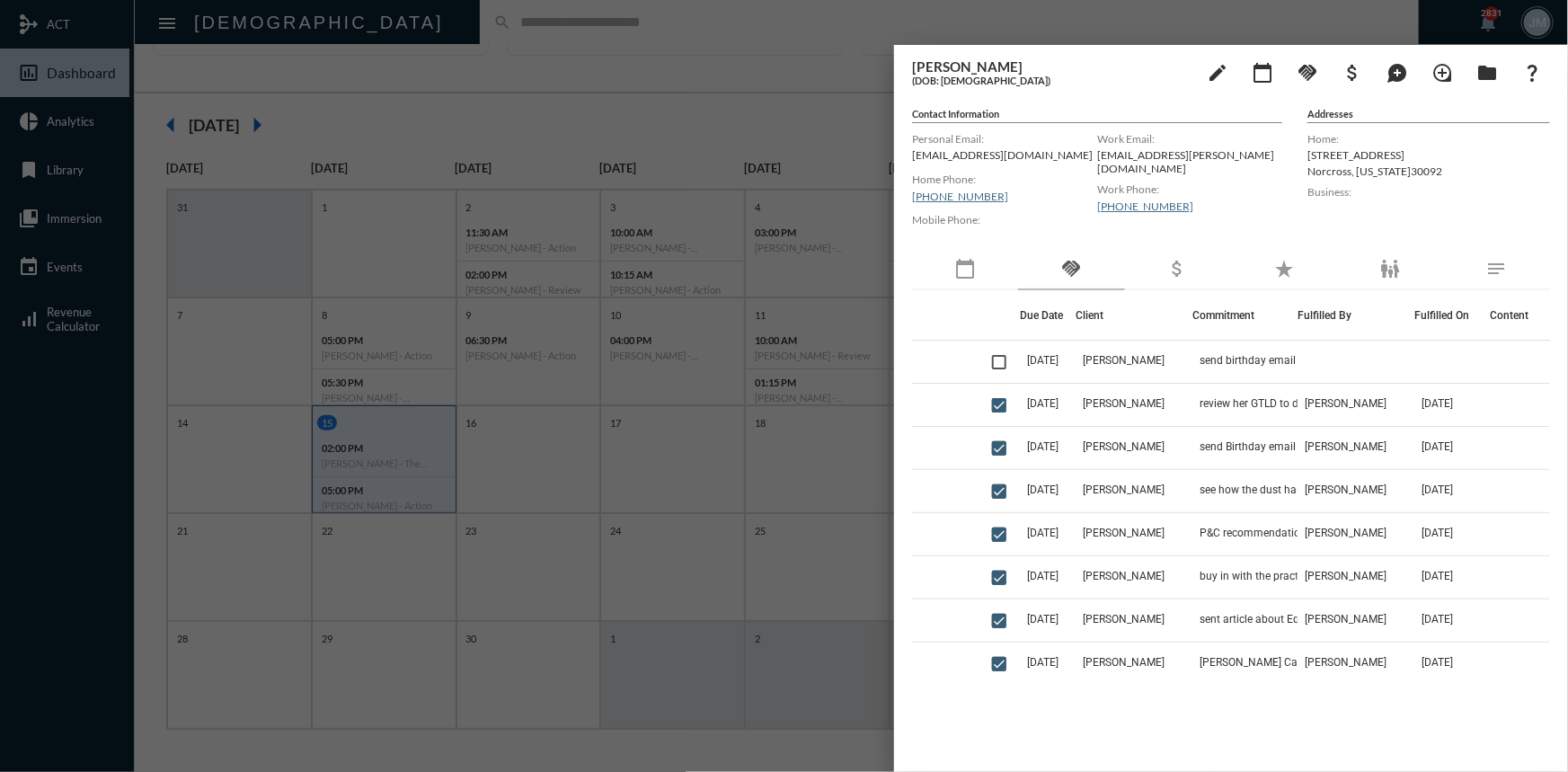
click at [747, 146] on div at bounding box center [784, 386] width 1568 height 772
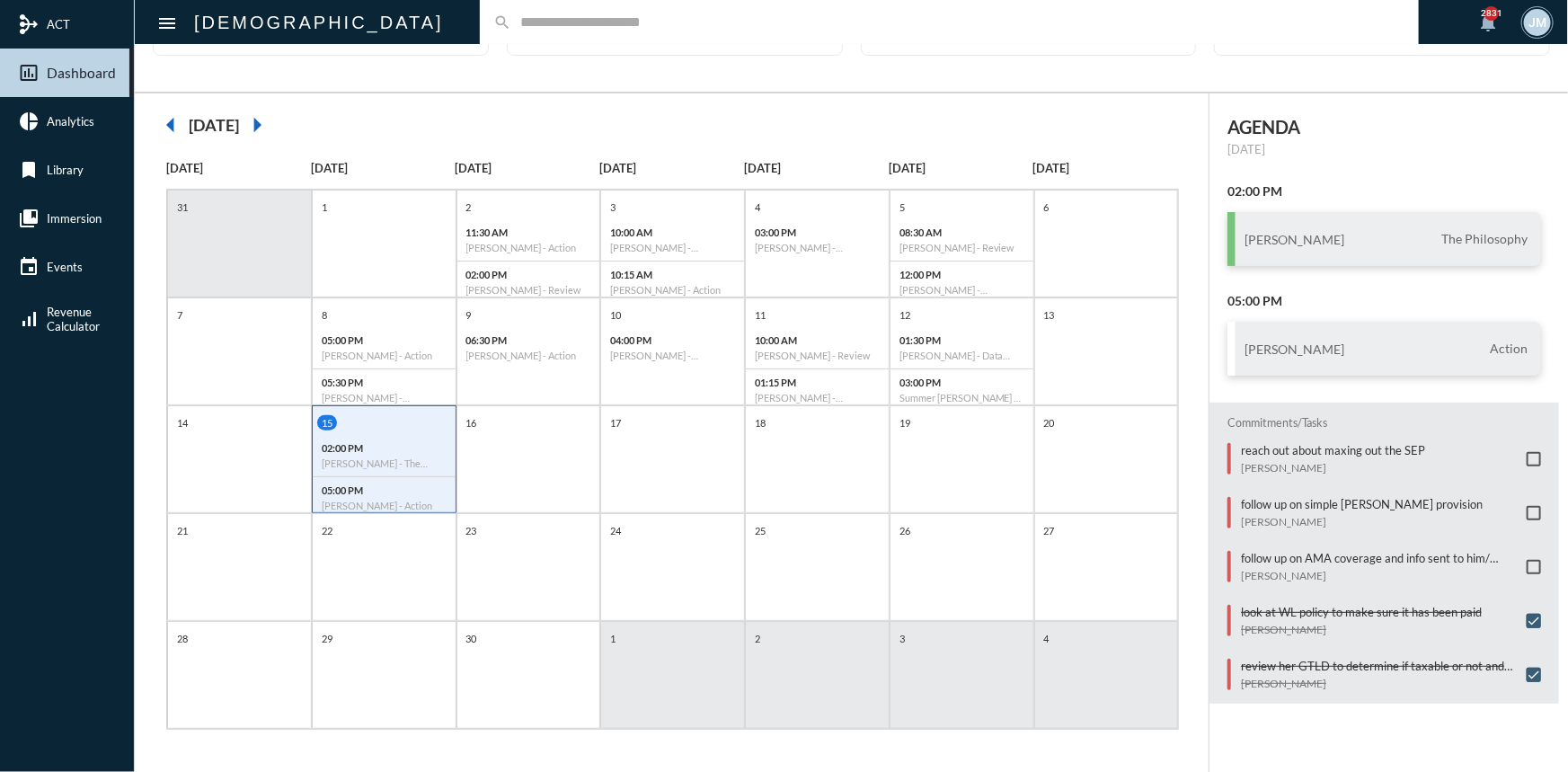
click at [512, 24] on input "text" at bounding box center [958, 22] width 894 height 16
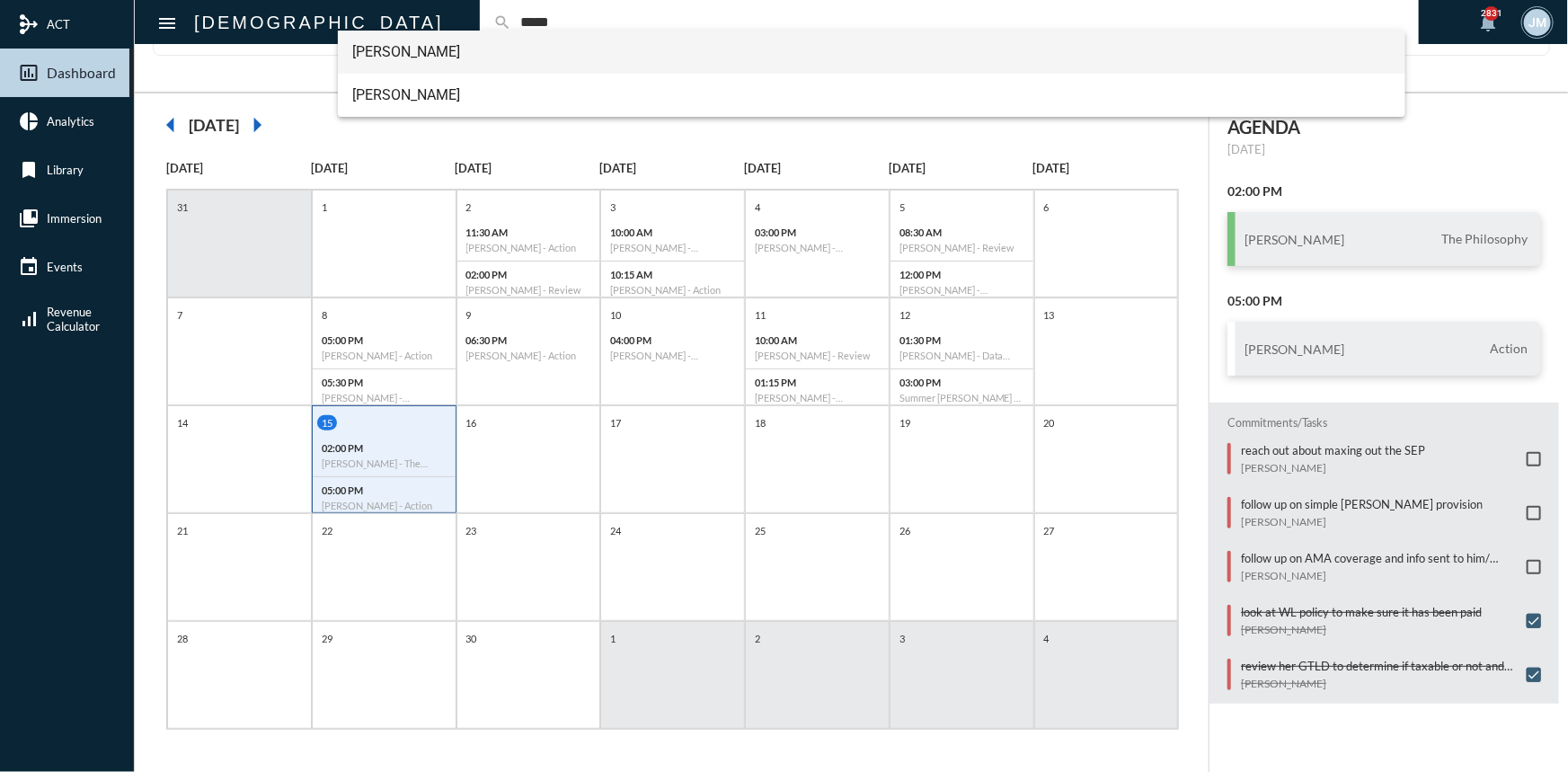
type input "*****"
click at [407, 53] on span "Luke Wiggs" at bounding box center [871, 52] width 1039 height 43
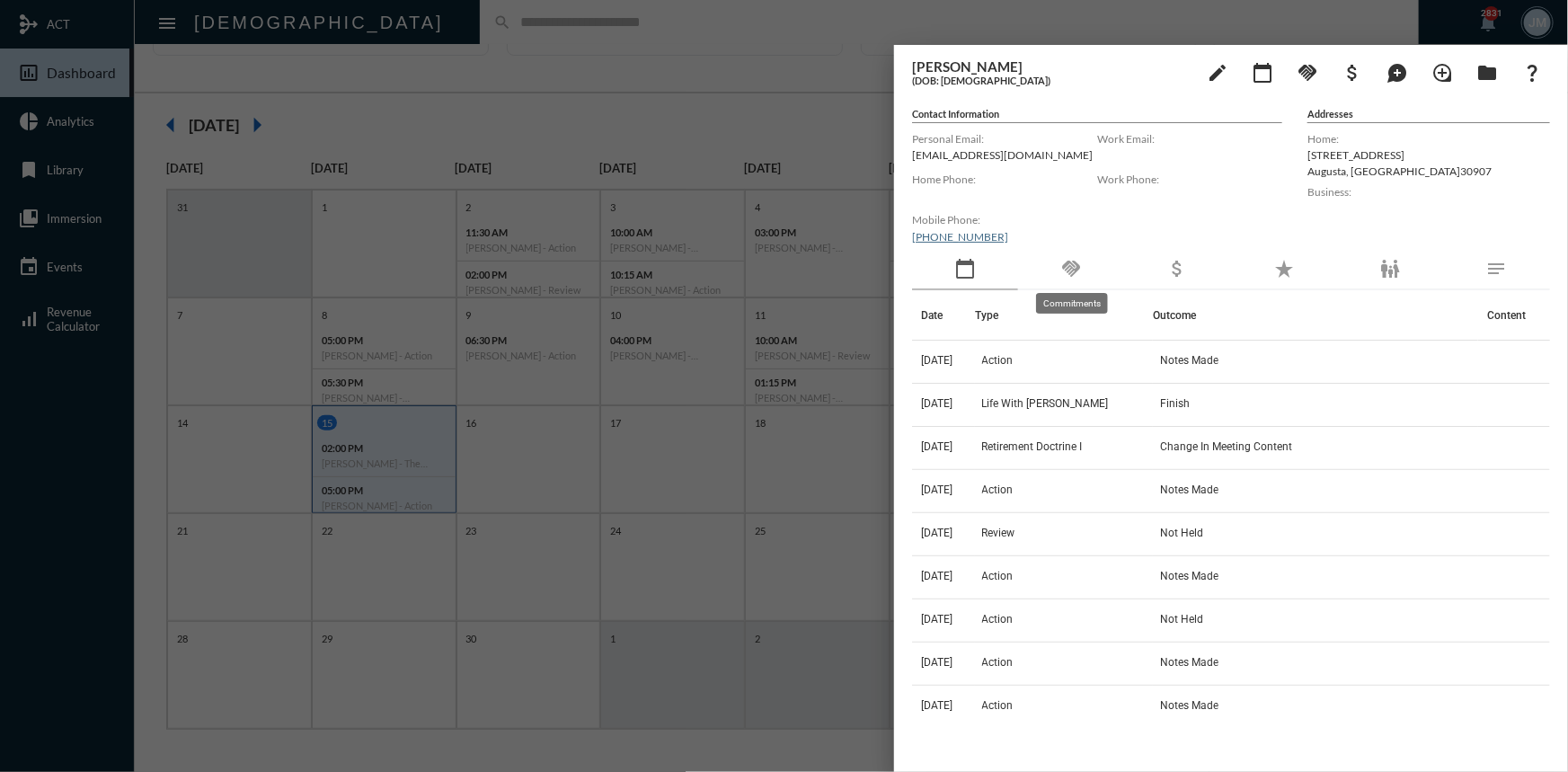
click at [1069, 266] on mat-icon "handshake" at bounding box center [1071, 269] width 21 height 21
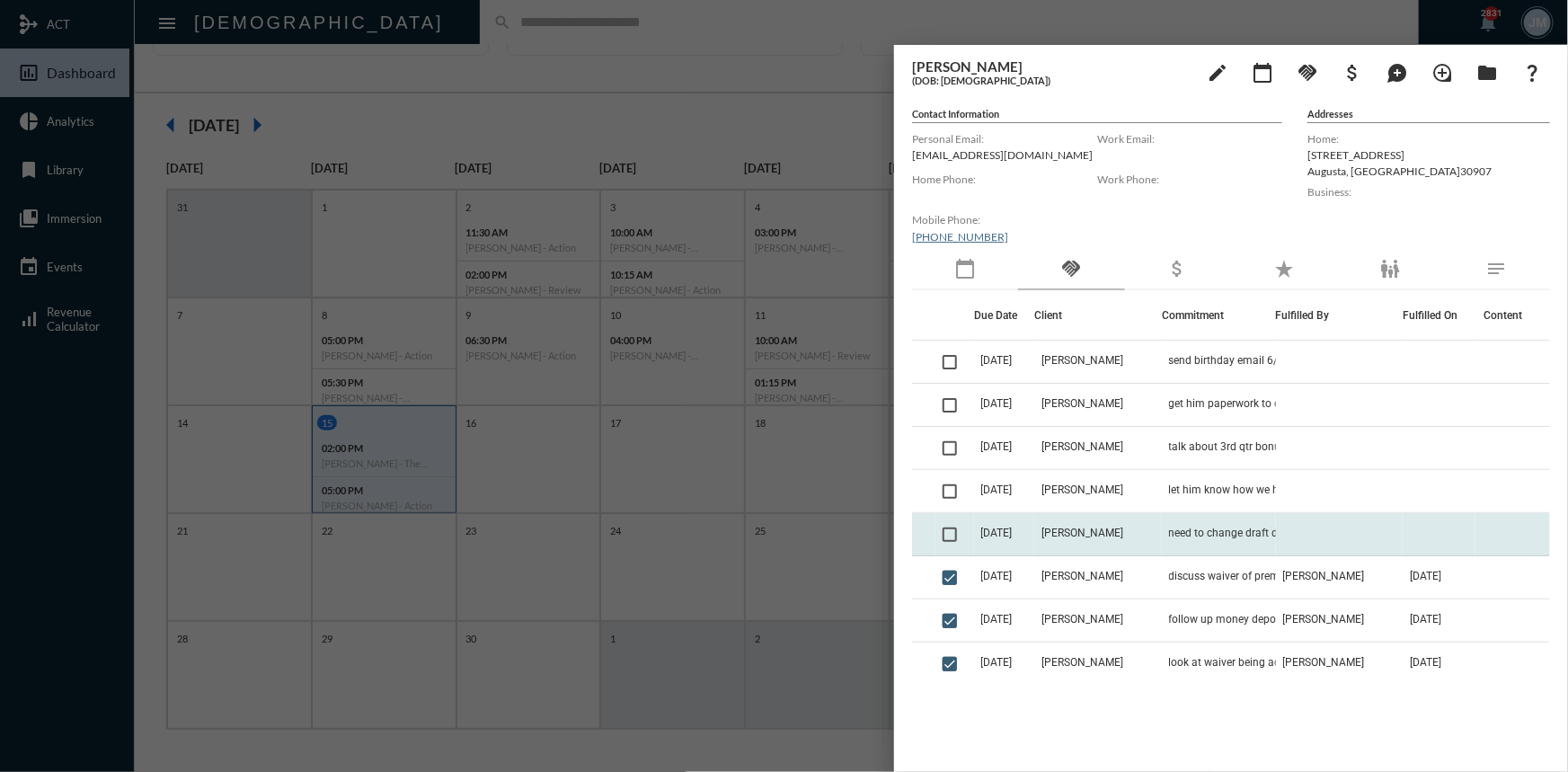
click at [1148, 526] on td "Luke Wiggs" at bounding box center [1097, 534] width 127 height 43
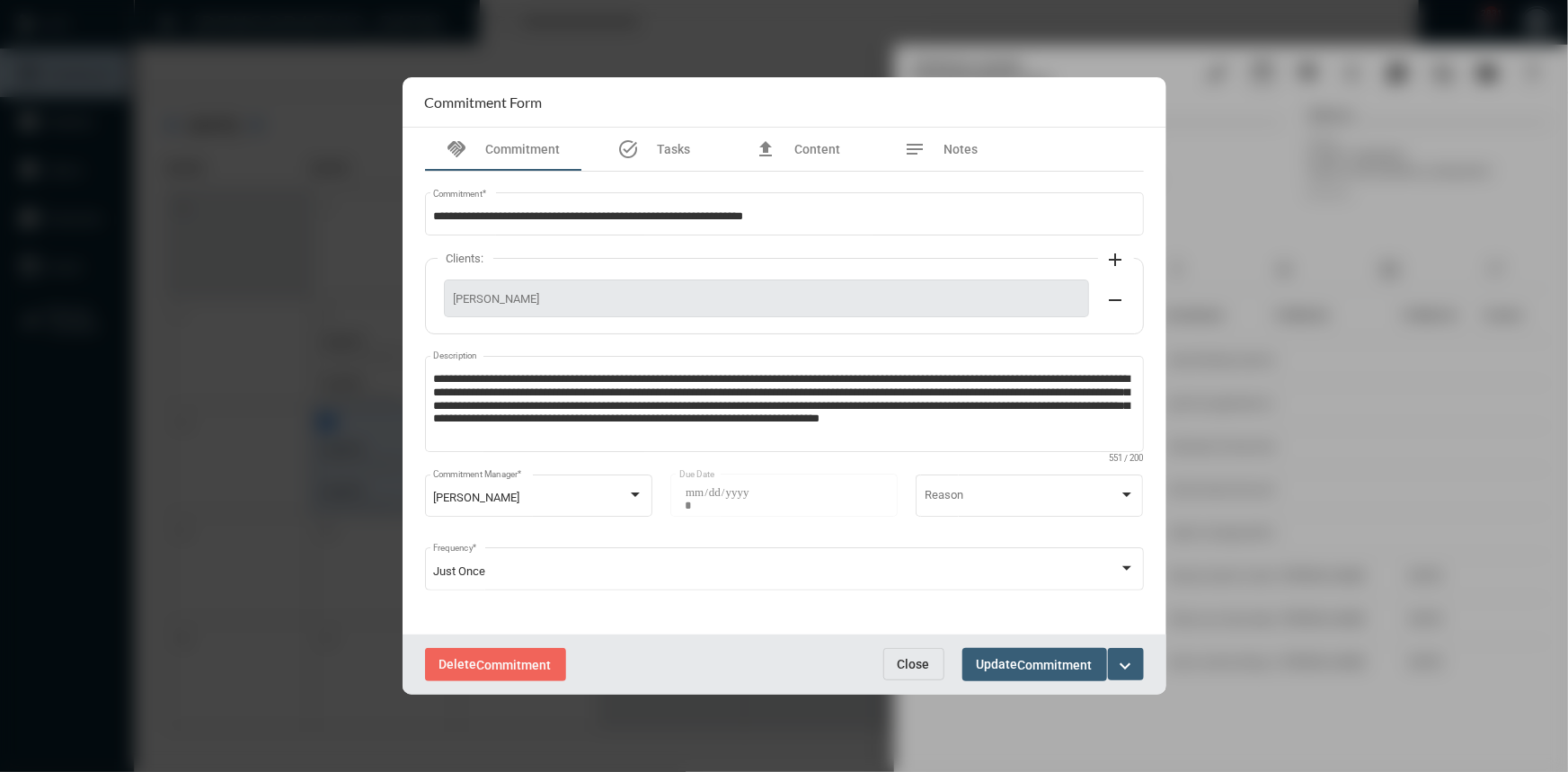
click at [905, 665] on span "Close" at bounding box center [913, 664] width 32 height 15
